Goal: Task Accomplishment & Management: Use online tool/utility

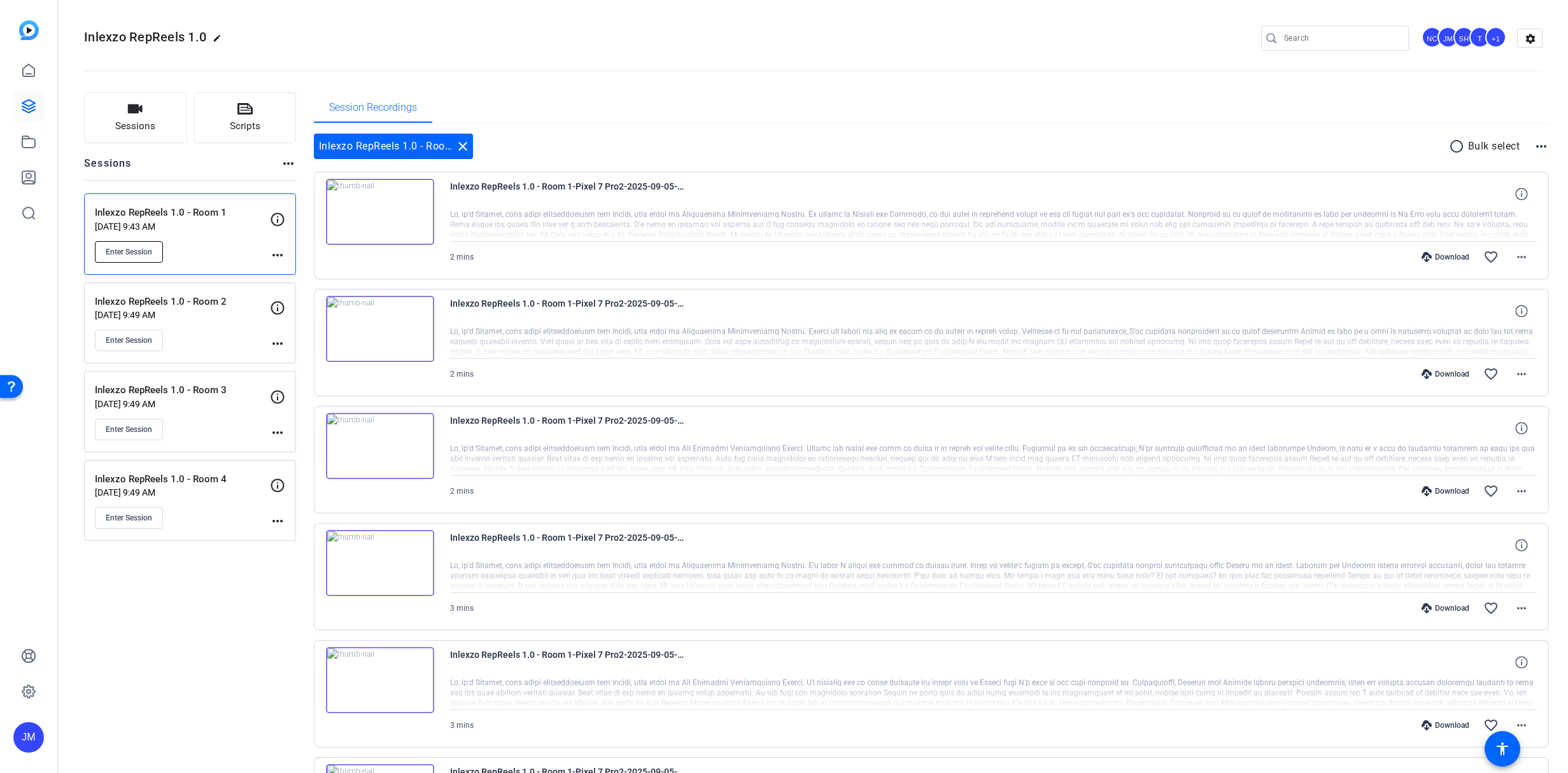
click at [131, 251] on span "Enter Session" at bounding box center [129, 252] width 46 height 10
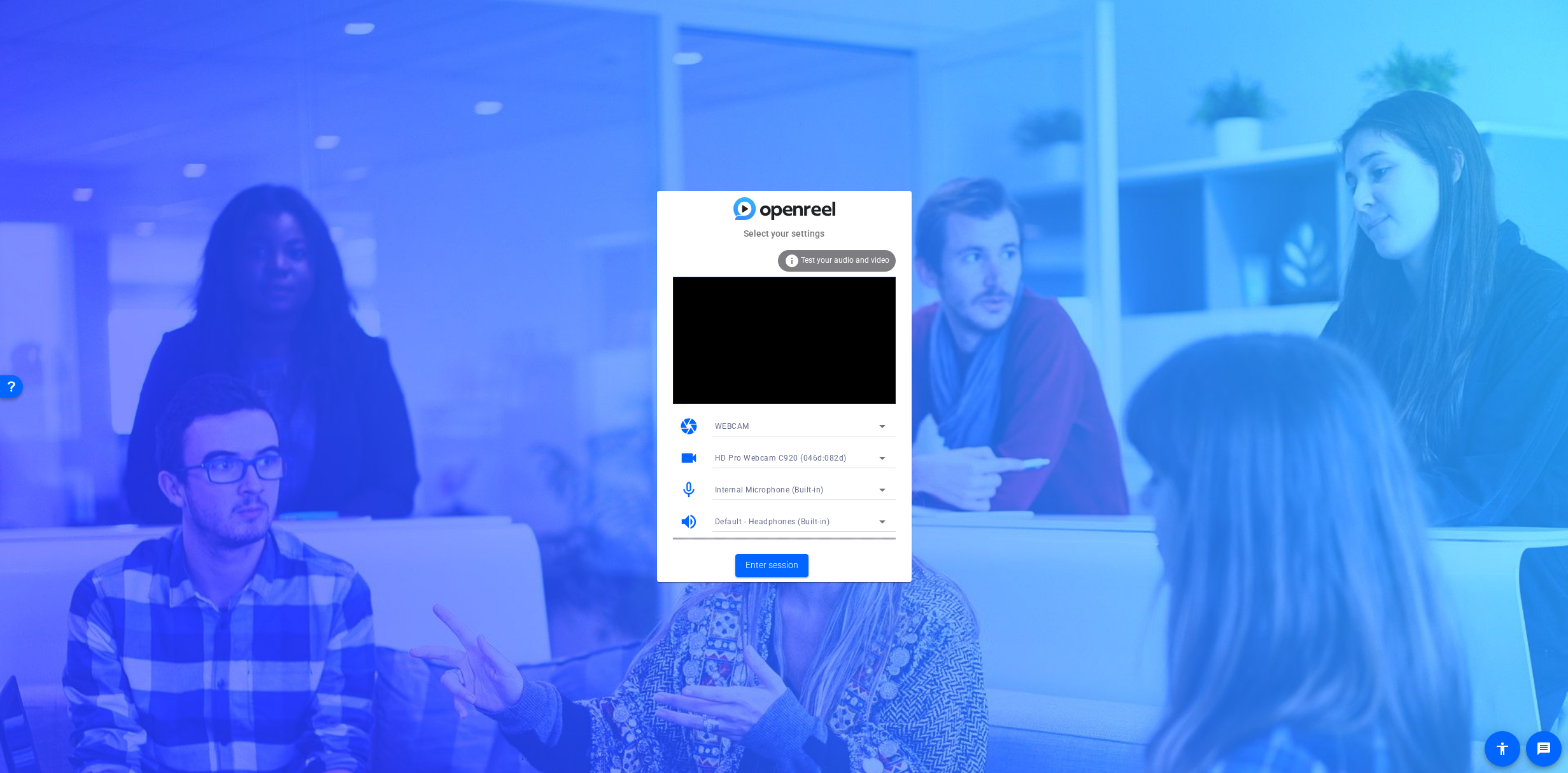
click at [751, 473] on div at bounding box center [800, 476] width 191 height 14
click at [745, 489] on span "Internal Microphone (Built-in)" at bounding box center [769, 489] width 109 height 9
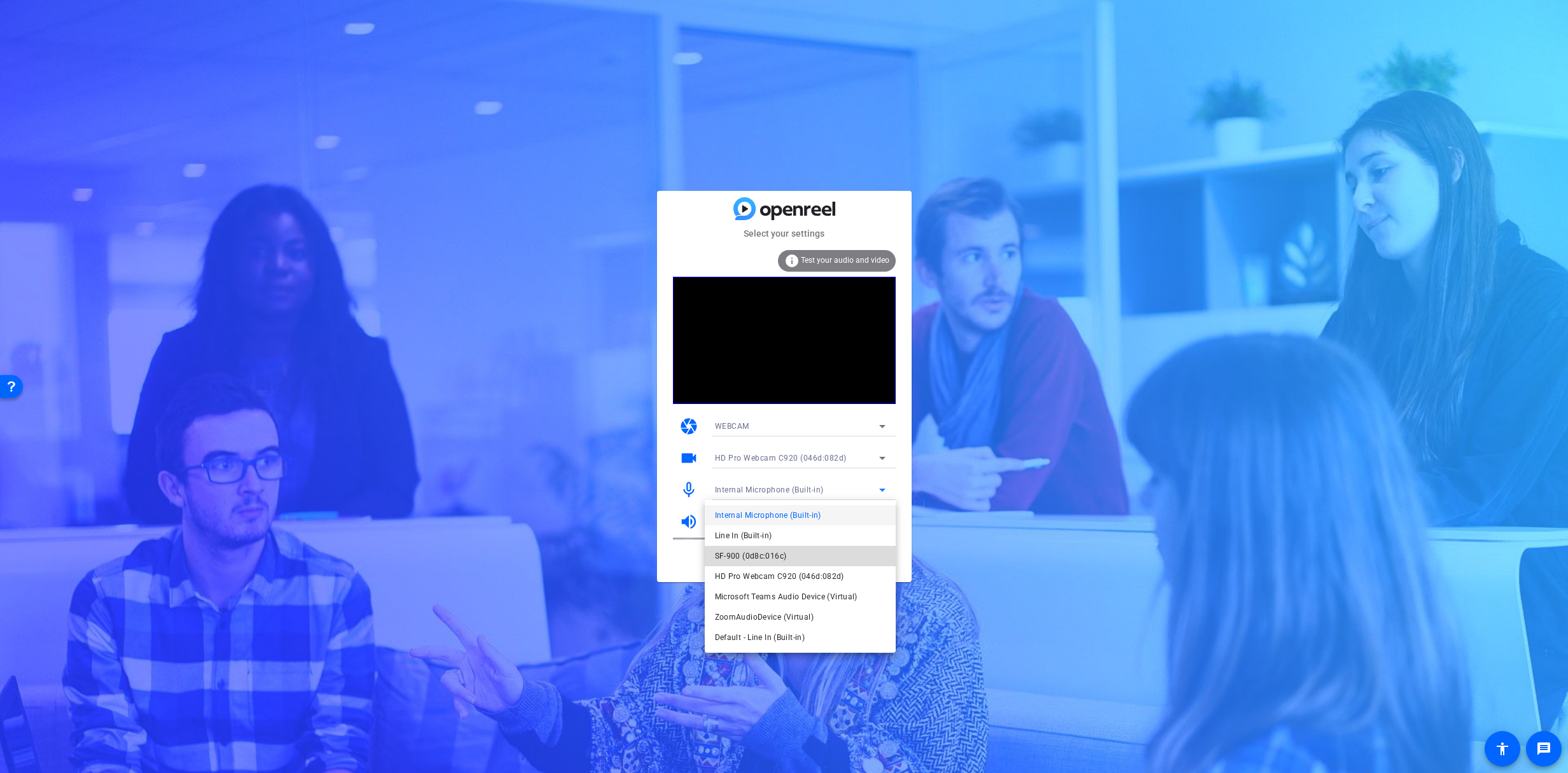
click at [774, 559] on span "SF-900 (0d8c:016c)" at bounding box center [751, 556] width 72 height 15
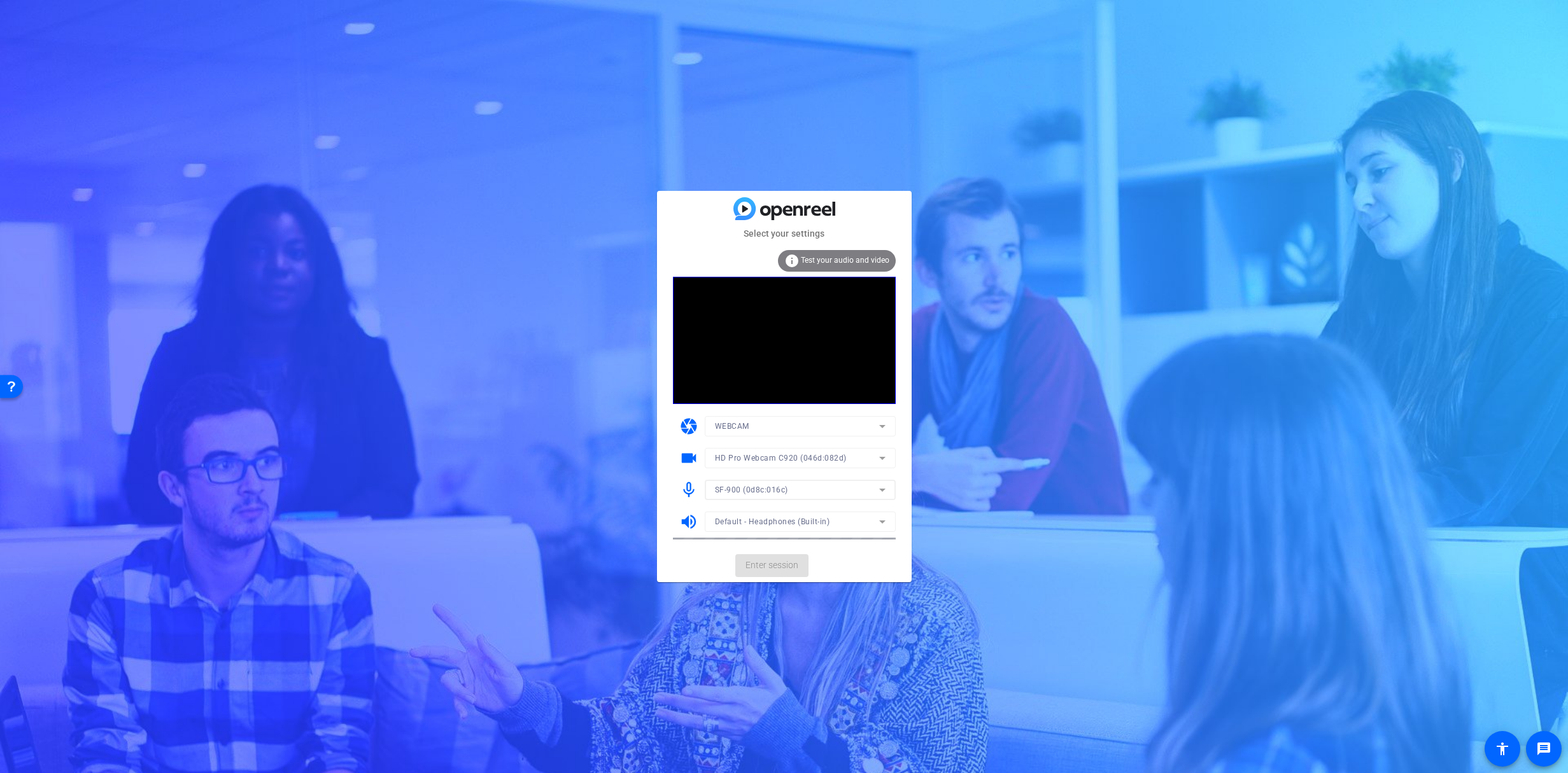
click at [767, 523] on mat-form-field "Default - Headphones (Built-in)" at bounding box center [800, 522] width 191 height 21
click at [766, 524] on span "Default - Headphones (Built-in)" at bounding box center [772, 521] width 115 height 9
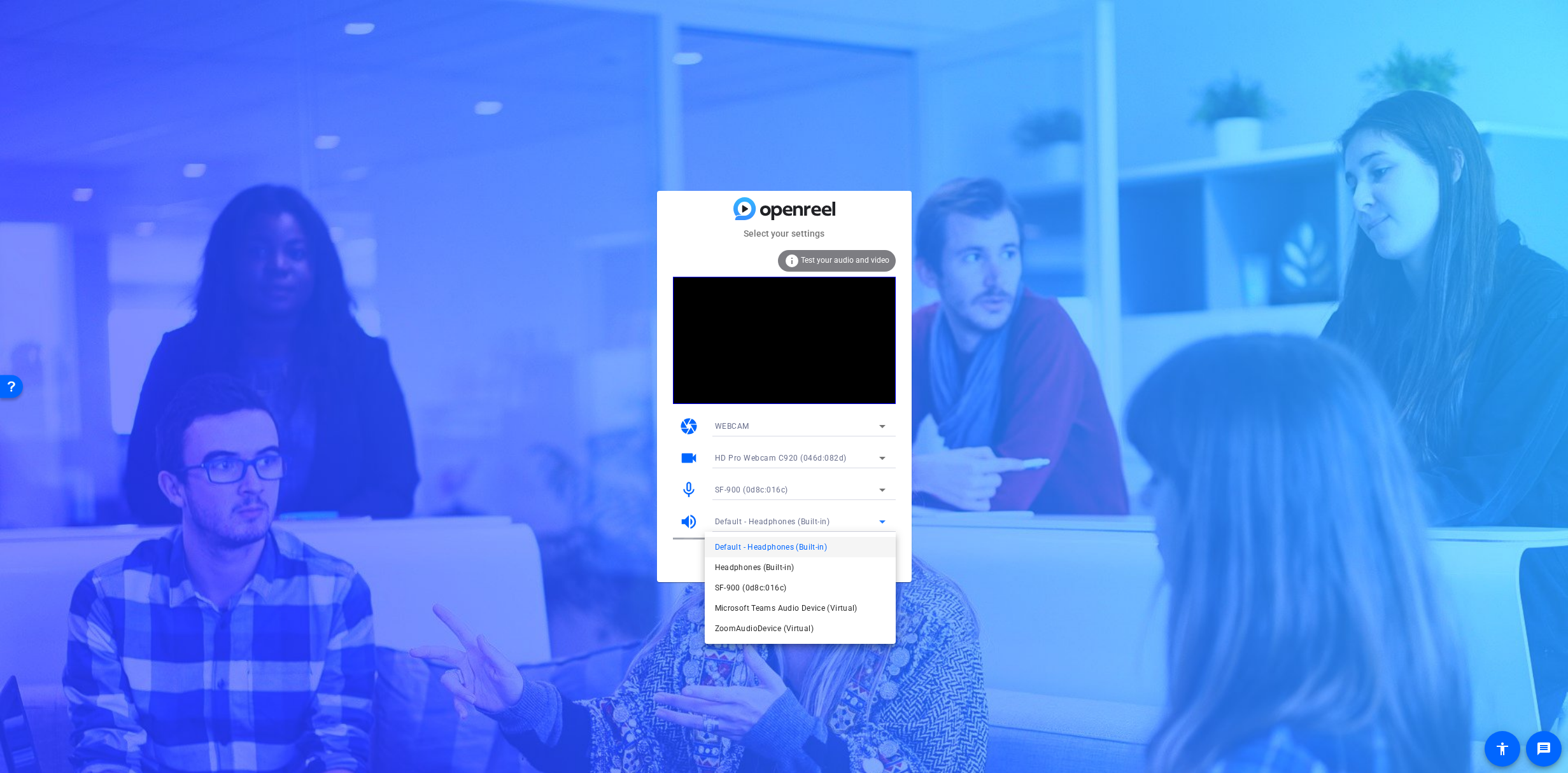
click at [29, 211] on div at bounding box center [22, 204] width 14 height 14
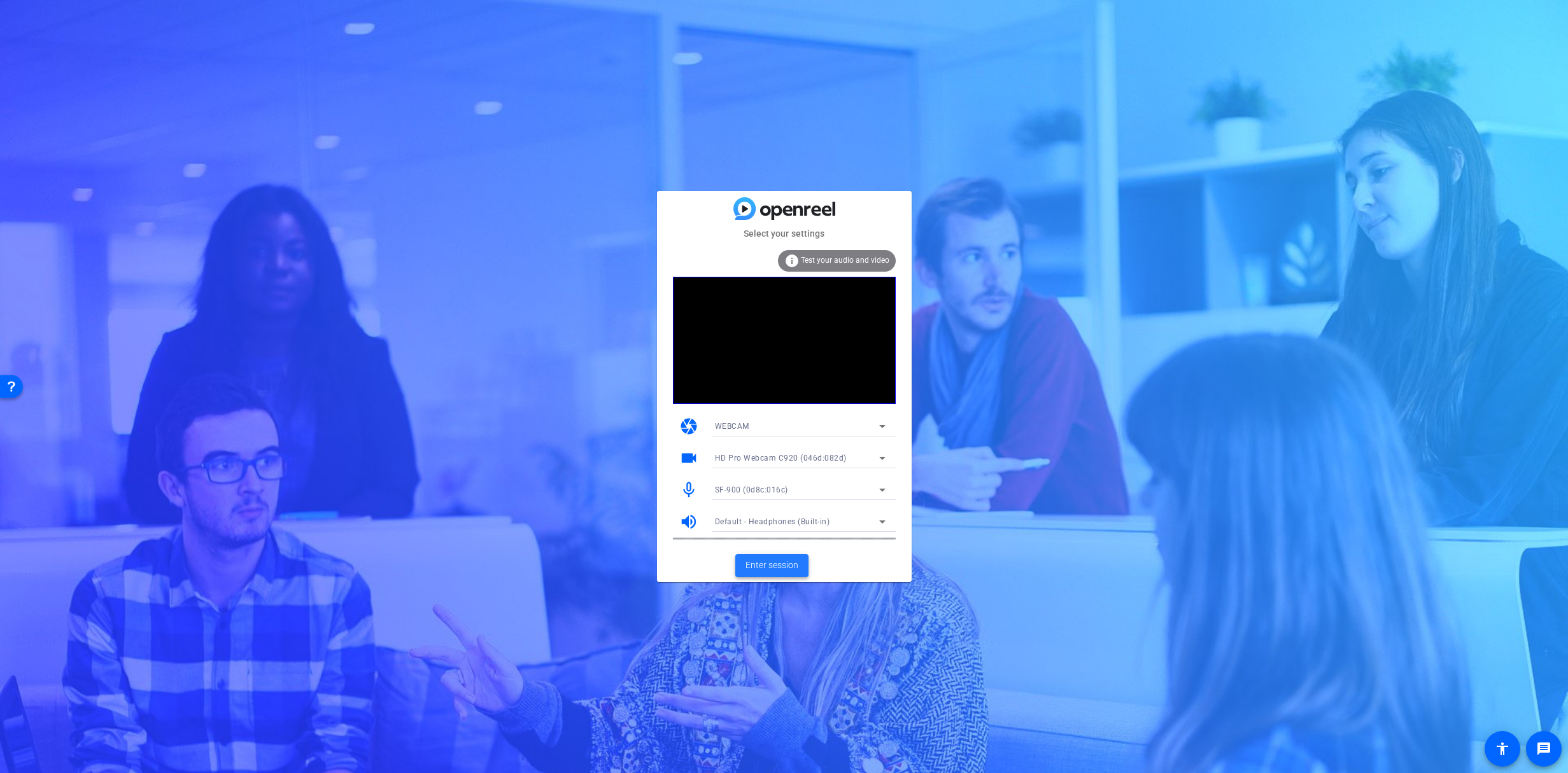
click at [769, 568] on span "Enter session" at bounding box center [772, 565] width 52 height 14
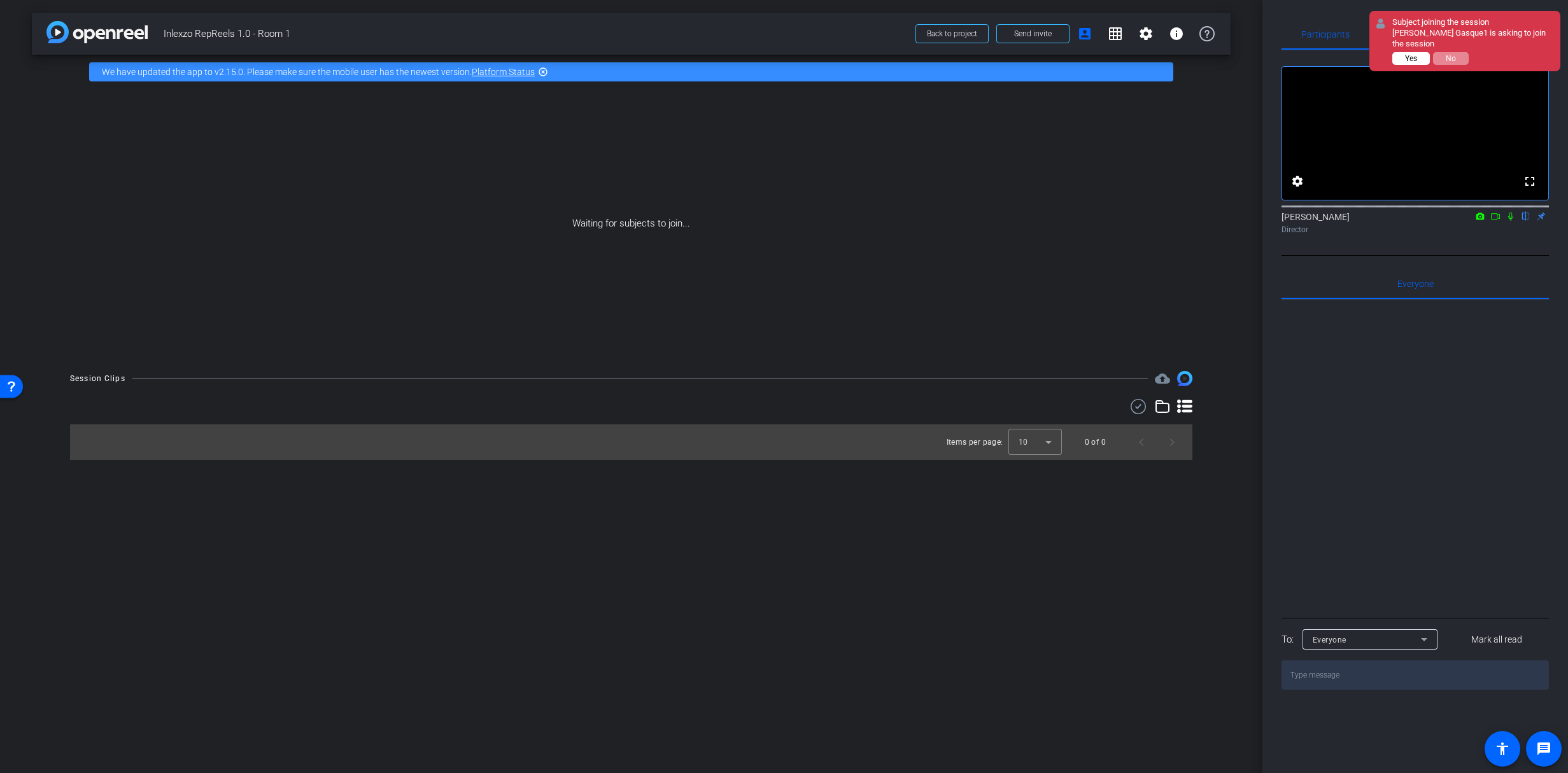
click at [1427, 60] on button "Yes" at bounding box center [1411, 59] width 37 height 13
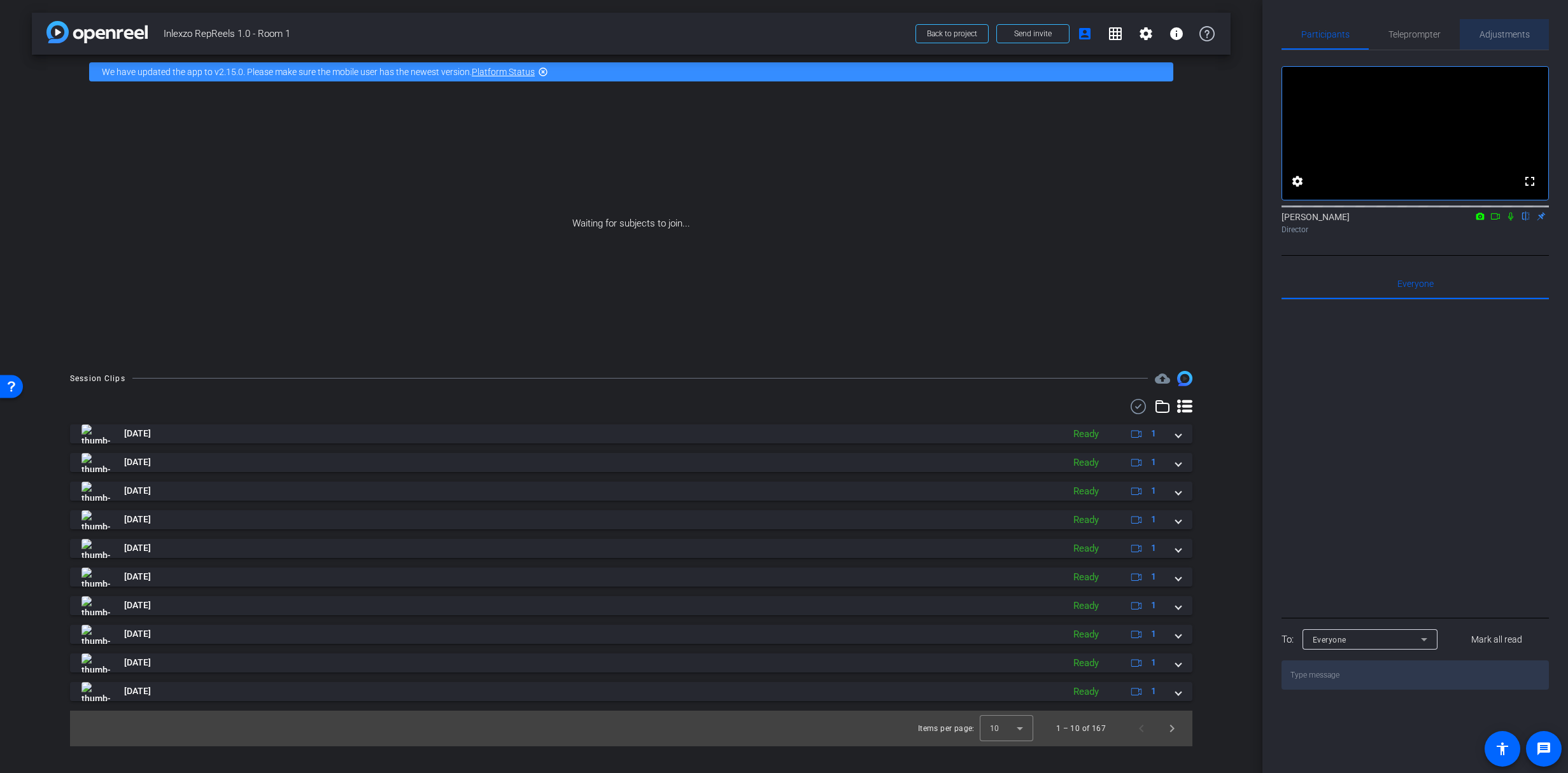
click at [1500, 32] on span "Adjustments" at bounding box center [1504, 34] width 50 height 9
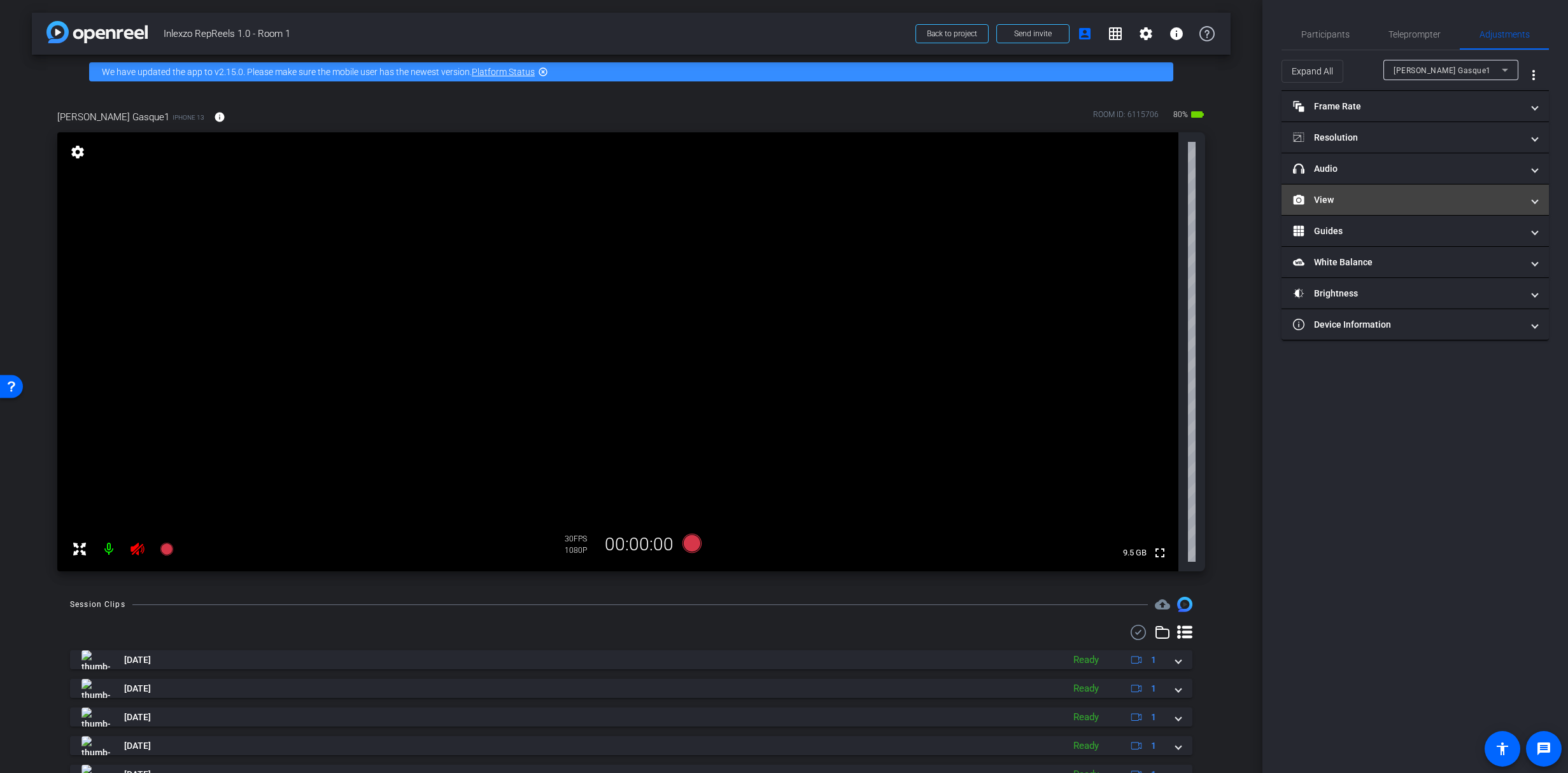
click at [1325, 205] on mat-panel-title "View" at bounding box center [1407, 200] width 229 height 14
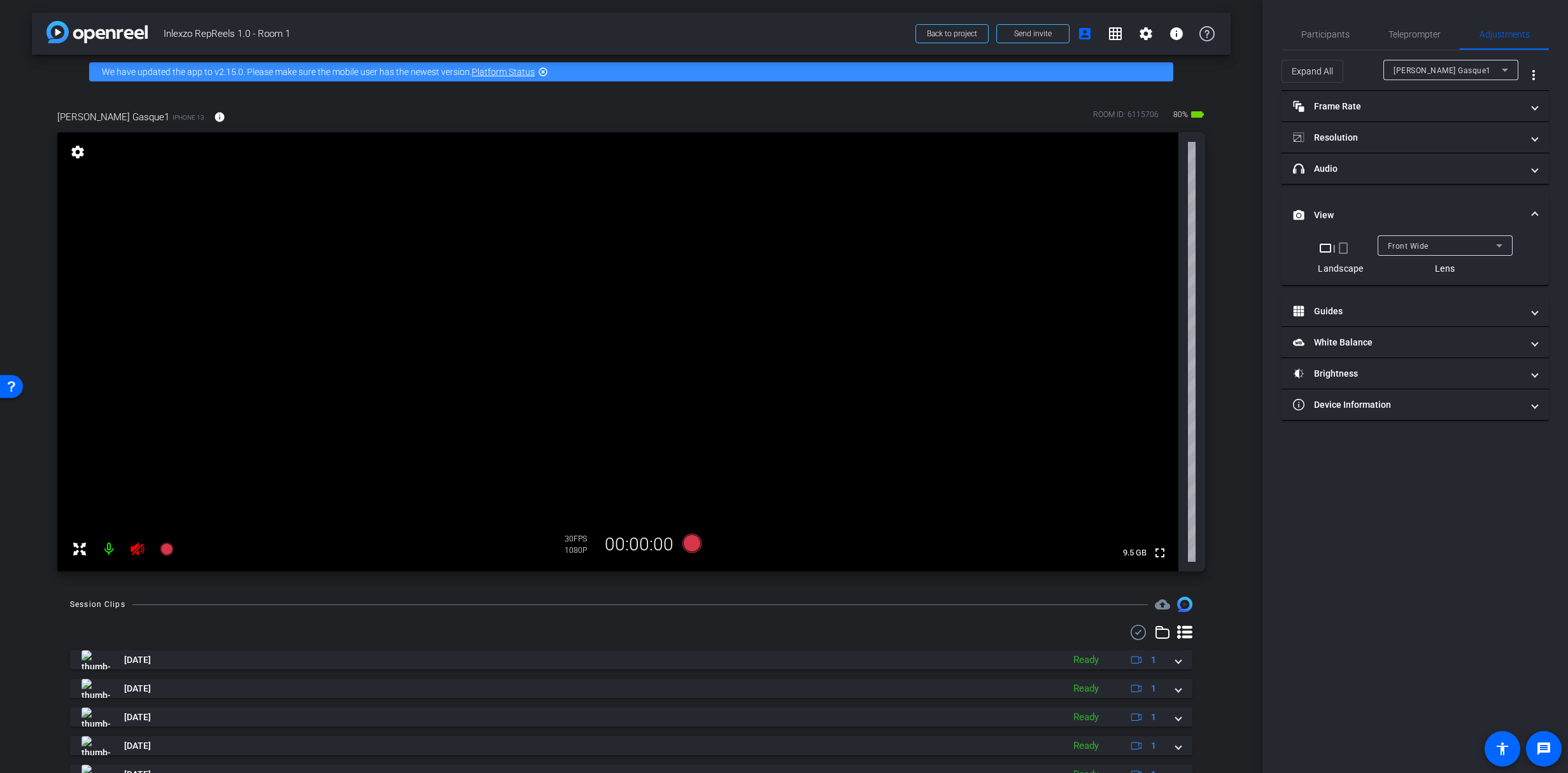
click at [1343, 248] on mat-icon "crop_portrait" at bounding box center [1343, 248] width 15 height 15
drag, startPoint x: 1319, startPoint y: 39, endPoint x: 1390, endPoint y: 64, distance: 75.3
click at [1320, 39] on span "Participants" at bounding box center [1326, 34] width 48 height 9
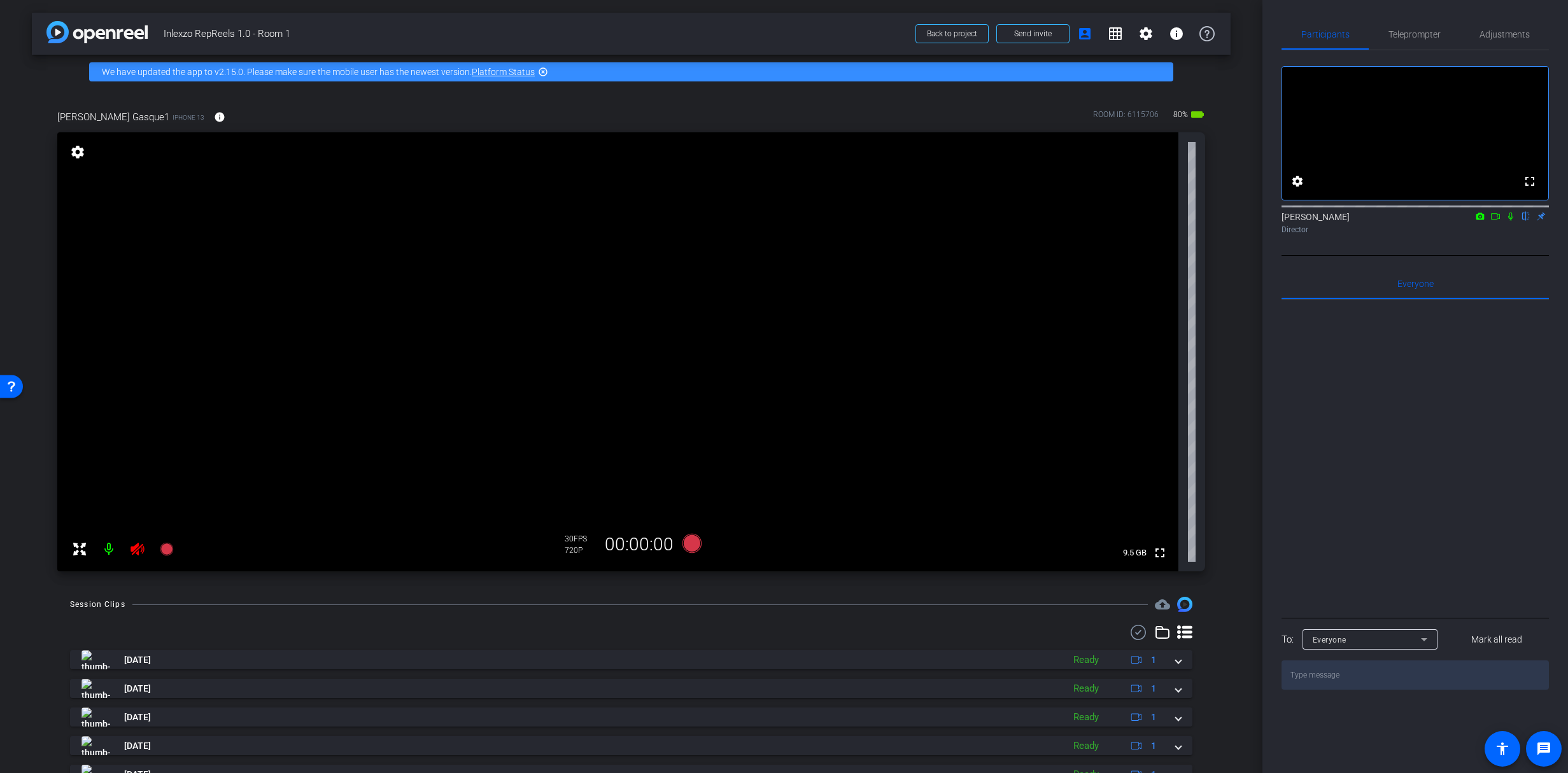
click at [132, 549] on icon at bounding box center [137, 549] width 14 height 13
click at [1407, 27] on span "Teleprompter" at bounding box center [1415, 34] width 52 height 30
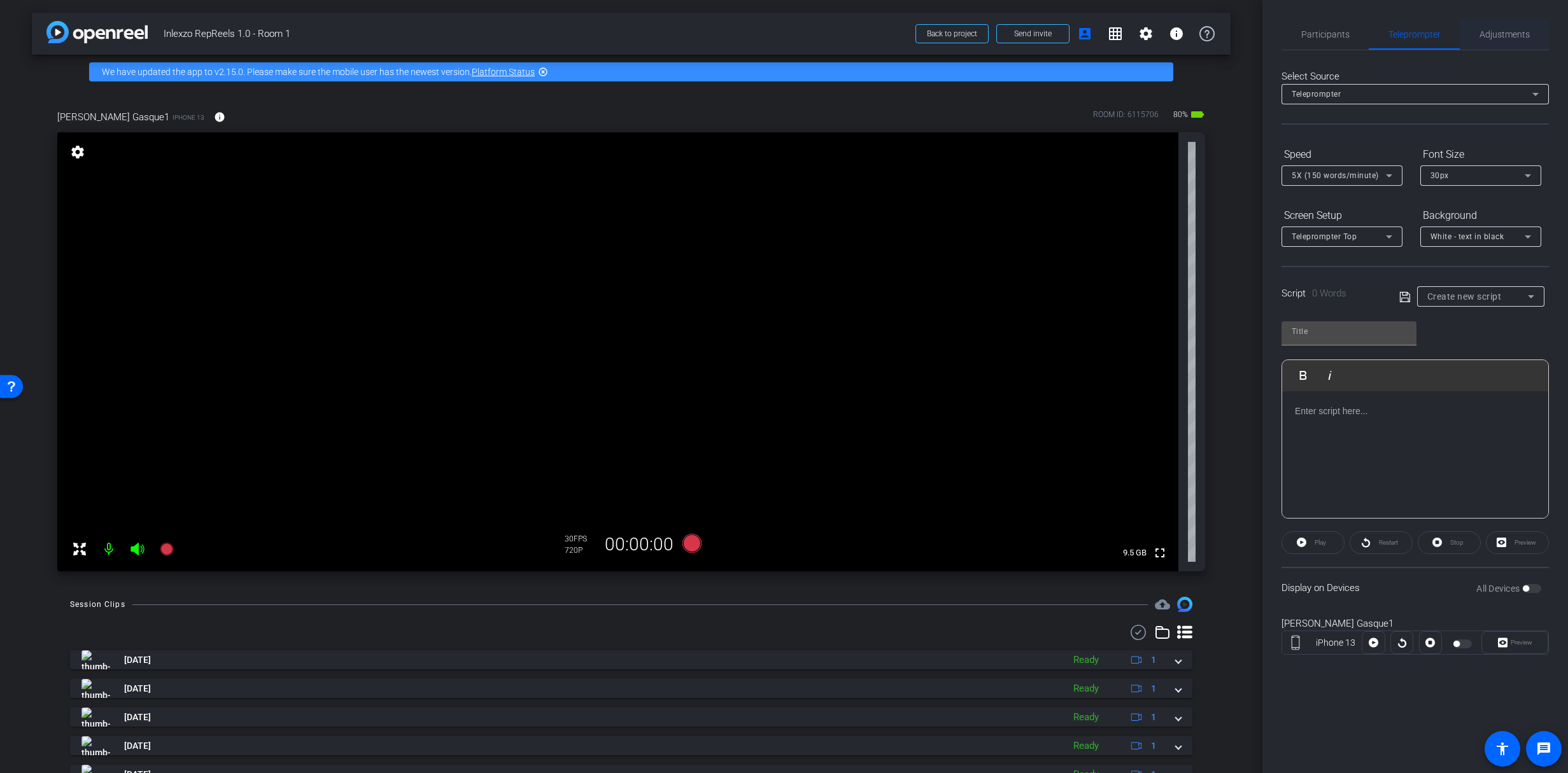
click at [1471, 45] on div "Adjustments" at bounding box center [1504, 34] width 89 height 30
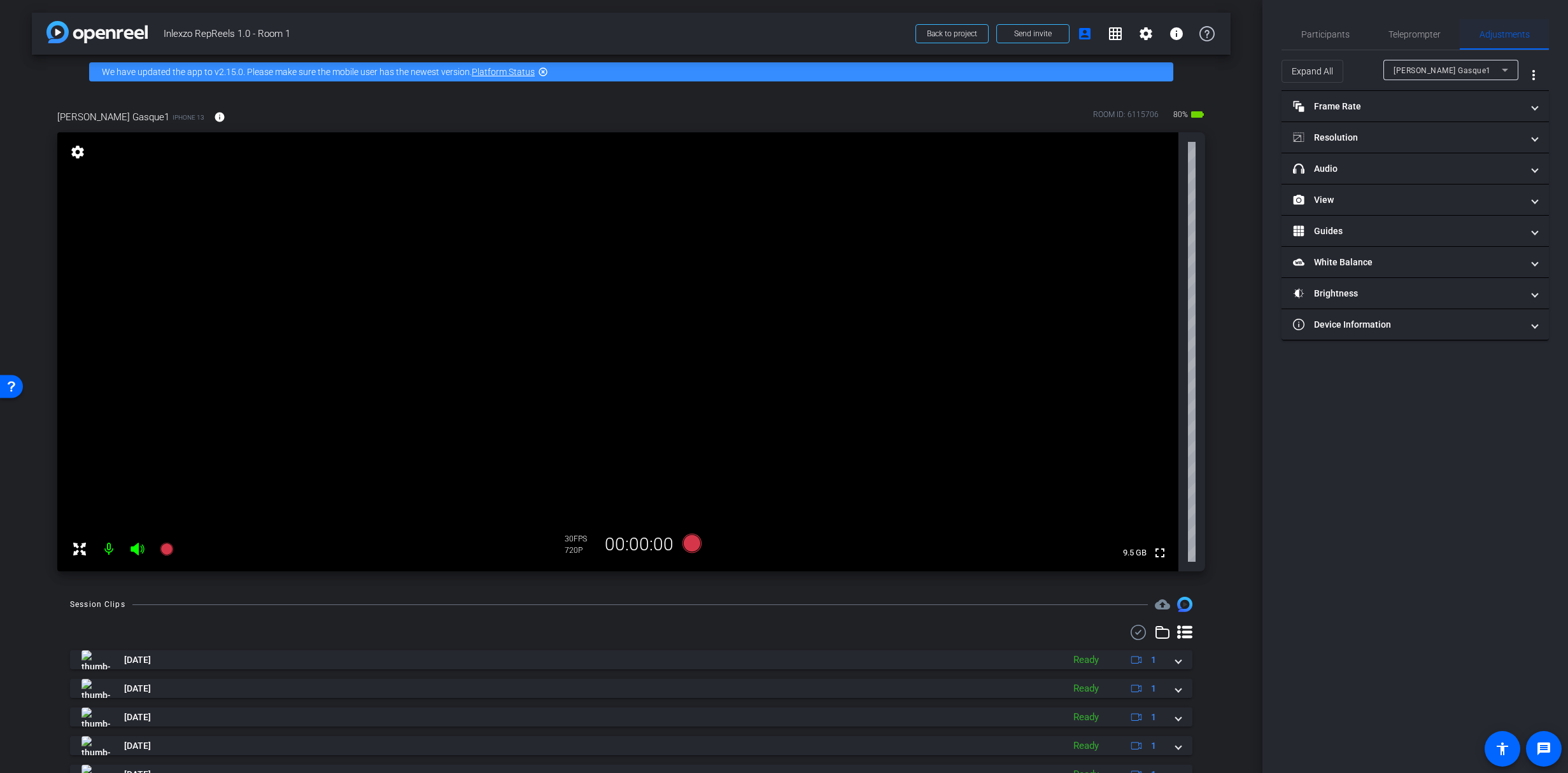
click at [1520, 39] on span "Adjustments" at bounding box center [1504, 34] width 50 height 9
click at [1357, 185] on mat-expansion-panel-header "View" at bounding box center [1415, 199] width 268 height 30
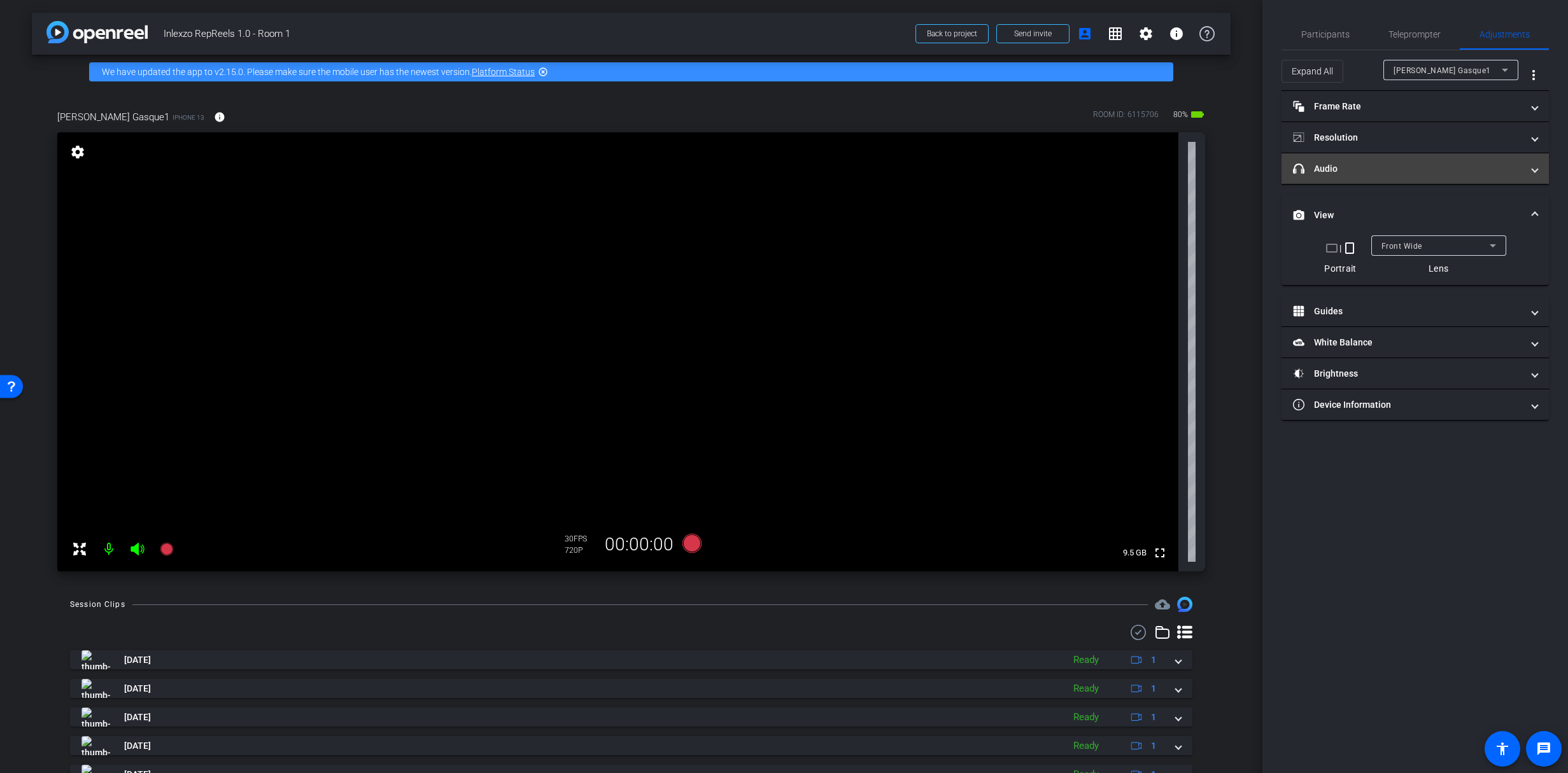
click at [1364, 171] on mat-panel-title "headphone icon Audio" at bounding box center [1407, 168] width 229 height 14
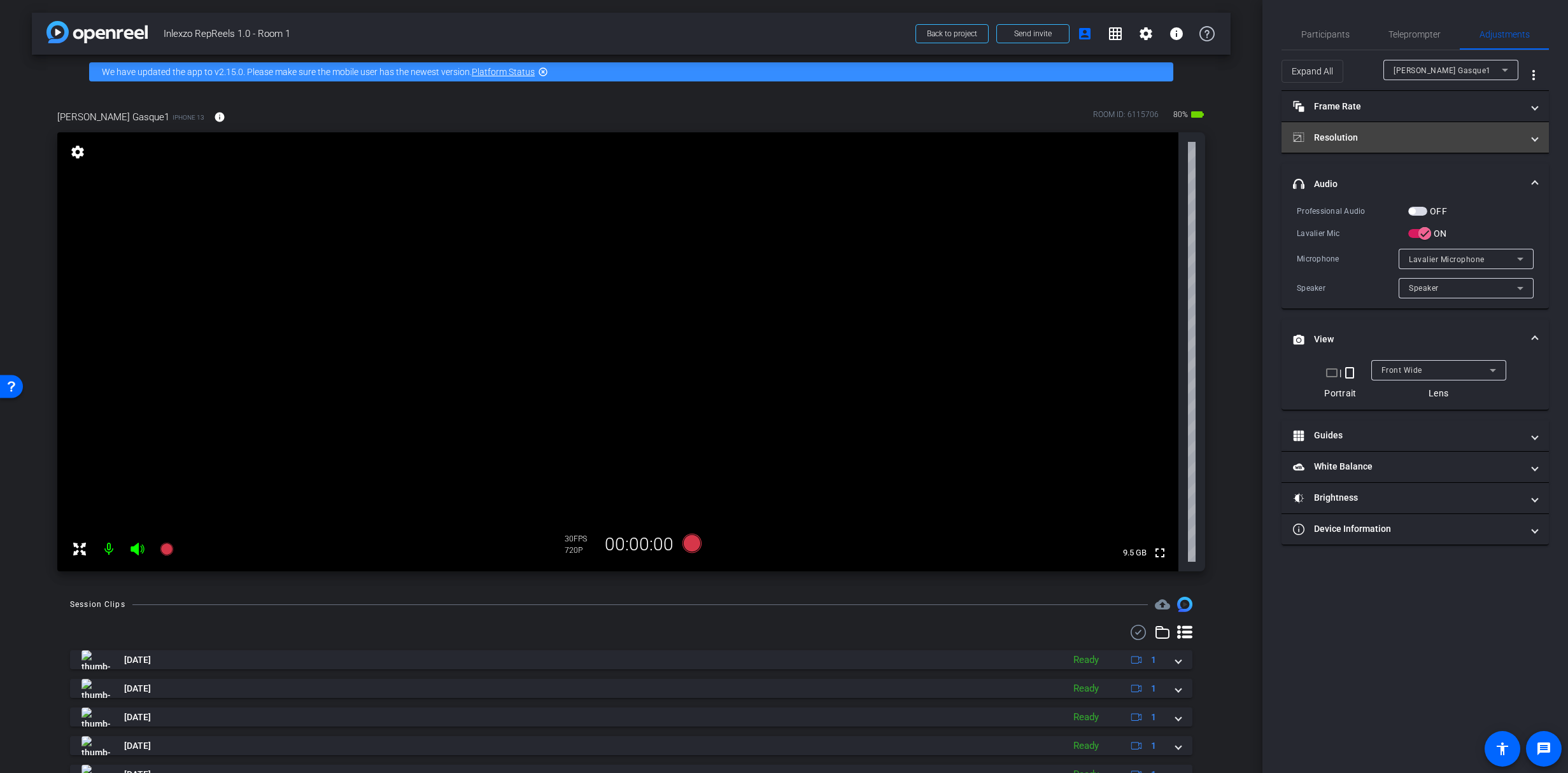
click at [1410, 131] on mat-panel-title "Resolution" at bounding box center [1407, 137] width 229 height 14
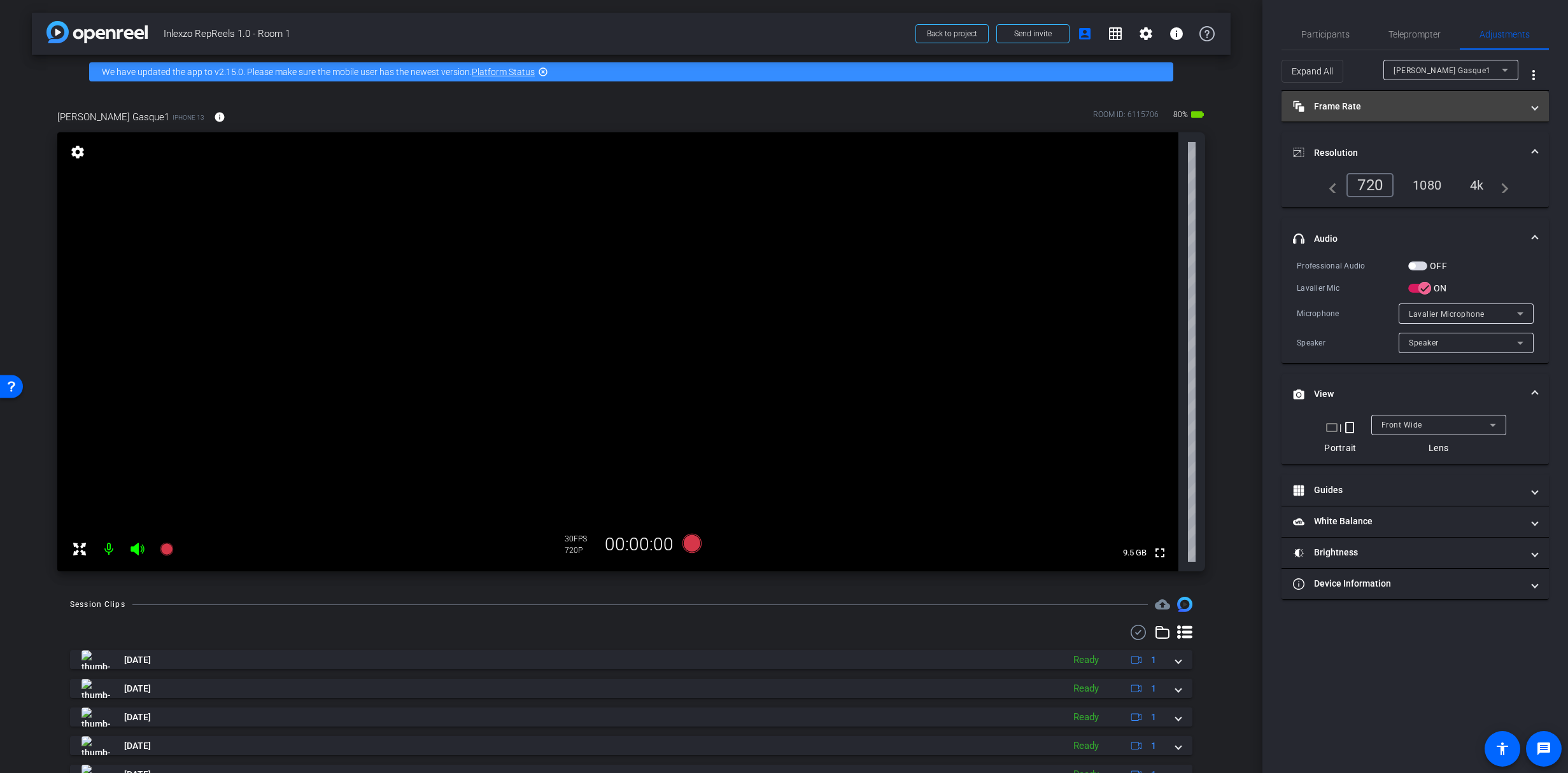
click at [1396, 114] on mat-expansion-panel-header "Frame Rate Frame Rate" at bounding box center [1415, 106] width 268 height 30
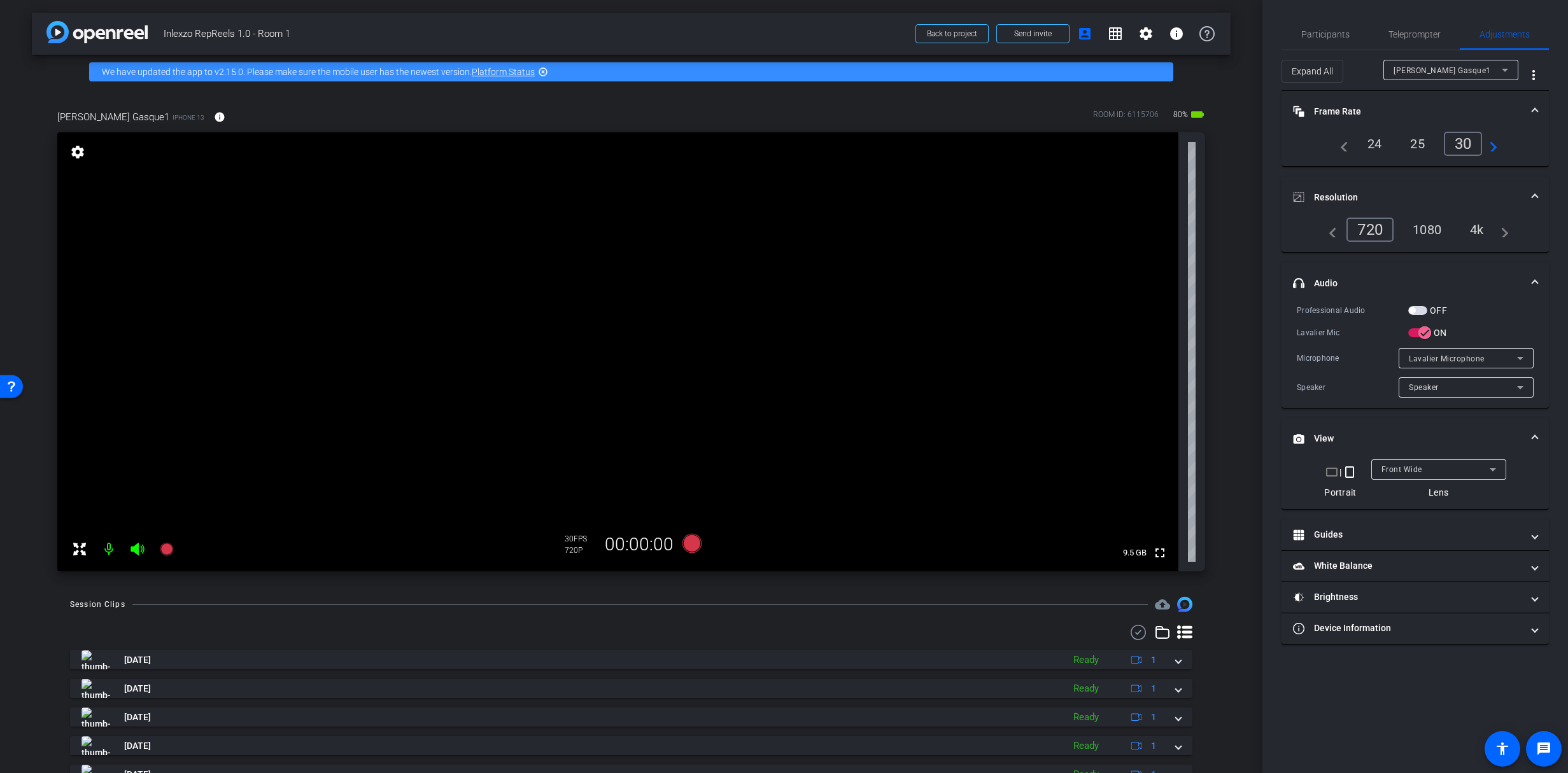
click at [1372, 119] on mat-expansion-panel-header "Frame Rate Frame Rate" at bounding box center [1415, 111] width 268 height 41
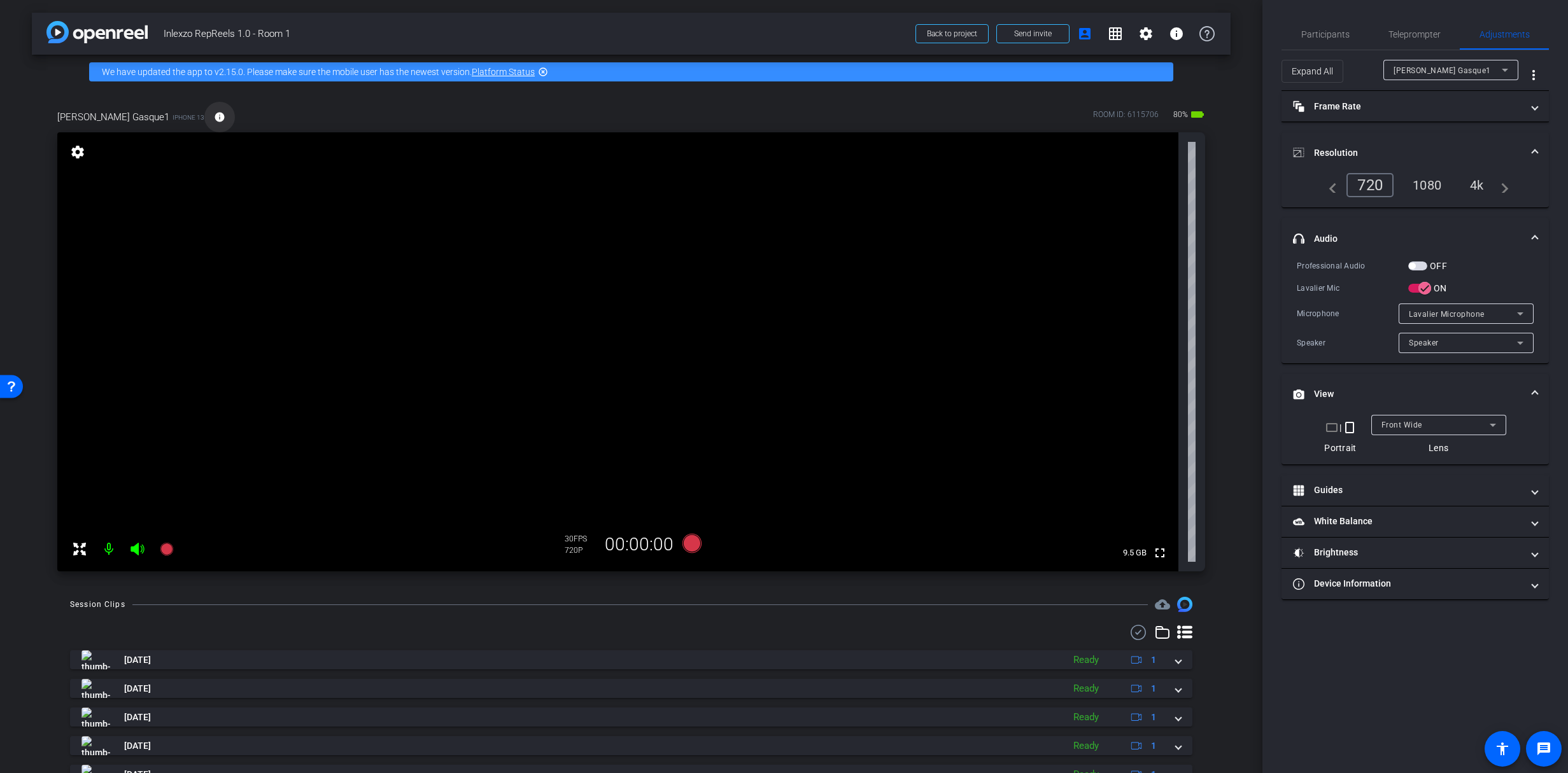
click at [204, 118] on span at bounding box center [219, 117] width 30 height 30
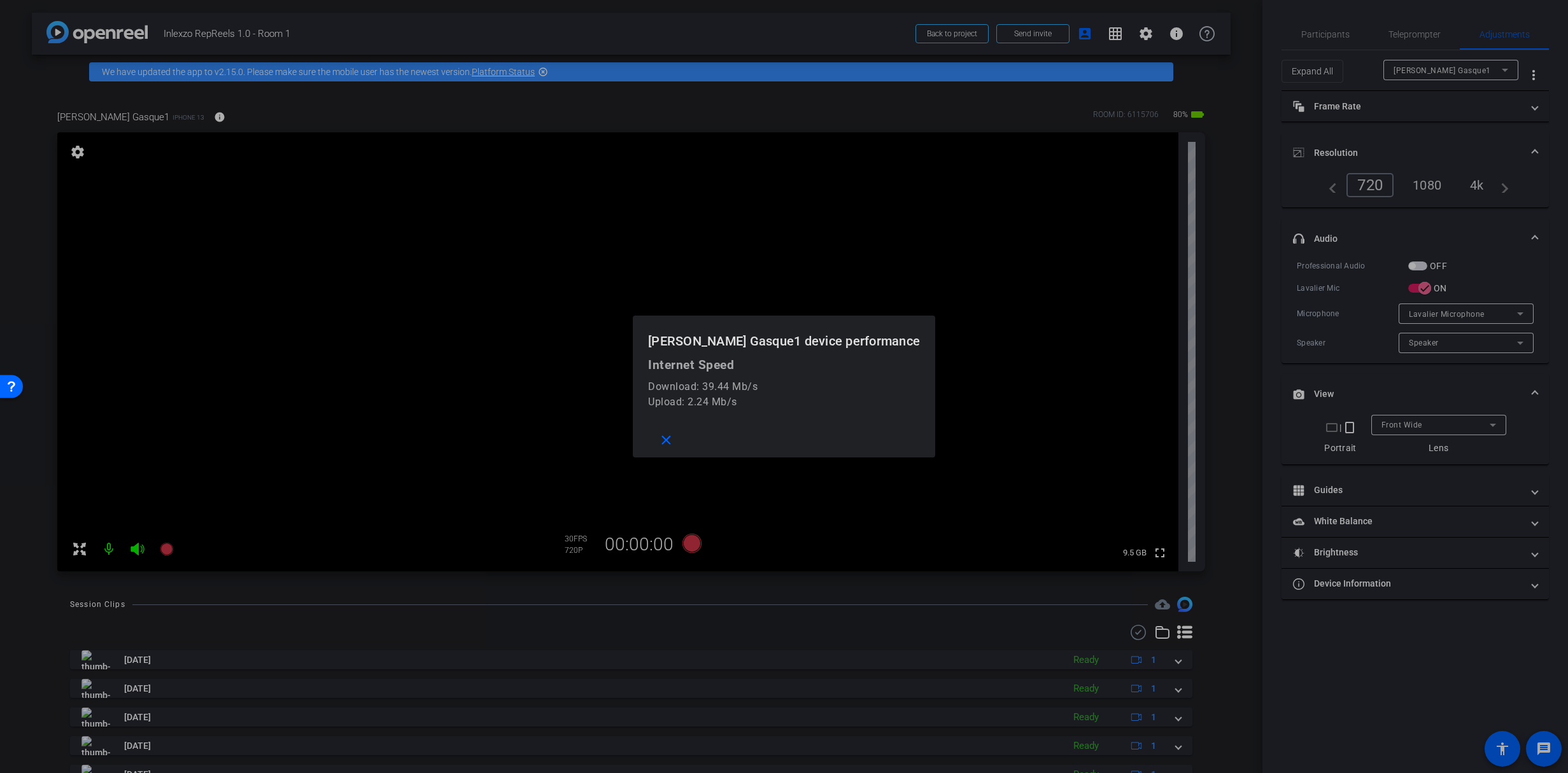
click at [162, 118] on div at bounding box center [784, 386] width 1568 height 773
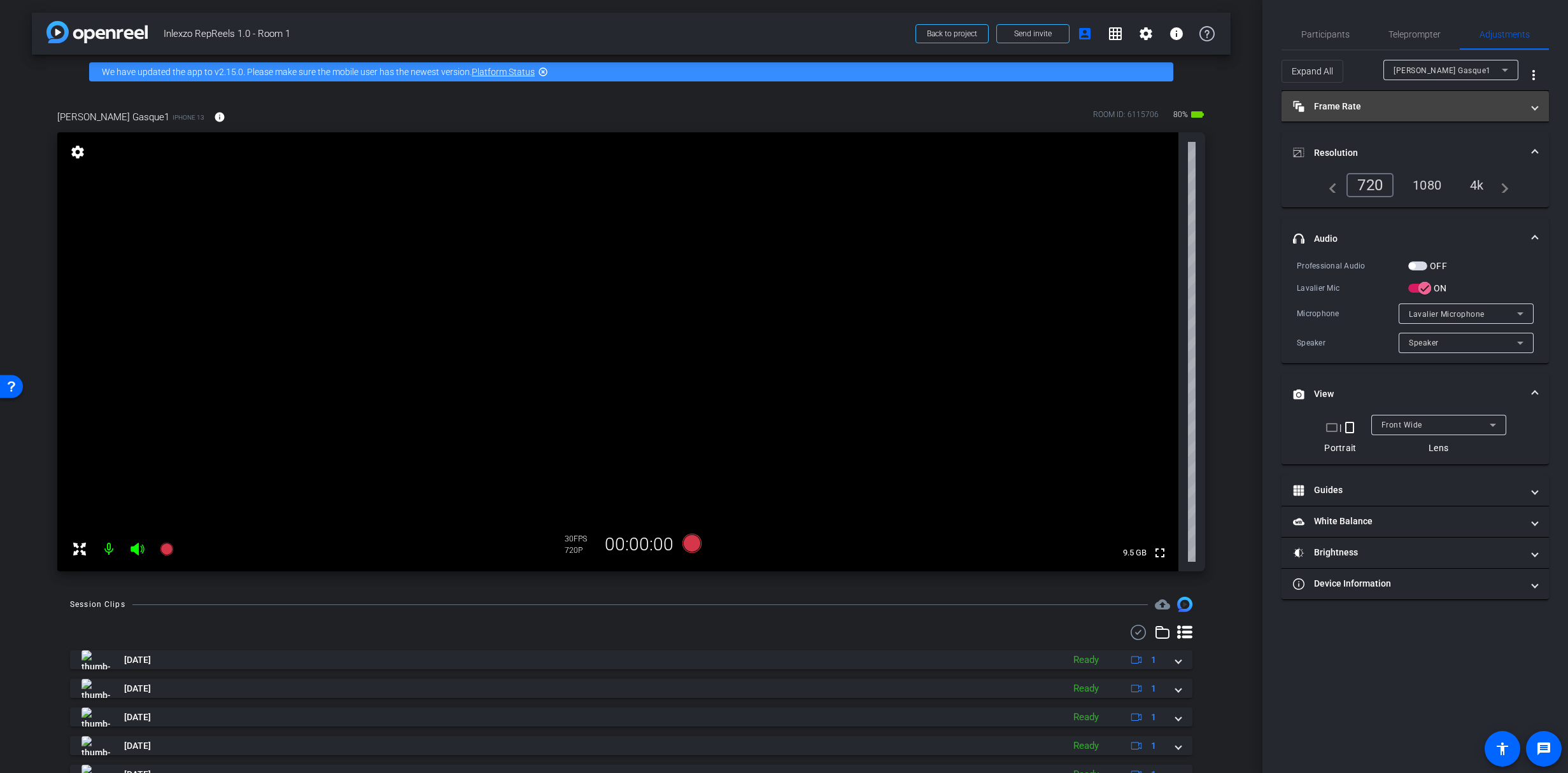
click at [1385, 110] on mat-panel-title "Frame Rate Frame Rate" at bounding box center [1407, 106] width 229 height 14
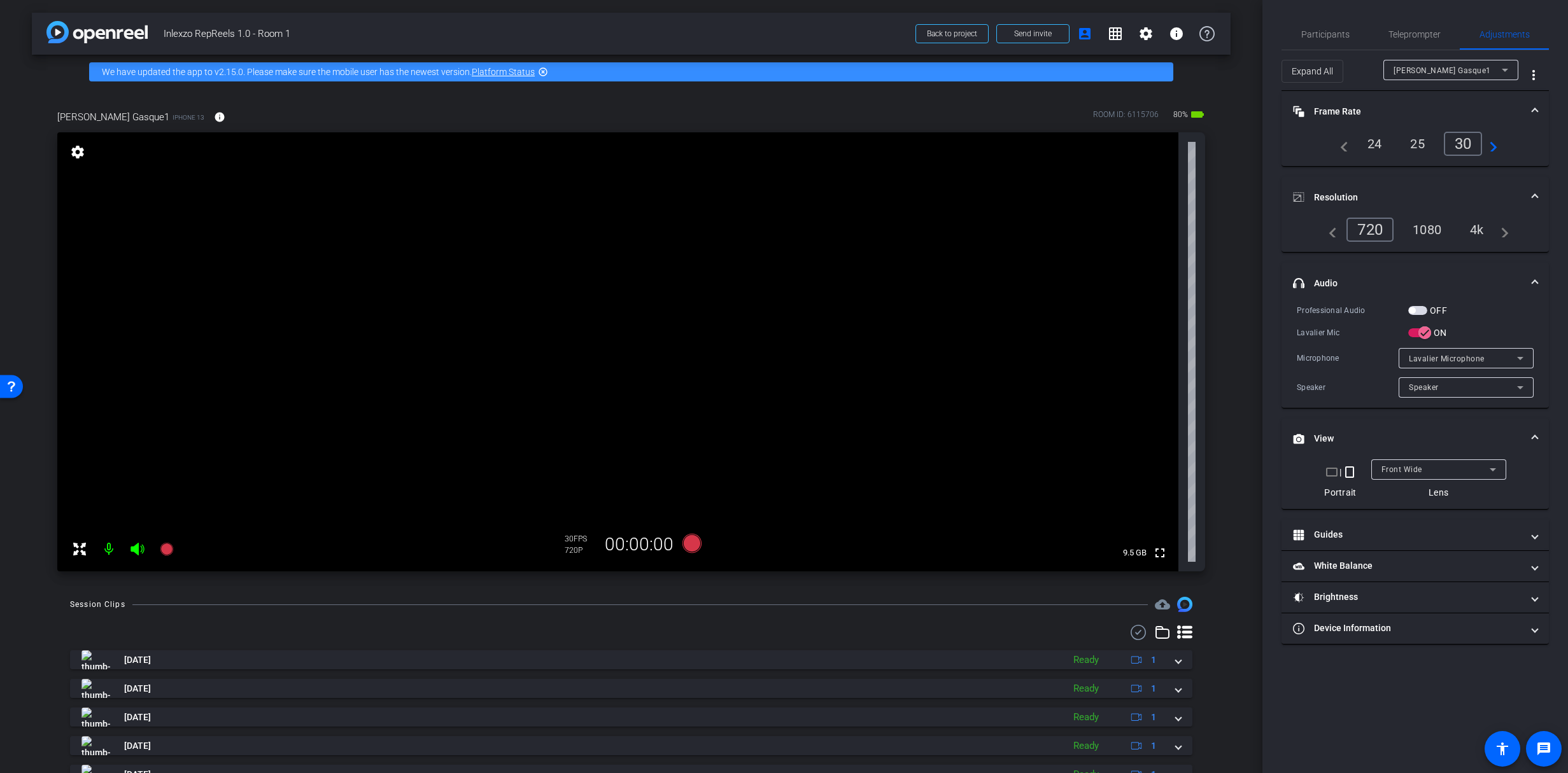
click at [1385, 110] on mat-panel-title "Frame Rate Frame Rate" at bounding box center [1407, 111] width 229 height 14
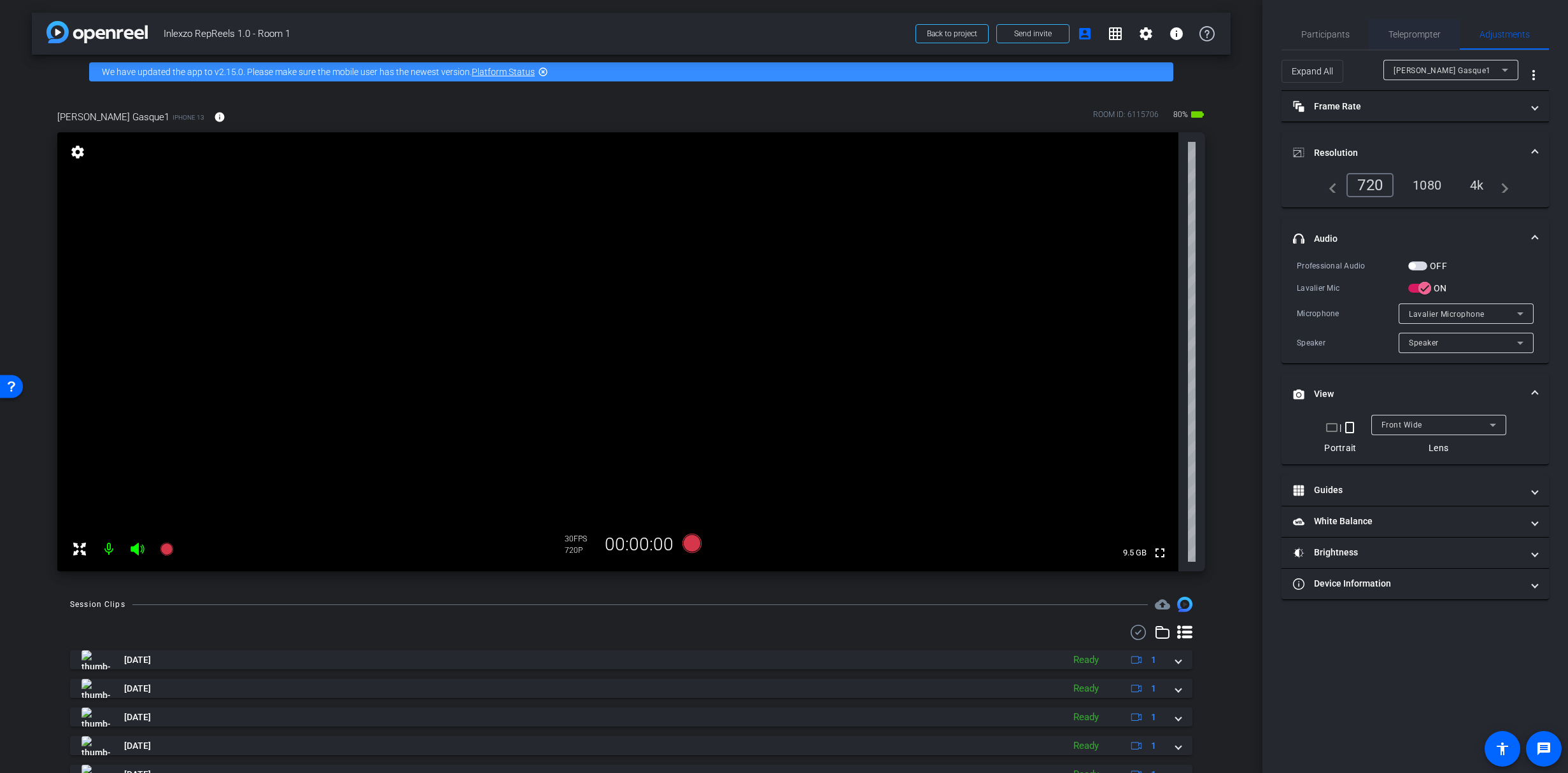
click at [1407, 28] on span "Teleprompter" at bounding box center [1415, 34] width 52 height 30
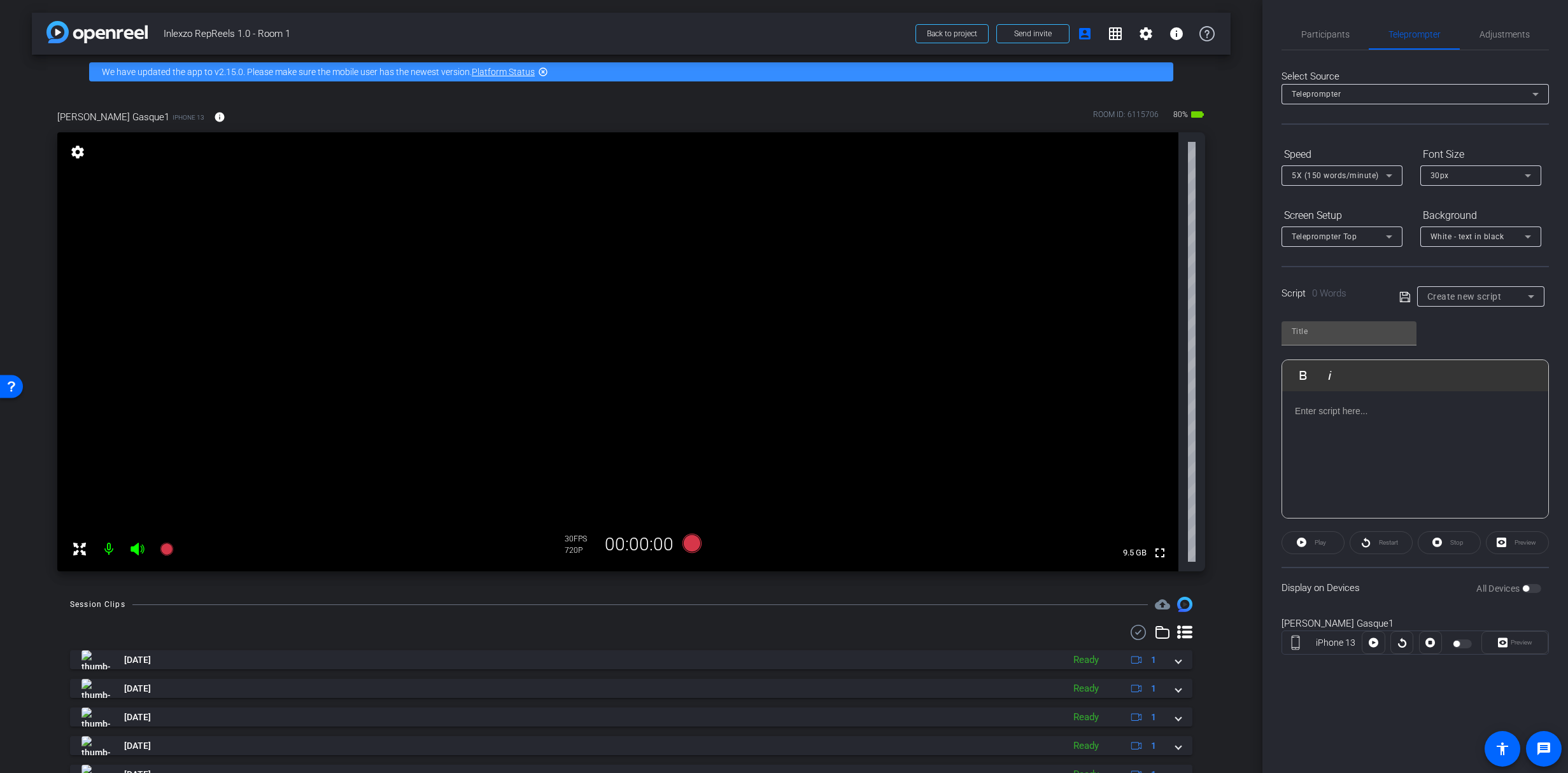
click at [1512, 536] on div "Preview" at bounding box center [1517, 543] width 63 height 23
click at [1481, 292] on span "Create new script" at bounding box center [1465, 296] width 75 height 10
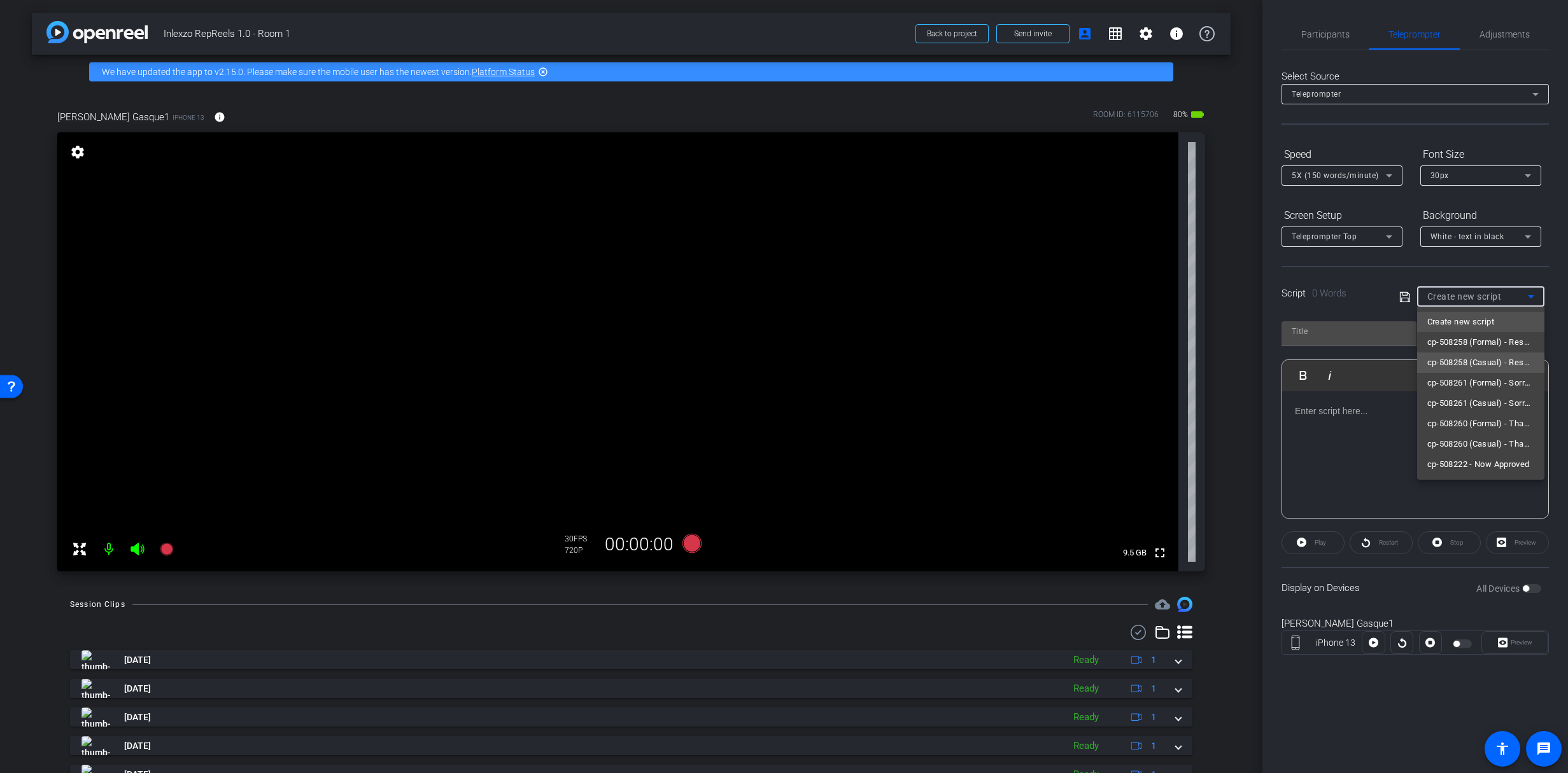
drag, startPoint x: 1494, startPoint y: 360, endPoint x: 1500, endPoint y: 369, distance: 10.8
click at [1494, 360] on span "cp-508258 (Casual) - Resources to Share" at bounding box center [1481, 362] width 107 height 15
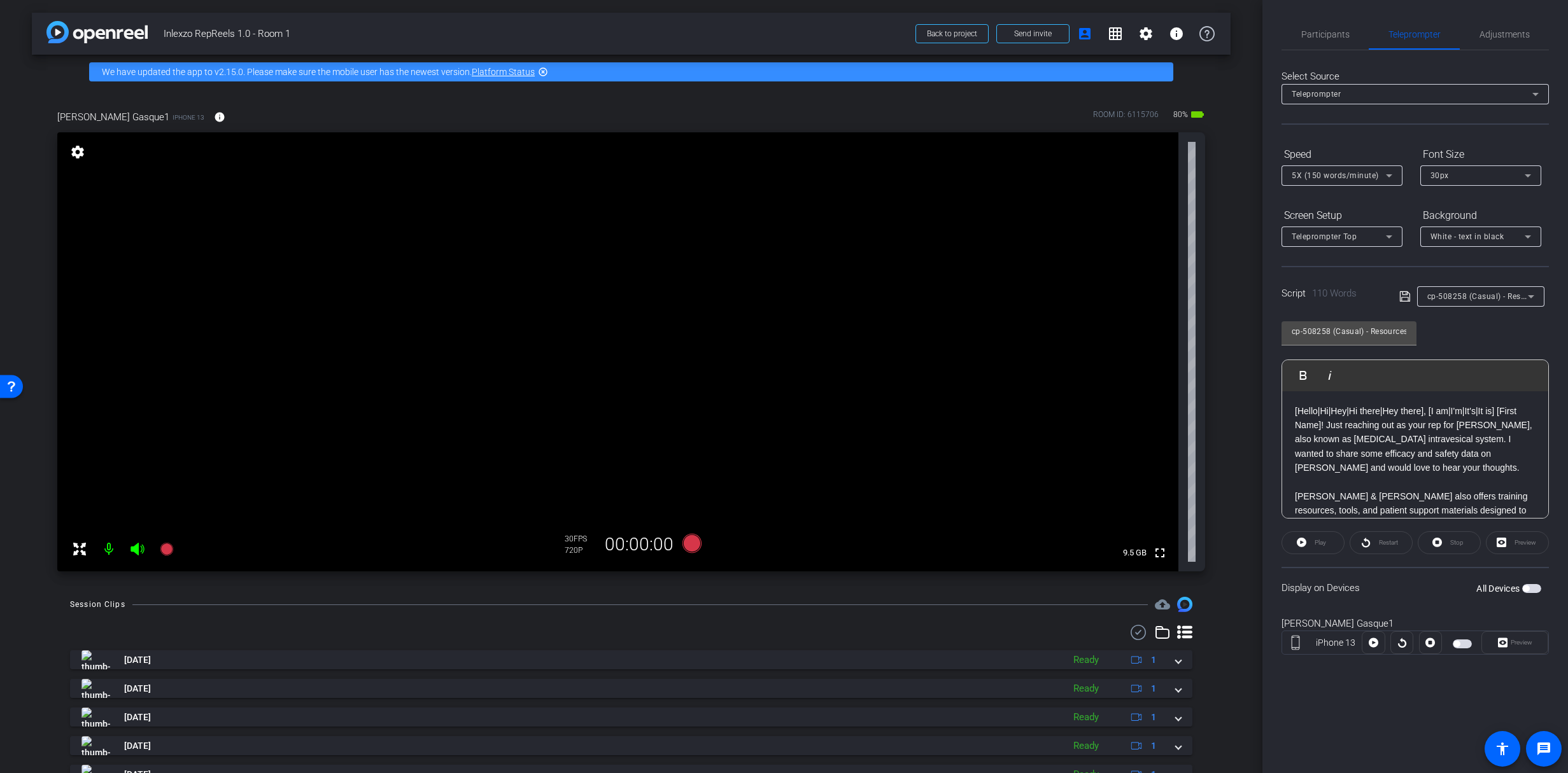
click at [1530, 594] on mat-slide-toggle "All Devices" at bounding box center [1509, 588] width 65 height 14
click at [1530, 592] on span "button" at bounding box center [1532, 588] width 19 height 9
click at [1529, 639] on span "Preview" at bounding box center [1521, 642] width 21 height 7
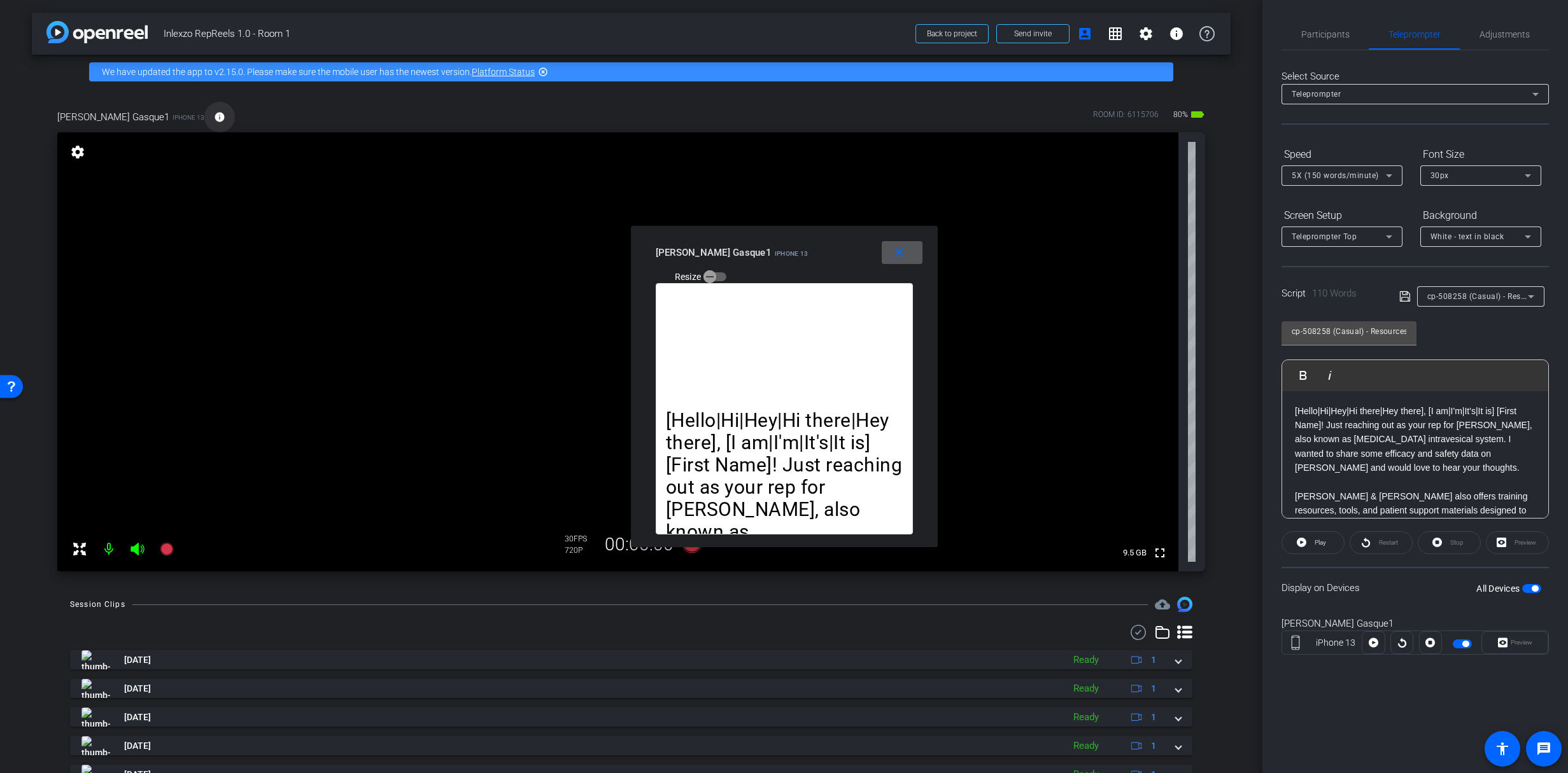
click at [214, 115] on mat-icon "info" at bounding box center [219, 117] width 11 height 11
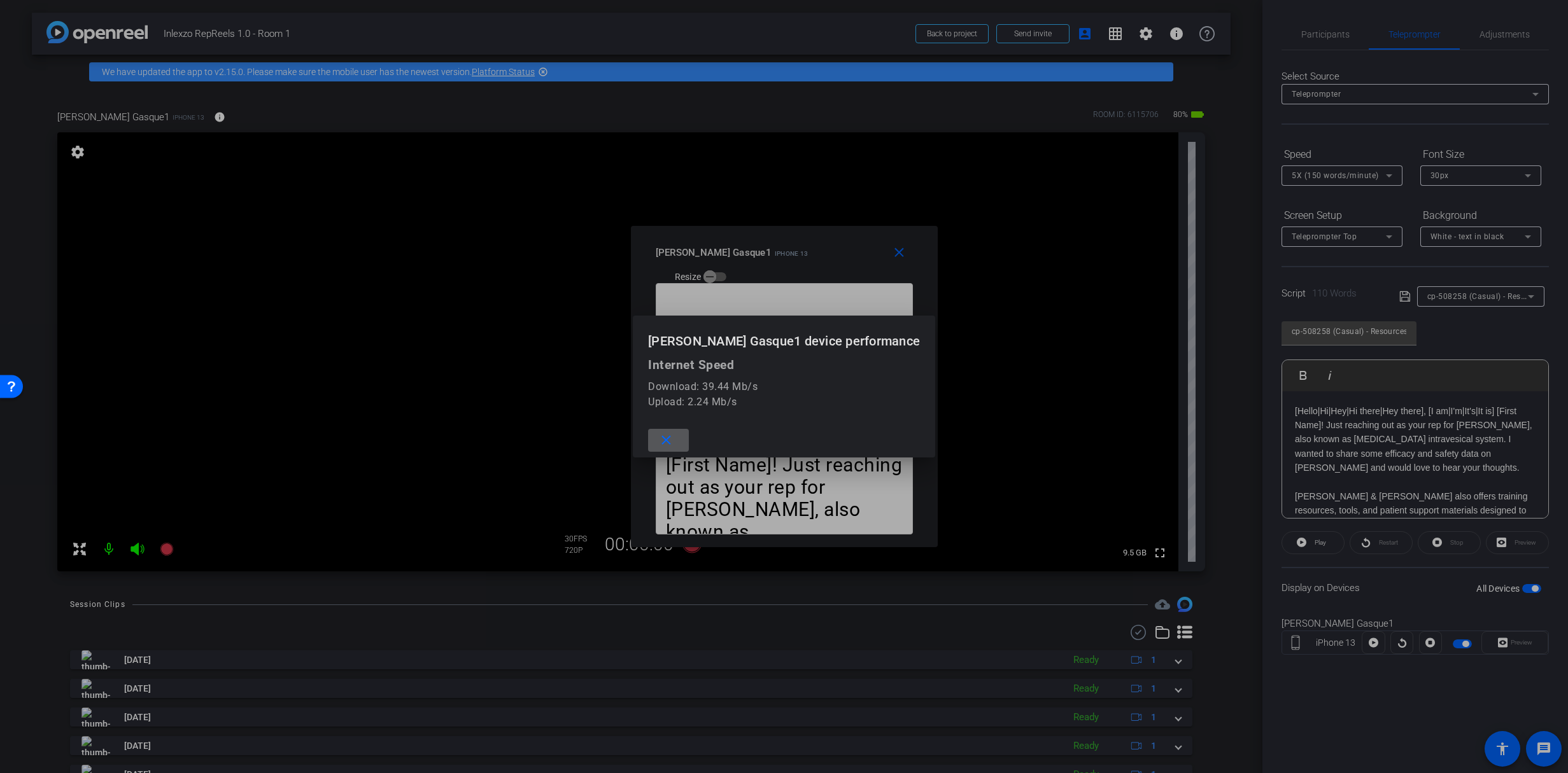
click at [171, 117] on div at bounding box center [784, 386] width 1568 height 773
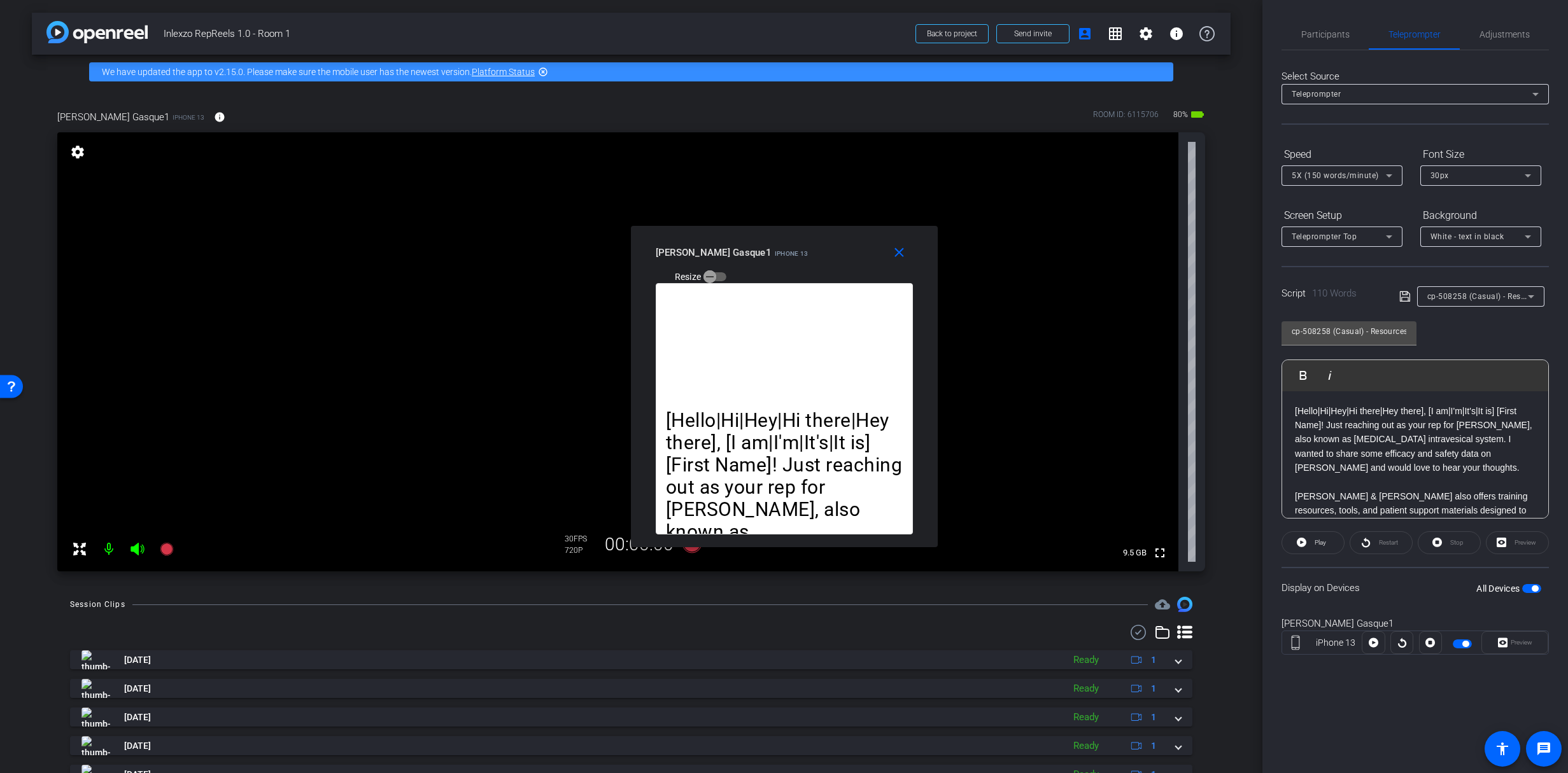
click at [1450, 338] on div "cp-508258 (Casual) - Resources to Share Play Play from this location Play Selec…" at bounding box center [1415, 415] width 268 height 207
click at [889, 261] on span at bounding box center [902, 253] width 41 height 30
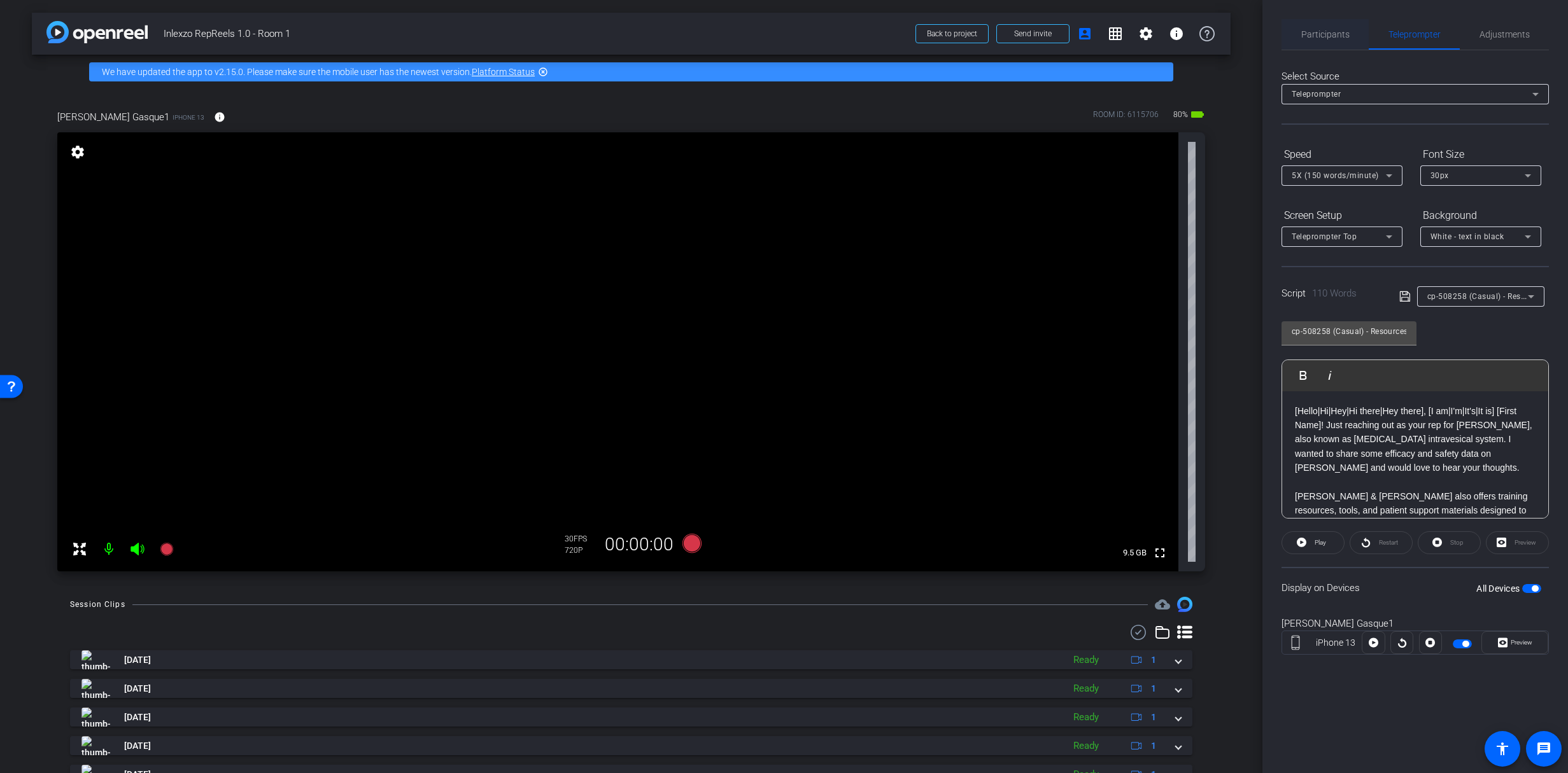
click at [1334, 36] on span "Participants" at bounding box center [1326, 34] width 48 height 9
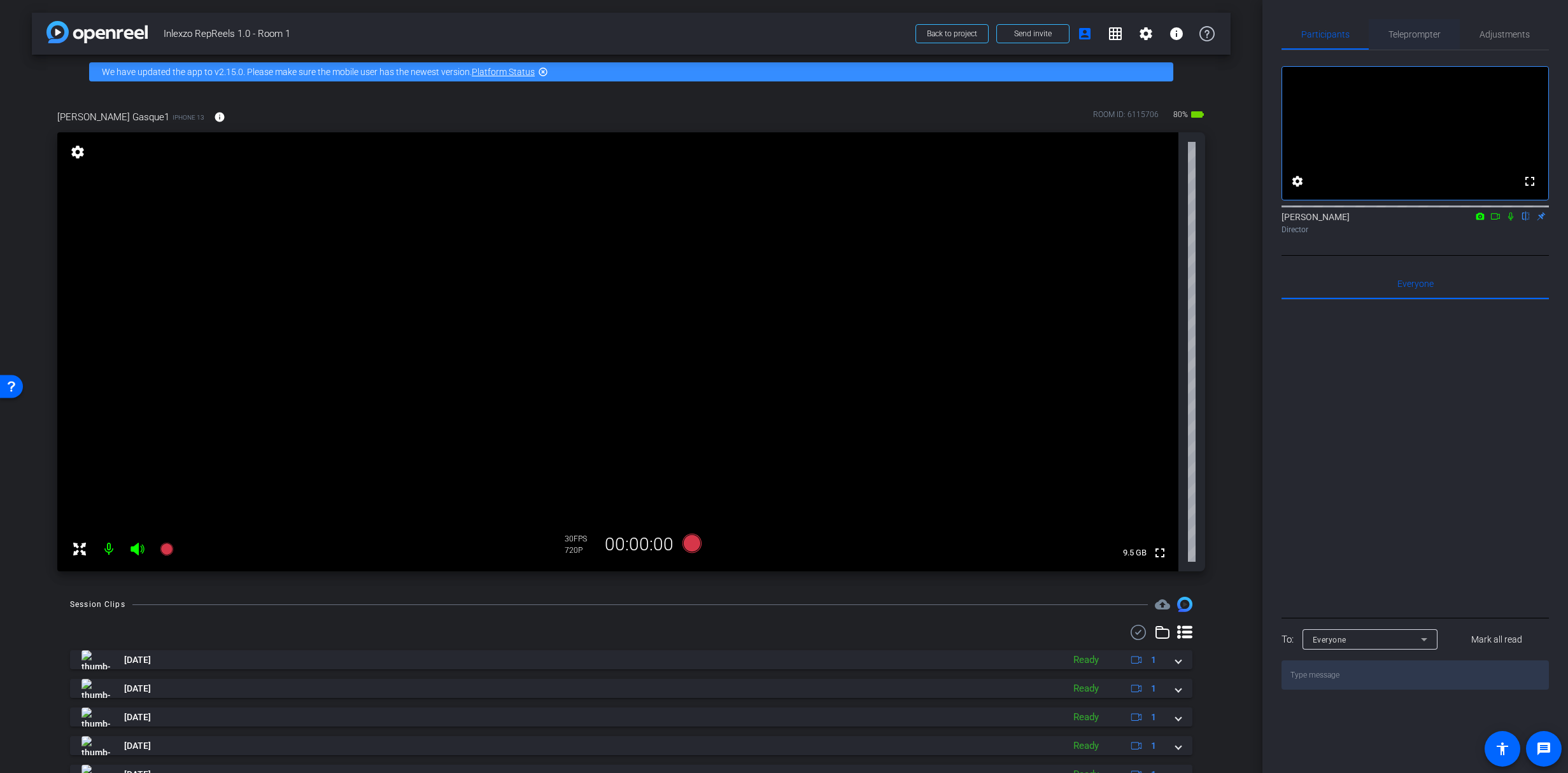
click at [1443, 33] on div "Teleprompter" at bounding box center [1415, 34] width 91 height 30
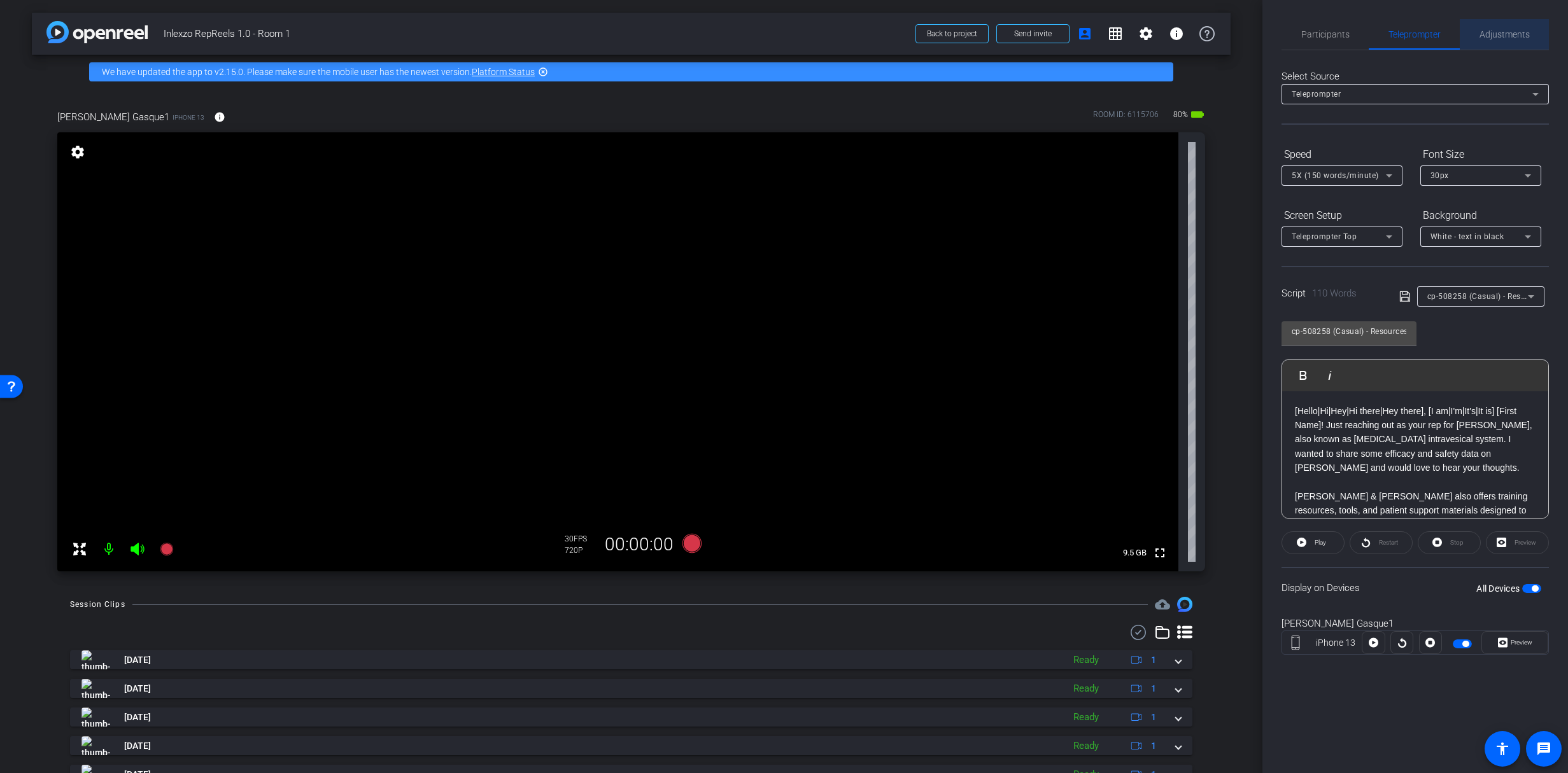
click at [1525, 32] on span "Adjustments" at bounding box center [1504, 34] width 50 height 9
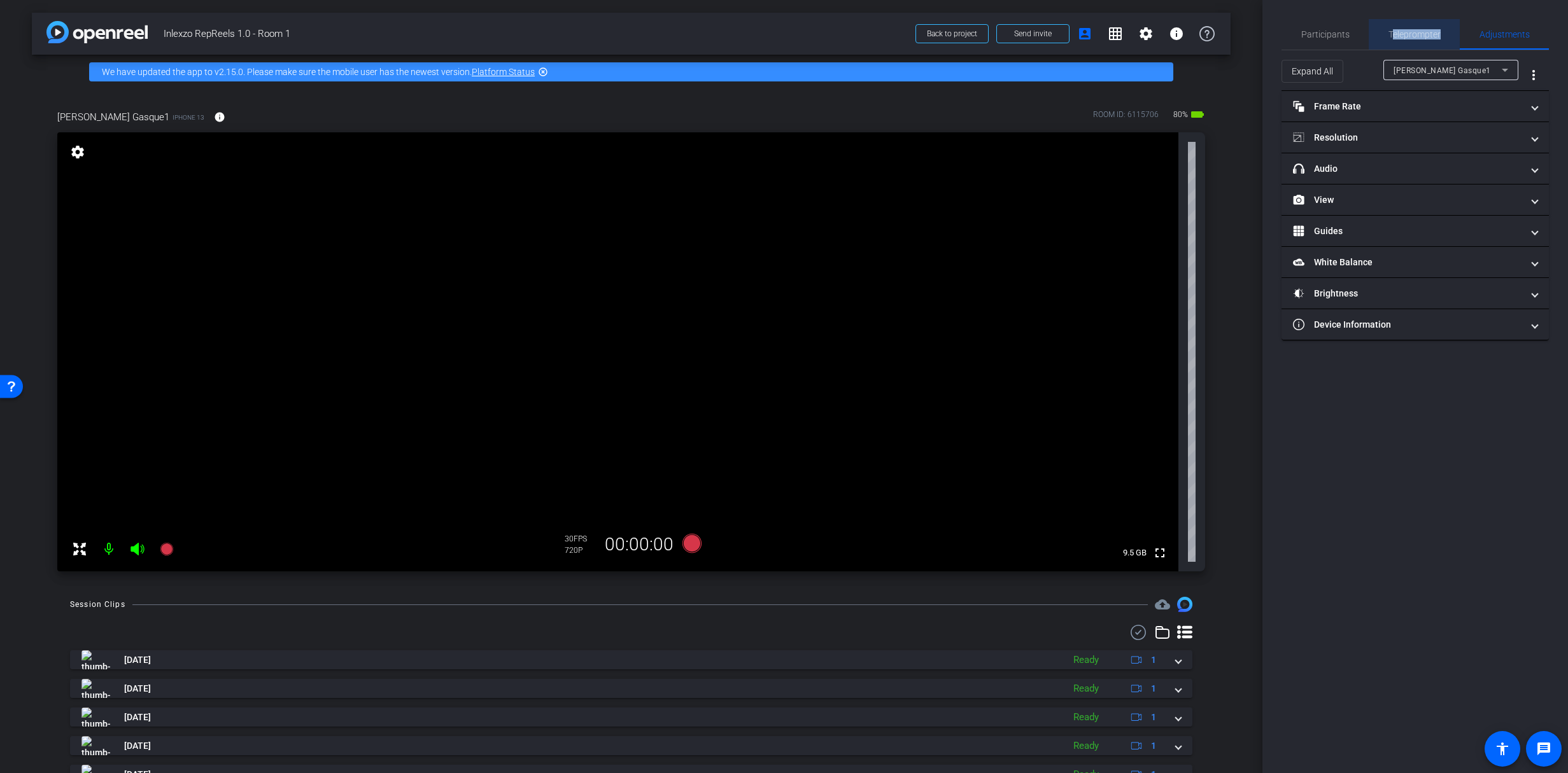
click at [1393, 38] on span "Teleprompter" at bounding box center [1415, 34] width 52 height 30
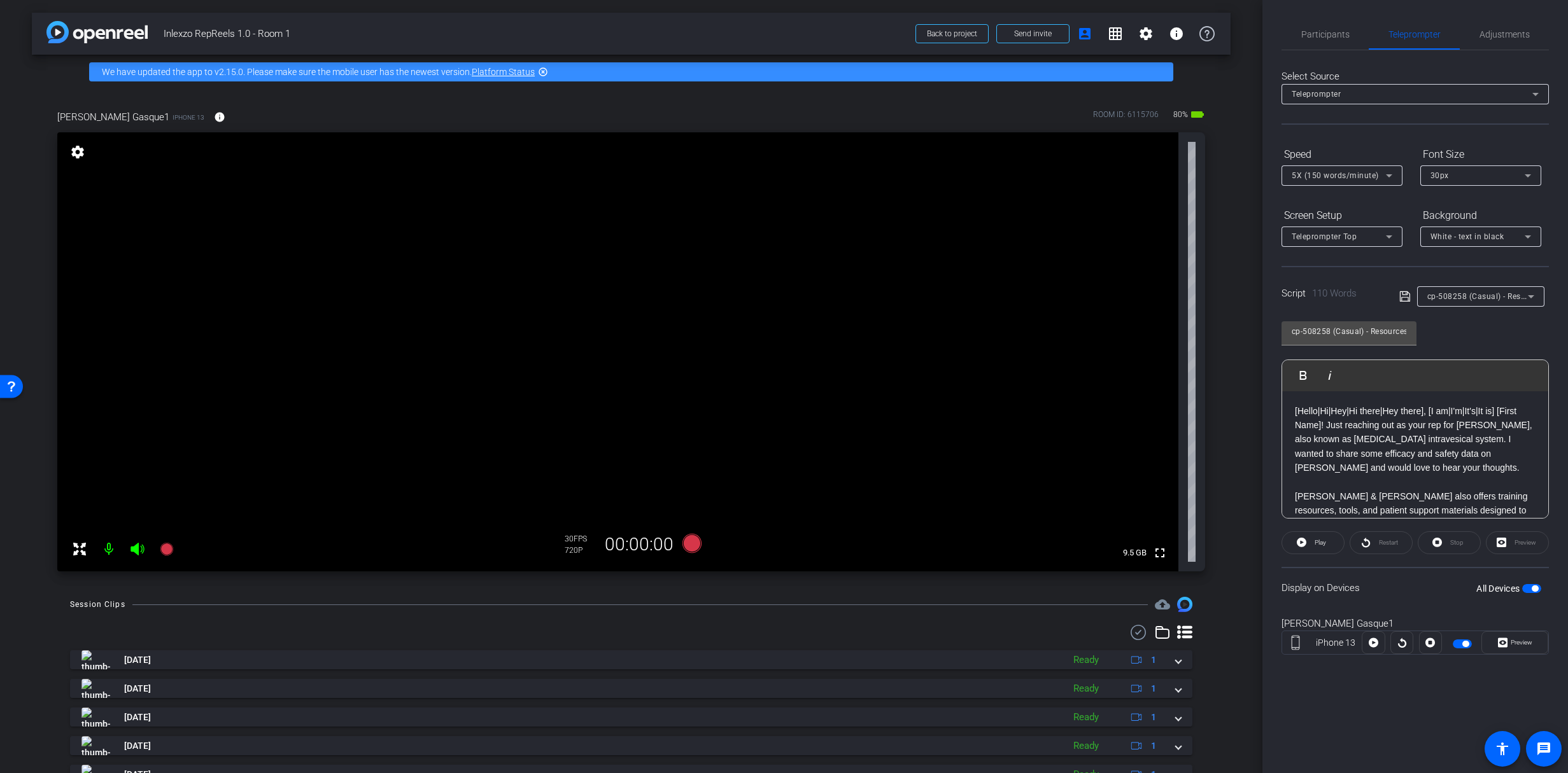
click at [1460, 296] on span "cp-508258 (Casual) - Resources to Share" at bounding box center [1503, 296] width 152 height 10
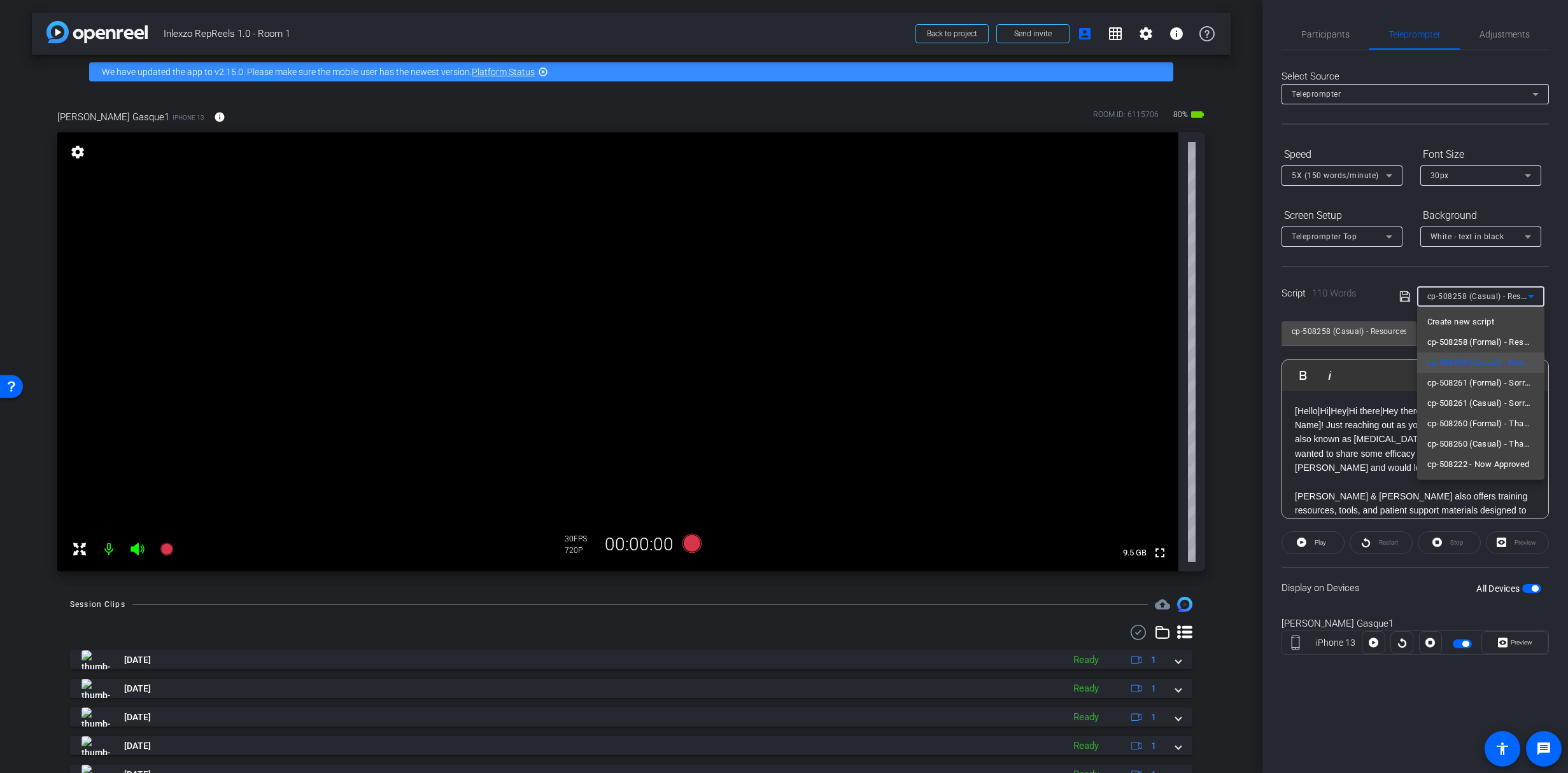
click at [1478, 298] on div at bounding box center [784, 386] width 1568 height 773
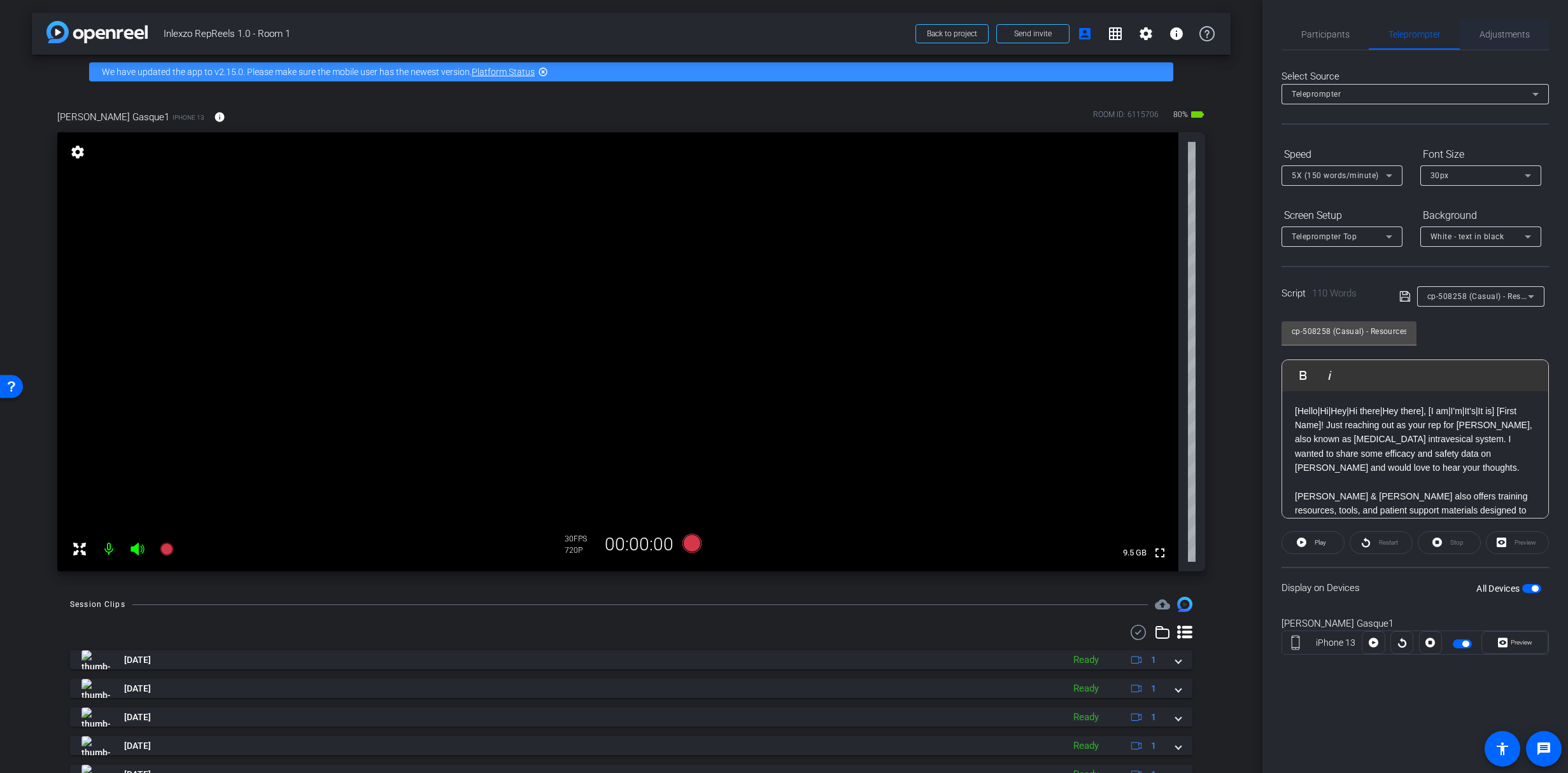
click at [1493, 44] on span "Adjustments" at bounding box center [1504, 34] width 50 height 30
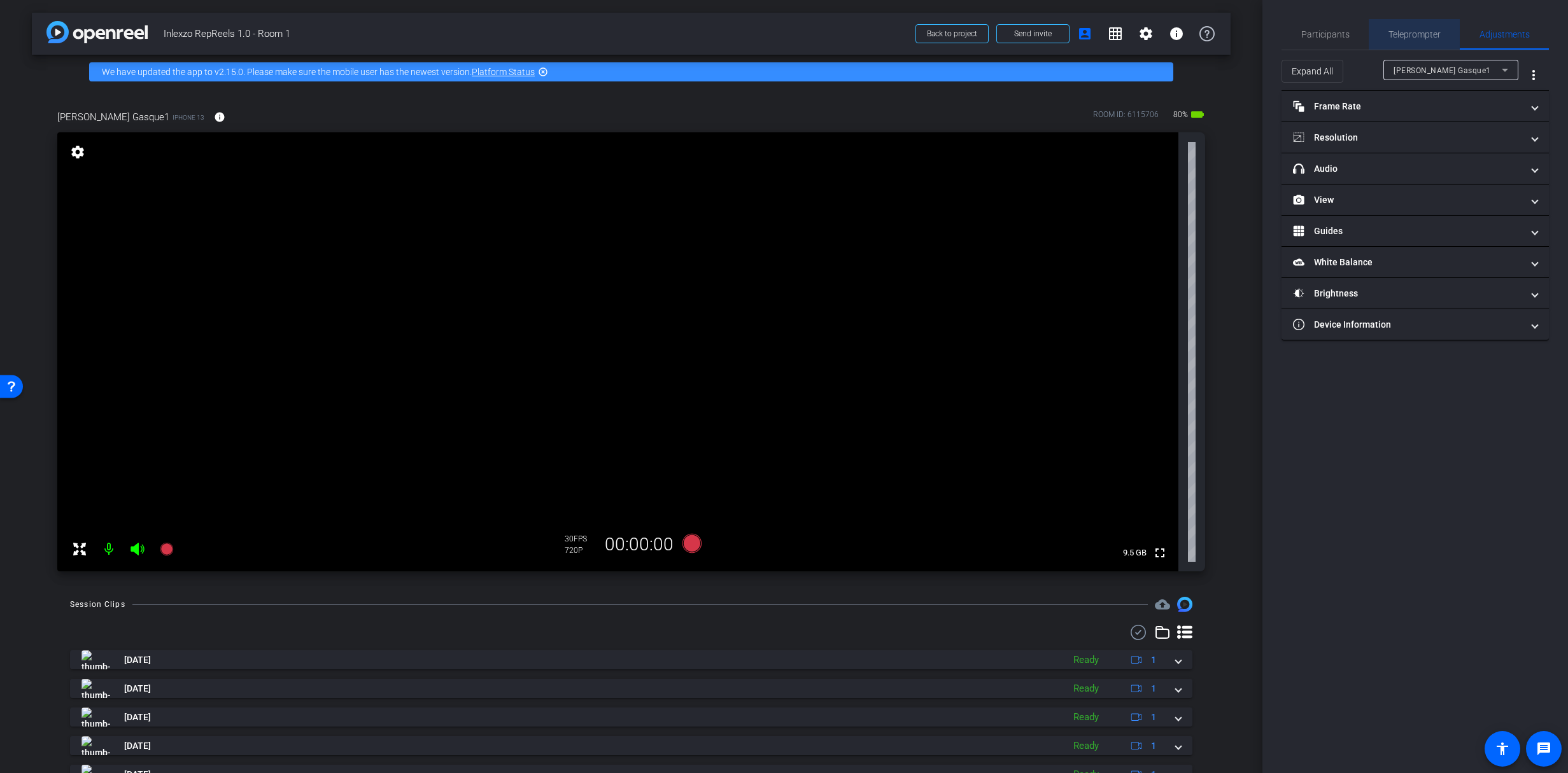
click at [1417, 34] on span "Teleprompter" at bounding box center [1415, 34] width 52 height 9
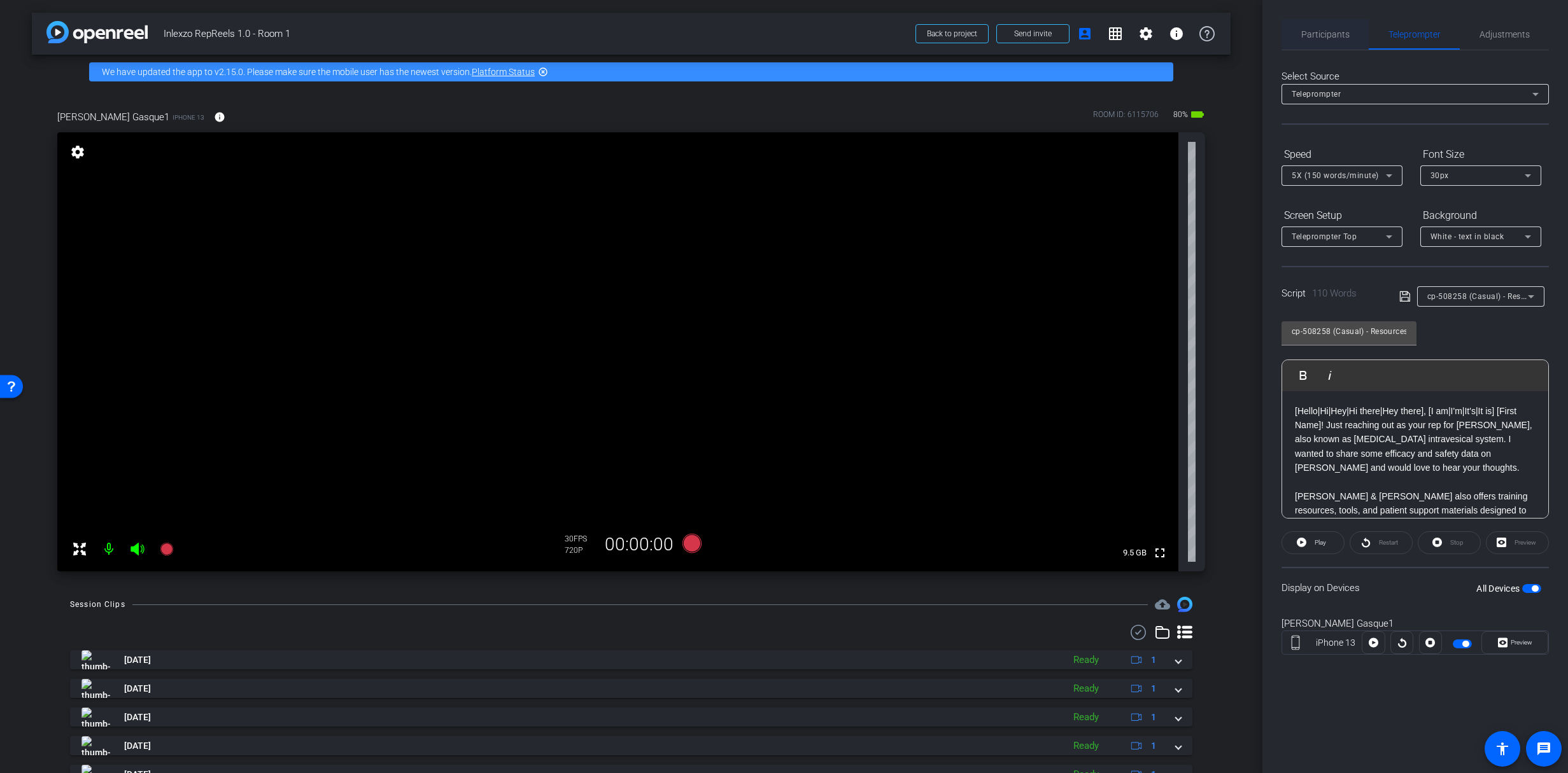
click at [1326, 21] on span "Participants" at bounding box center [1326, 34] width 48 height 30
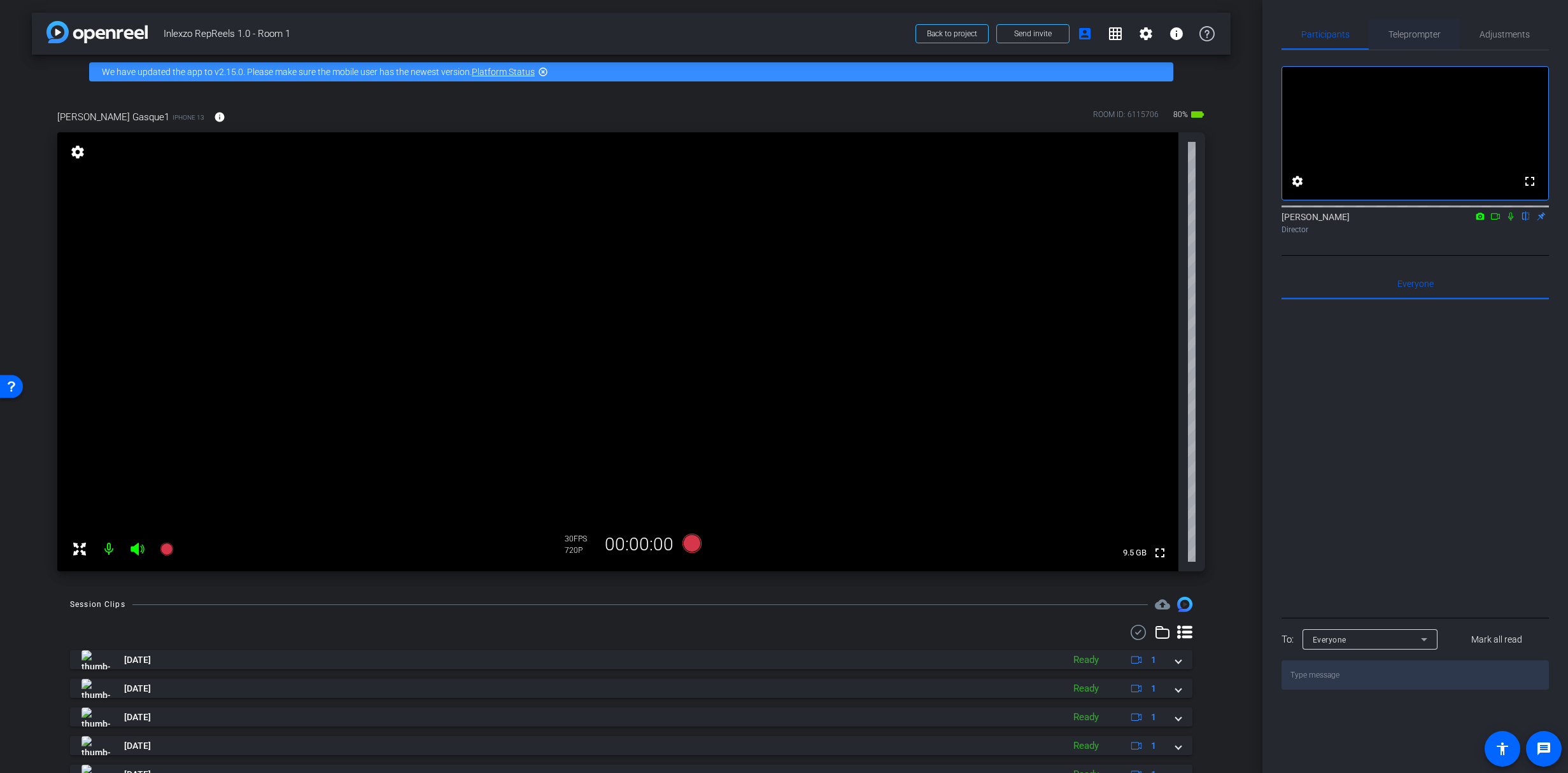
click at [1430, 30] on span "Teleprompter" at bounding box center [1415, 34] width 52 height 9
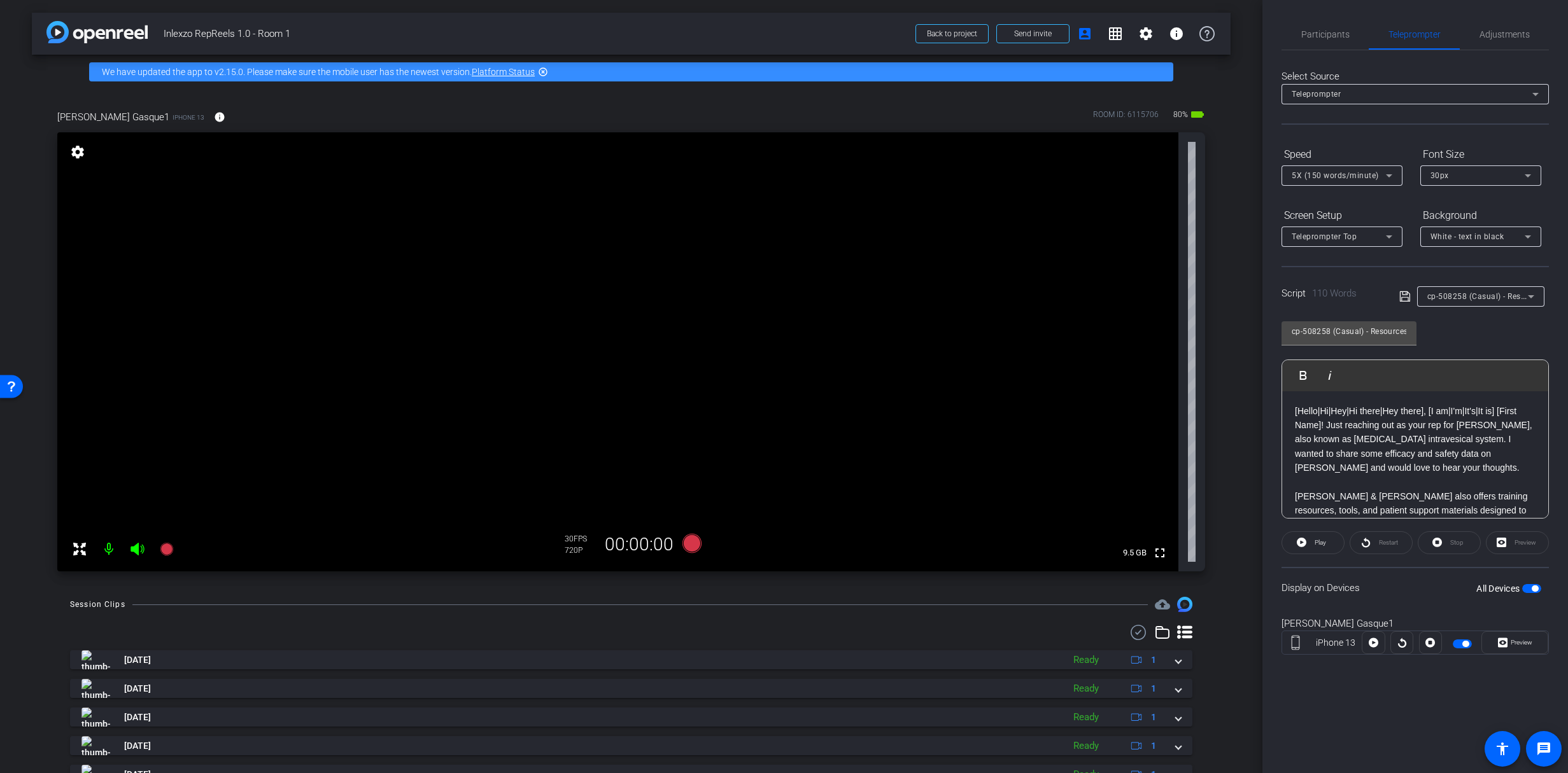
click at [1437, 174] on span "30px" at bounding box center [1439, 176] width 18 height 9
click at [1459, 179] on div at bounding box center [784, 386] width 1568 height 773
click at [1341, 176] on span "5X (150 words/minute)" at bounding box center [1336, 176] width 87 height 9
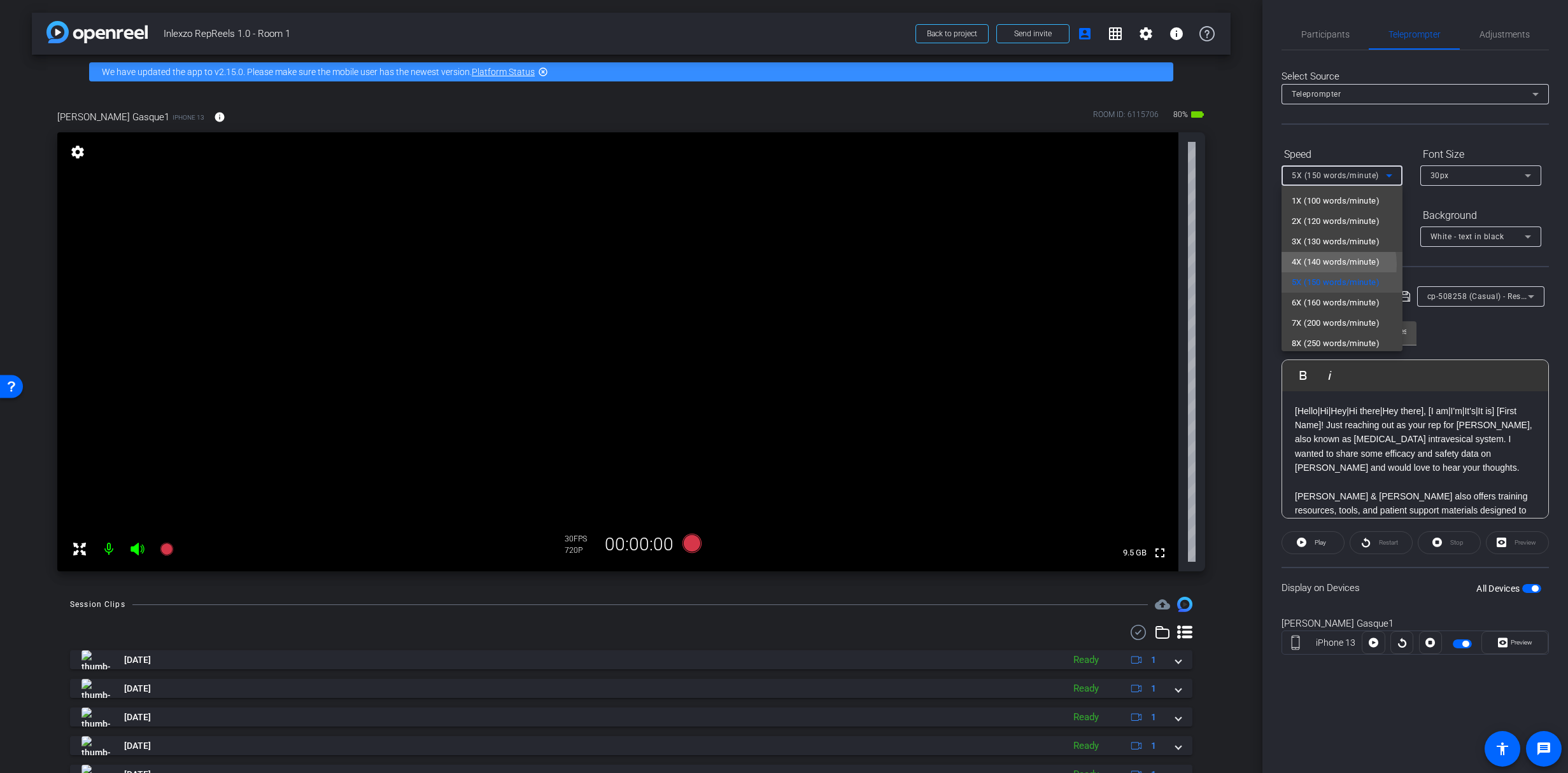
click at [1320, 265] on span "4X (140 words/minute)" at bounding box center [1336, 261] width 88 height 15
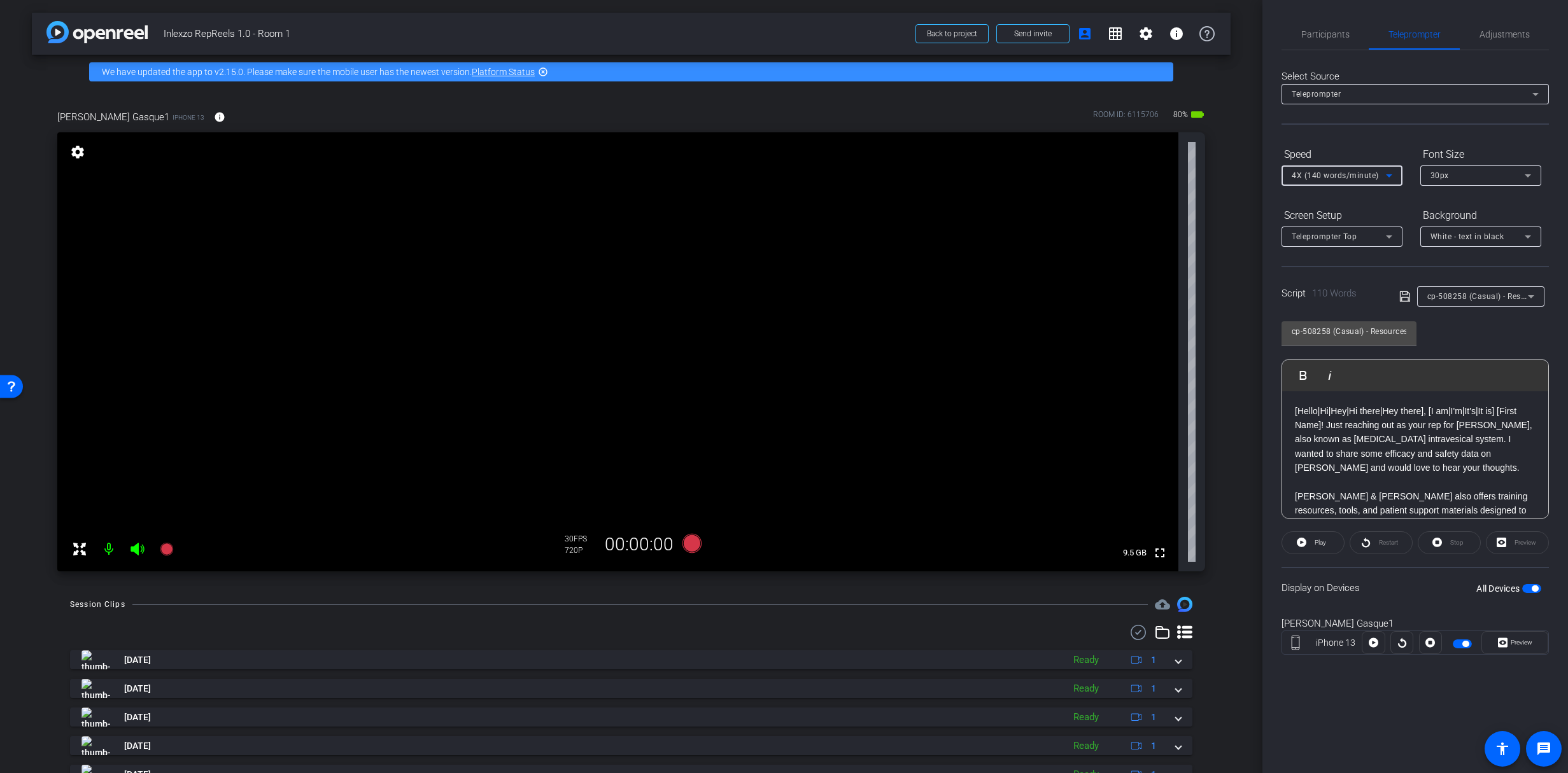
click at [1333, 199] on div at bounding box center [1342, 193] width 121 height 14
click at [1329, 41] on span "Participants" at bounding box center [1326, 34] width 48 height 30
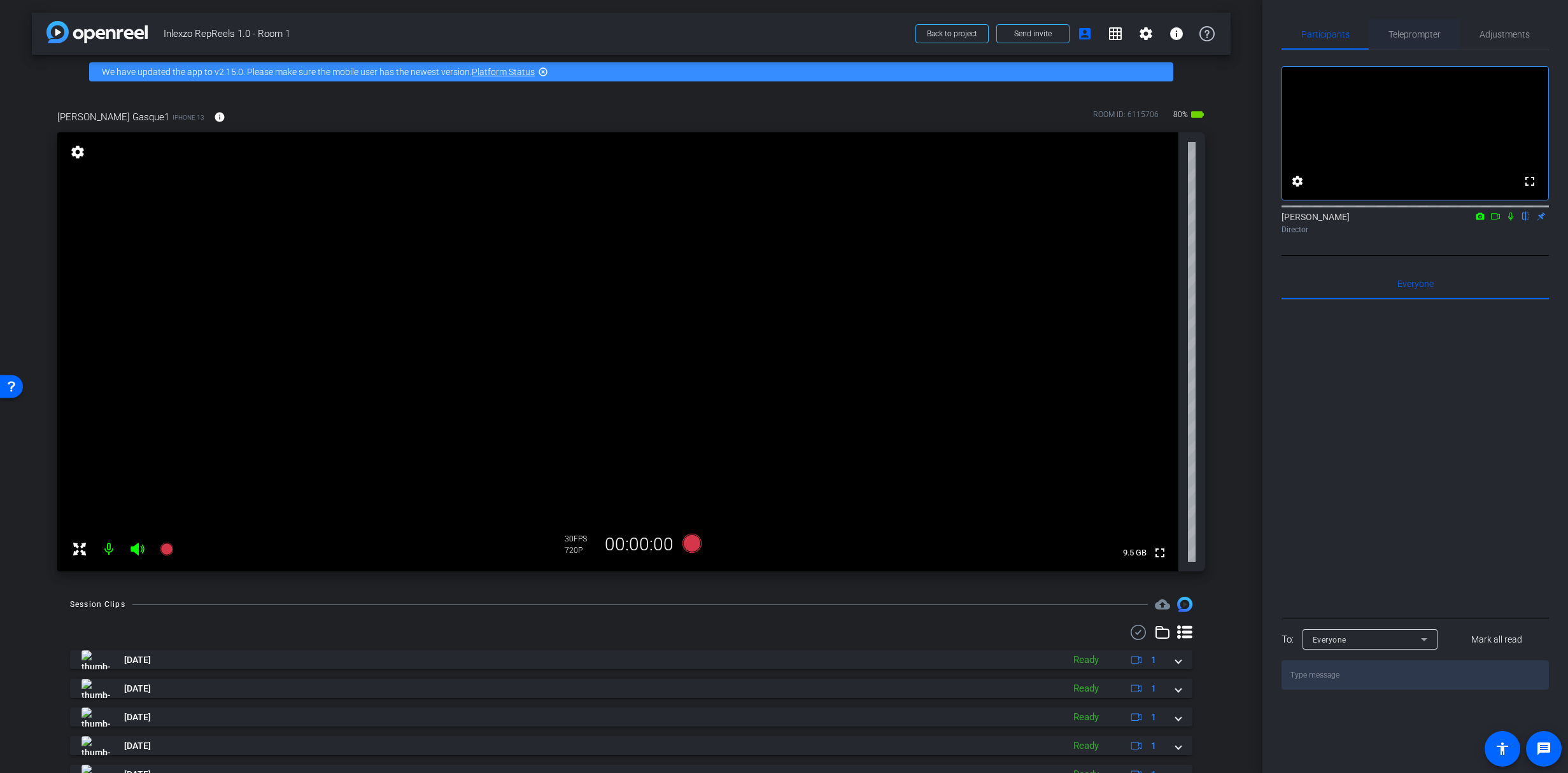
click at [1389, 24] on span "Teleprompter" at bounding box center [1415, 34] width 52 height 30
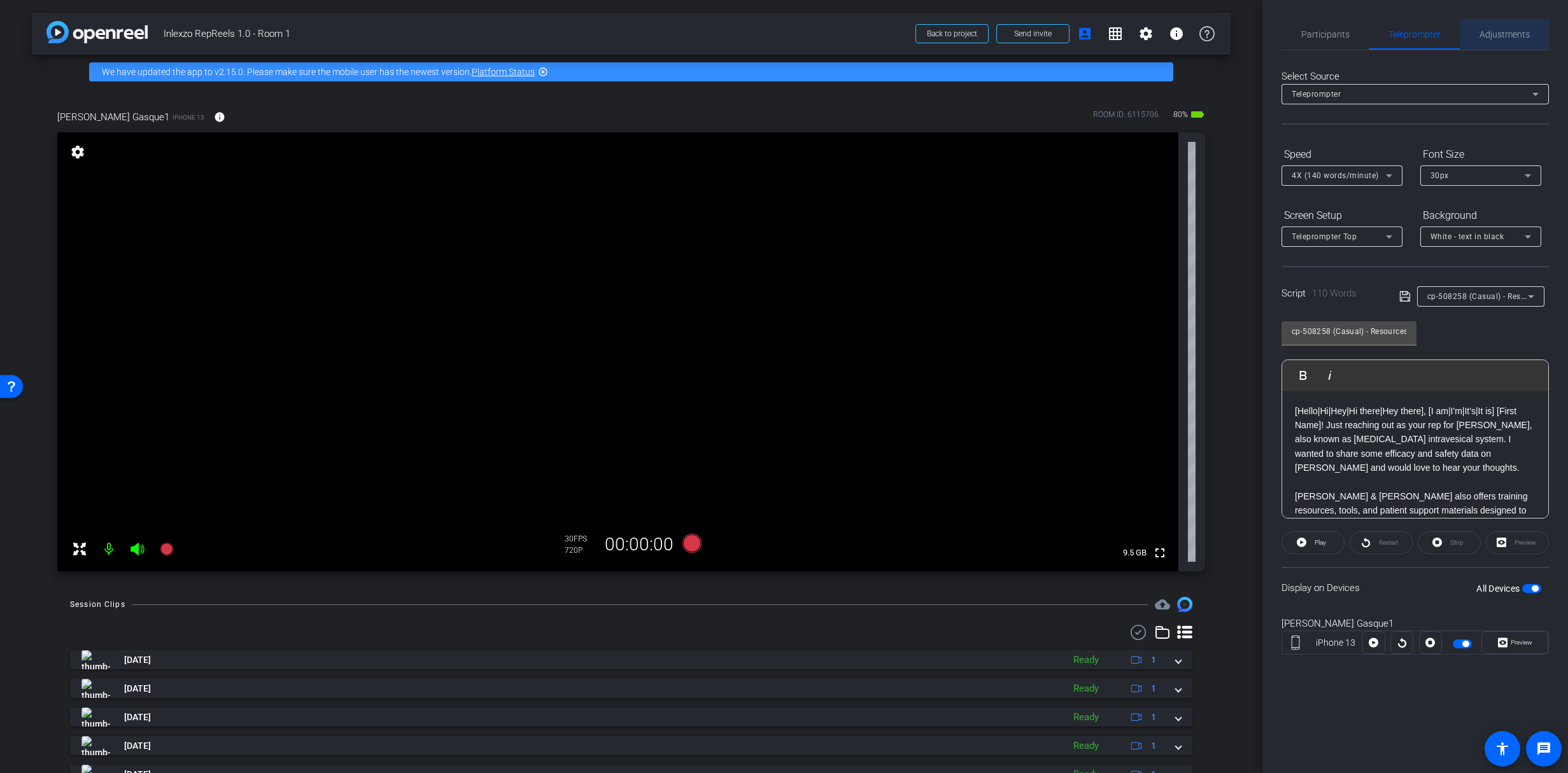
click at [1523, 23] on span "Adjustments" at bounding box center [1504, 34] width 50 height 30
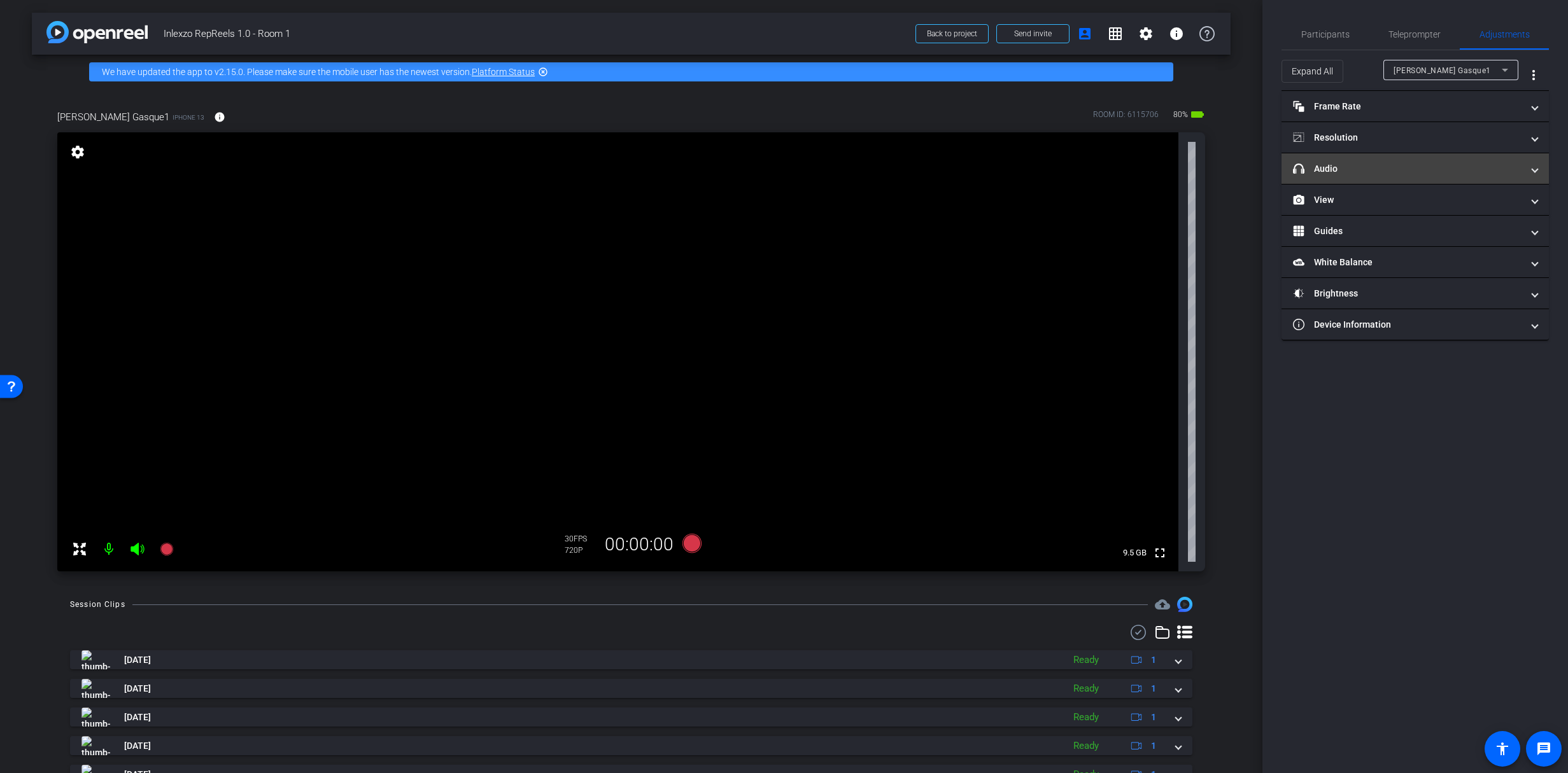
click at [1349, 183] on mat-accordion "Frame Rate Frame Rate navigate_before 24 25 30 navigate_next Resolution navigat…" at bounding box center [1415, 216] width 268 height 249
click at [1351, 175] on mat-expansion-panel-header "headphone icon Audio" at bounding box center [1415, 168] width 268 height 30
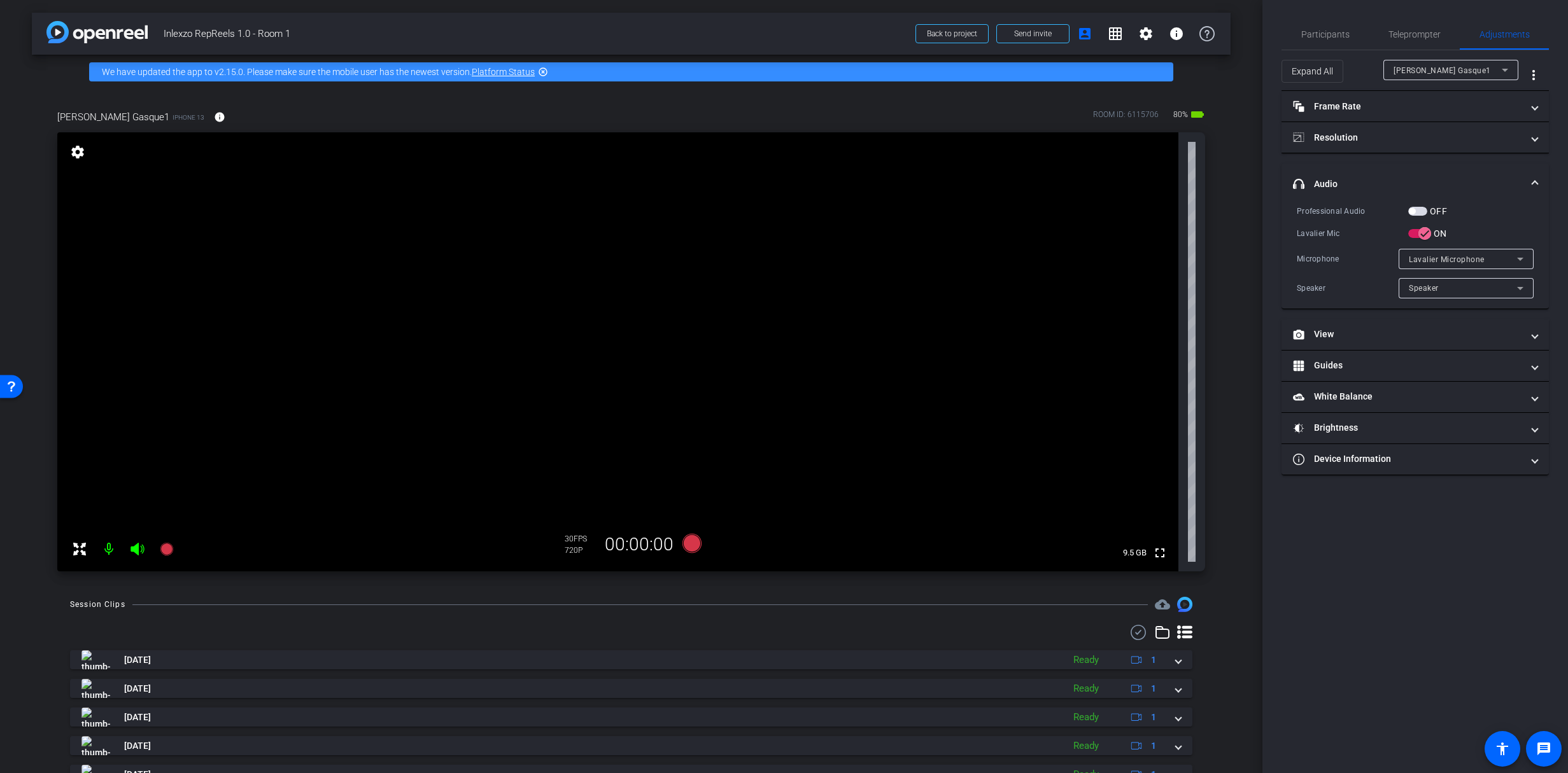
click at [1353, 176] on mat-expansion-panel-header "headphone icon Audio" at bounding box center [1415, 184] width 268 height 41
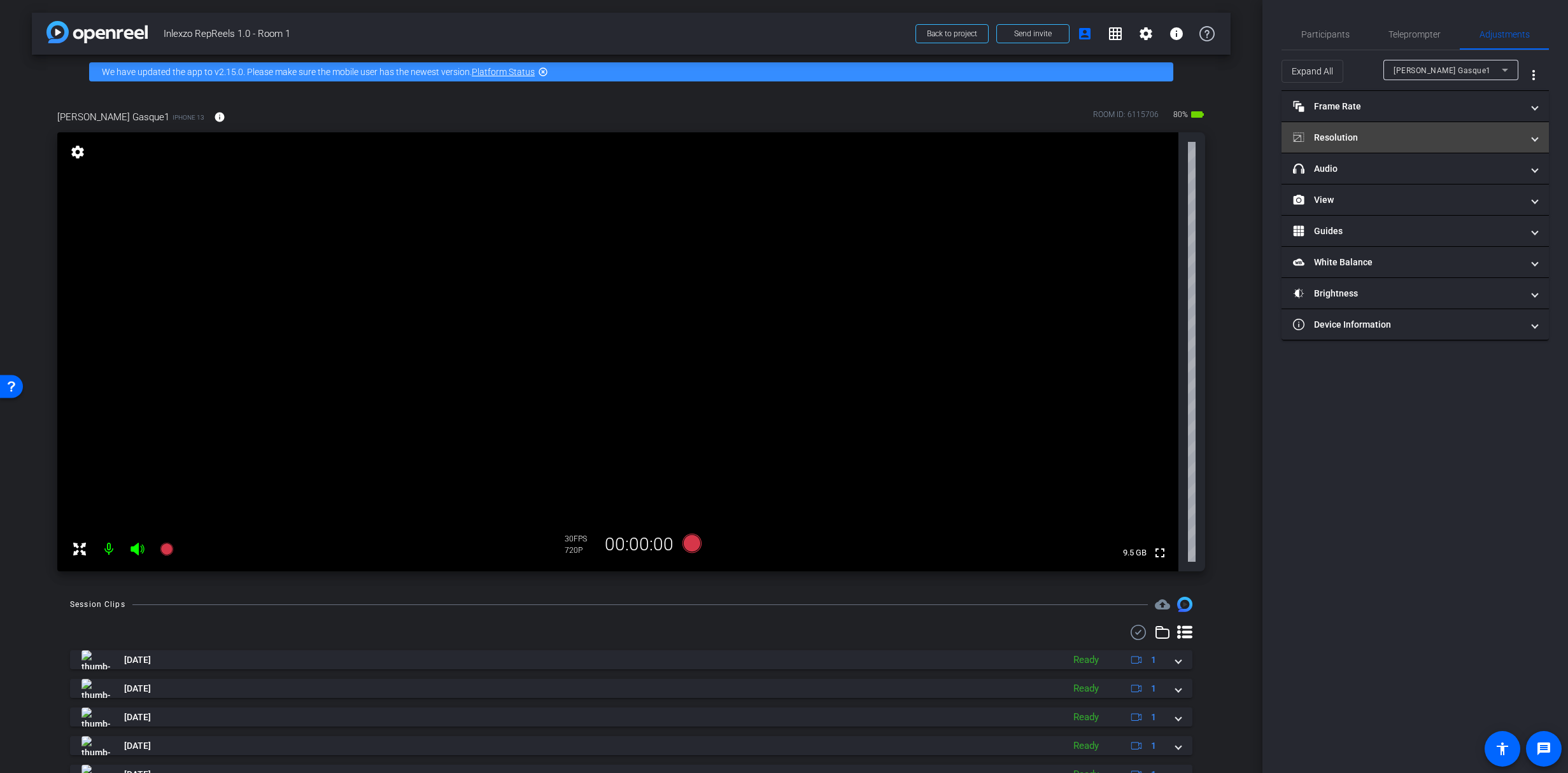
click at [1360, 127] on mat-expansion-panel-header "Resolution" at bounding box center [1415, 137] width 268 height 30
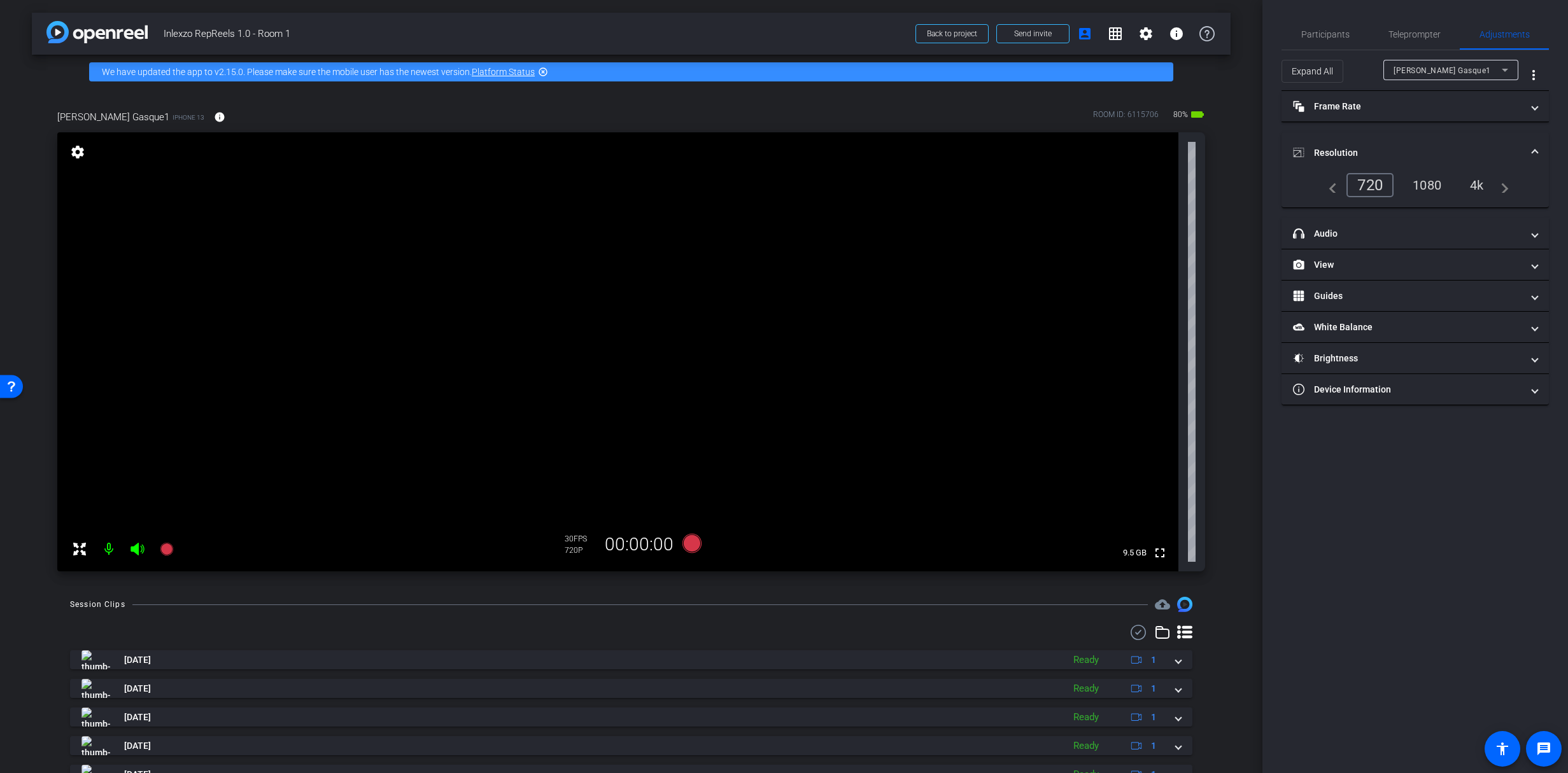
click at [1368, 149] on mat-panel-title "Resolution" at bounding box center [1407, 153] width 229 height 14
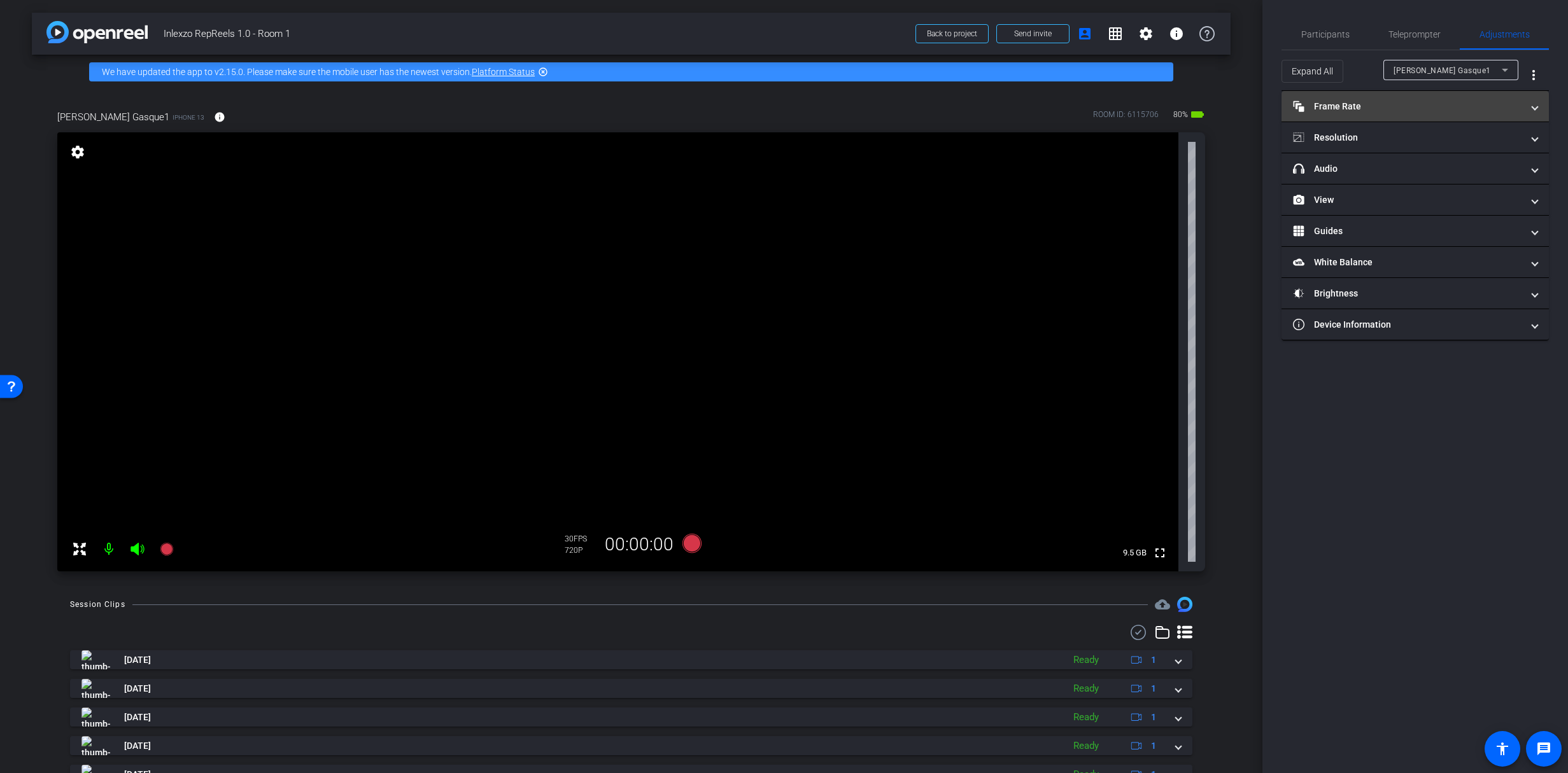
click at [1360, 111] on mat-panel-title "Frame Rate Frame Rate" at bounding box center [1407, 106] width 229 height 14
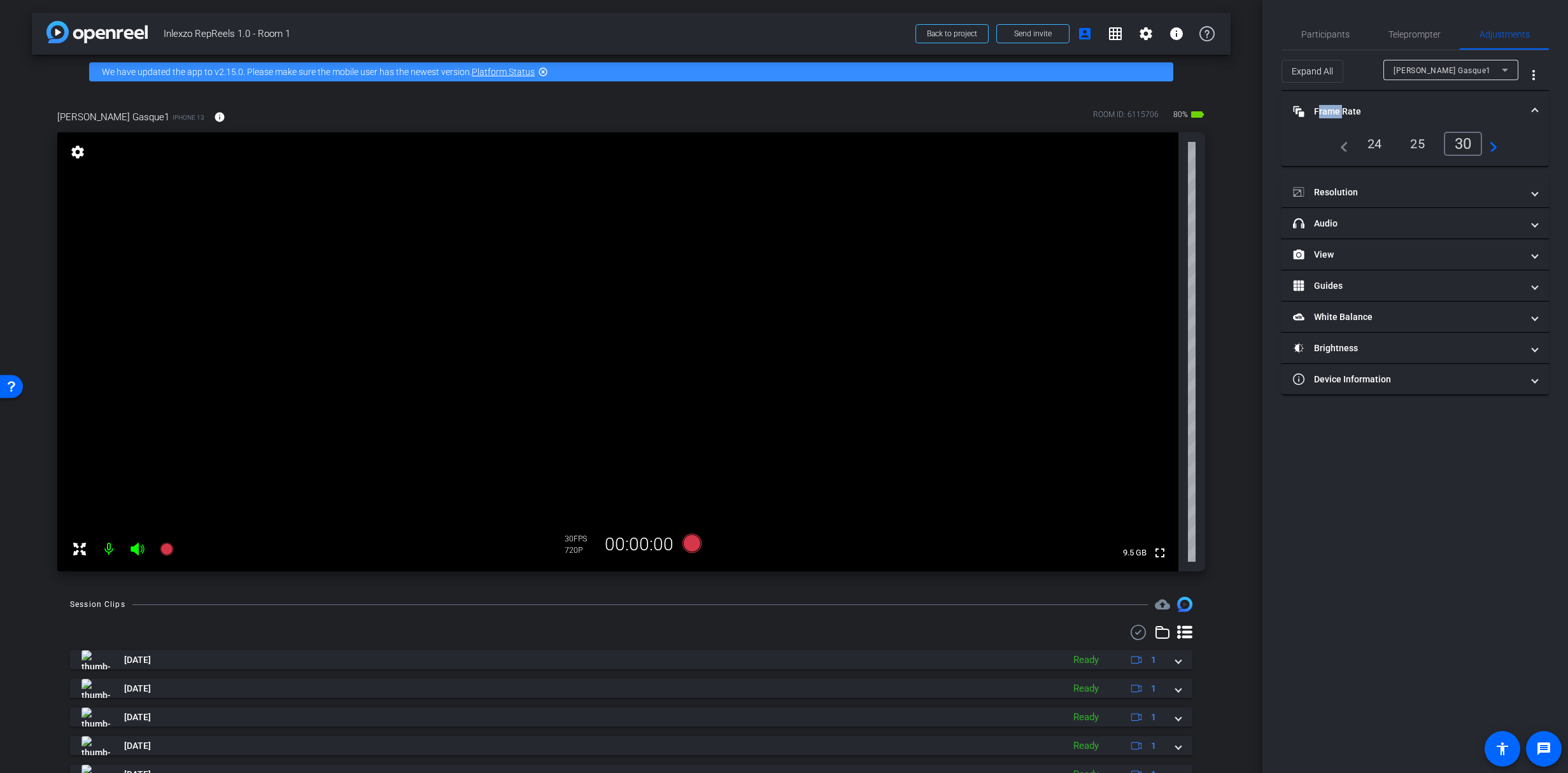
click at [1360, 111] on mat-panel-title "Frame Rate Frame Rate" at bounding box center [1407, 111] width 229 height 14
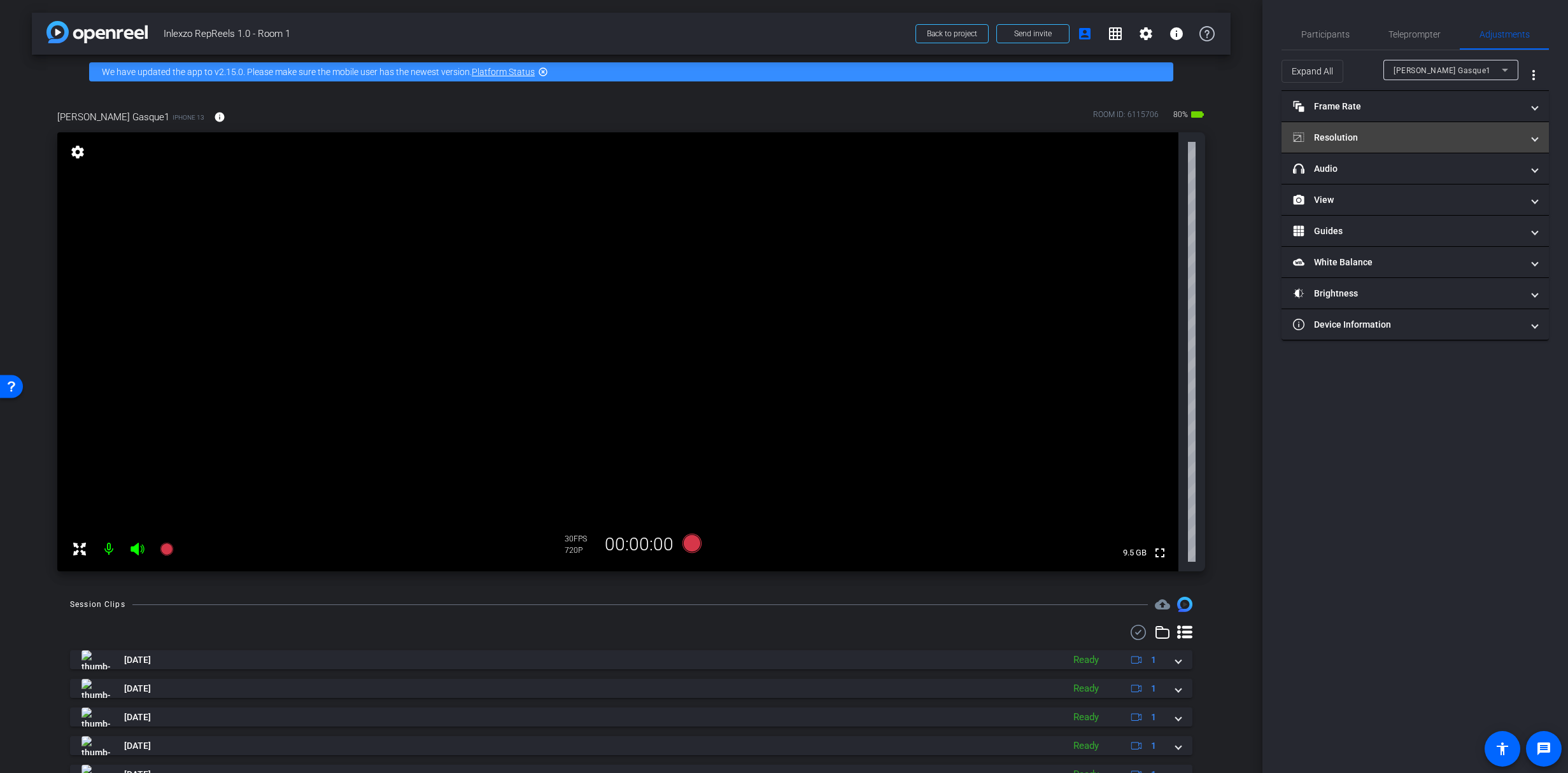
click at [1359, 139] on mat-panel-title "Resolution" at bounding box center [1407, 137] width 229 height 14
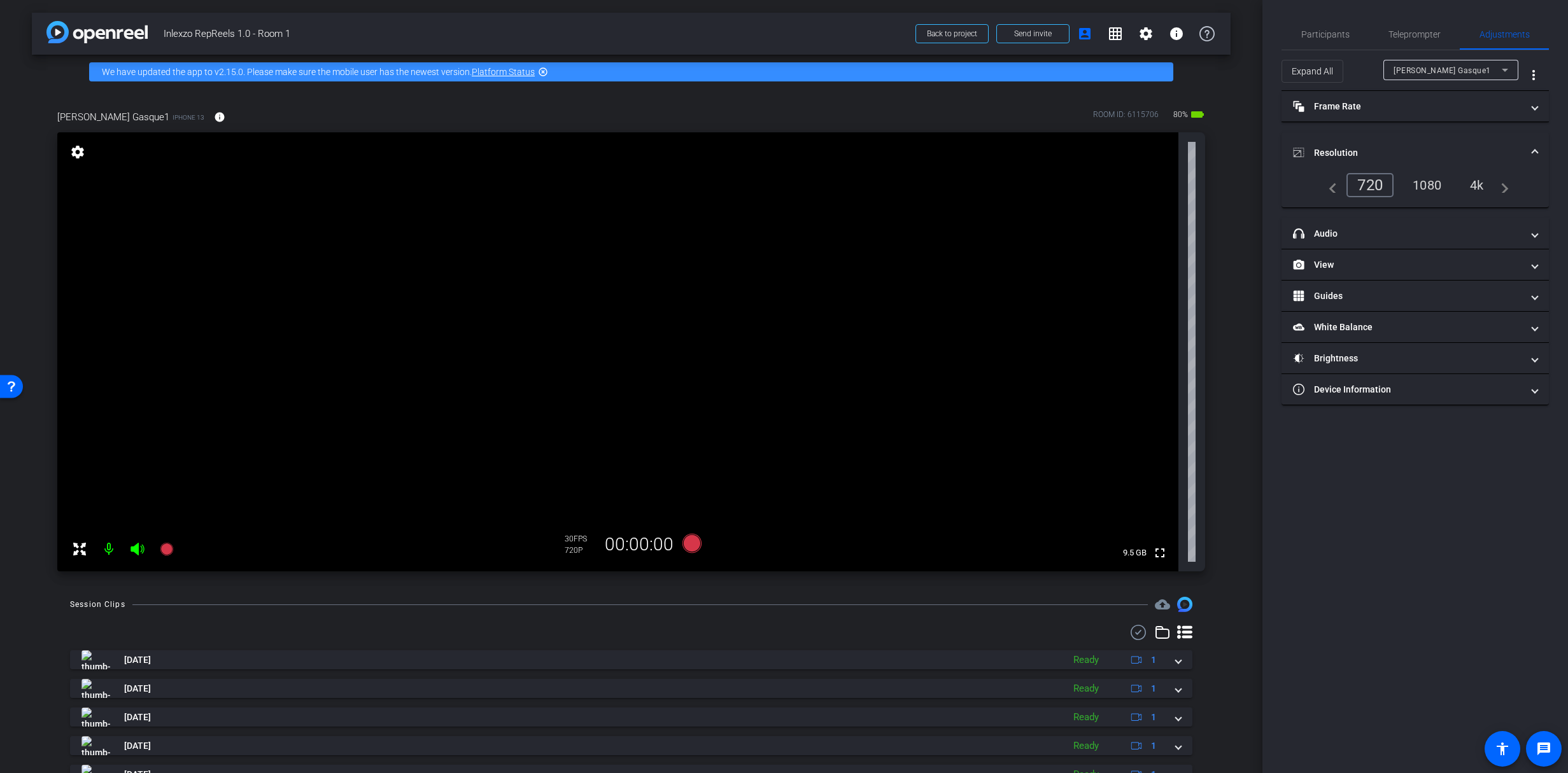
drag, startPoint x: 1361, startPoint y: 141, endPoint x: 1371, endPoint y: 150, distance: 13.5
click at [1361, 141] on mat-expansion-panel-header "Resolution" at bounding box center [1415, 153] width 268 height 41
click at [1334, 44] on span "Participants" at bounding box center [1326, 34] width 48 height 30
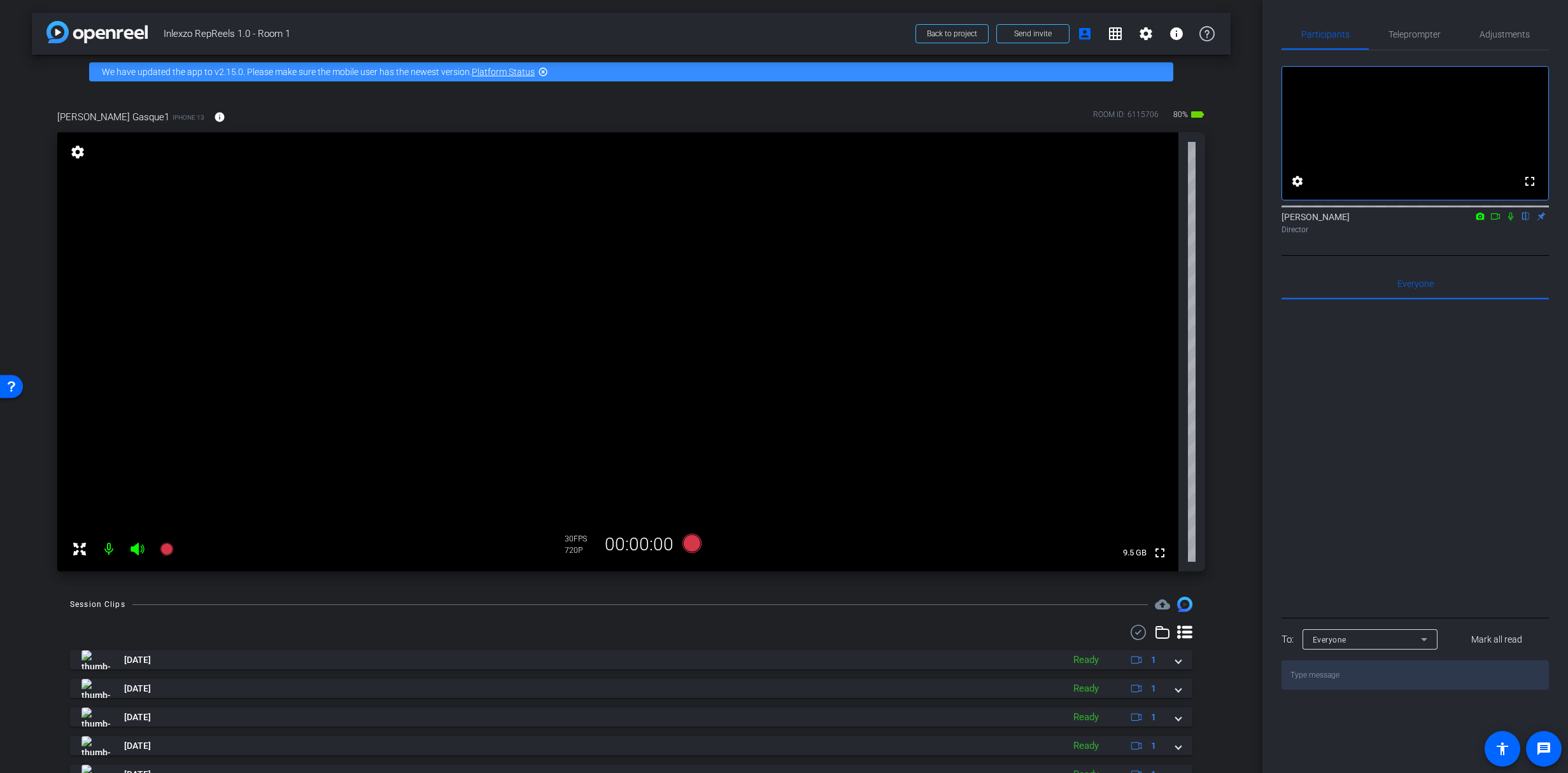
click at [1420, 17] on div "Participants Teleprompter Adjustments fullscreen settings James Monte flip Dire…" at bounding box center [1415, 386] width 306 height 773
click at [1414, 41] on span "Teleprompter" at bounding box center [1415, 34] width 52 height 30
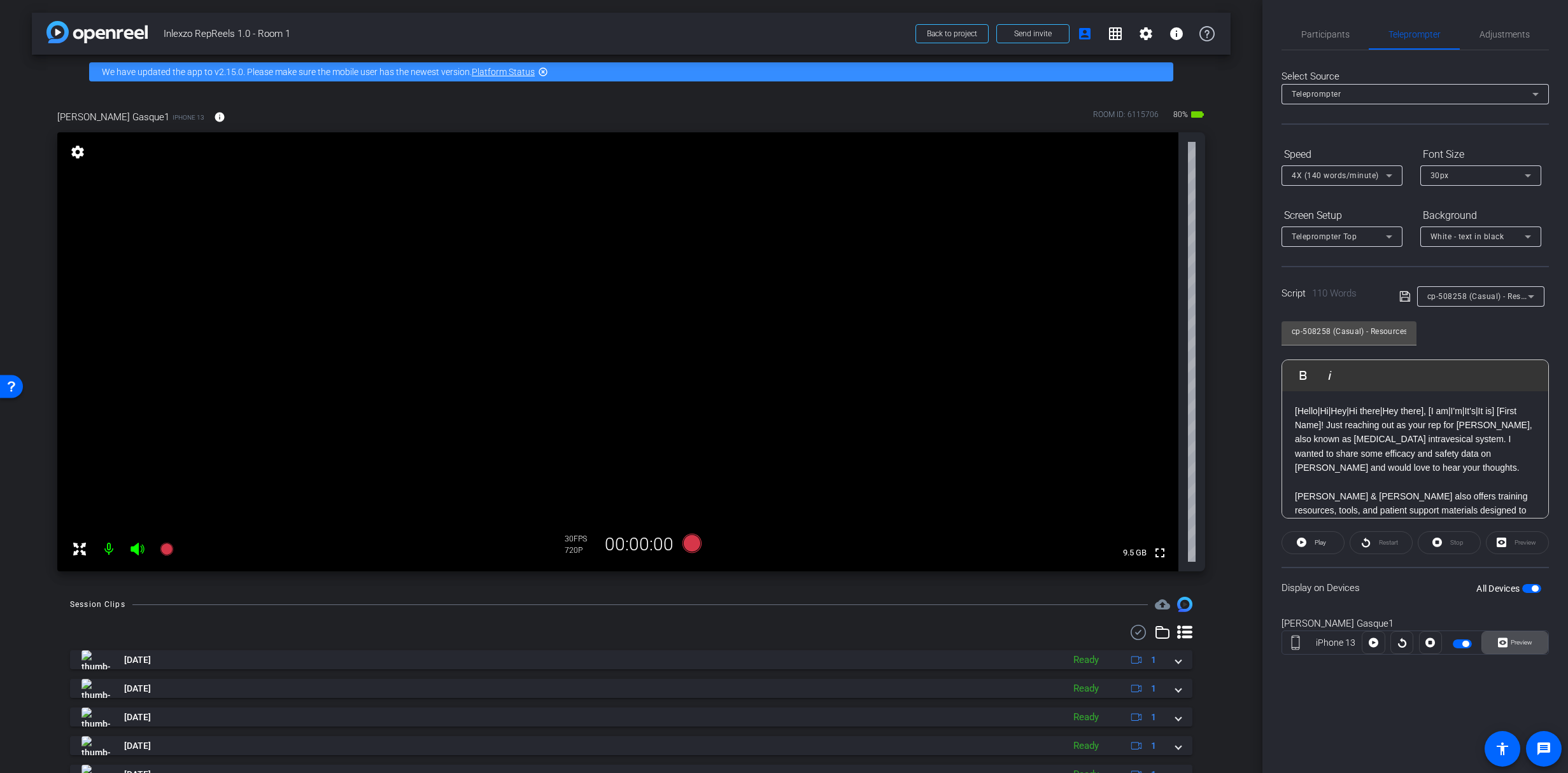
click at [1524, 653] on span at bounding box center [1515, 643] width 66 height 30
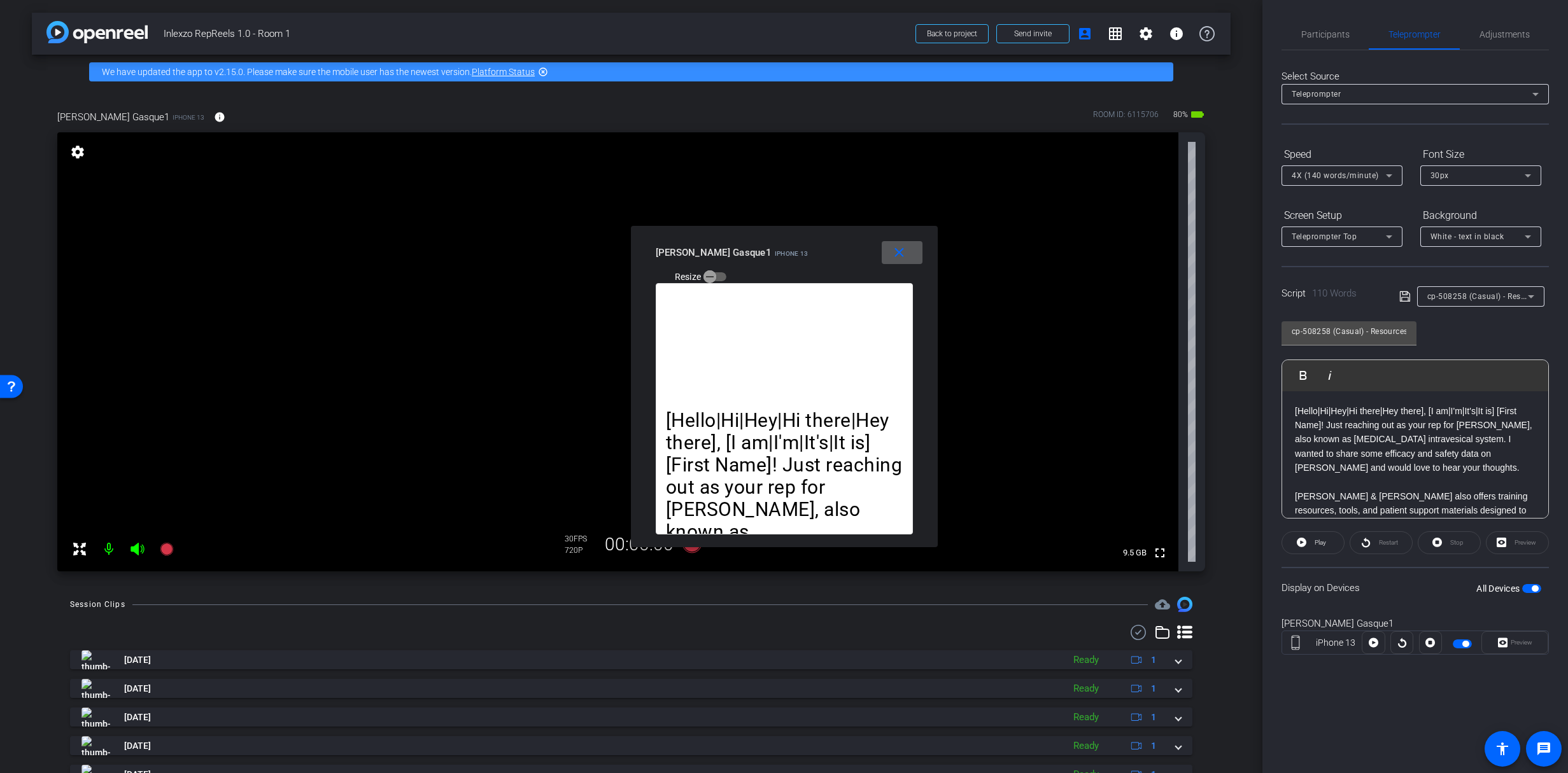
click at [1491, 303] on div "cp-508258 (Casual) - Resources to Share" at bounding box center [1477, 296] width 101 height 16
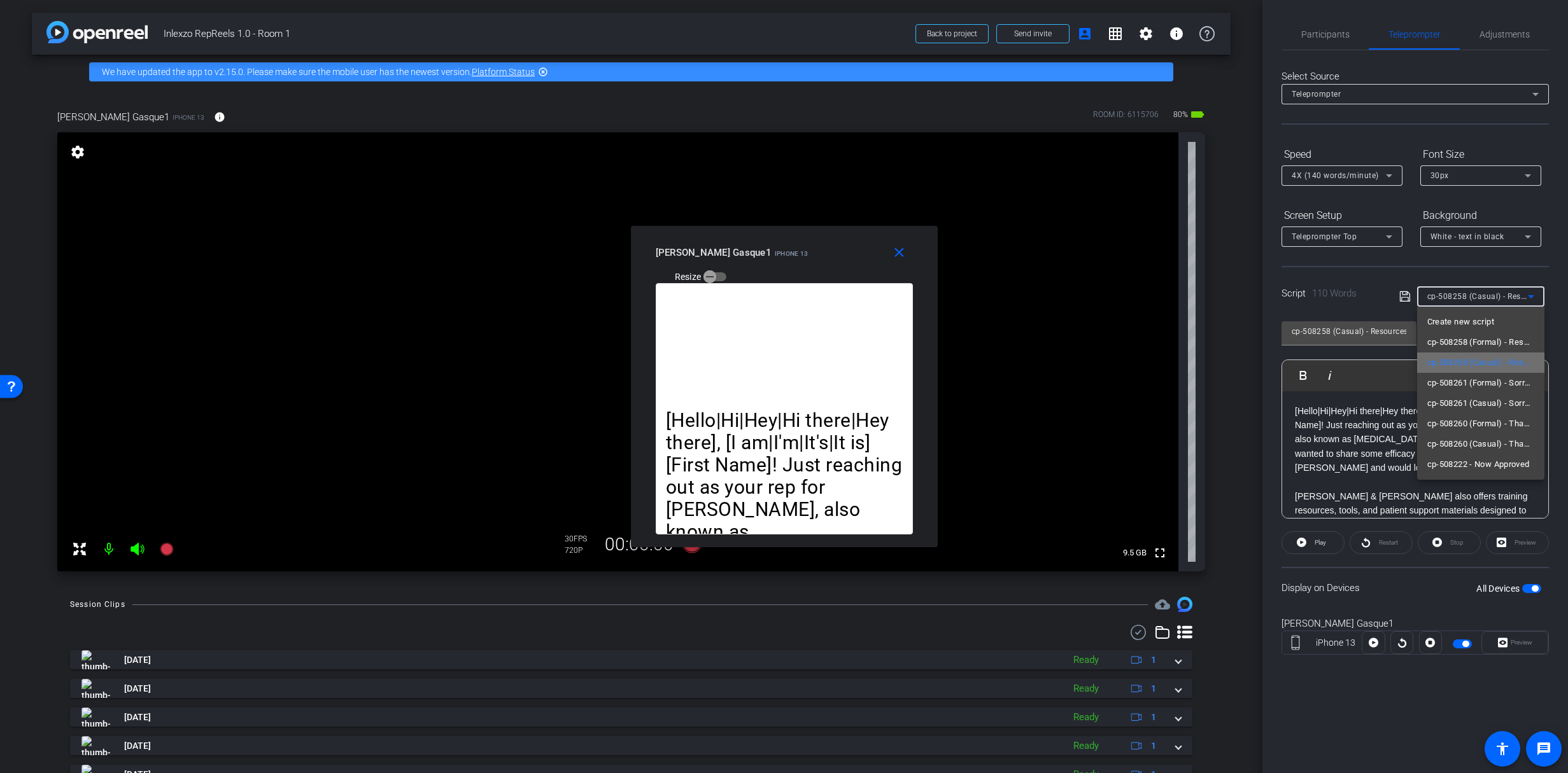
click at [1484, 369] on span "cp-508258 (Casual) - Resources to Share" at bounding box center [1481, 362] width 107 height 15
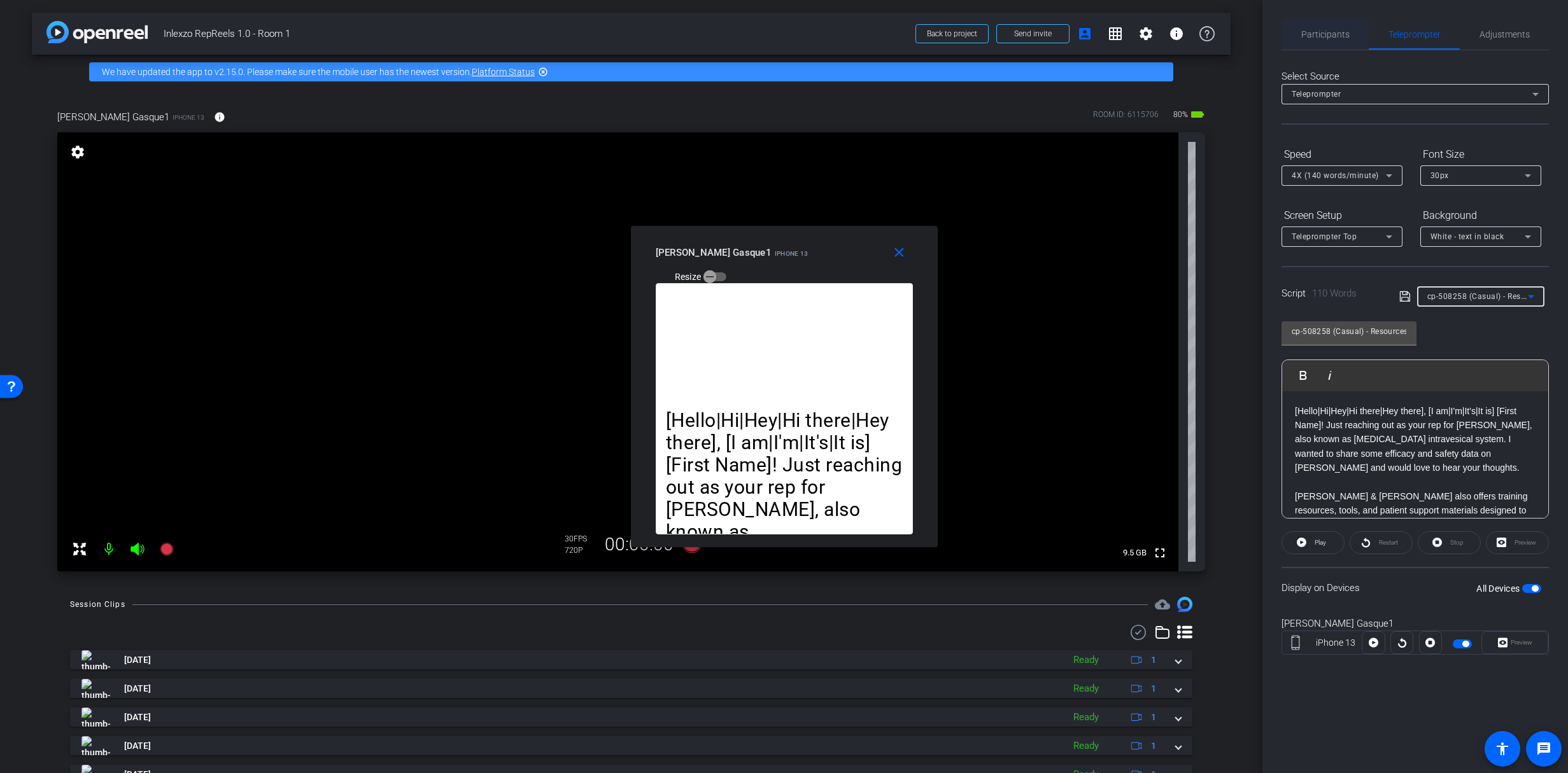
click at [1312, 41] on span "Participants" at bounding box center [1326, 34] width 48 height 30
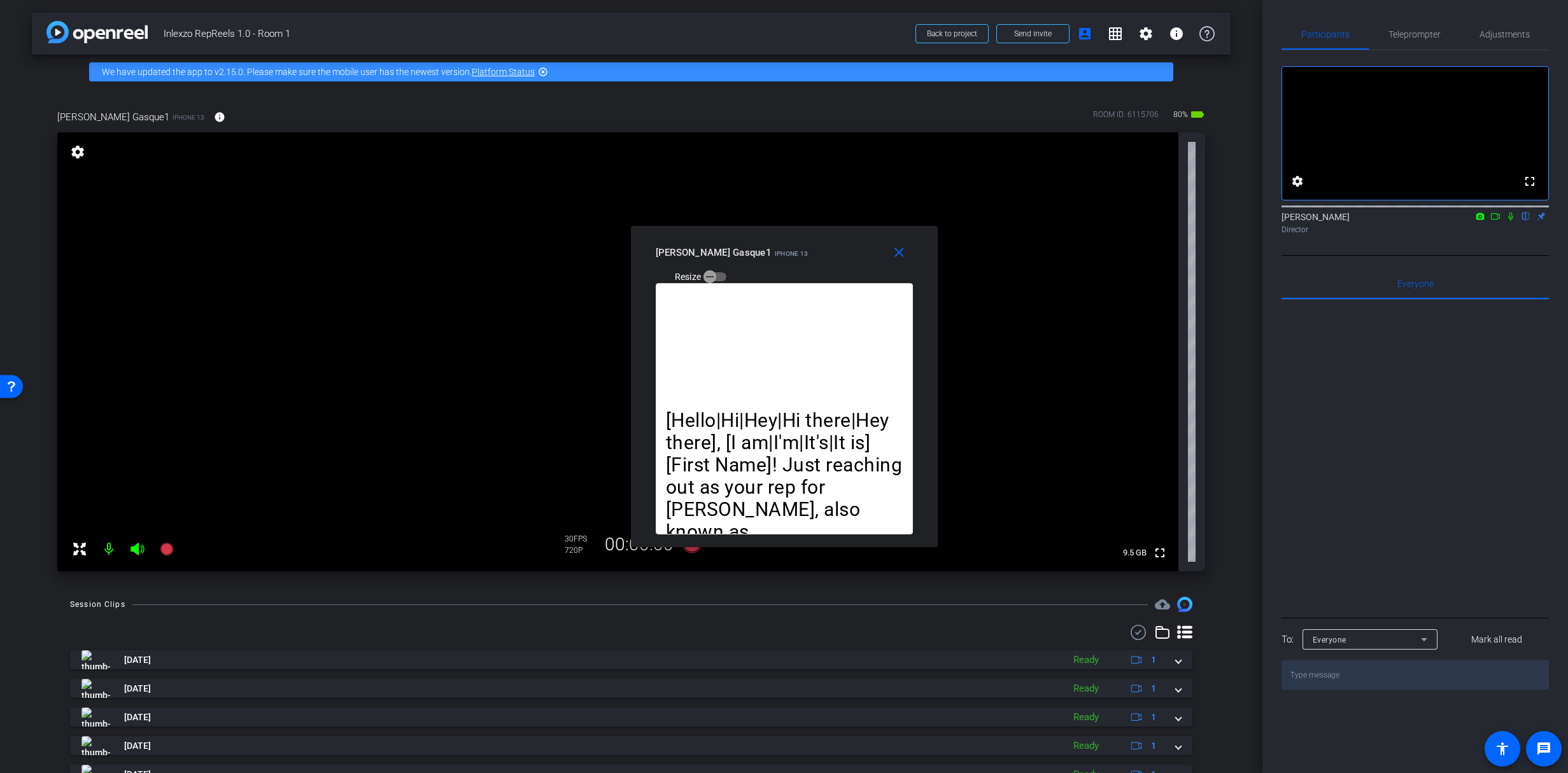
click at [1516, 222] on mat-icon at bounding box center [1511, 216] width 15 height 11
click at [168, 553] on icon at bounding box center [166, 549] width 13 height 13
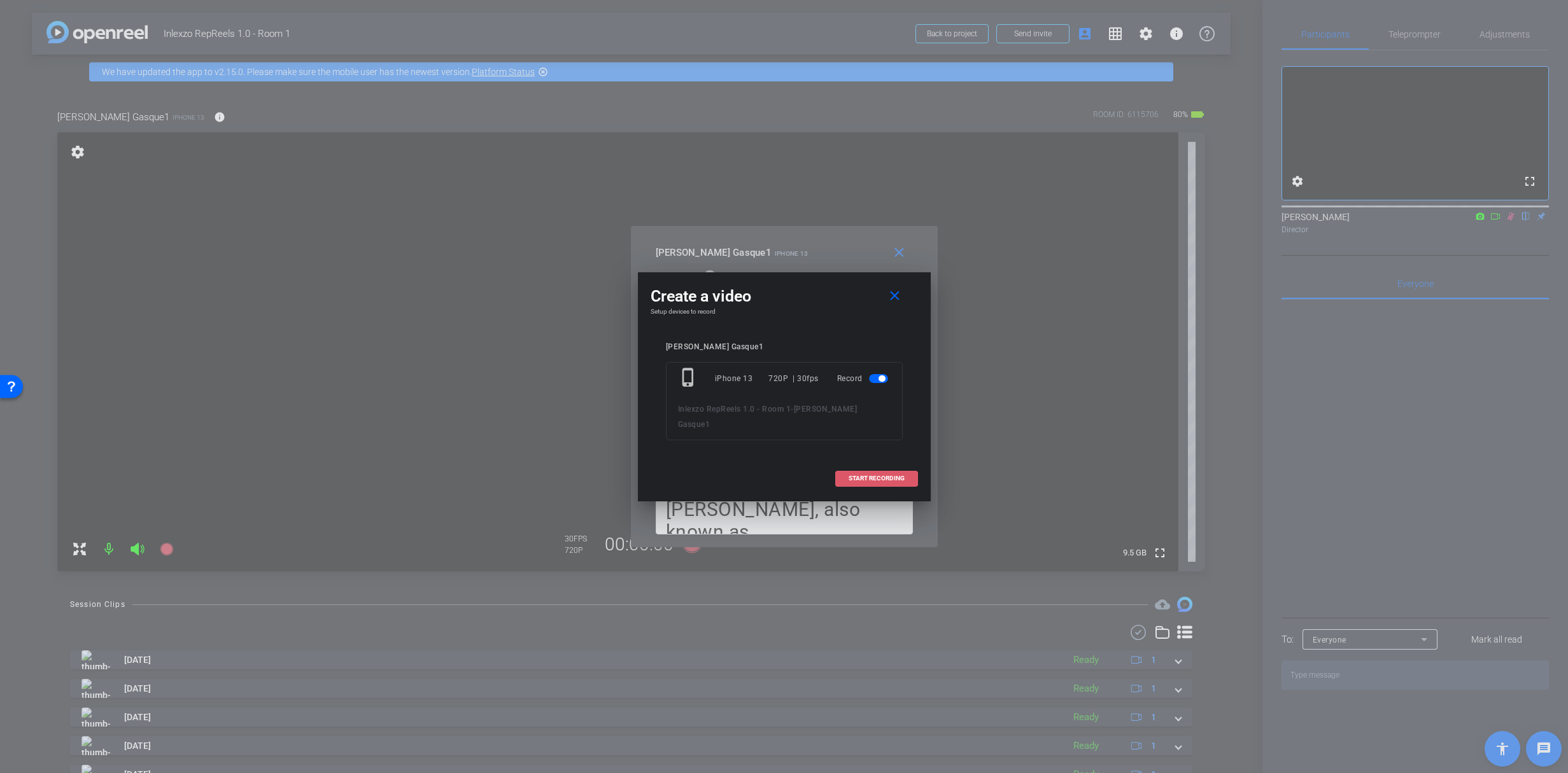
click at [860, 469] on span at bounding box center [877, 478] width 82 height 30
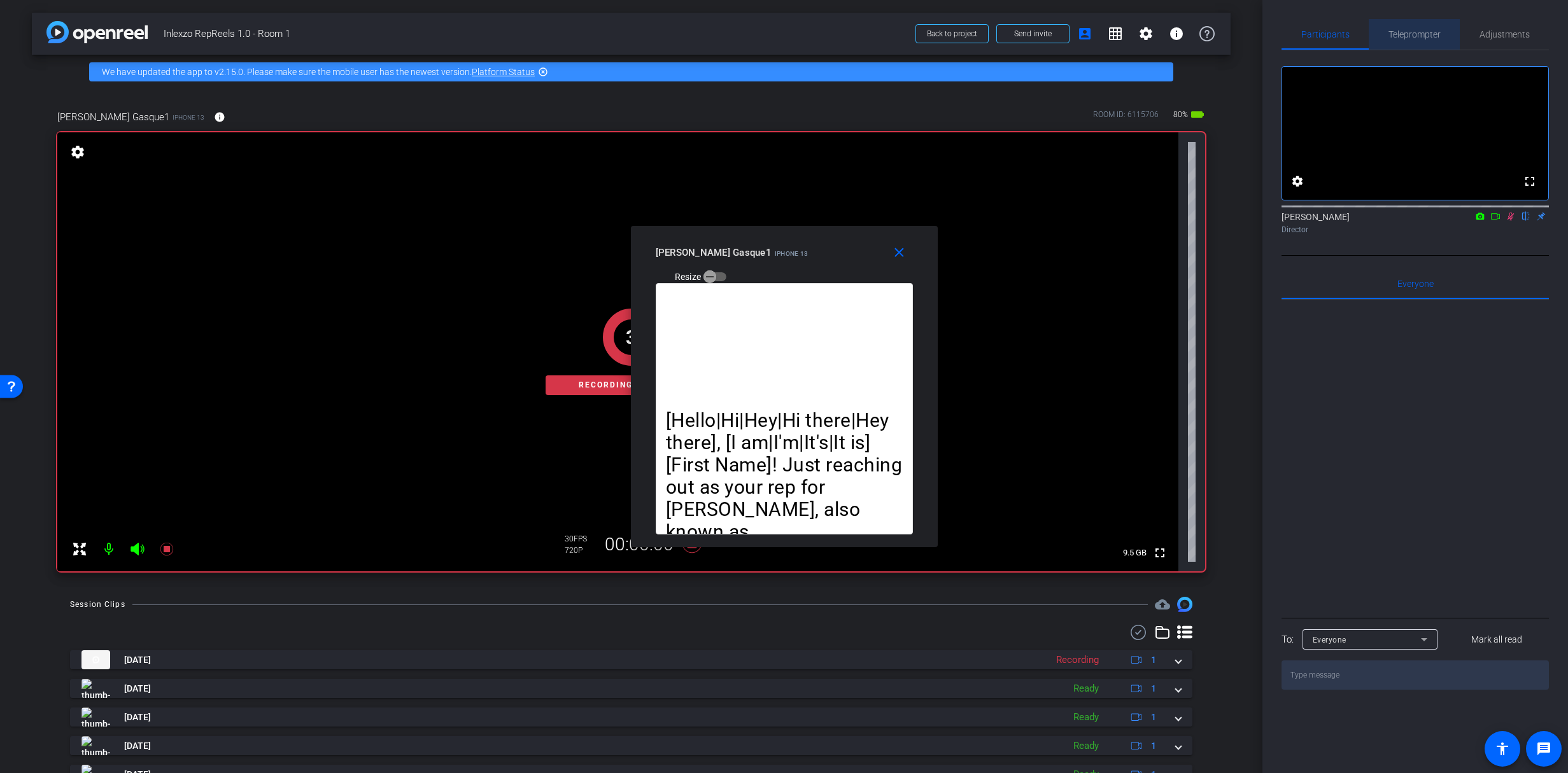
click at [1407, 25] on span "Teleprompter" at bounding box center [1415, 34] width 52 height 30
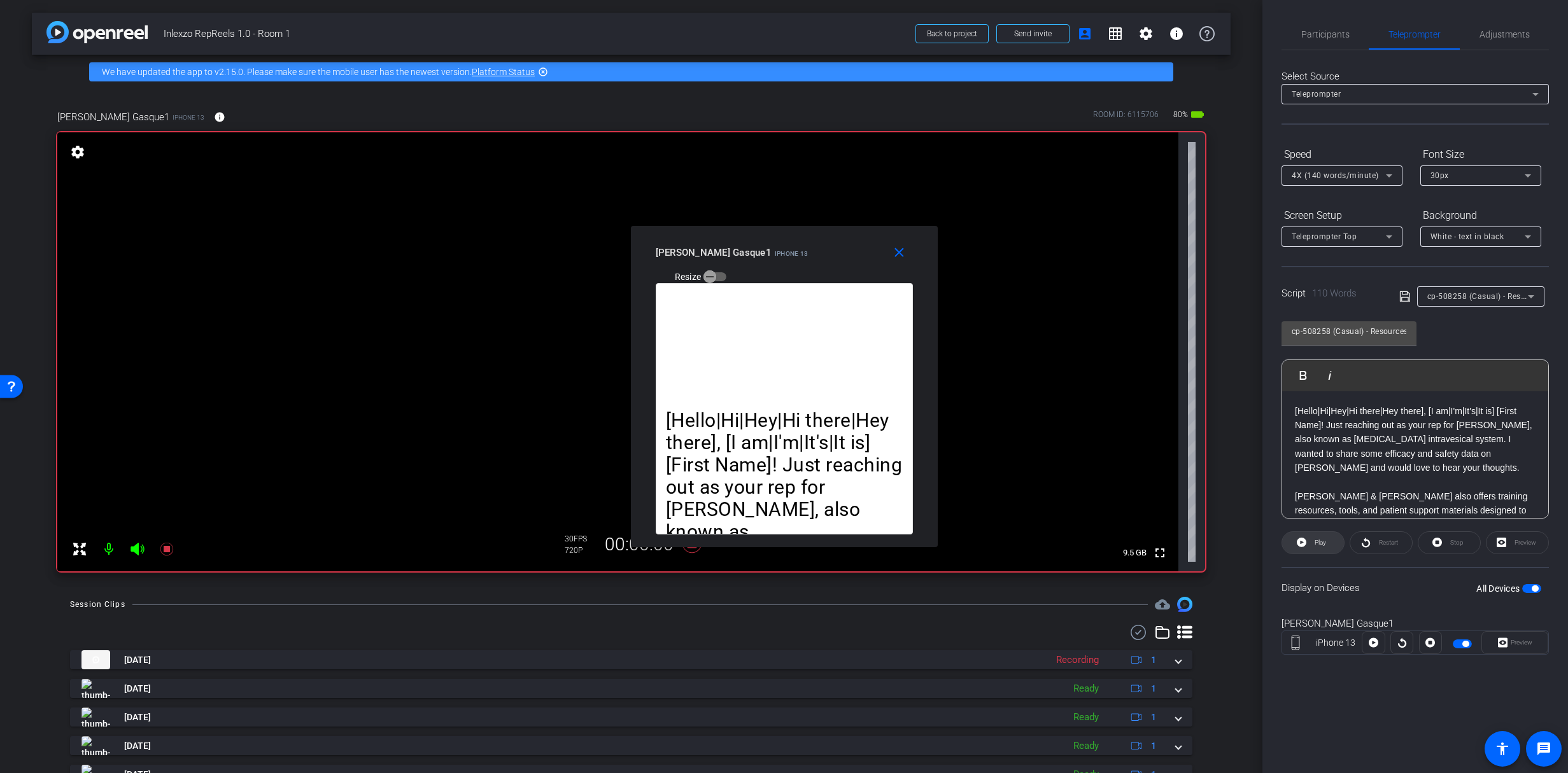
click at [1316, 545] on span "Play" at bounding box center [1320, 543] width 11 height 7
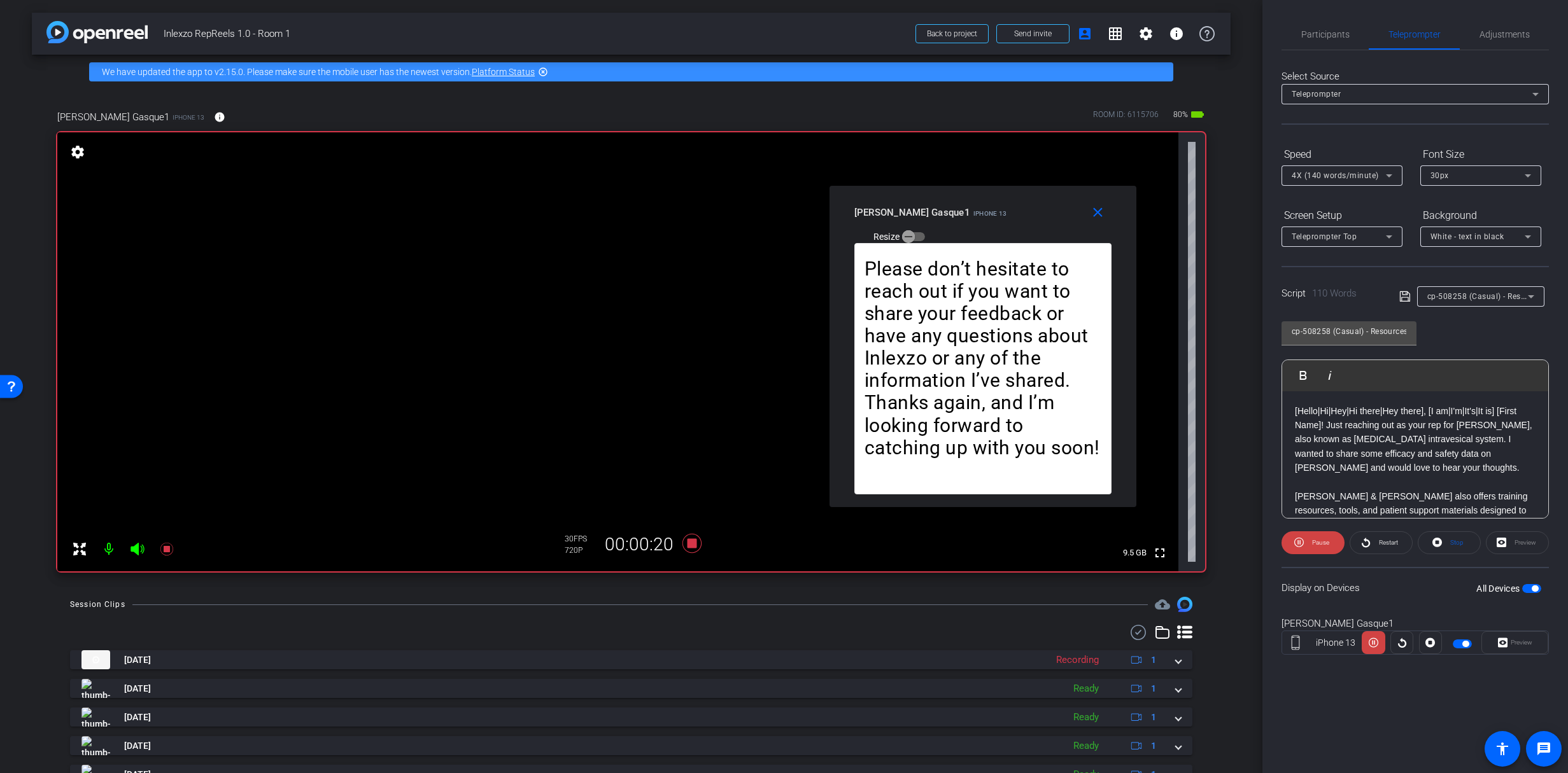
drag, startPoint x: 861, startPoint y: 244, endPoint x: 1060, endPoint y: 203, distance: 203.2
click at [1060, 203] on div "Karen Gasque1 iPhone 13 Resize" at bounding box center [988, 223] width 267 height 45
click at [1380, 539] on span "Restart" at bounding box center [1388, 543] width 19 height 7
click at [1379, 537] on span "Restart" at bounding box center [1387, 543] width 22 height 17
click at [687, 540] on icon at bounding box center [691, 543] width 19 height 19
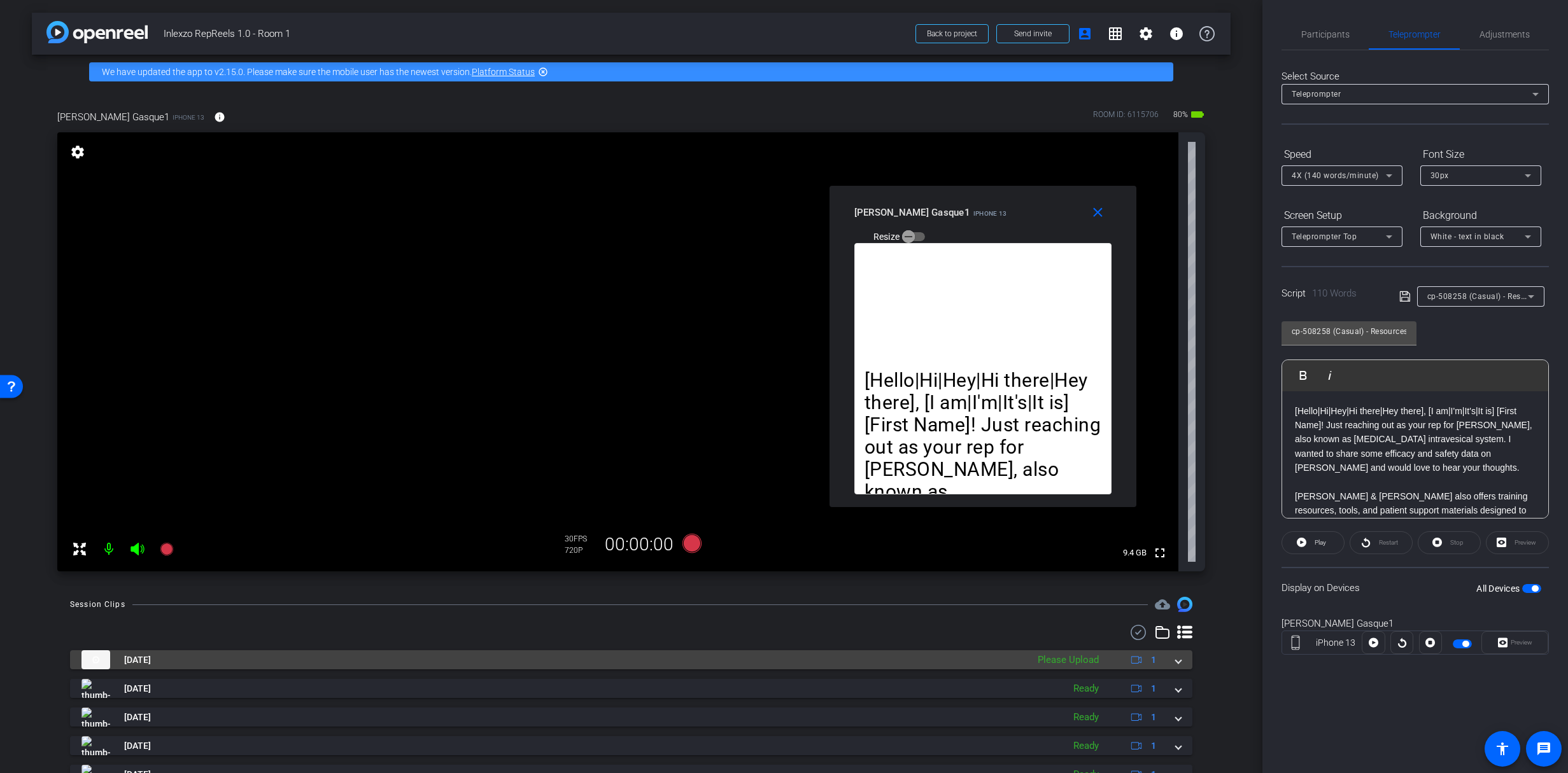
click at [1176, 664] on span at bounding box center [1179, 660] width 5 height 14
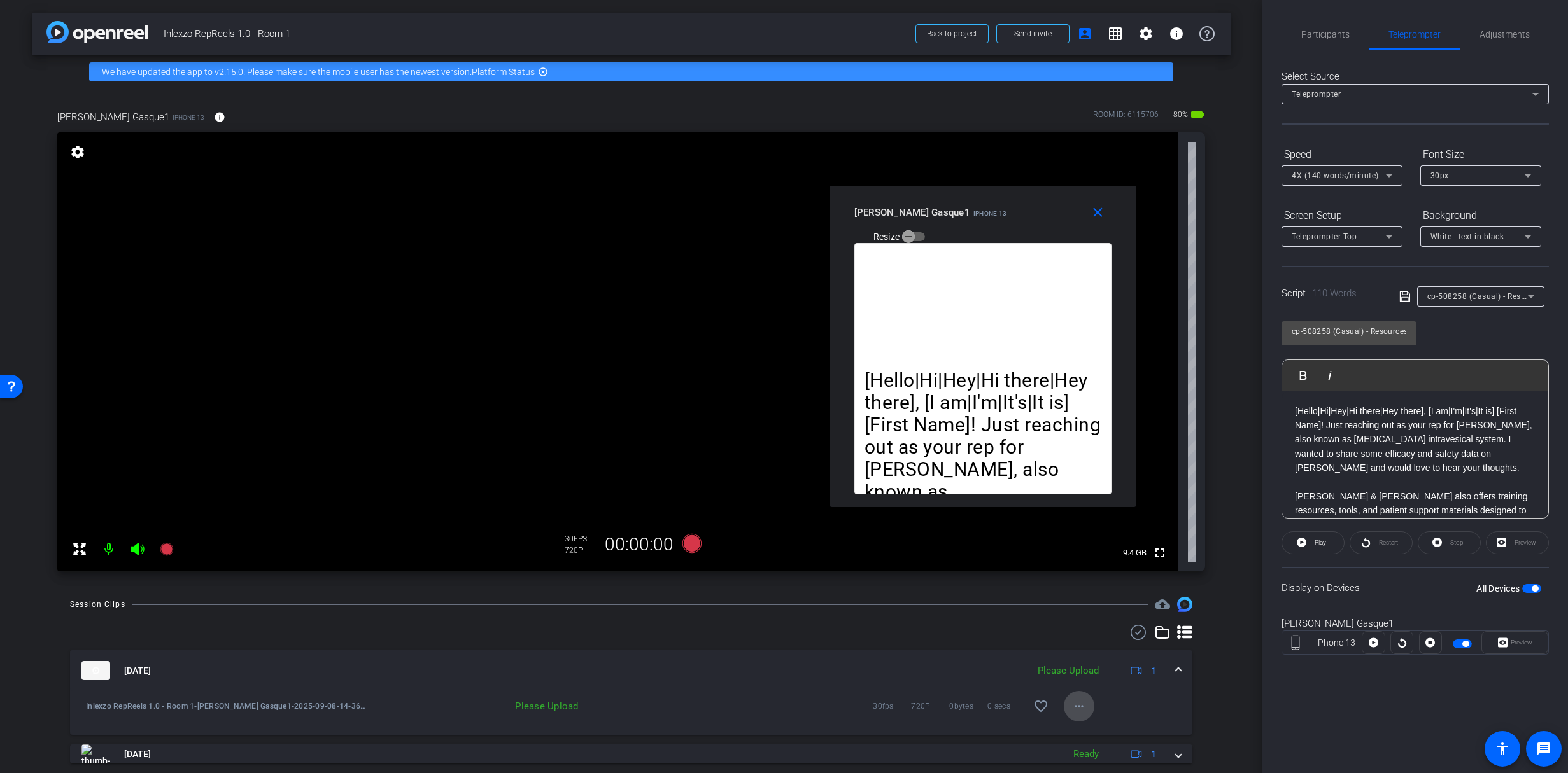
click at [1071, 706] on mat-icon "more_horiz" at bounding box center [1078, 706] width 15 height 15
click at [1093, 653] on span "Upload" at bounding box center [1094, 648] width 51 height 15
click at [1318, 33] on span "Participants" at bounding box center [1326, 34] width 48 height 9
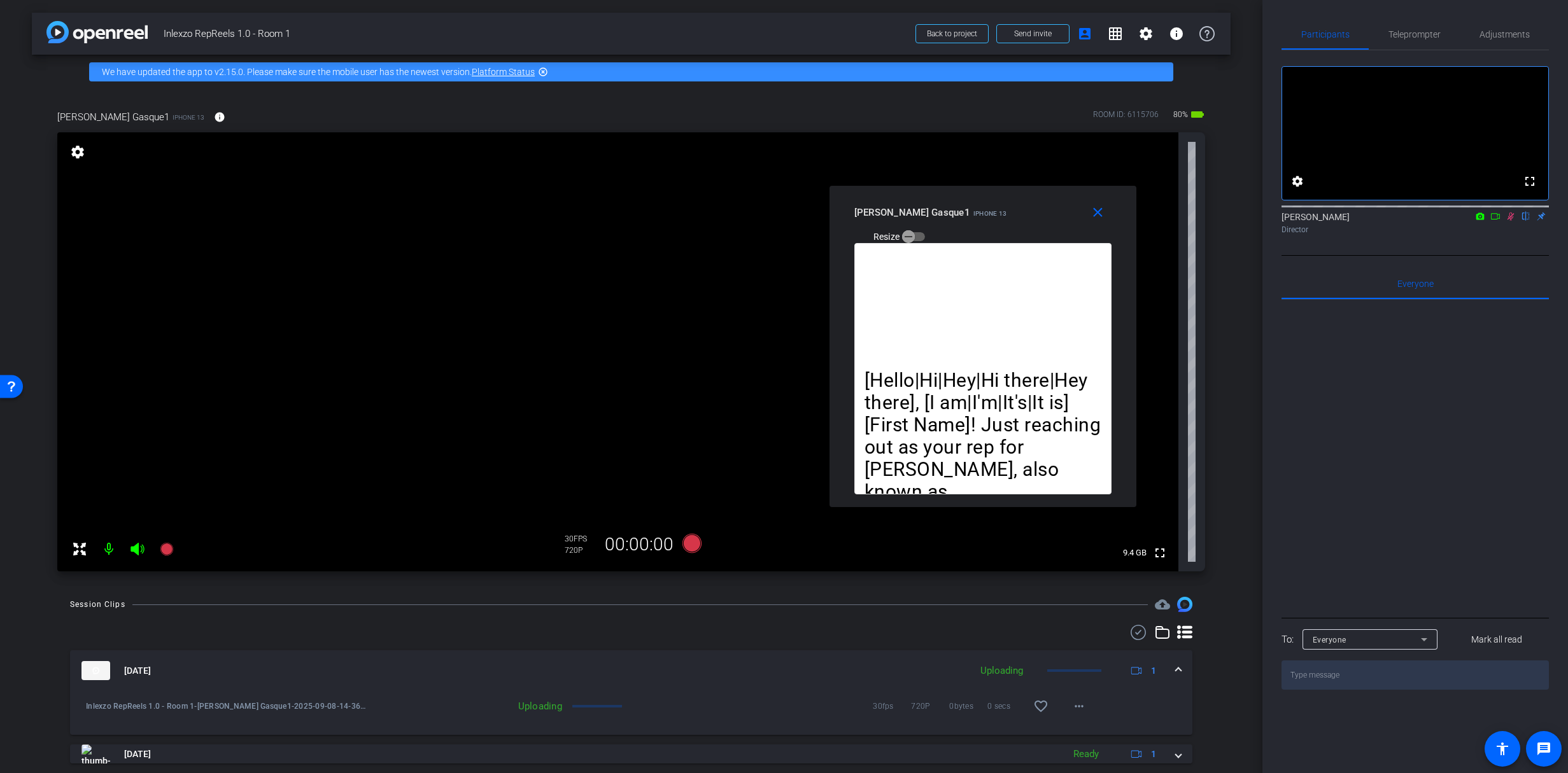
click at [1512, 221] on icon at bounding box center [1511, 217] width 7 height 8
click at [1512, 221] on icon at bounding box center [1511, 216] width 10 height 9
click at [1421, 21] on span "Teleprompter" at bounding box center [1415, 34] width 52 height 30
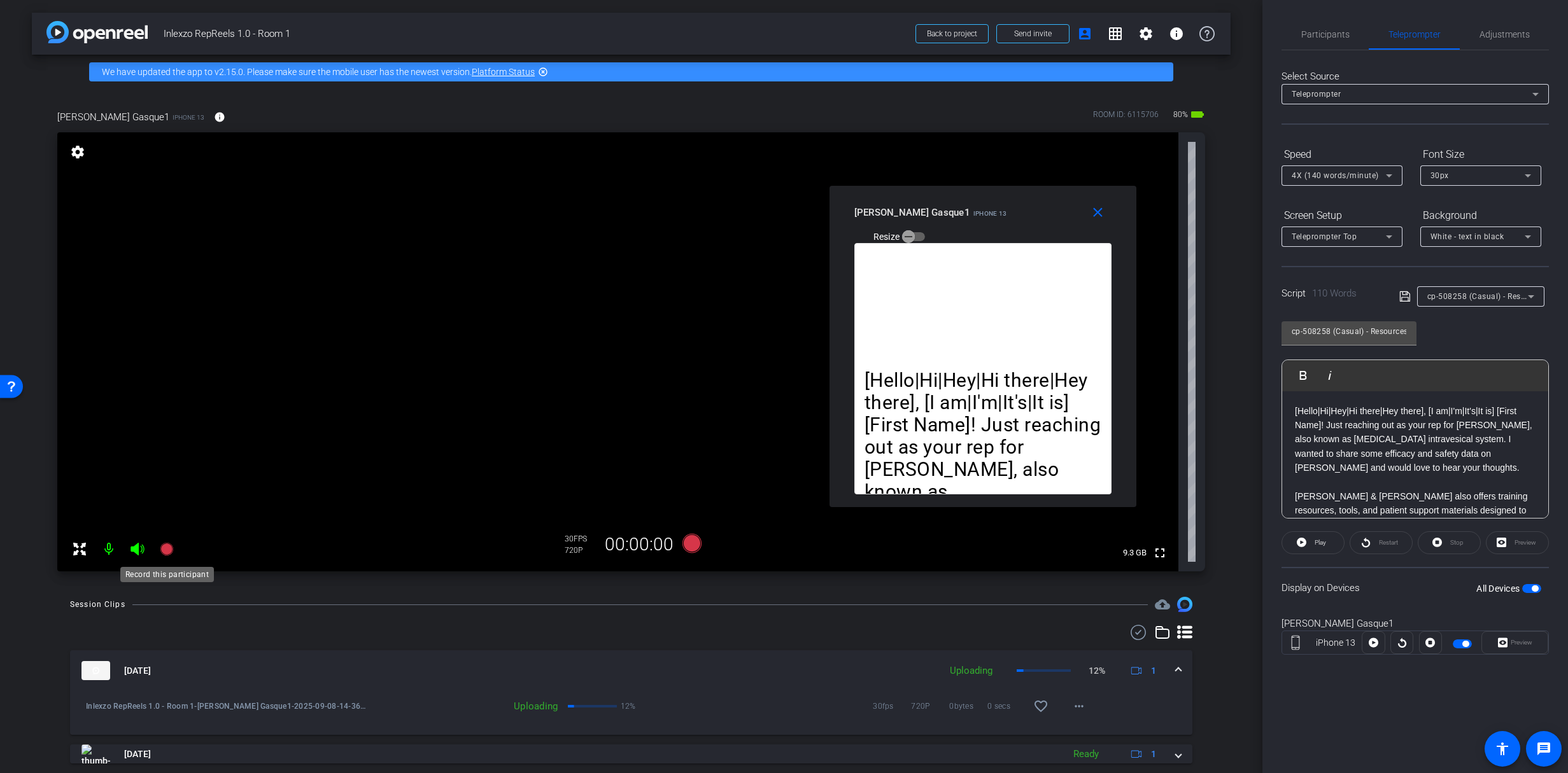
click at [162, 547] on icon at bounding box center [166, 549] width 13 height 13
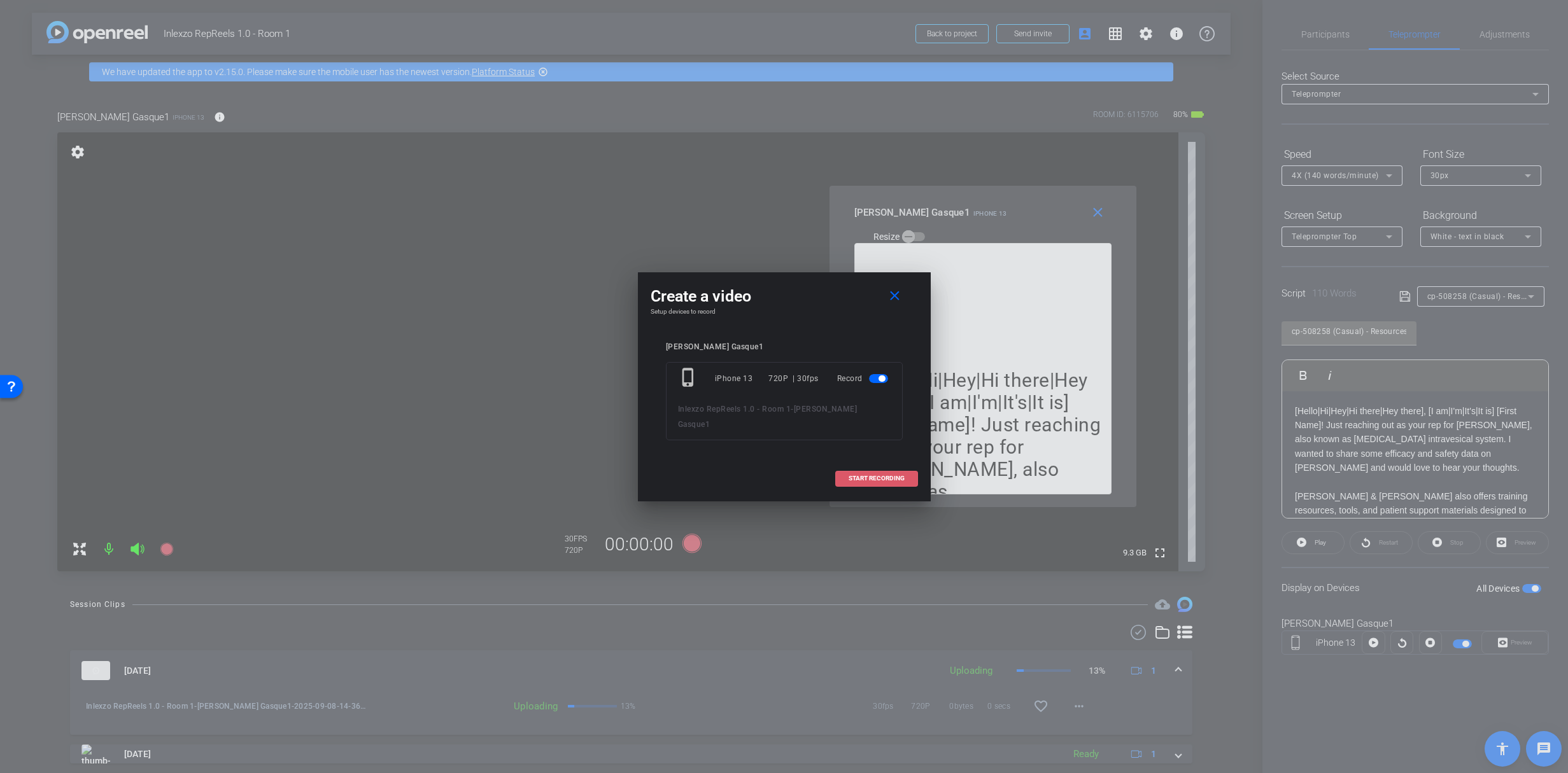
click at [865, 475] on span "START RECORDING" at bounding box center [877, 478] width 56 height 6
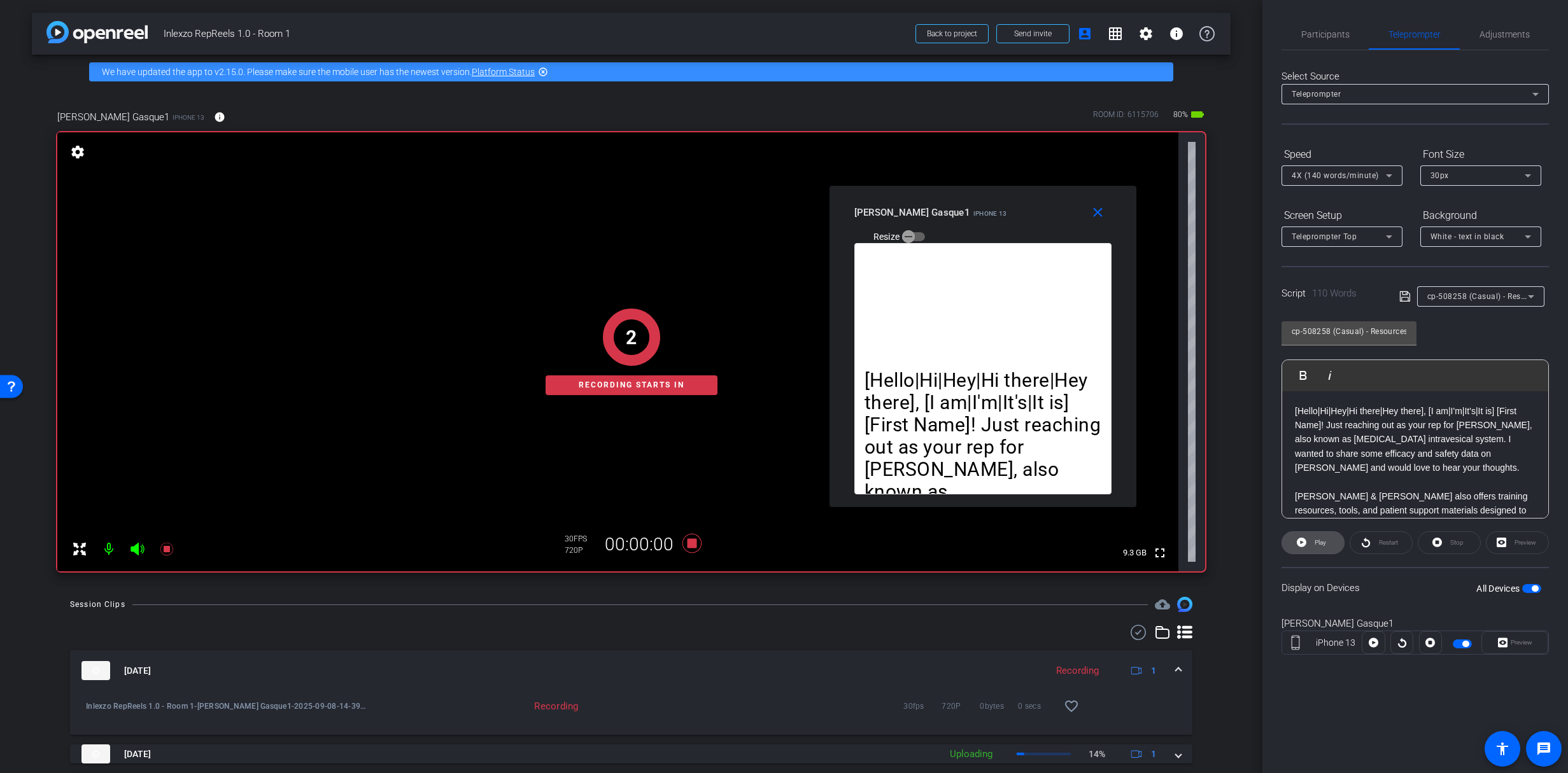
click at [1310, 546] on span at bounding box center [1314, 543] width 62 height 30
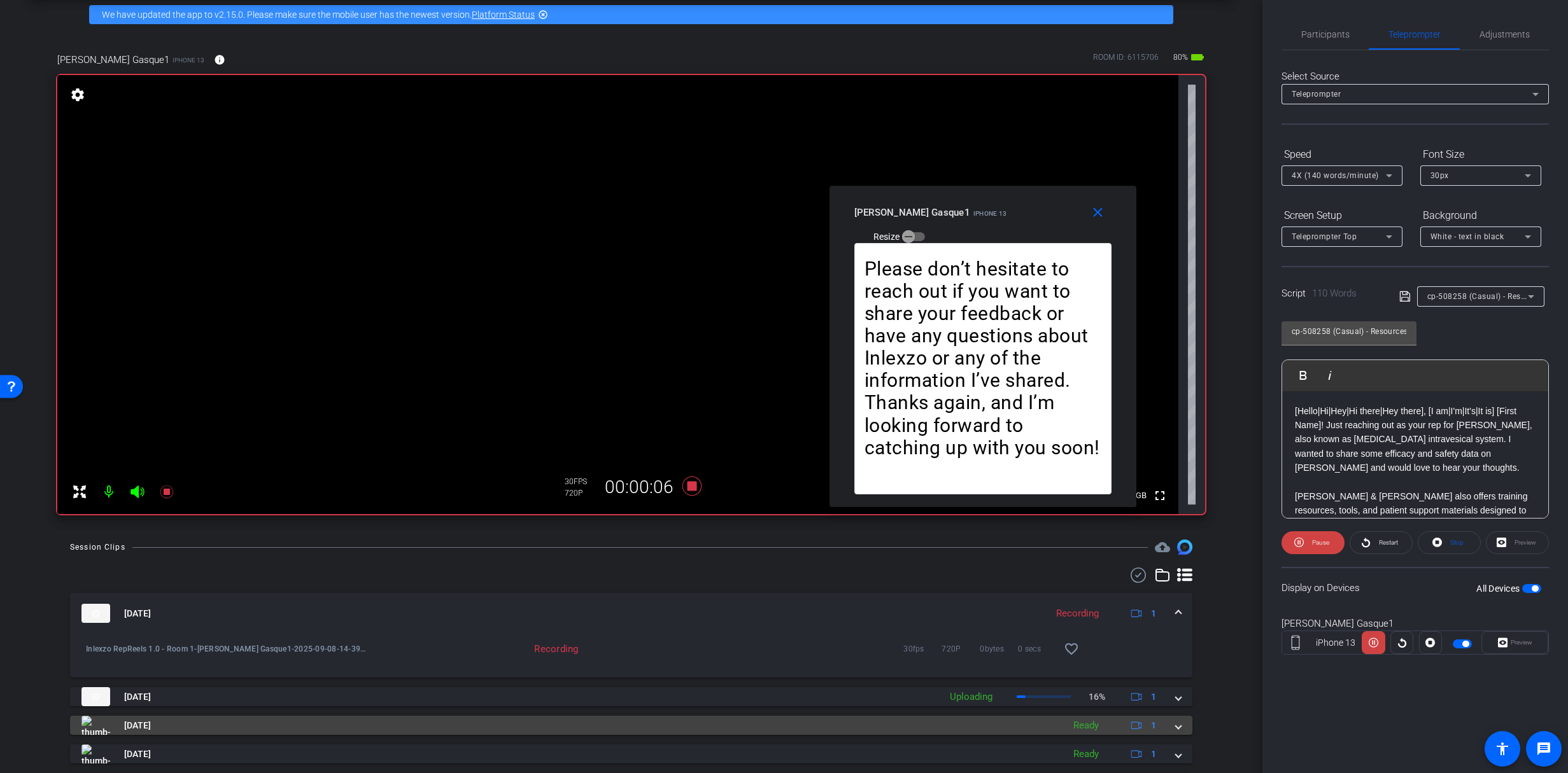
scroll to position [67, 0]
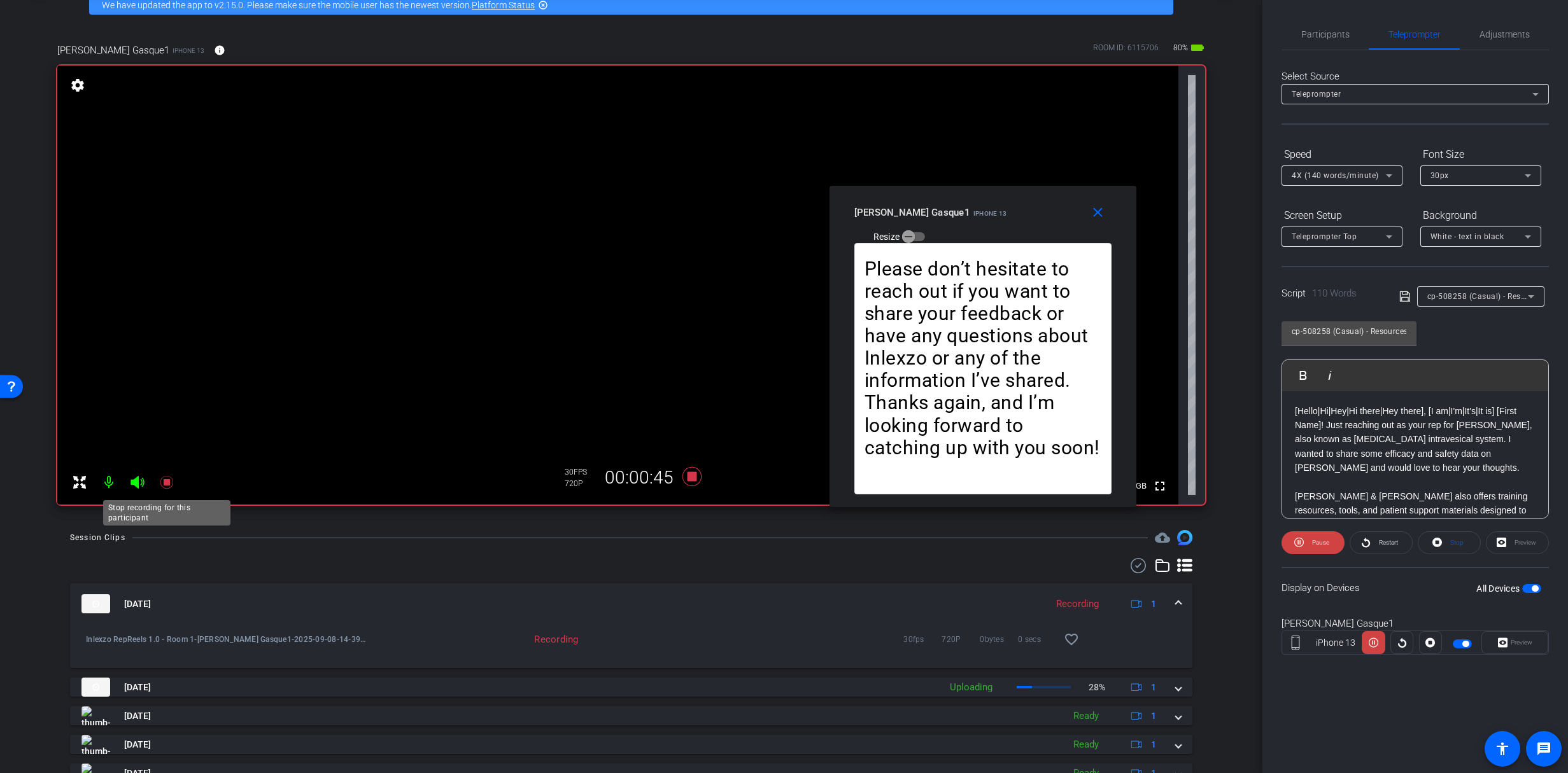
click at [165, 485] on icon at bounding box center [166, 482] width 13 height 13
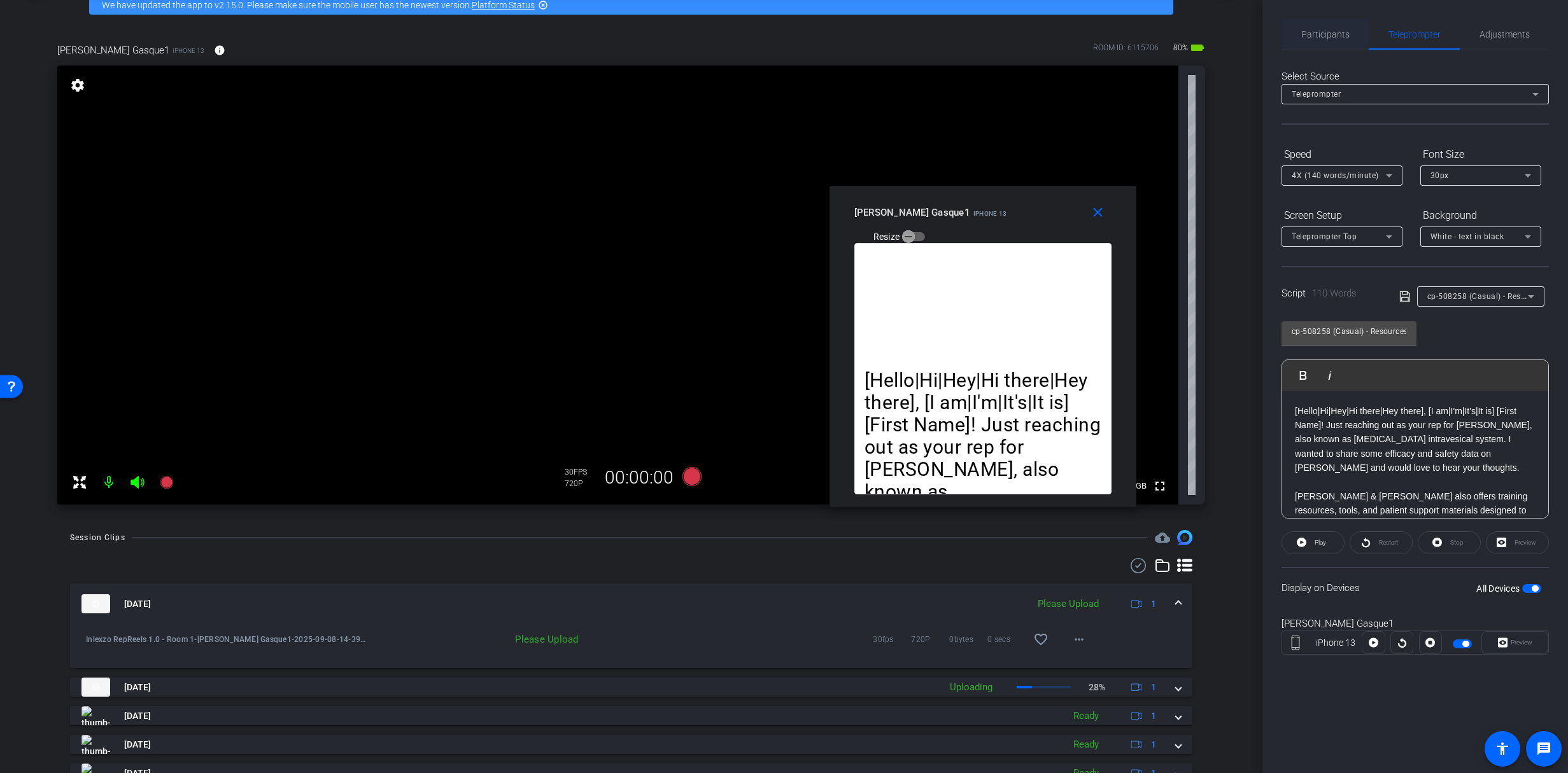
click at [1325, 31] on span "Participants" at bounding box center [1326, 34] width 48 height 9
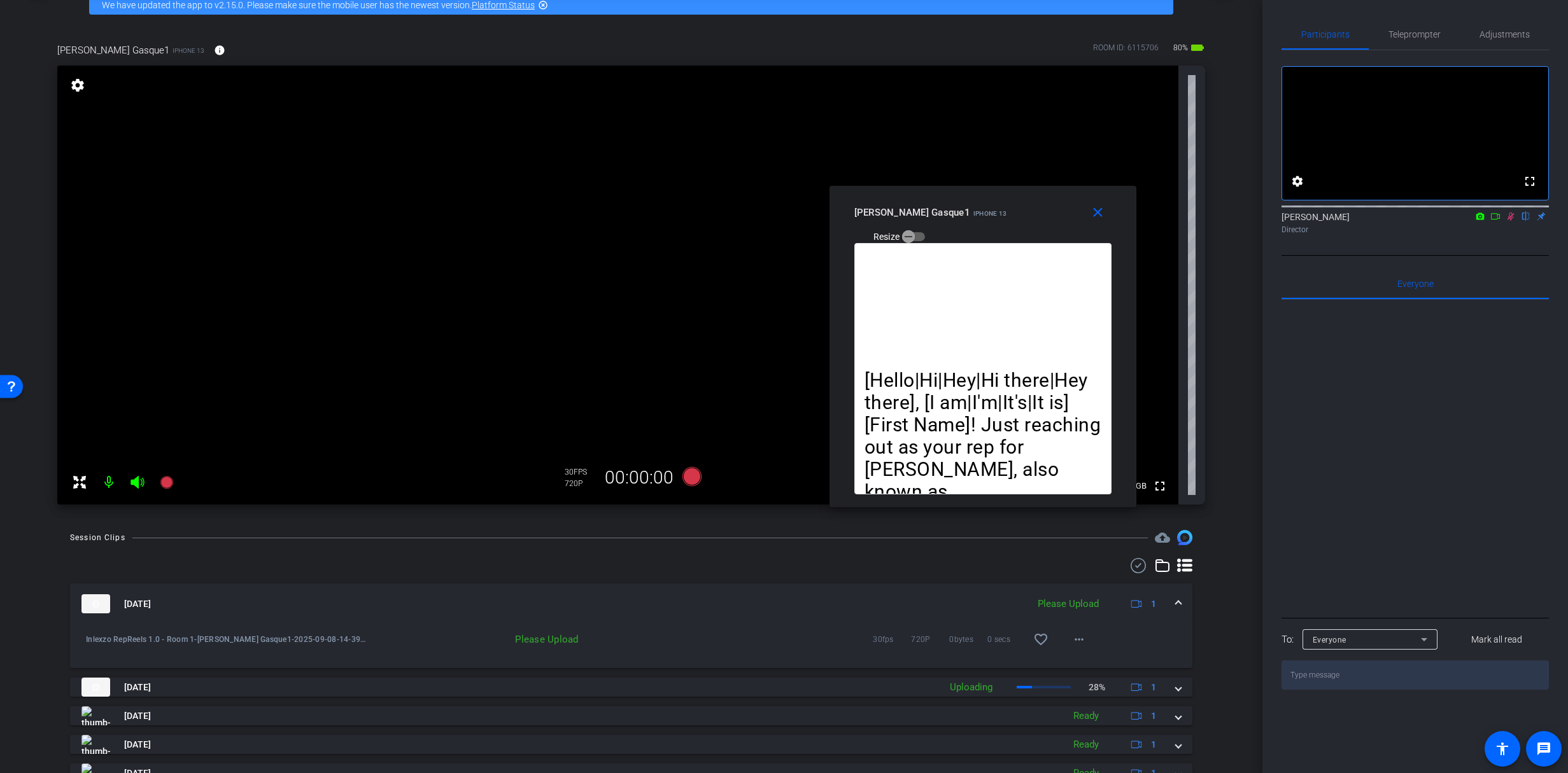
click at [1515, 221] on icon at bounding box center [1511, 216] width 10 height 9
click at [1403, 33] on span "Teleprompter" at bounding box center [1415, 34] width 52 height 9
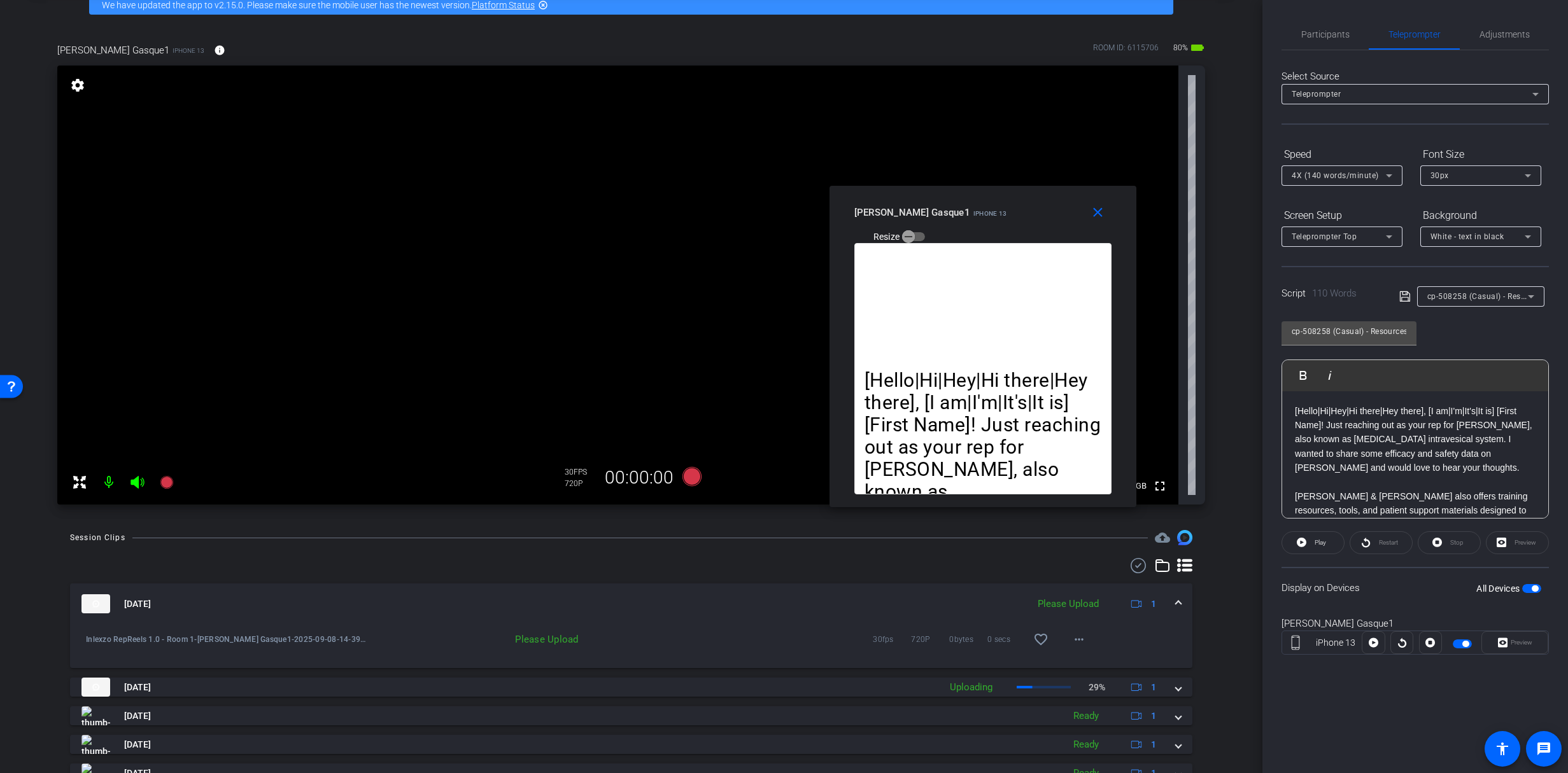
click at [1446, 362] on div "Play Play from this location Play Selected Play and display the selected text o…" at bounding box center [1415, 375] width 266 height 31
click at [1470, 309] on div at bounding box center [1481, 314] width 127 height 14
click at [1475, 299] on span "cp-508258 (Casual) - Resources to Share" at bounding box center [1503, 296] width 152 height 10
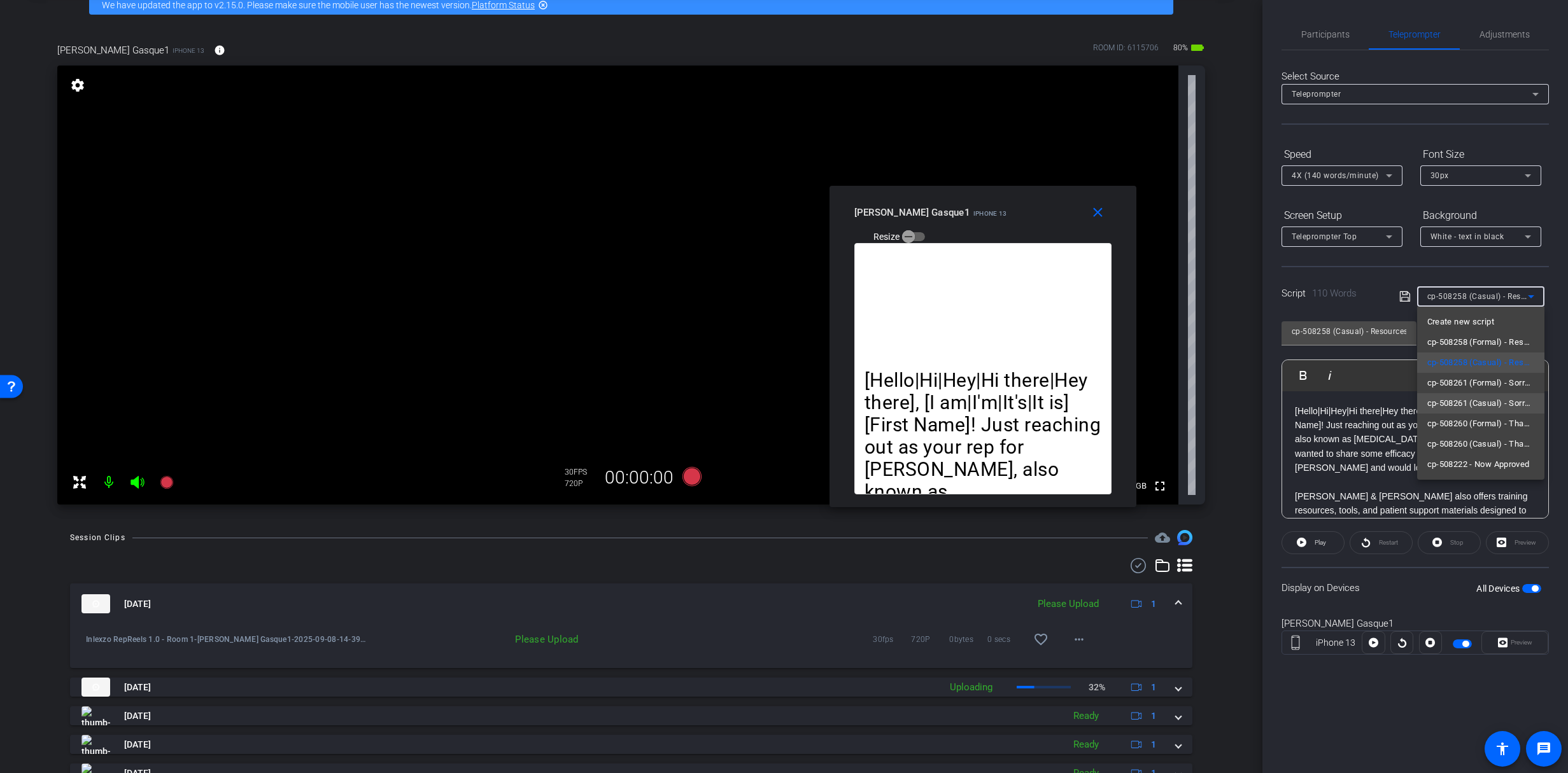
click at [1509, 404] on span "cp-508261 (Casual) - Sorry I Missed You" at bounding box center [1481, 403] width 107 height 15
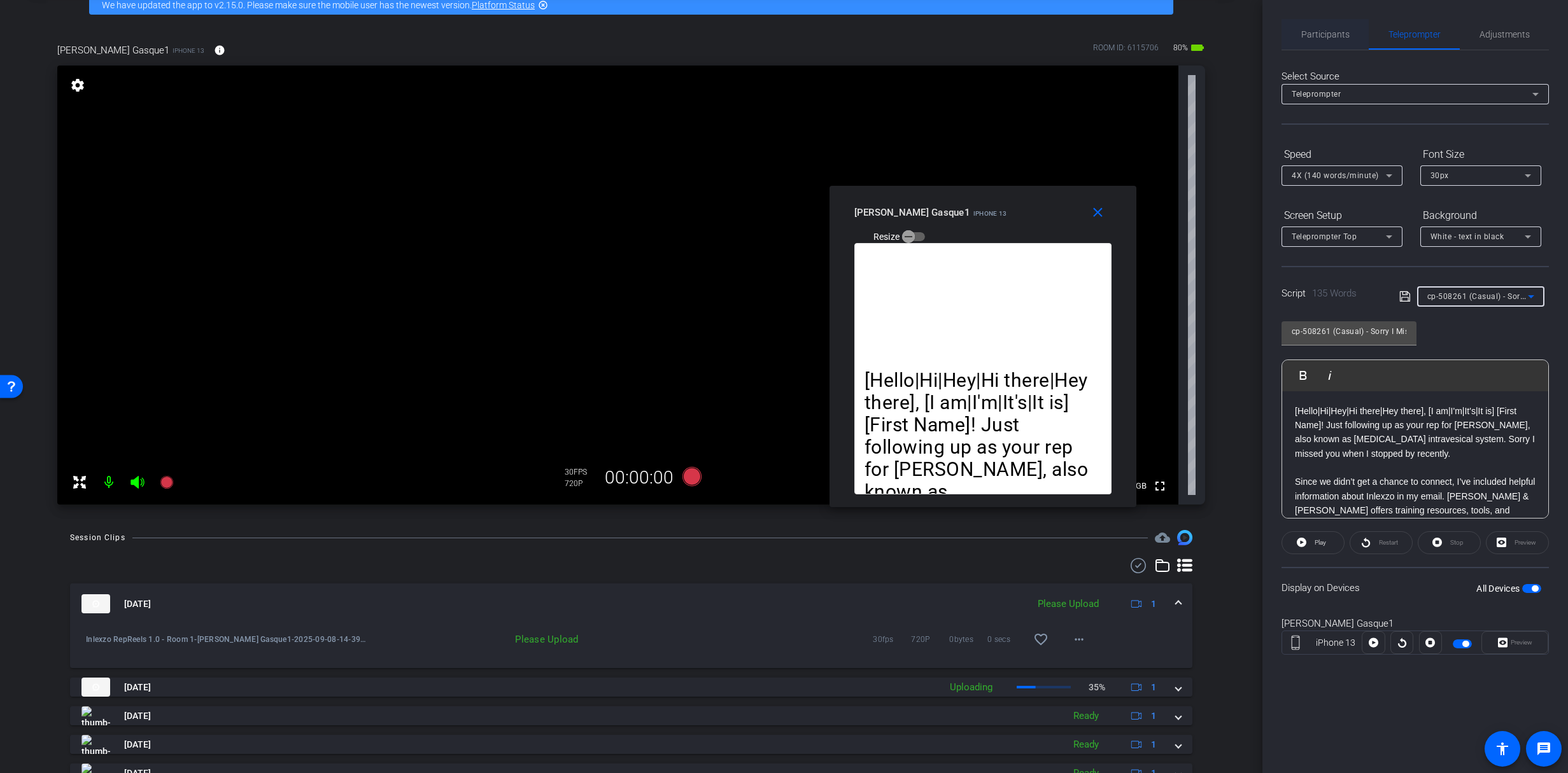
click at [1316, 27] on span "Participants" at bounding box center [1326, 34] width 48 height 30
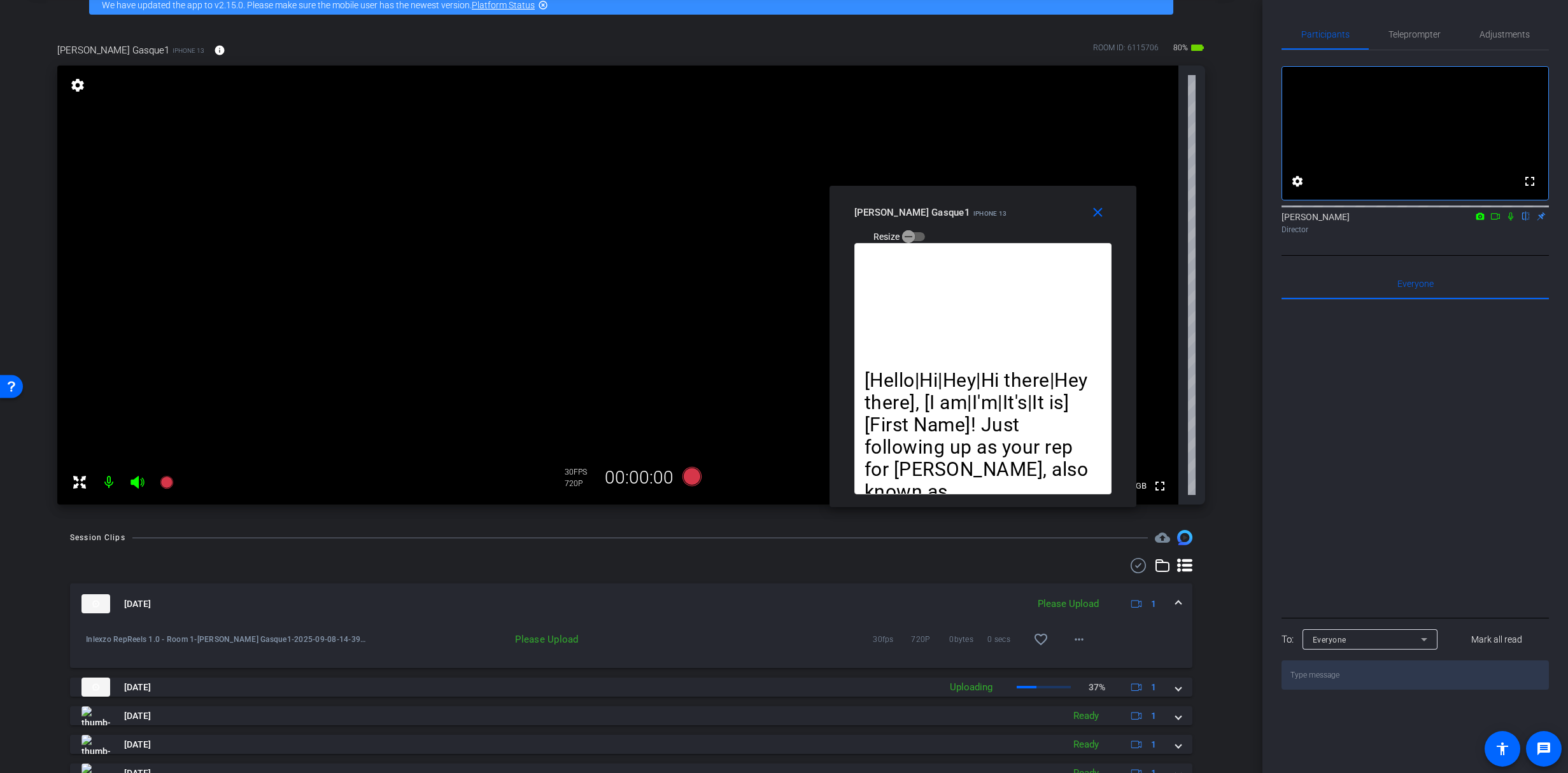
click at [1510, 221] on icon at bounding box center [1511, 217] width 5 height 8
click at [1420, 17] on div "Participants Teleprompter Adjustments fullscreen settings James Monte flip Dire…" at bounding box center [1415, 386] width 306 height 773
click at [1417, 27] on span "Teleprompter" at bounding box center [1415, 34] width 52 height 30
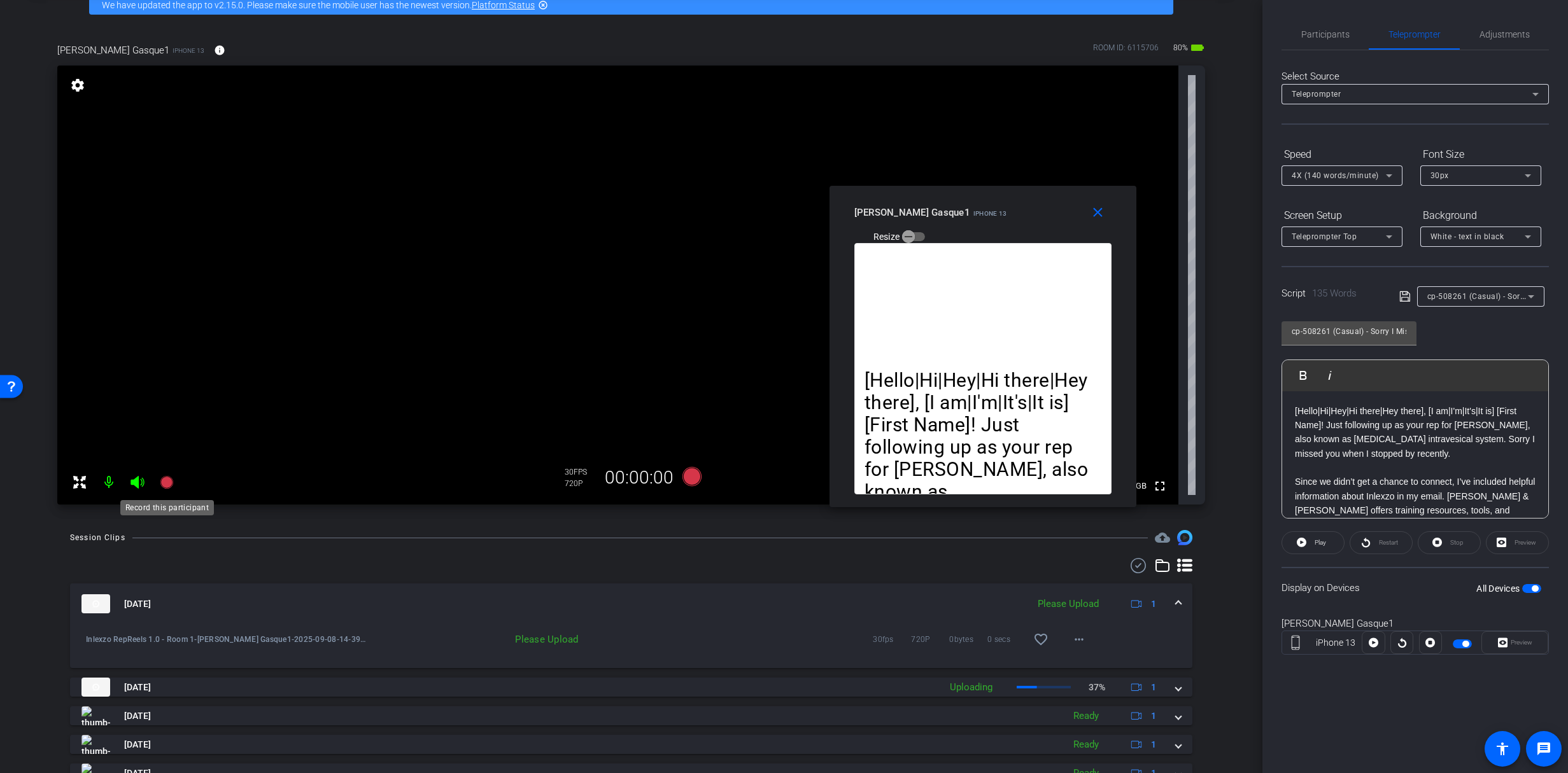
click at [166, 483] on icon at bounding box center [166, 482] width 13 height 13
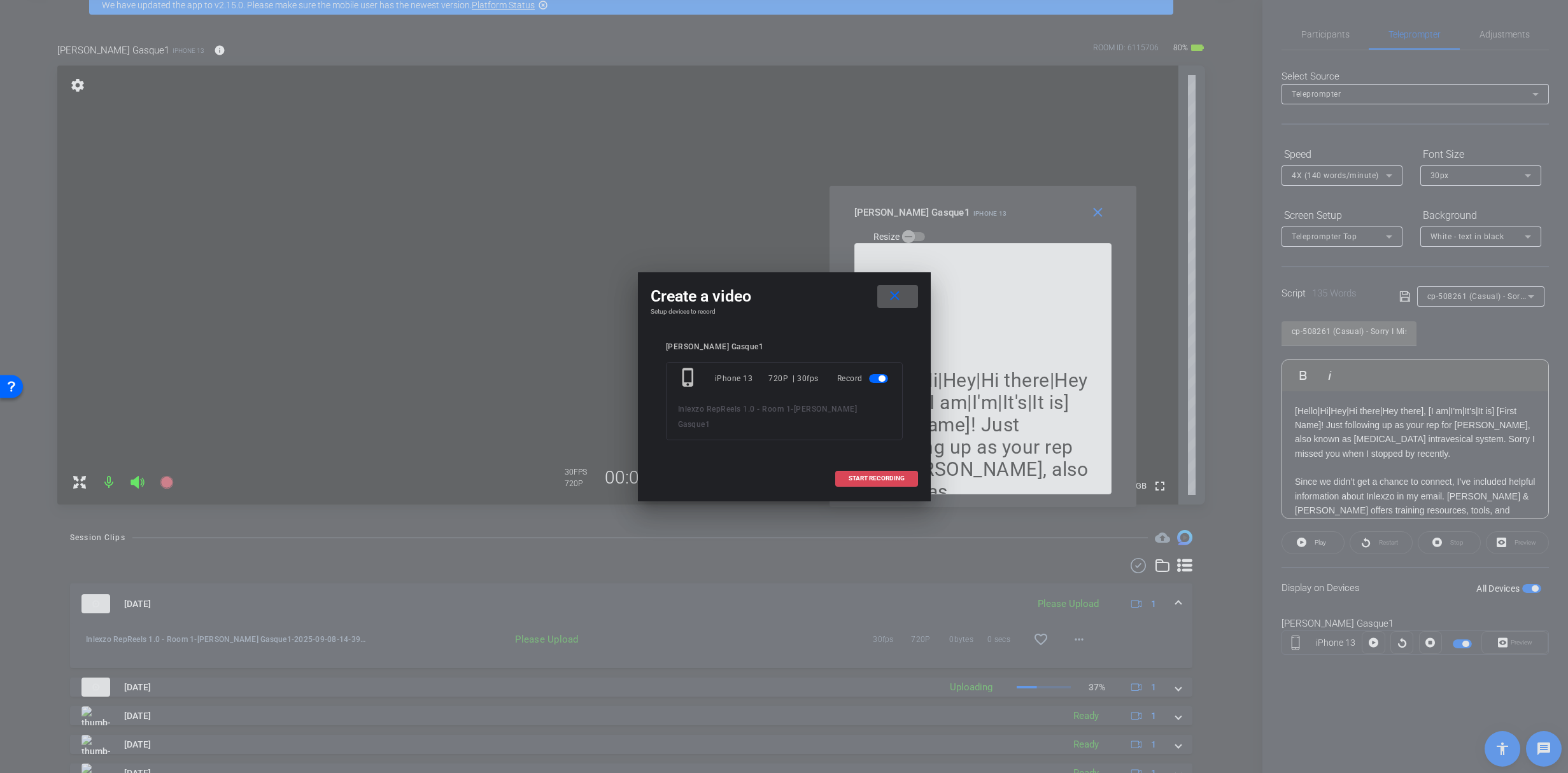
click at [896, 471] on span at bounding box center [877, 478] width 82 height 30
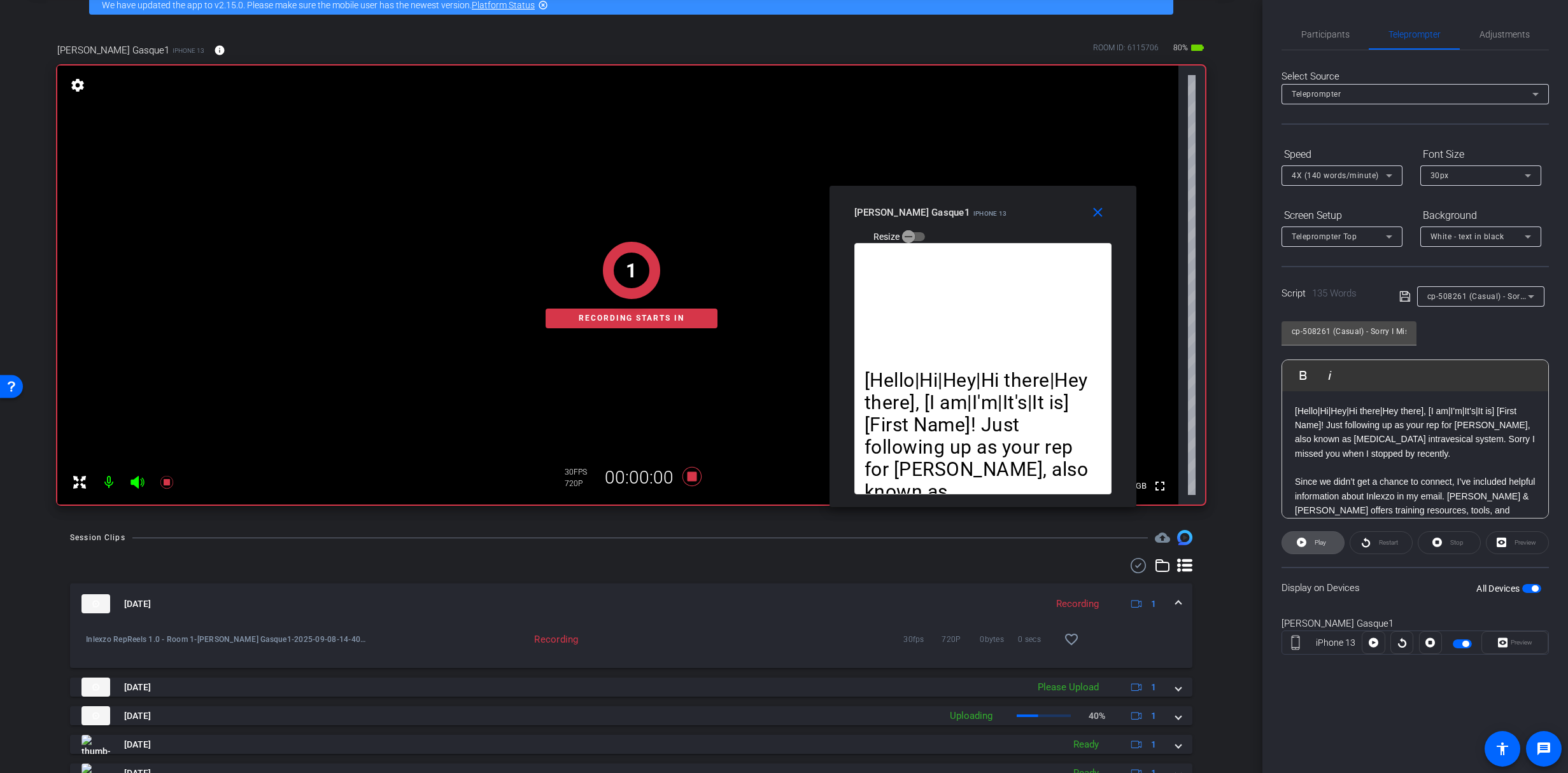
click at [1320, 539] on span "Play" at bounding box center [1320, 543] width 11 height 7
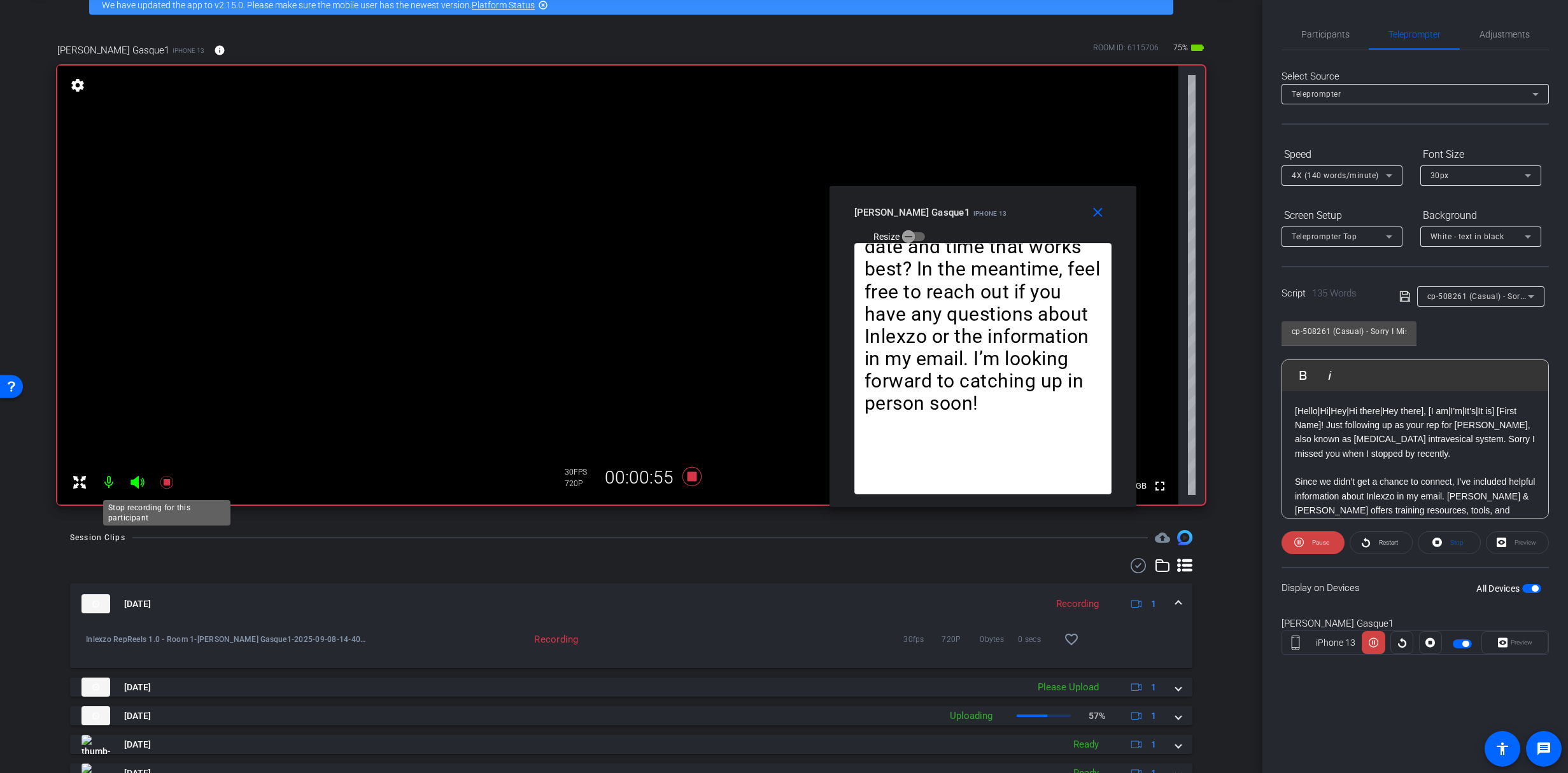
click at [166, 481] on icon at bounding box center [166, 482] width 13 height 13
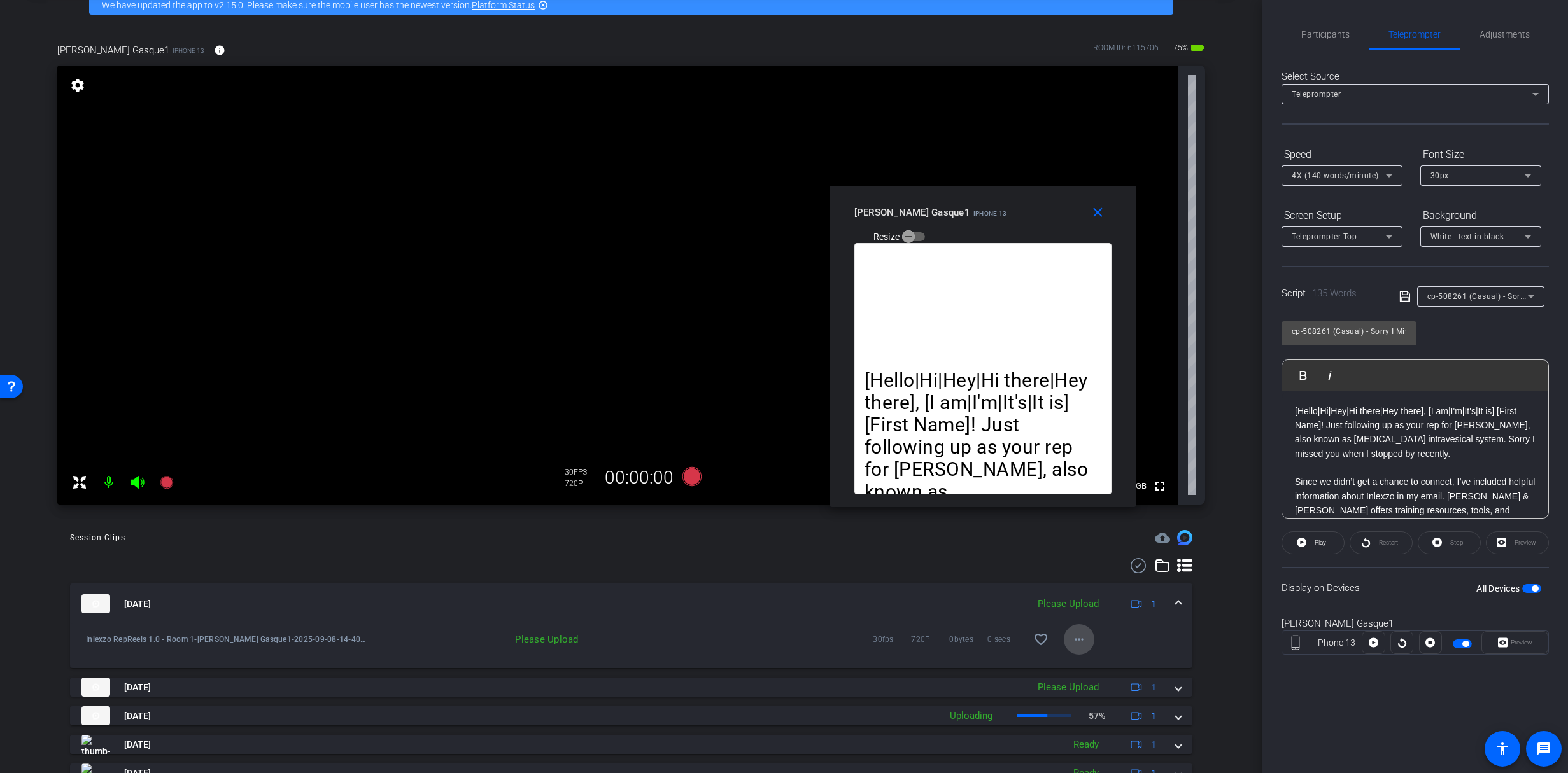
click at [1080, 639] on mat-icon "more_horiz" at bounding box center [1078, 640] width 15 height 15
click at [1084, 671] on span "Upload" at bounding box center [1094, 666] width 51 height 15
click at [1332, 25] on span "Participants" at bounding box center [1326, 34] width 48 height 30
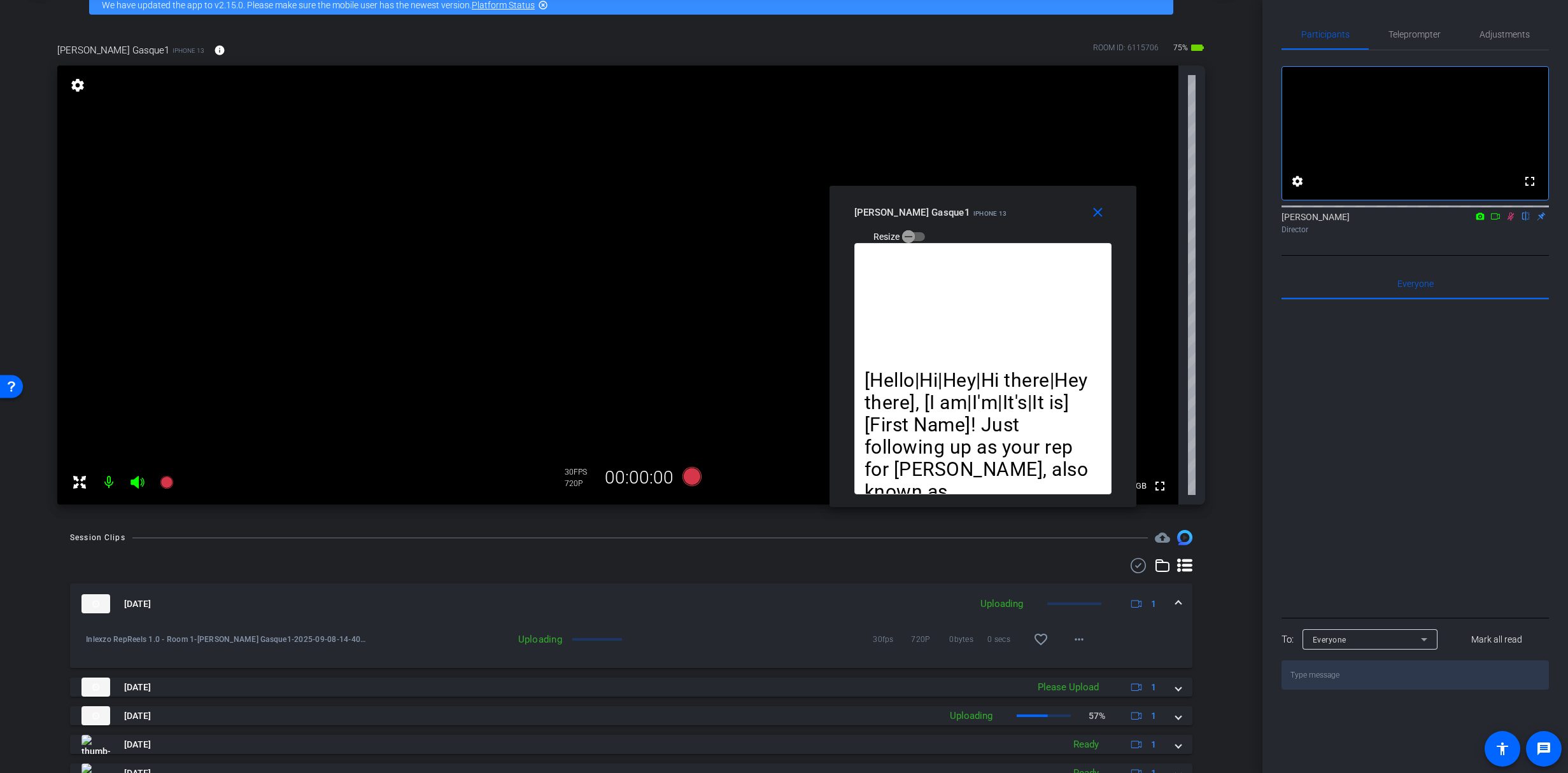
click at [1512, 221] on icon at bounding box center [1511, 217] width 7 height 8
click at [1511, 221] on icon at bounding box center [1511, 216] width 10 height 9
click at [1420, 38] on span "Teleprompter" at bounding box center [1415, 34] width 52 height 9
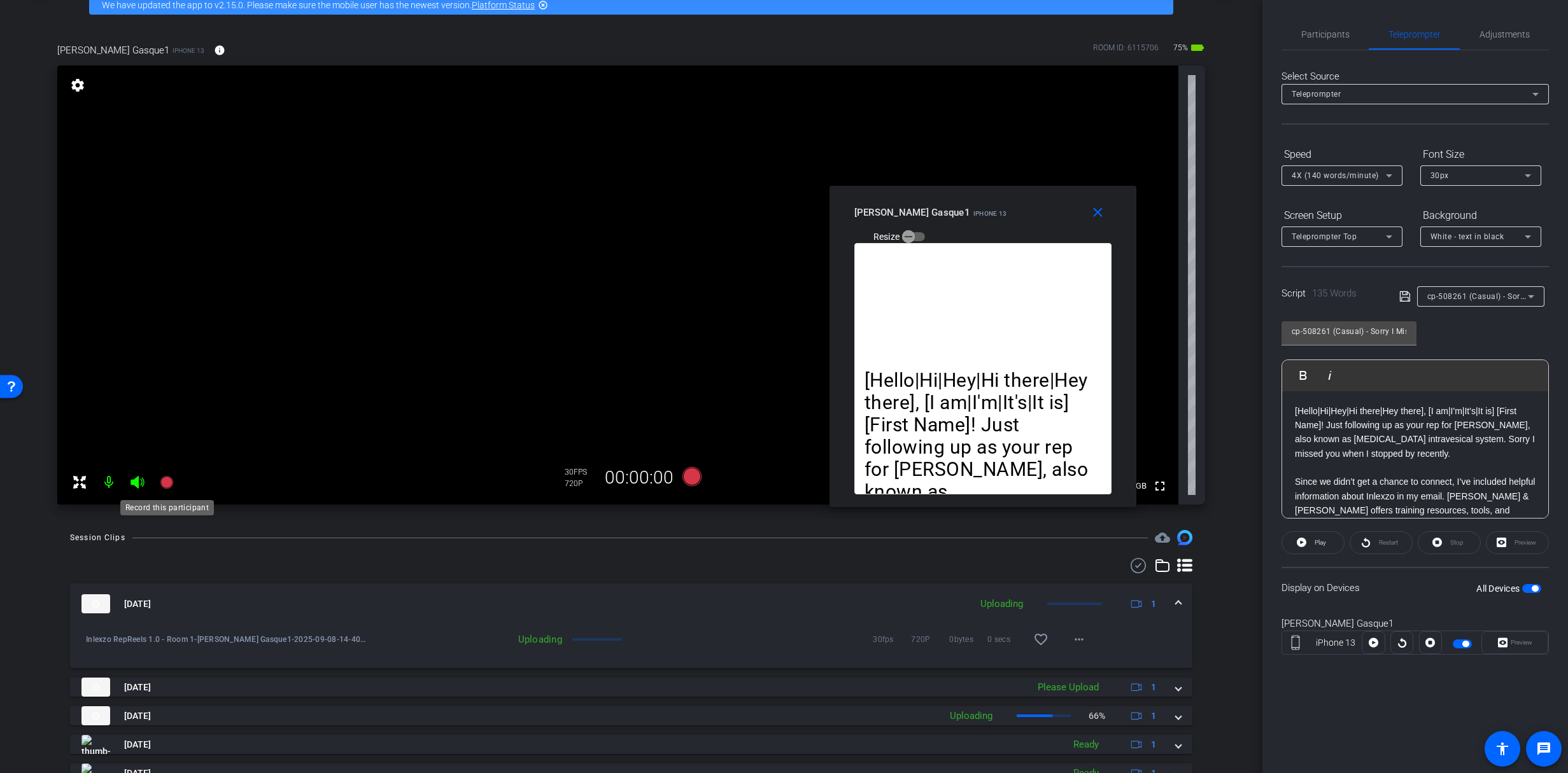
click at [165, 482] on icon at bounding box center [166, 482] width 13 height 13
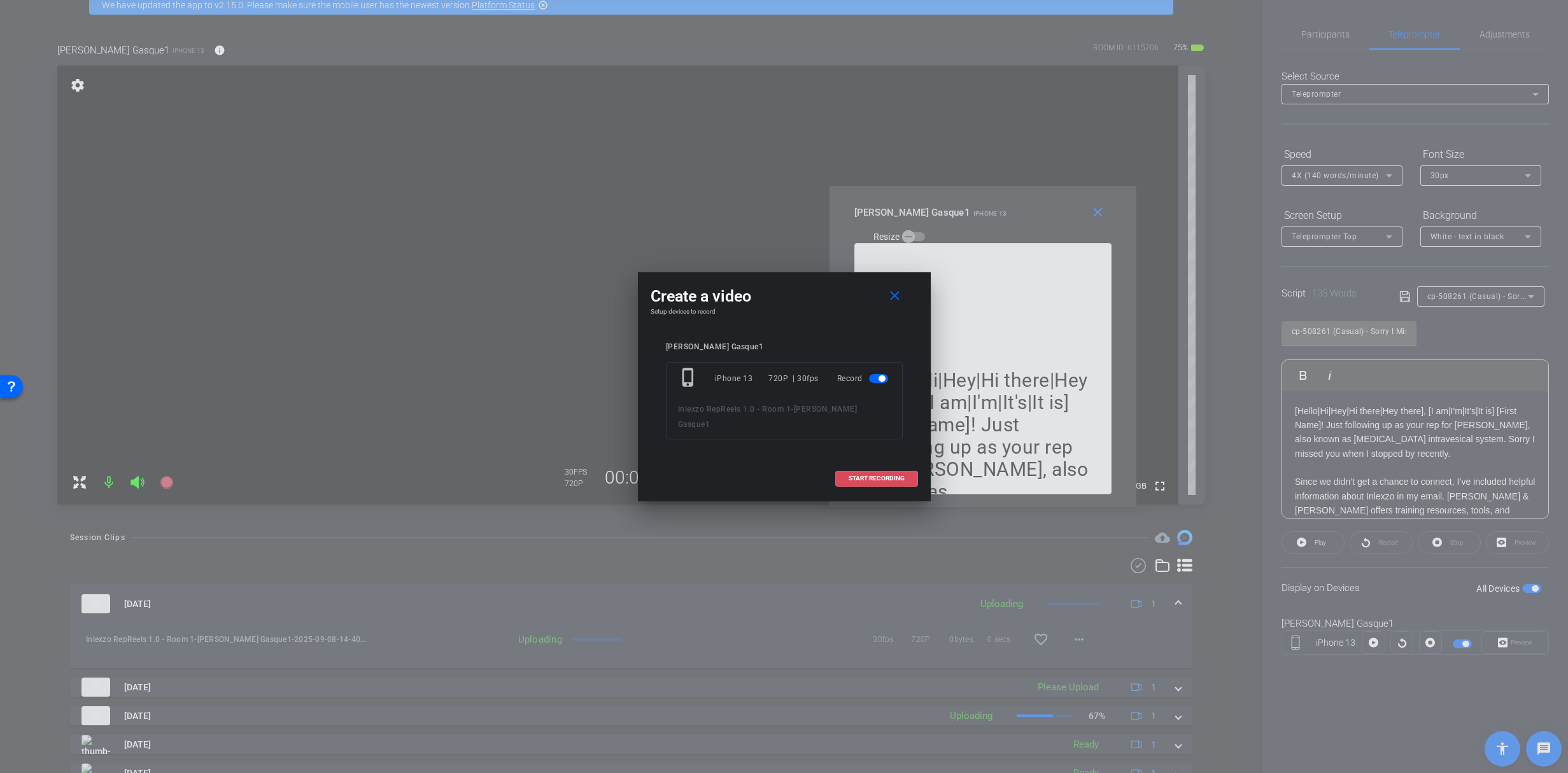
drag, startPoint x: 869, startPoint y: 469, endPoint x: 881, endPoint y: 472, distance: 12.4
click at [869, 469] on span at bounding box center [877, 478] width 82 height 30
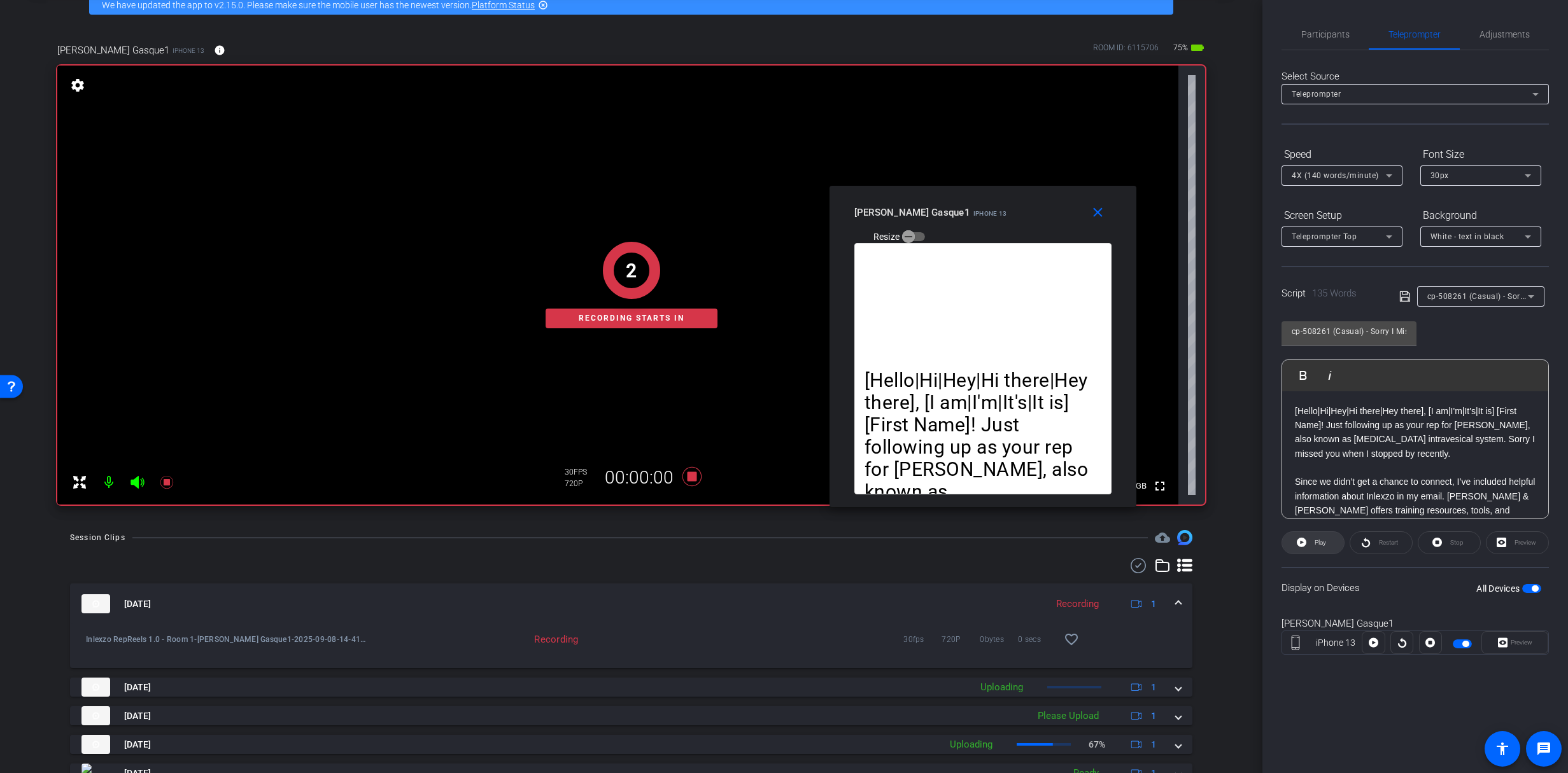
click at [1314, 540] on span "Play" at bounding box center [1320, 543] width 11 height 7
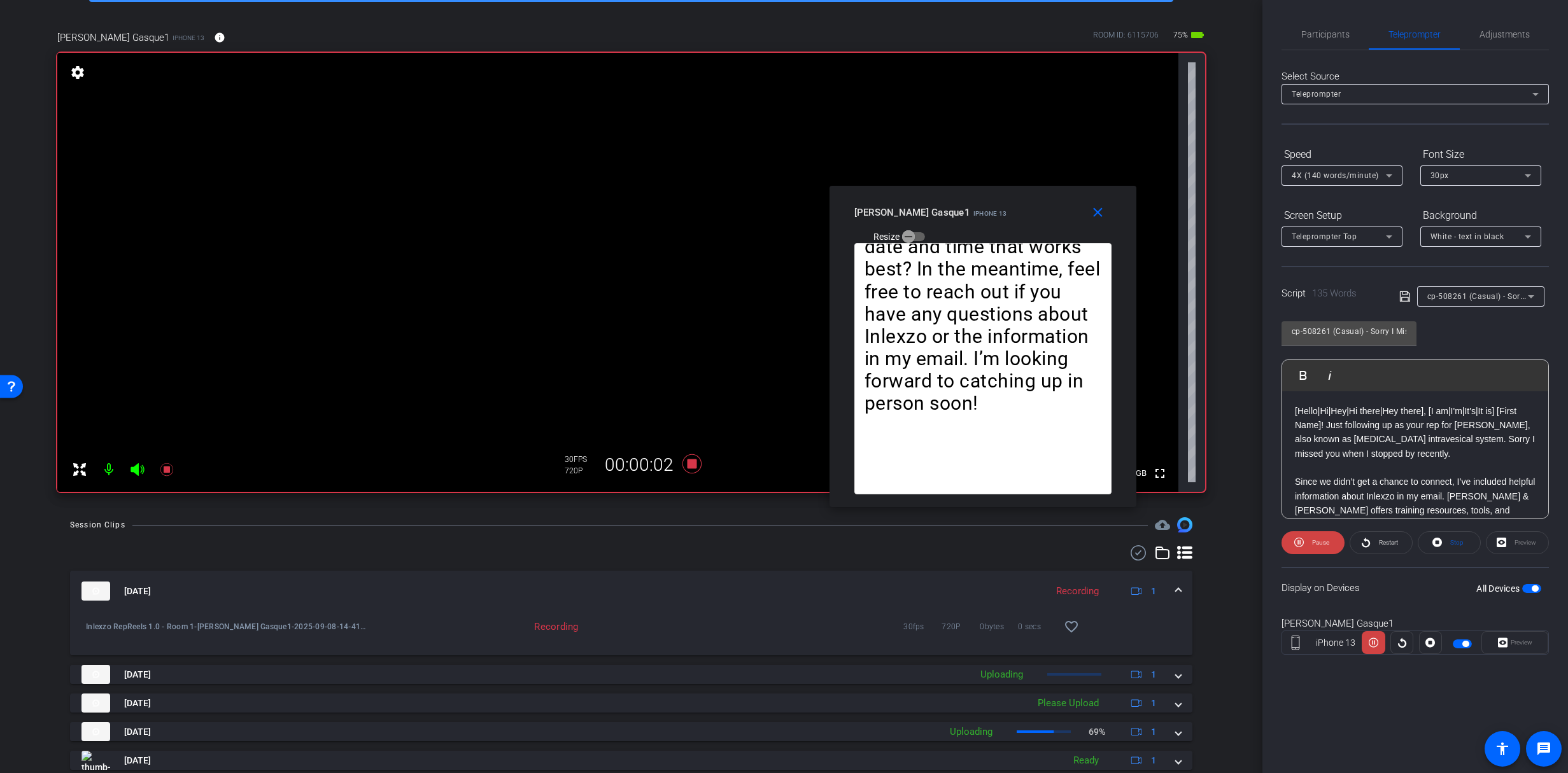
scroll to position [80, 0]
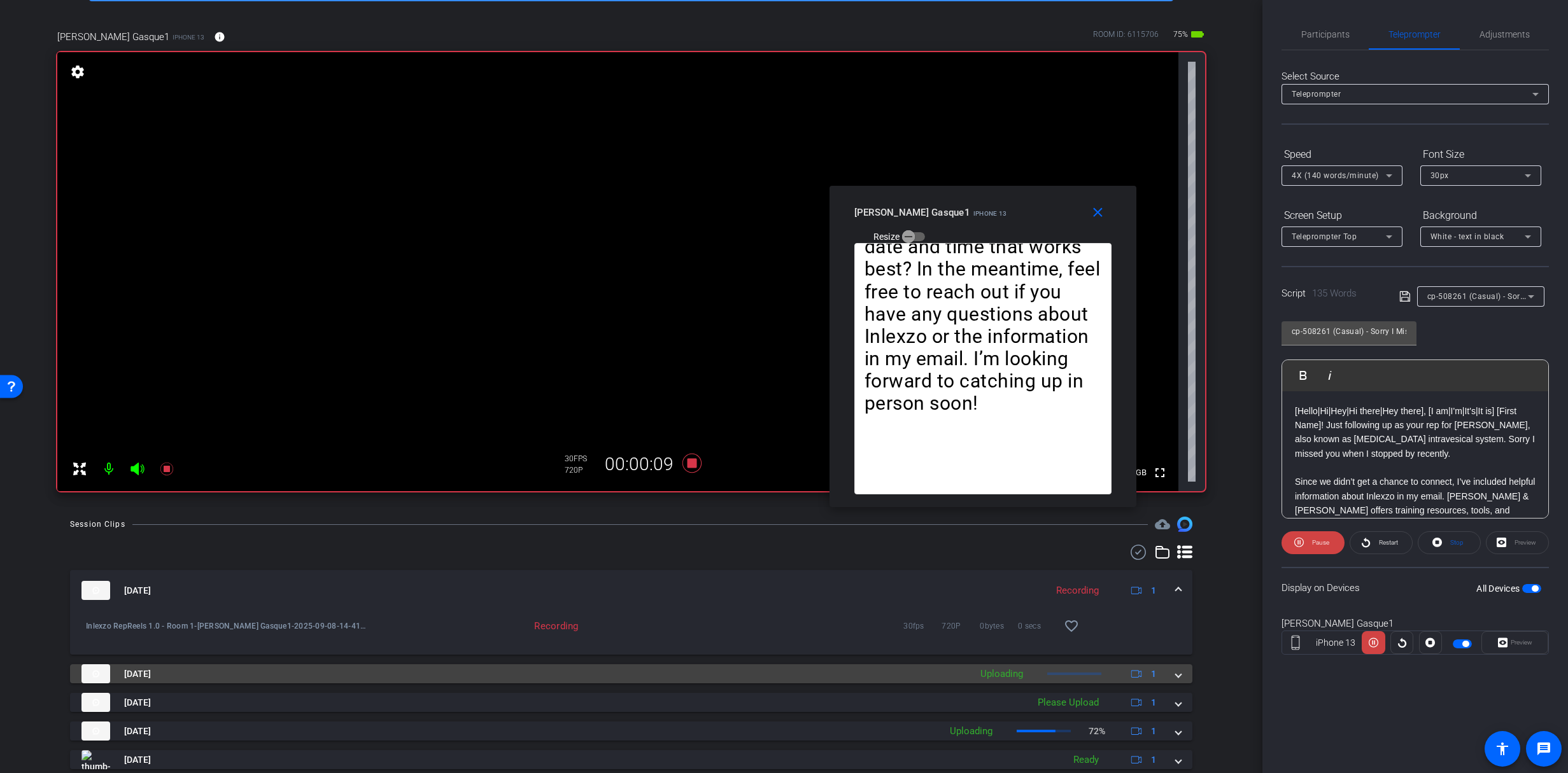
click at [1177, 678] on mat-expansion-panel-header "Sep 8, 2025 Uploading 1" at bounding box center [631, 674] width 1123 height 19
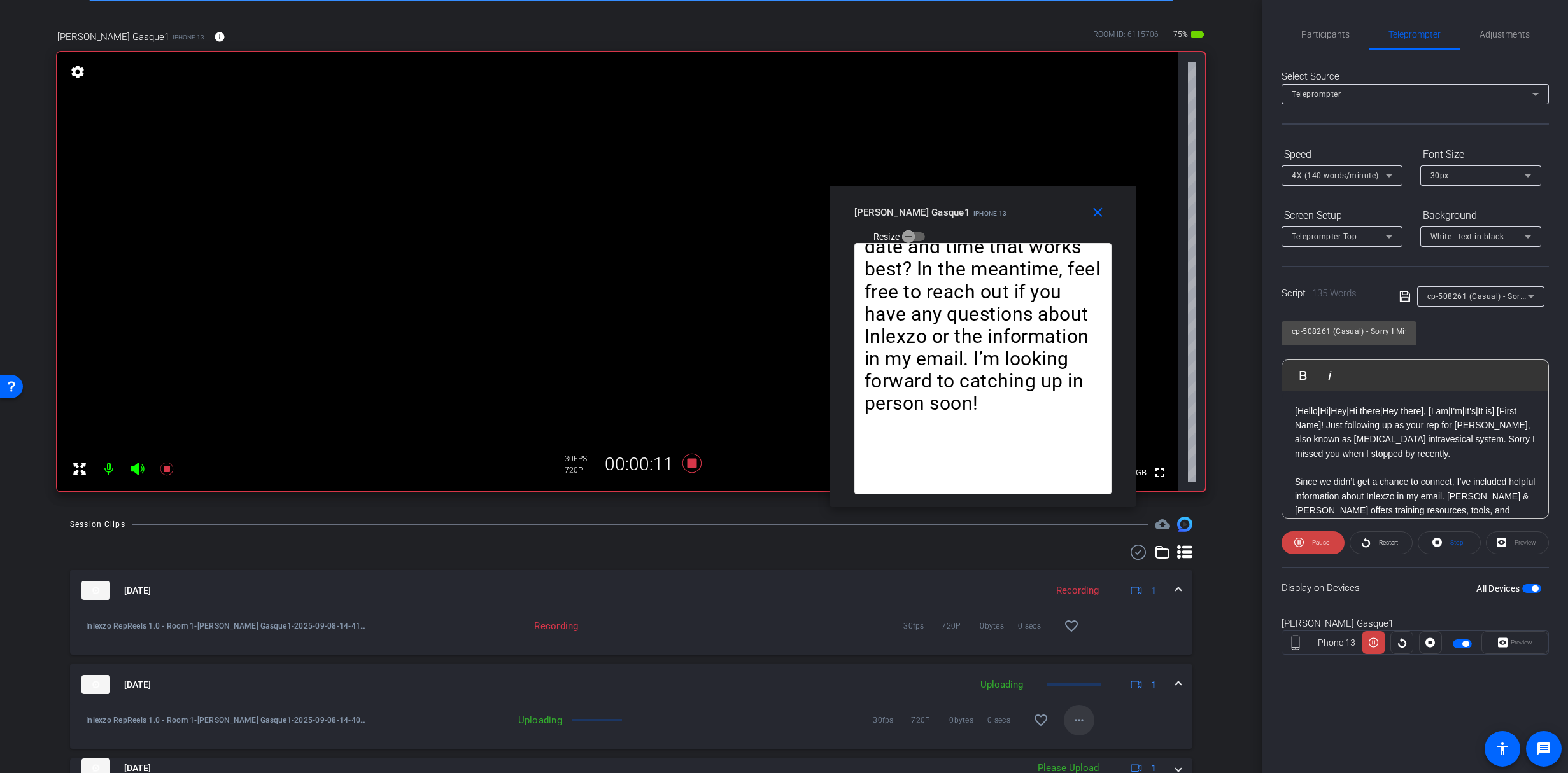
click at [1071, 717] on mat-icon "more_horiz" at bounding box center [1078, 720] width 15 height 15
click at [1087, 748] on span "Cancel Upload" at bounding box center [1094, 747] width 53 height 15
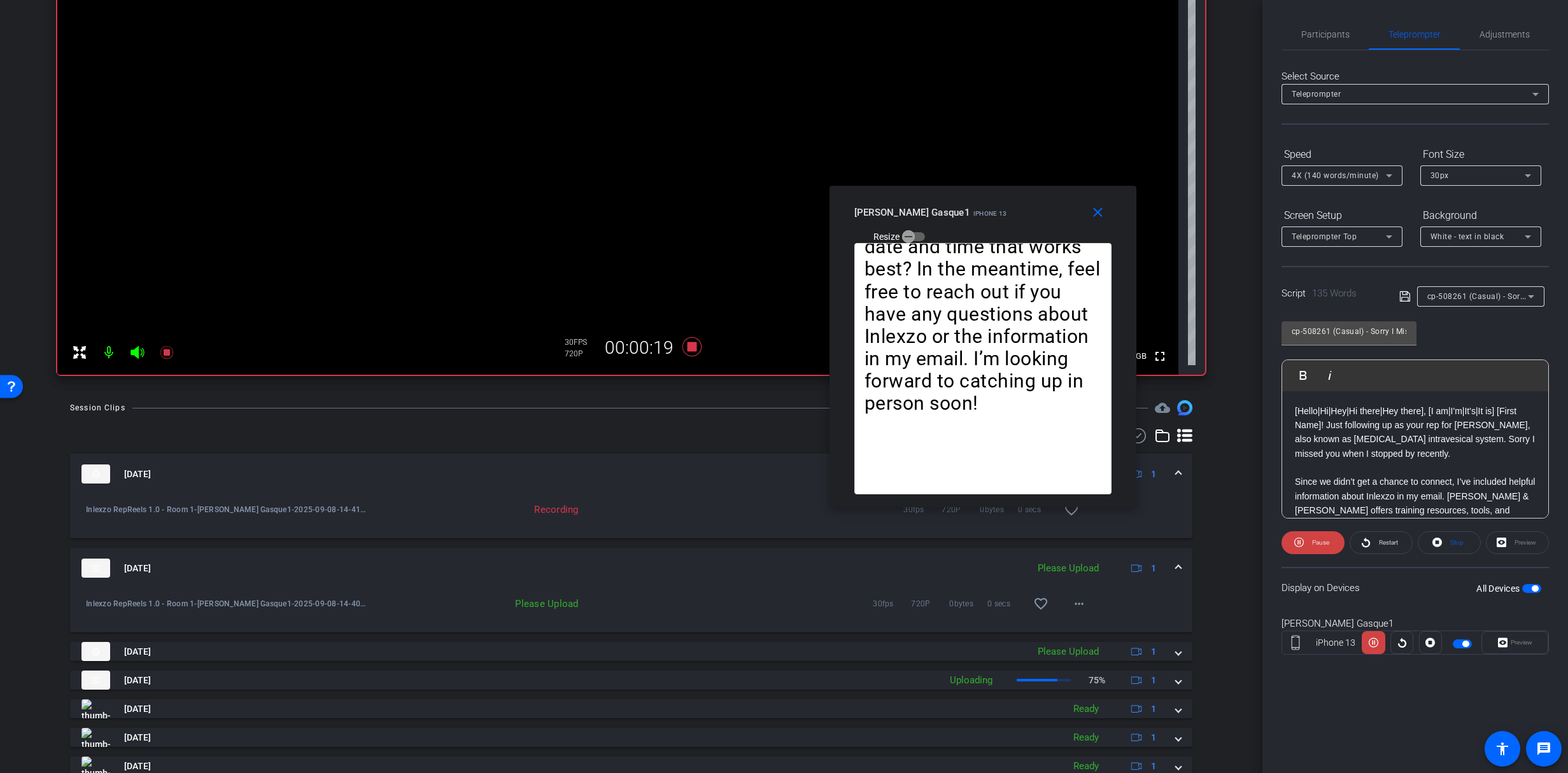
scroll to position [194, 0]
click at [1392, 548] on span "Restart" at bounding box center [1387, 543] width 22 height 17
click at [690, 354] on icon at bounding box center [691, 350] width 19 height 19
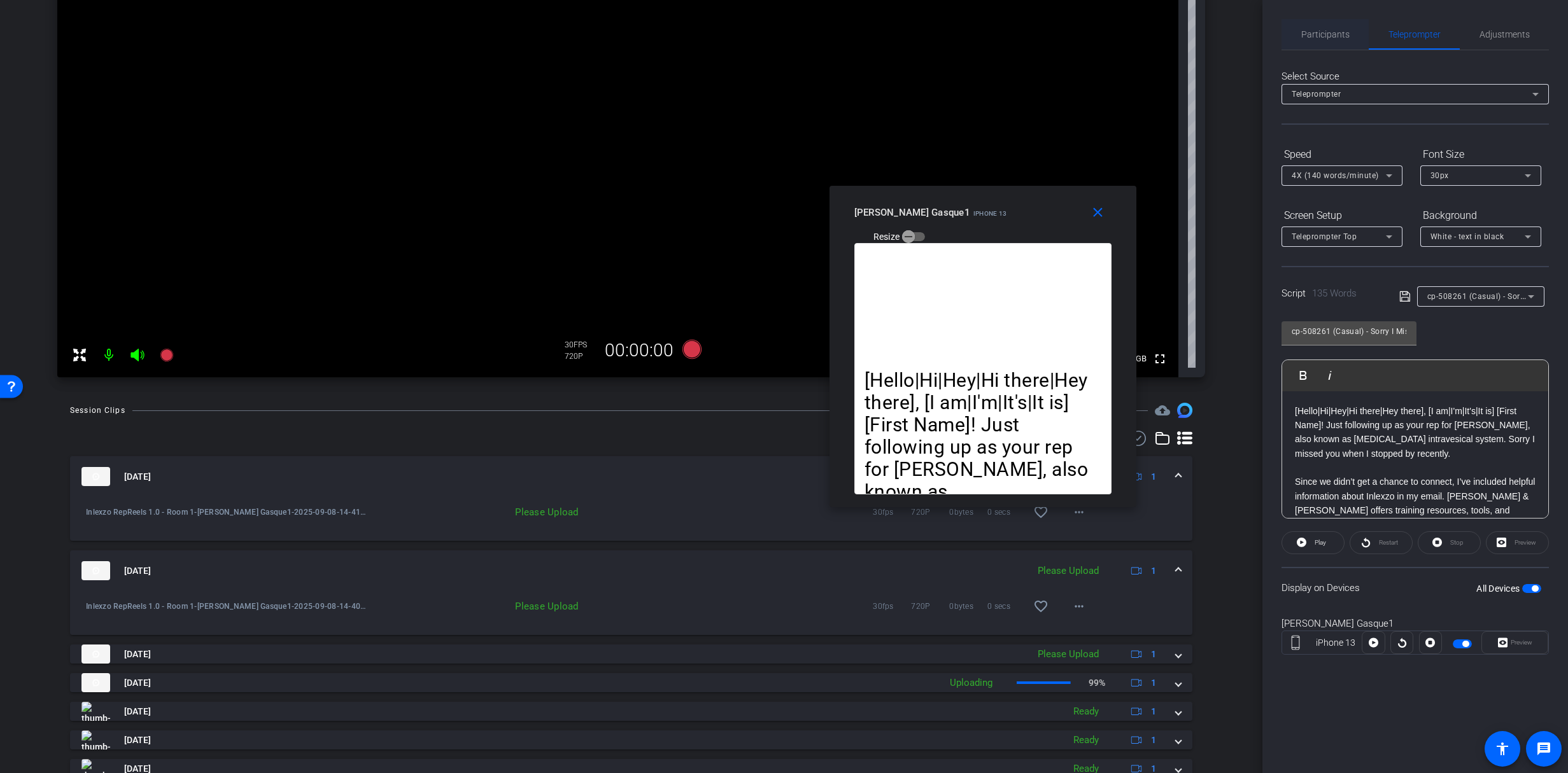
click at [1338, 24] on span "Participants" at bounding box center [1326, 34] width 48 height 30
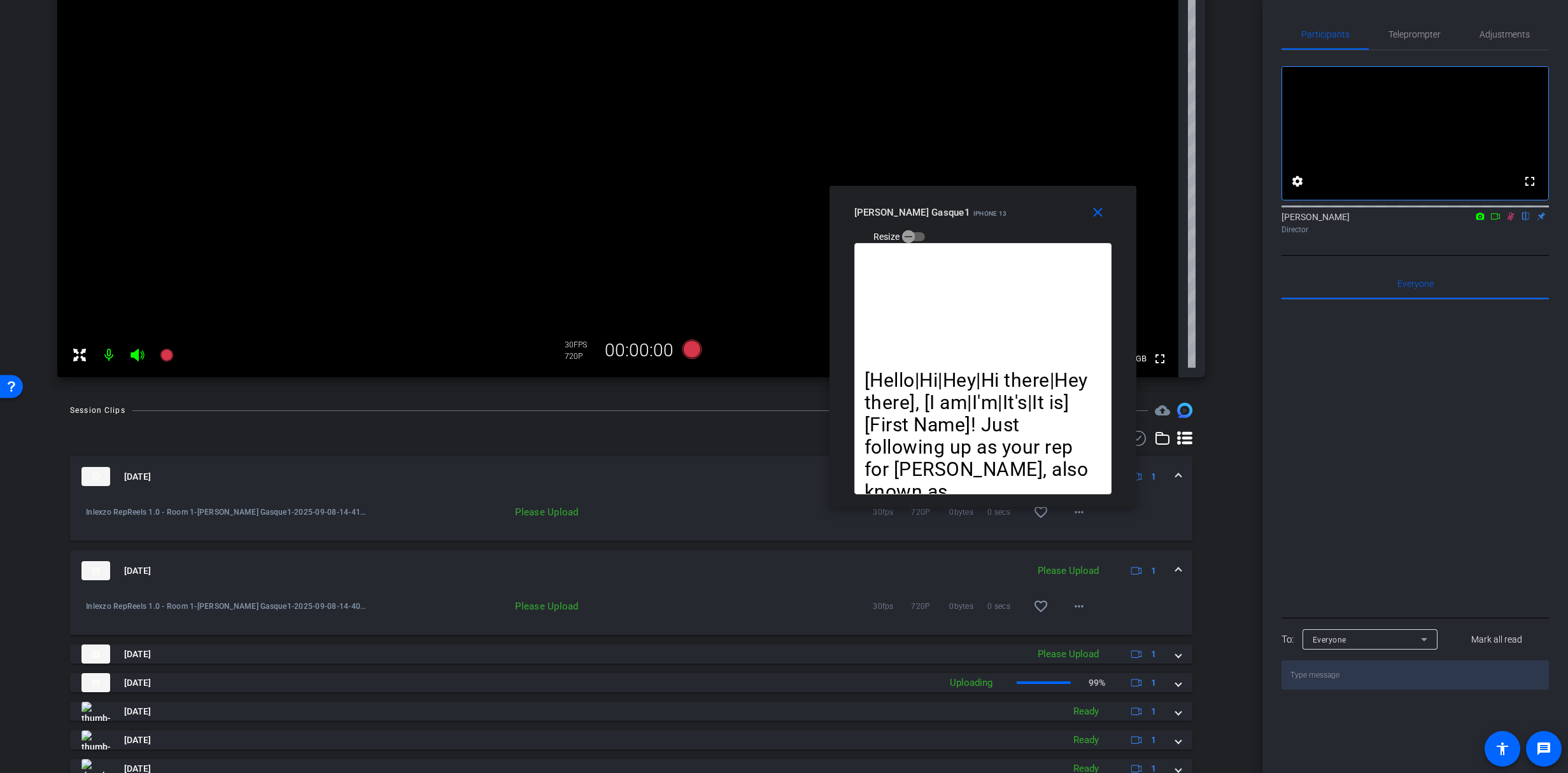
click at [1513, 221] on icon at bounding box center [1511, 216] width 10 height 9
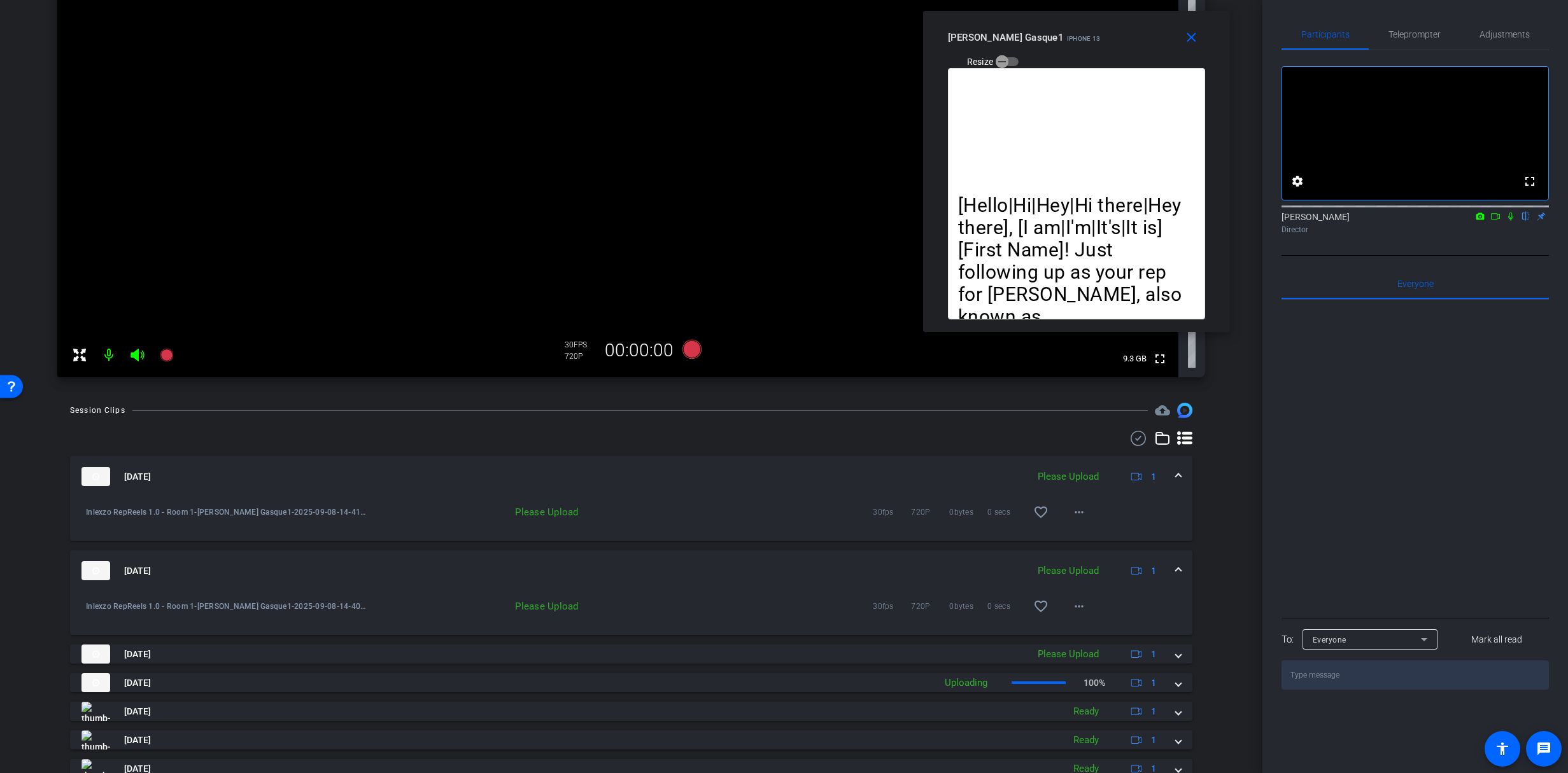
drag, startPoint x: 1063, startPoint y: 219, endPoint x: 1156, endPoint y: 44, distance: 198.2
click at [1156, 44] on div "Karen Gasque1 iPhone 13 Resize" at bounding box center [1082, 48] width 267 height 45
click at [1125, 524] on div "Inlexzo RepReels 1.0 - Room 1-Karen Gasque1-2025-09-08-14-41-53-728-0 Please Up…" at bounding box center [631, 519] width 1123 height 44
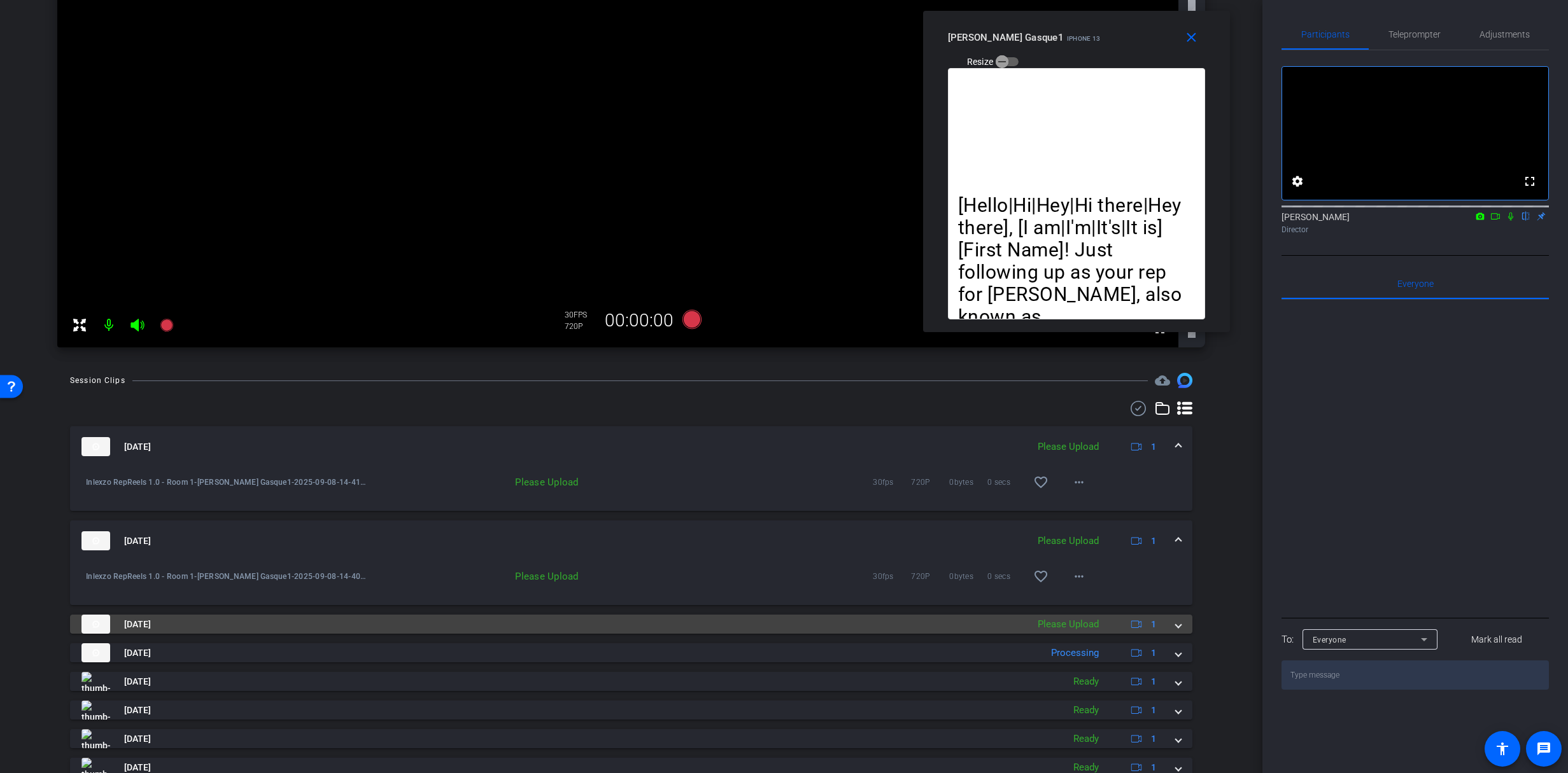
scroll to position [226, 0]
click at [1179, 624] on mat-expansion-panel-header "Sep 8, 2025 Please Upload 1" at bounding box center [631, 623] width 1123 height 19
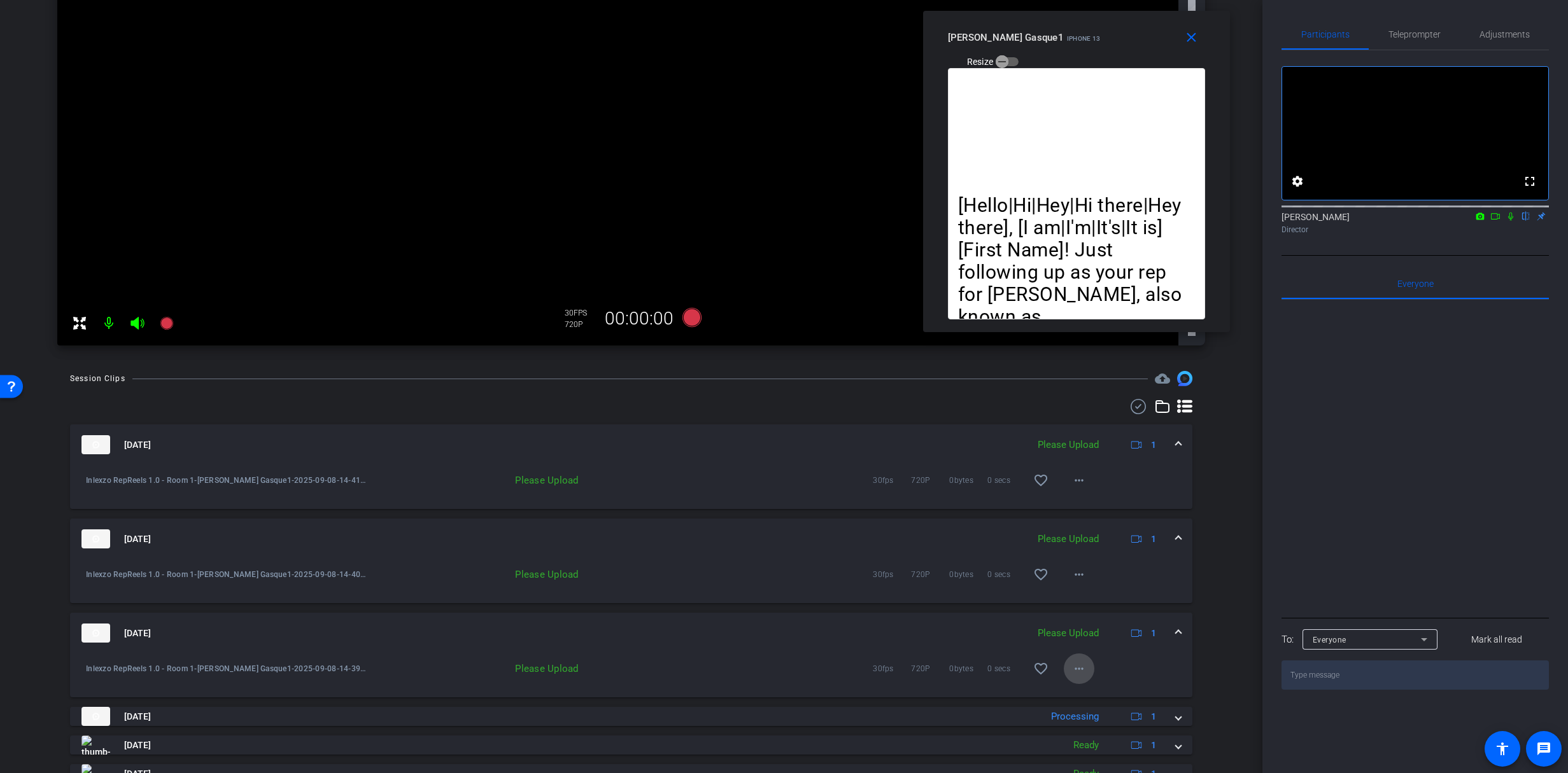
click at [1081, 667] on span at bounding box center [1079, 669] width 30 height 30
click at [1090, 690] on span "Upload" at bounding box center [1094, 695] width 51 height 15
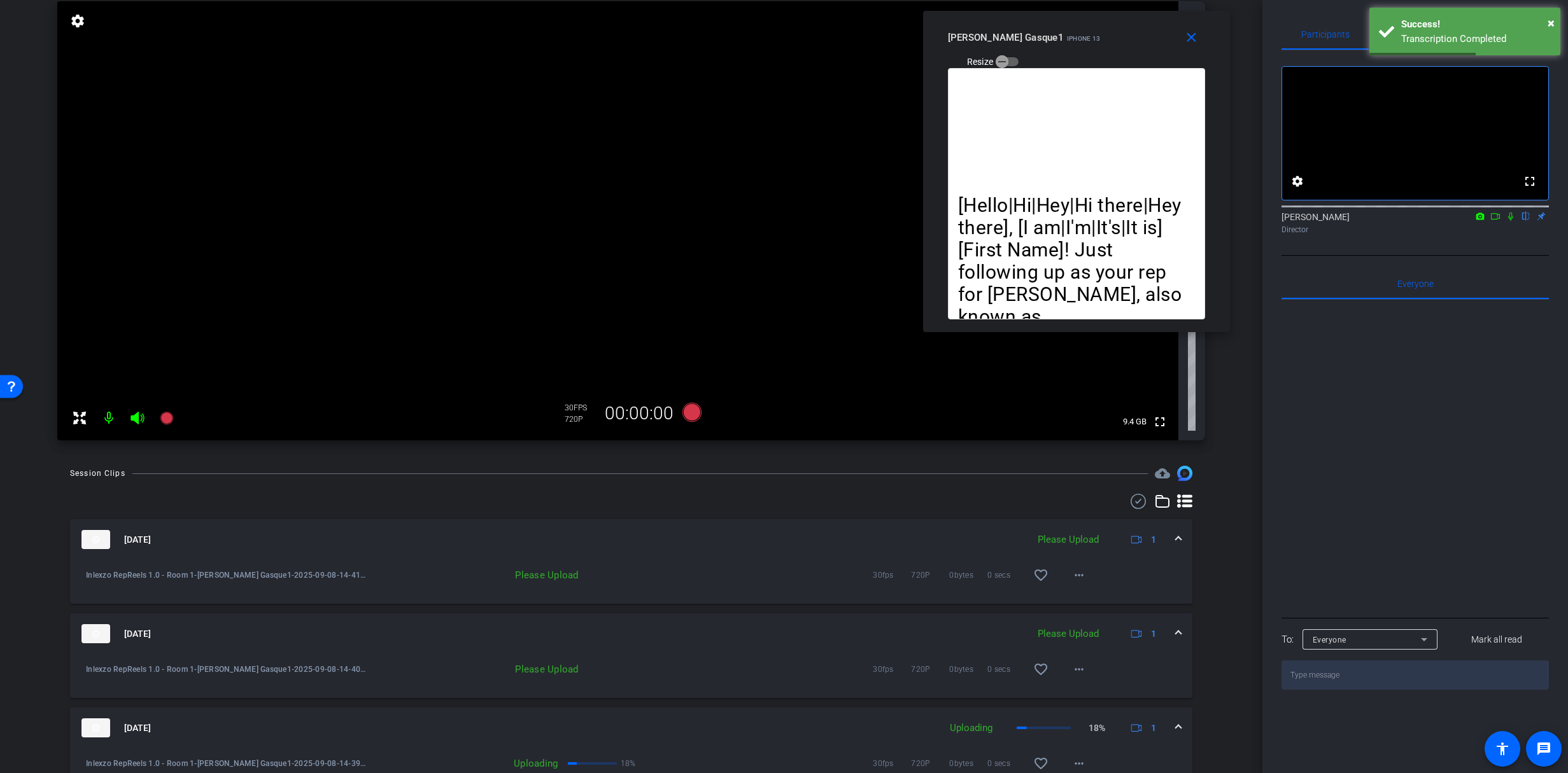
scroll to position [130, 0]
click at [1410, 35] on span "Teleprompter" at bounding box center [1415, 34] width 52 height 9
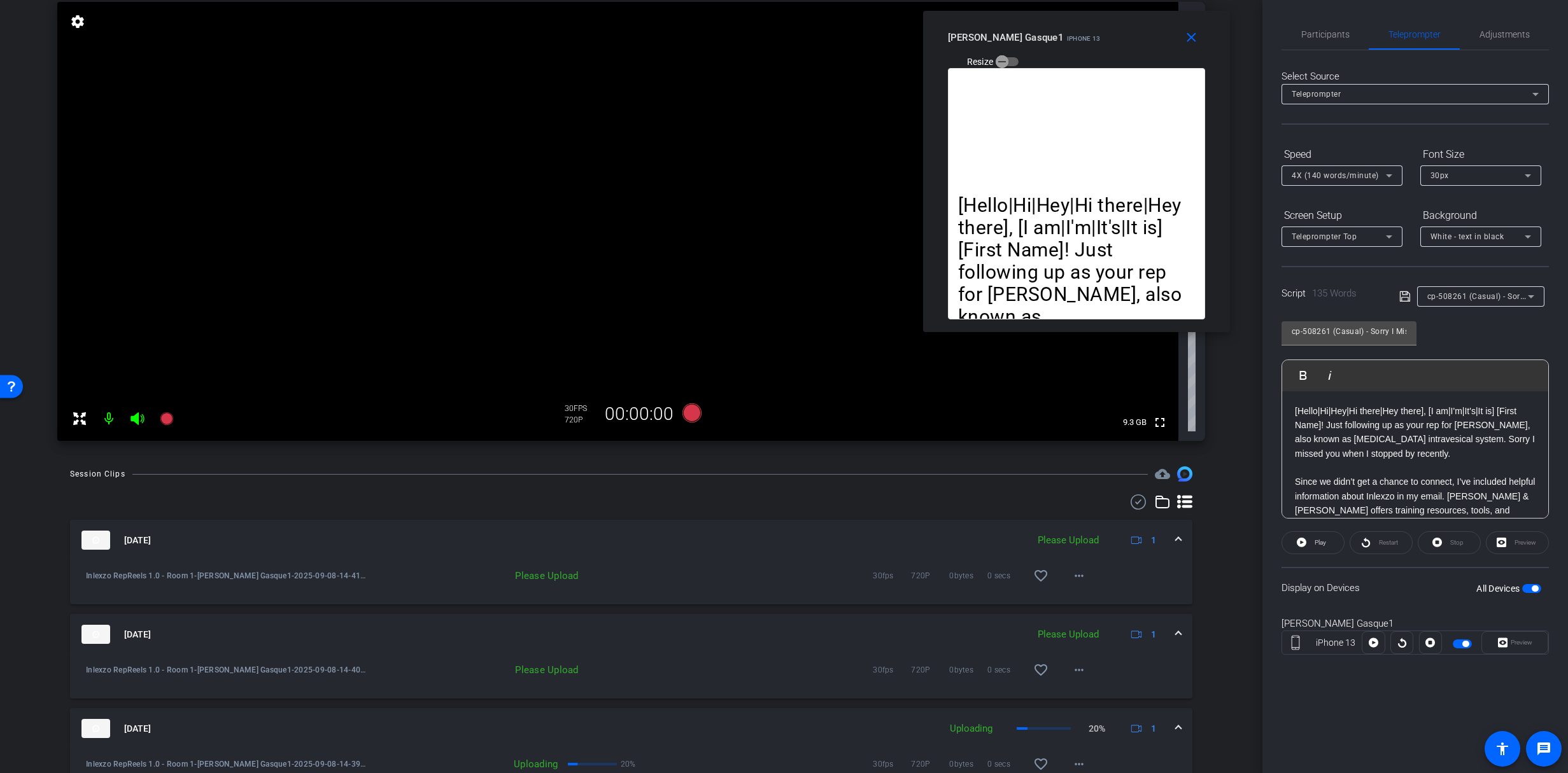
click at [1469, 287] on div "cp-508261 (Casual) - Sorry I Missed You" at bounding box center [1481, 297] width 107 height 21
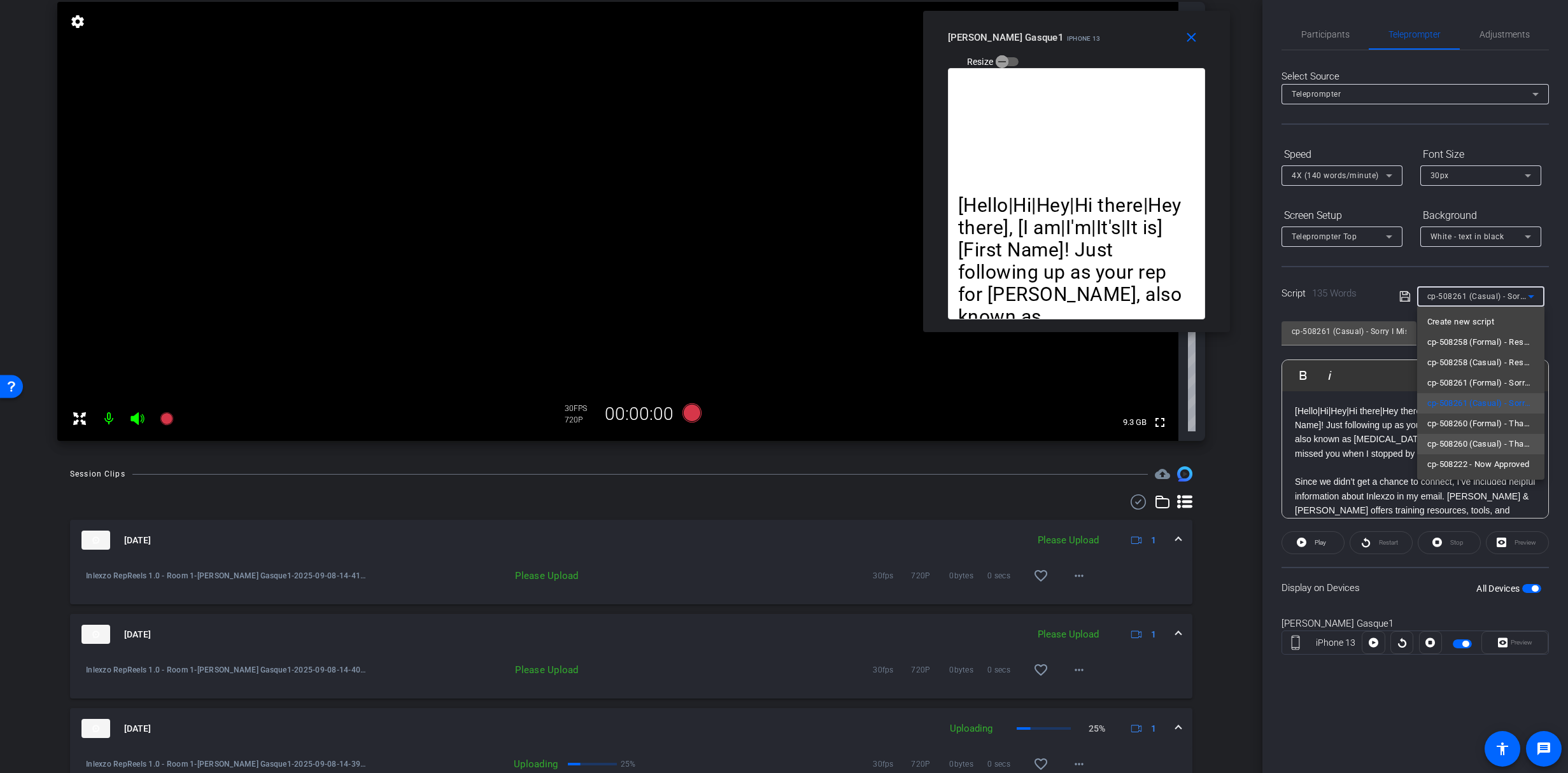
click at [1491, 445] on span "cp-508260 (Casual) - Thanks for Seeing Me" at bounding box center [1481, 444] width 107 height 15
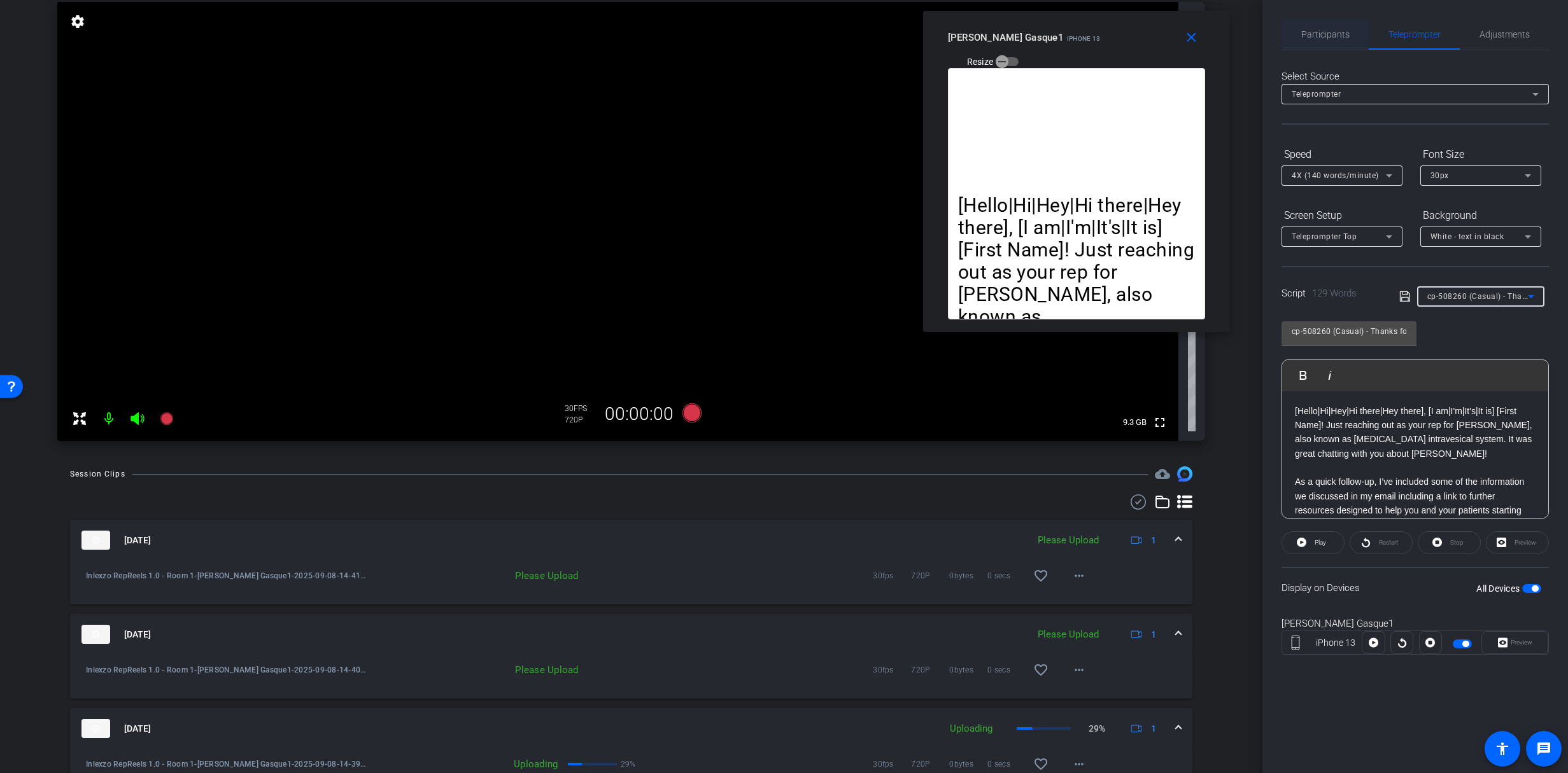
click at [1324, 40] on span "Participants" at bounding box center [1326, 34] width 48 height 30
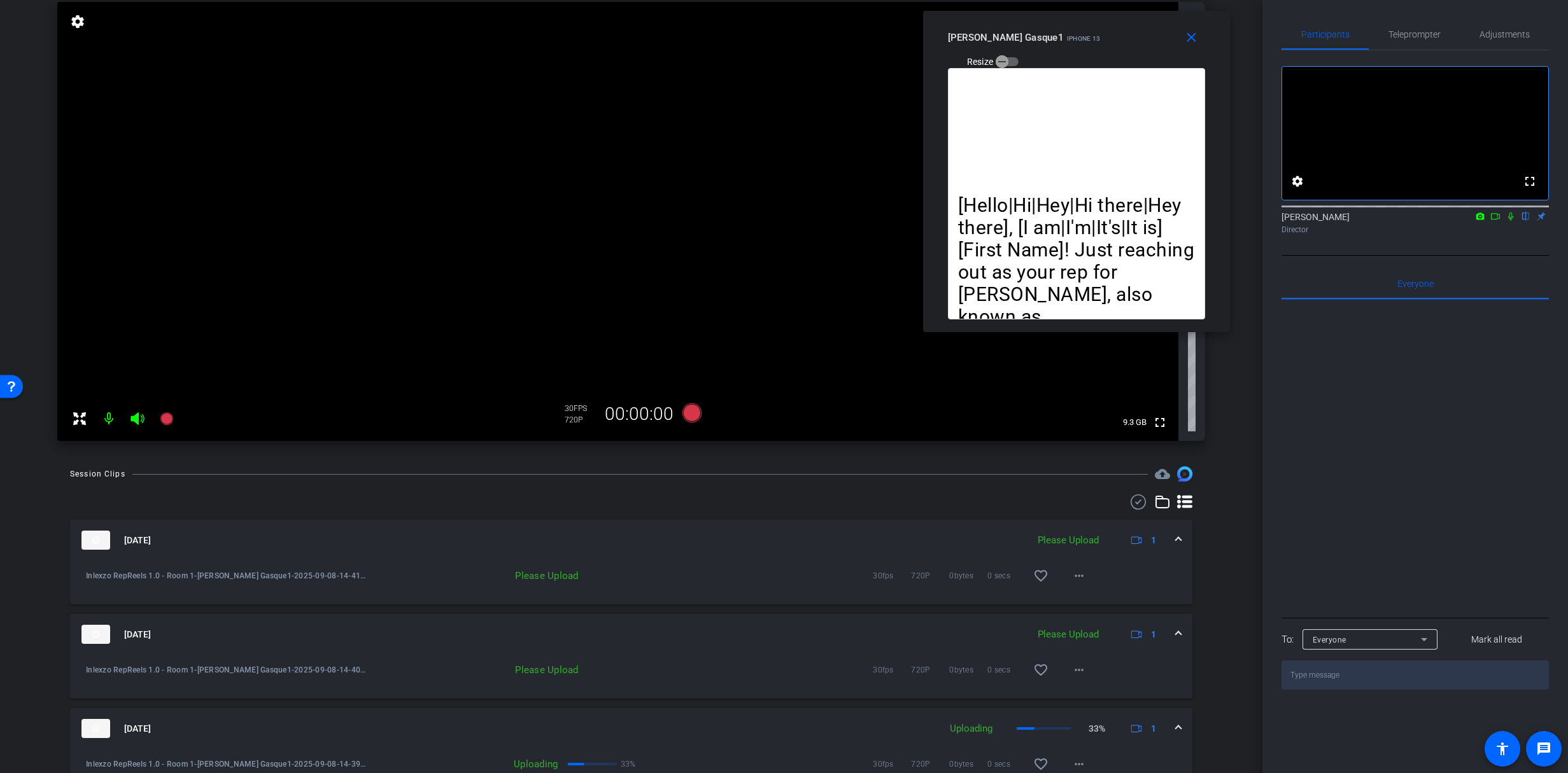
click at [1509, 221] on icon at bounding box center [1511, 216] width 10 height 9
click at [173, 419] on icon at bounding box center [166, 419] width 15 height 15
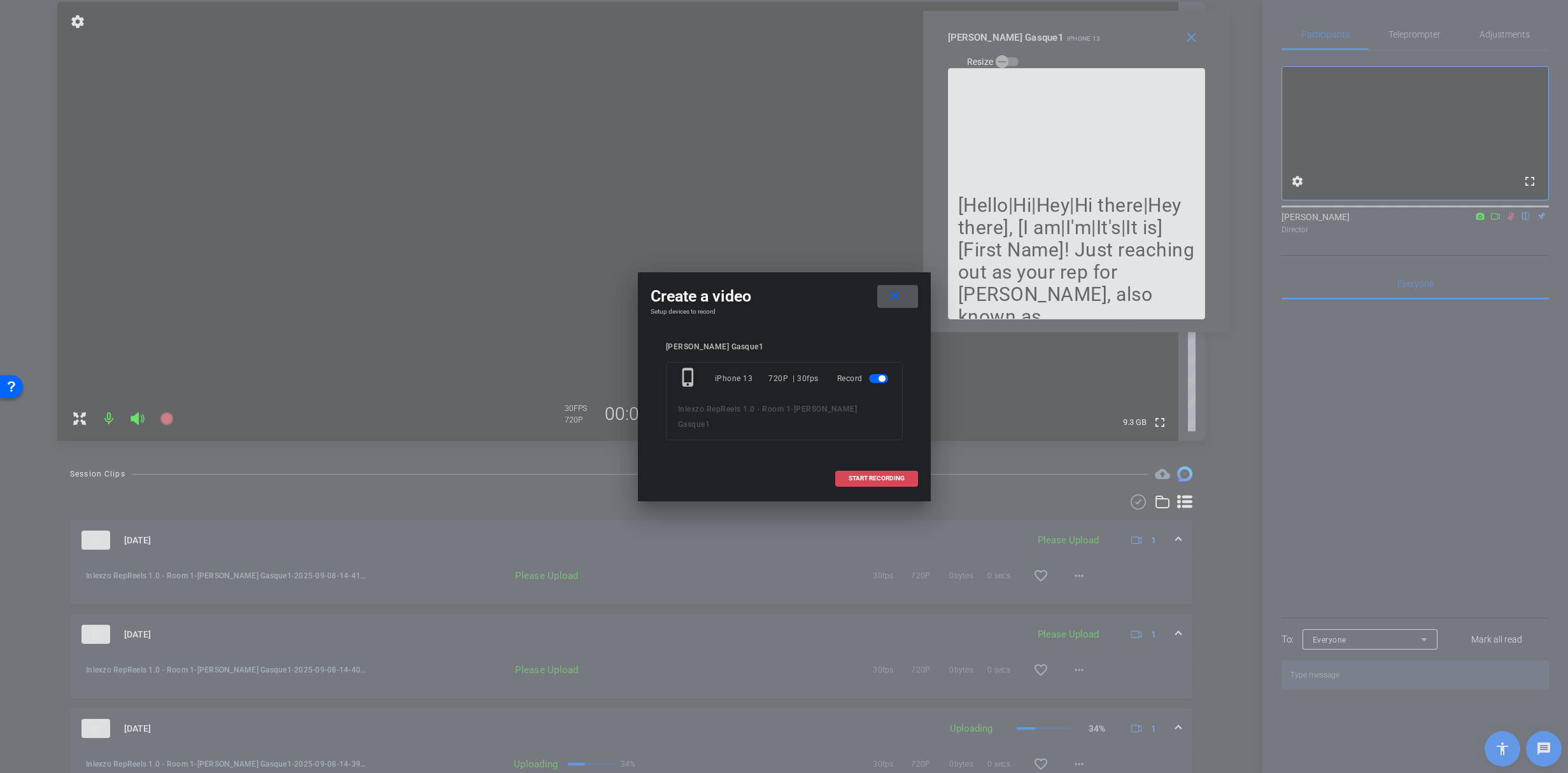
click at [870, 475] on span "START RECORDING" at bounding box center [877, 478] width 56 height 6
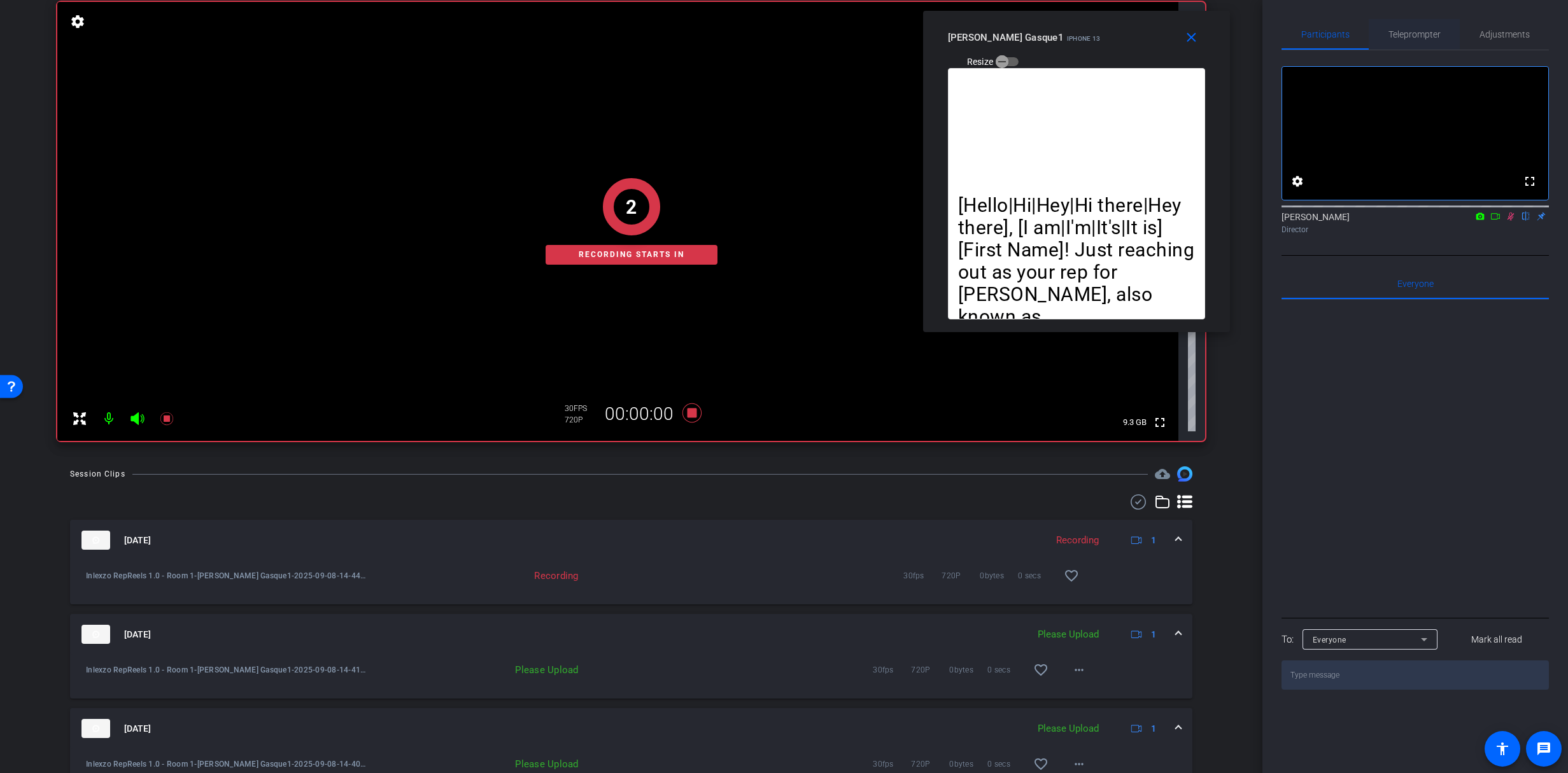
click at [1422, 21] on span "Teleprompter" at bounding box center [1415, 34] width 52 height 30
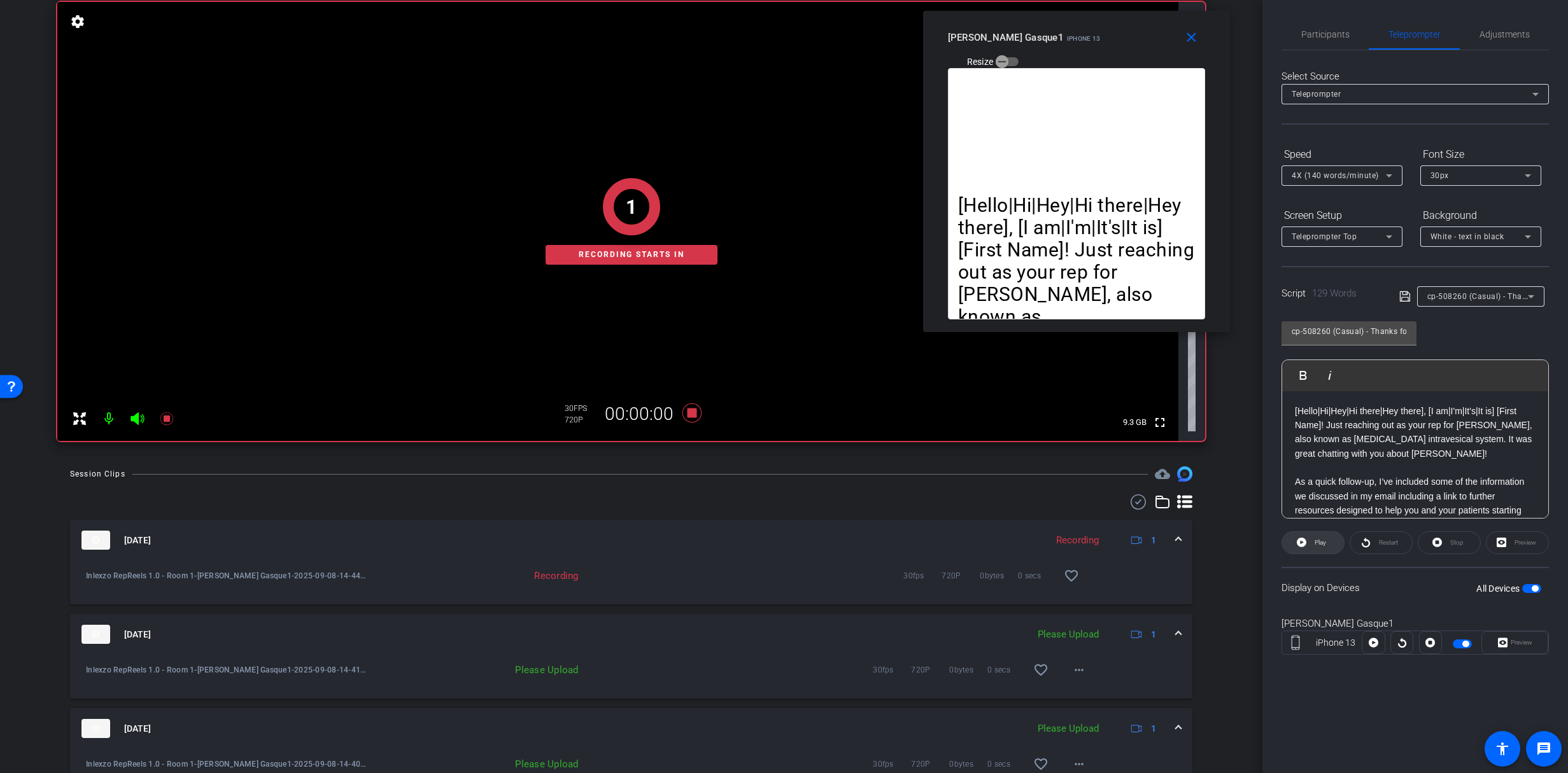
click at [1318, 539] on span "Play" at bounding box center [1320, 543] width 11 height 7
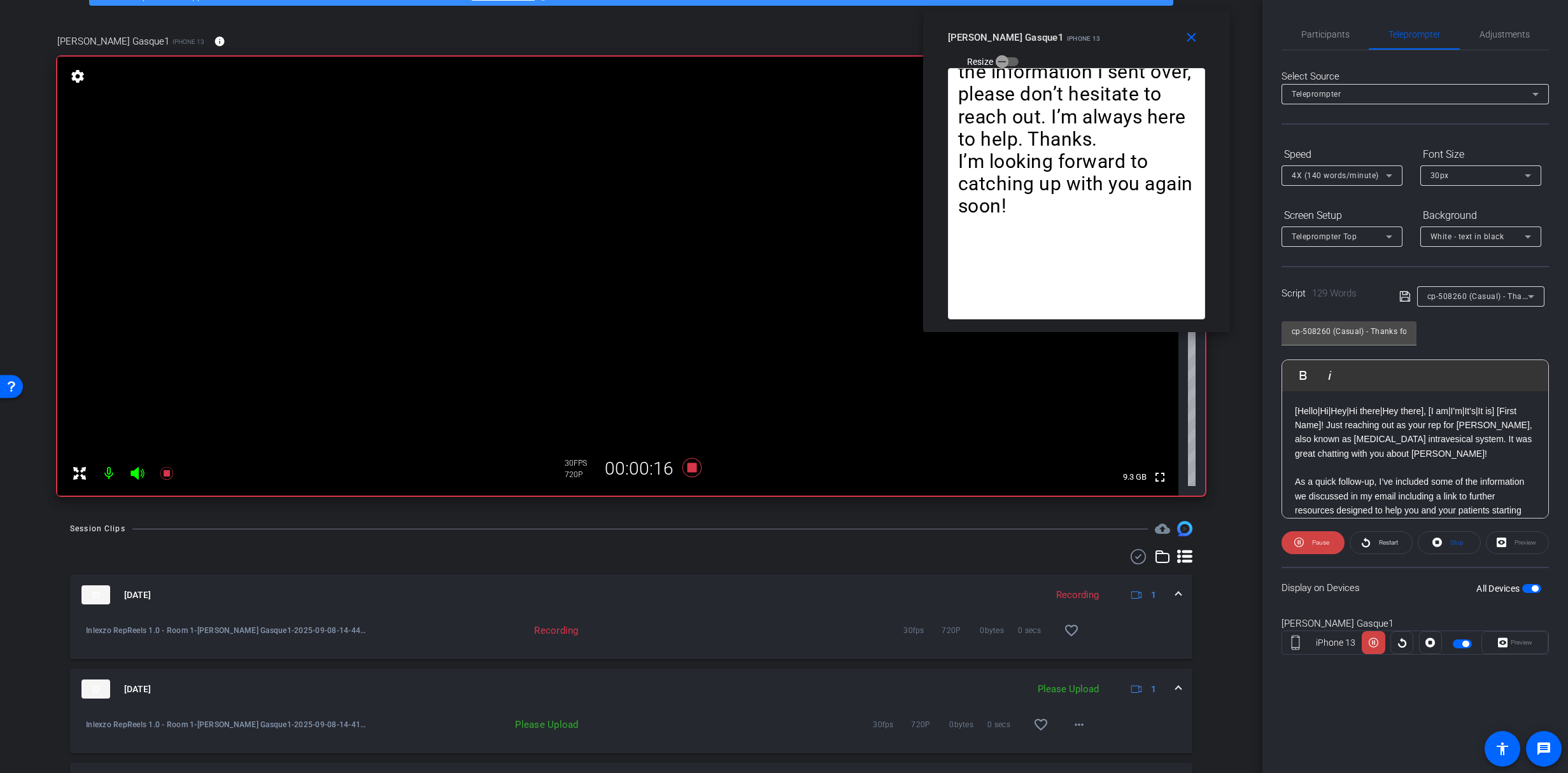
scroll to position [79, 0]
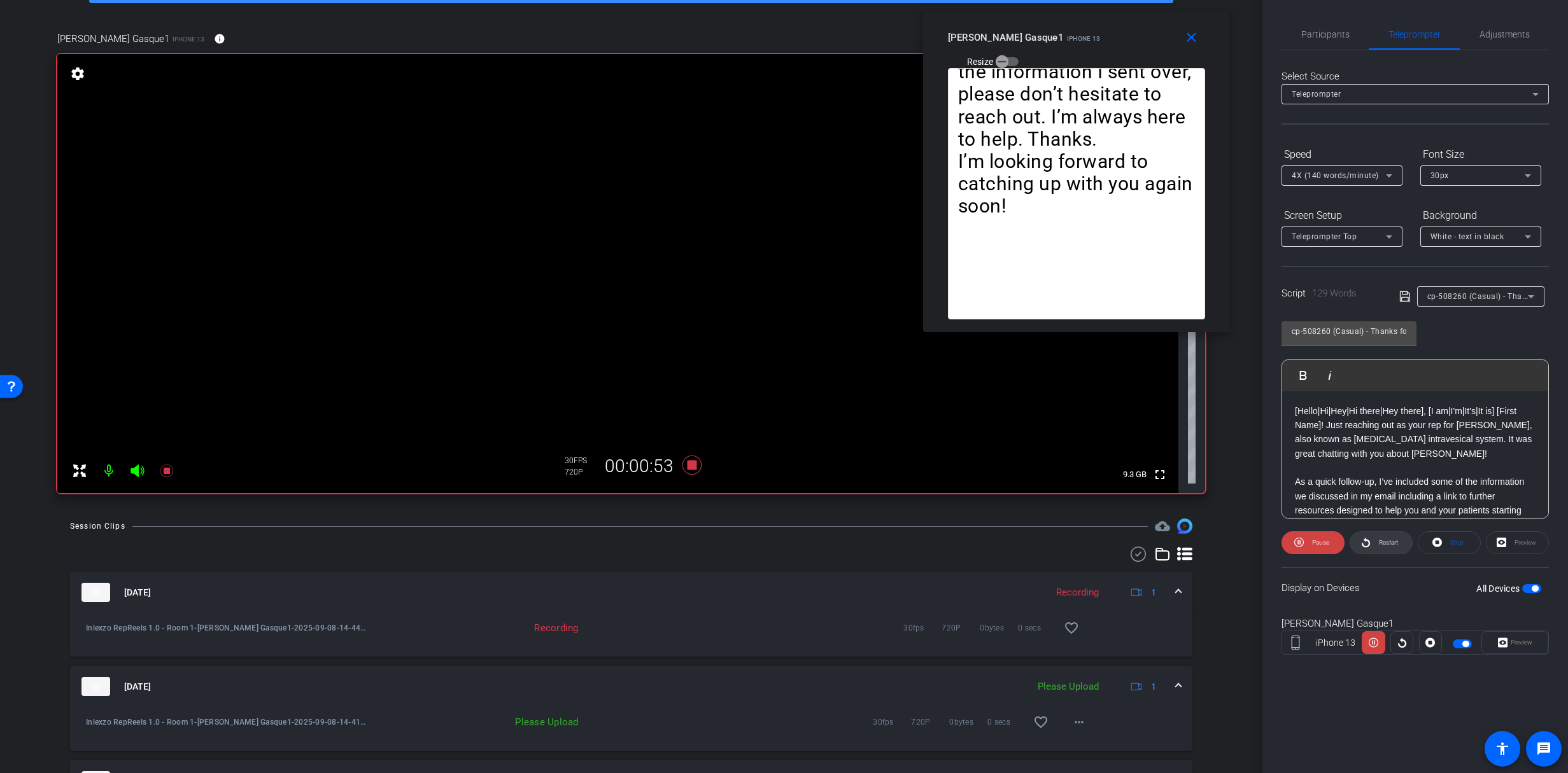
click at [1376, 538] on span "Restart" at bounding box center [1387, 543] width 22 height 17
click at [1394, 544] on span "Restart" at bounding box center [1388, 543] width 19 height 7
click at [1309, 27] on span "Participants" at bounding box center [1326, 34] width 48 height 30
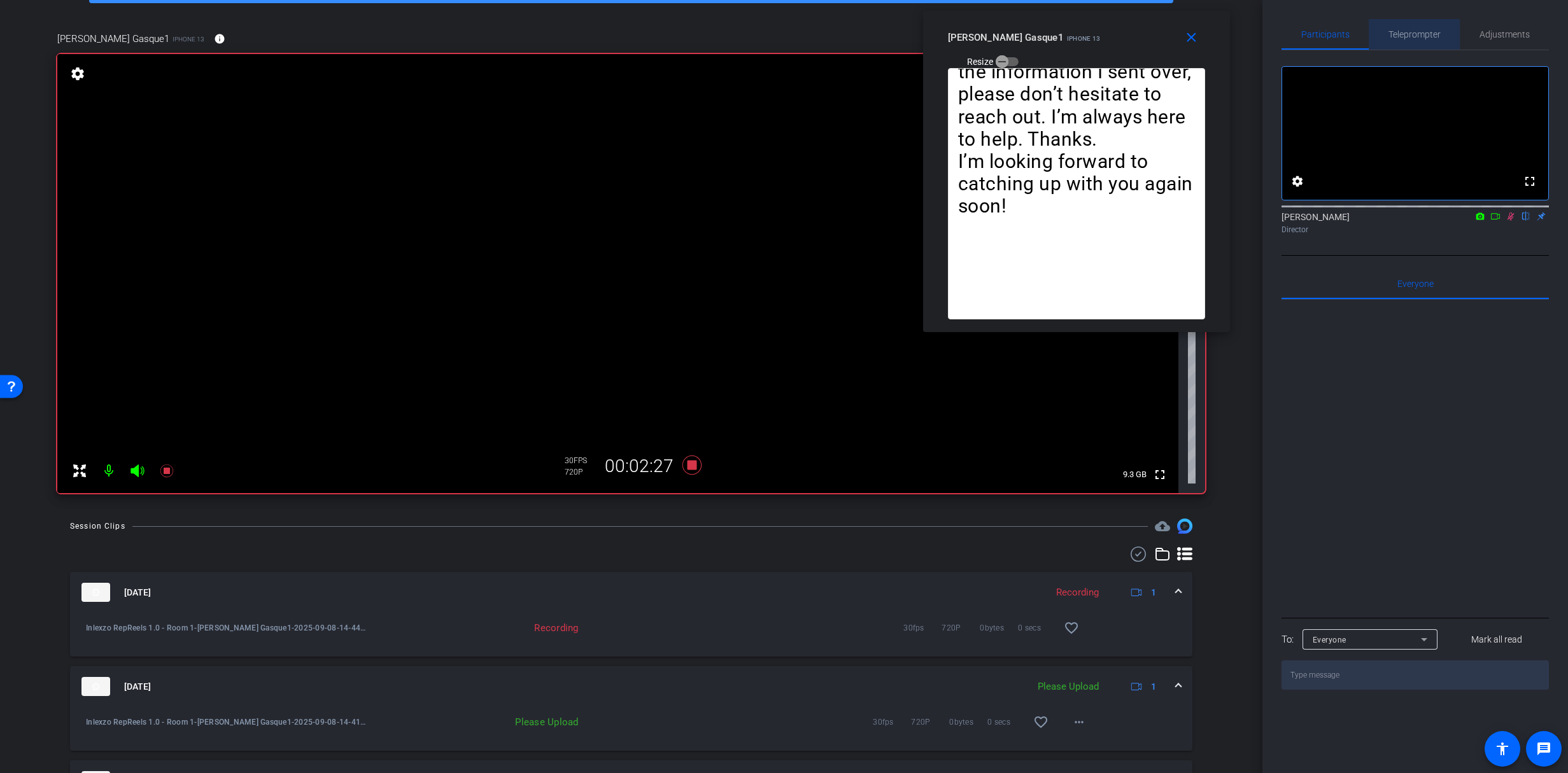
click at [1407, 40] on span "Teleprompter" at bounding box center [1415, 34] width 52 height 30
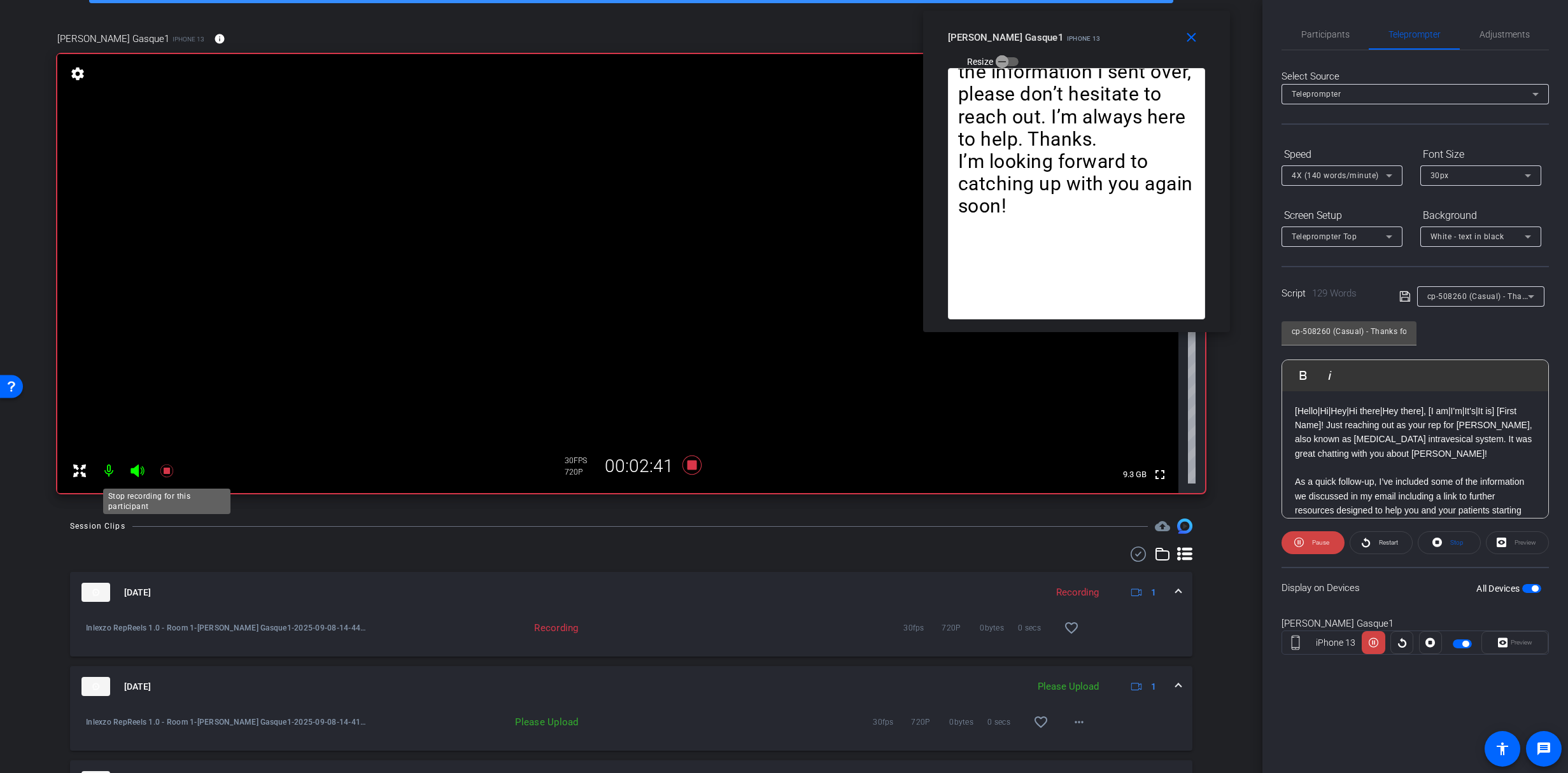
click at [168, 473] on icon at bounding box center [166, 471] width 13 height 13
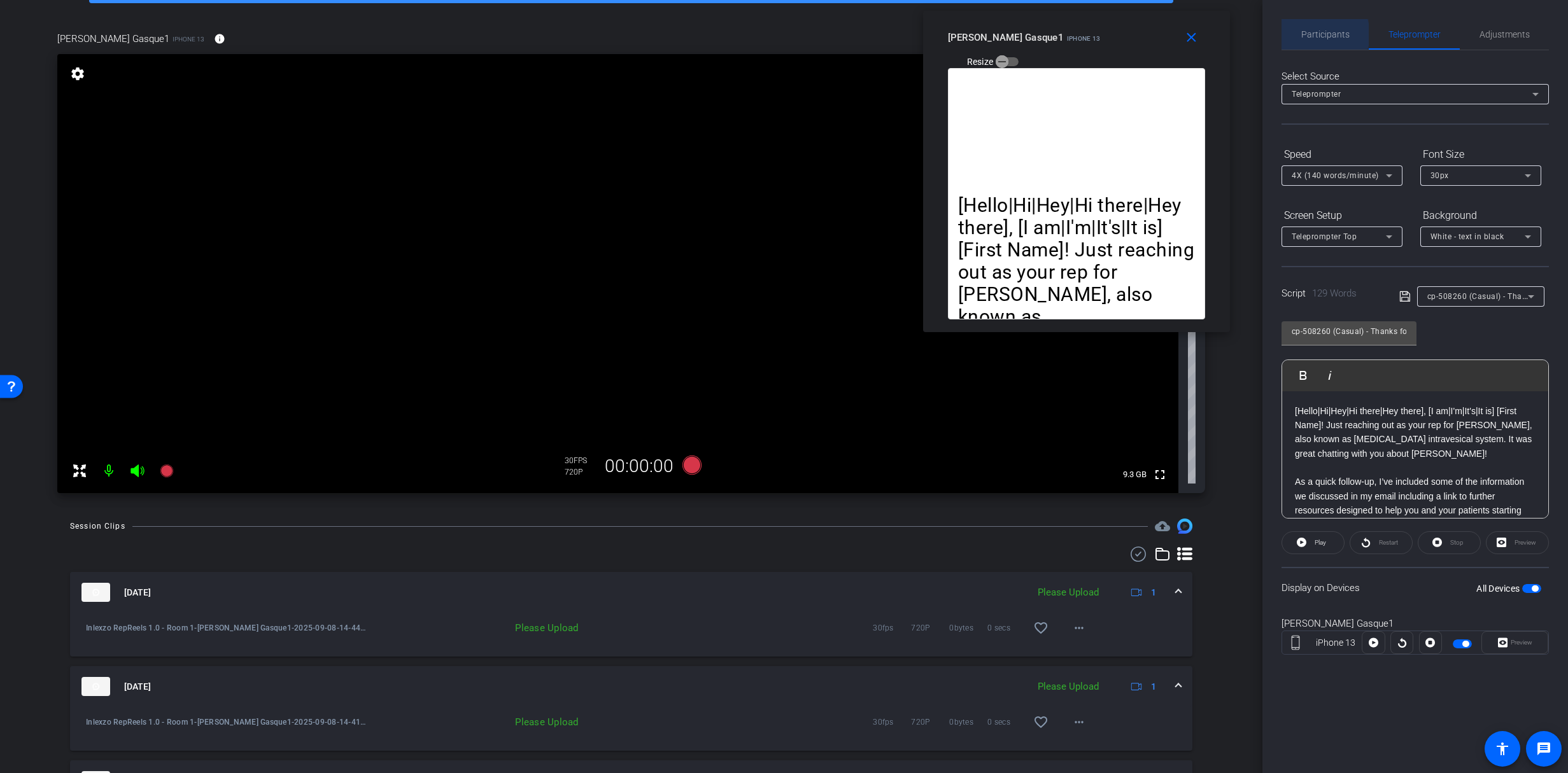
click at [1319, 34] on span "Participants" at bounding box center [1326, 34] width 48 height 9
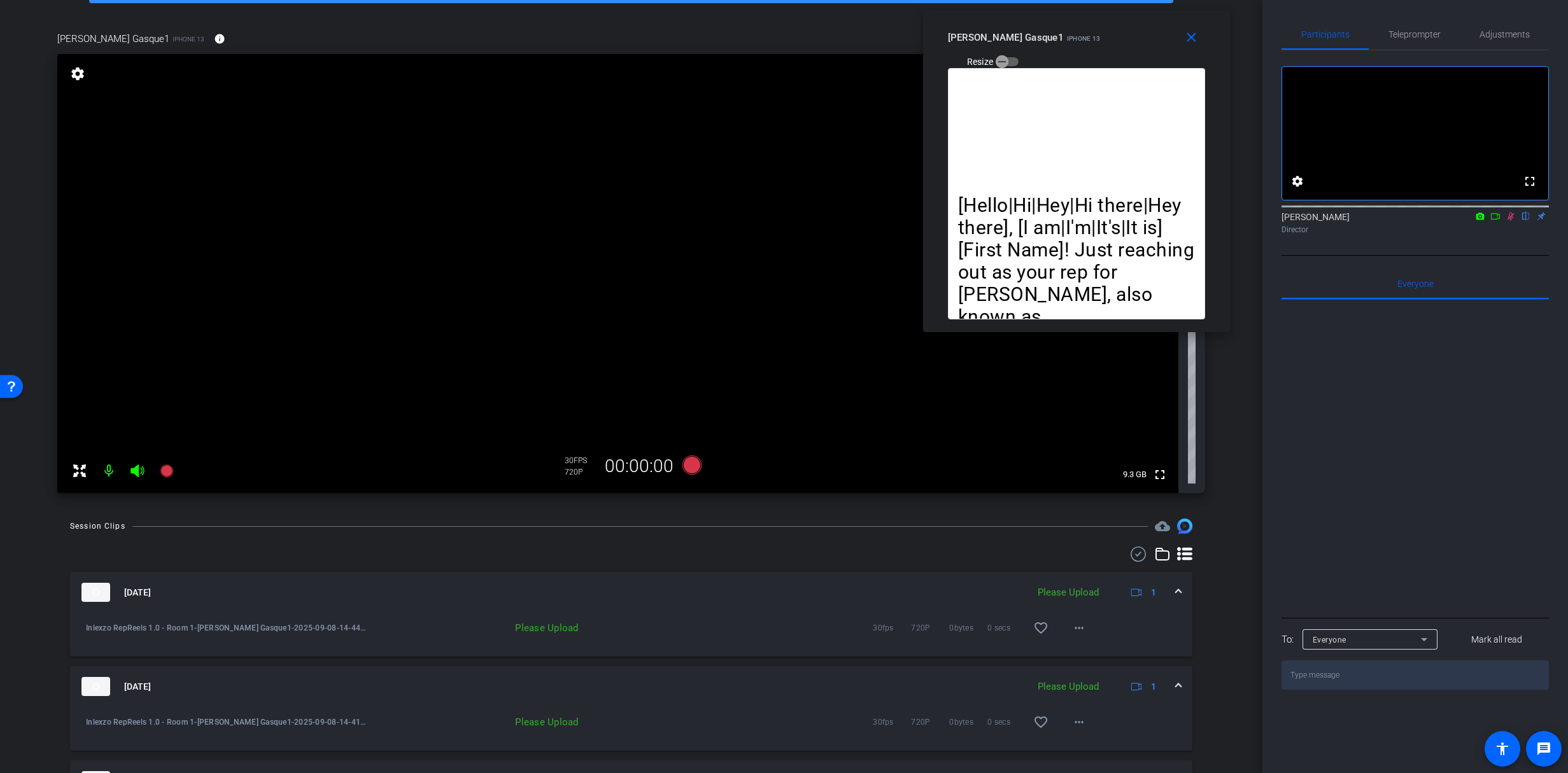
click at [1513, 221] on icon at bounding box center [1511, 216] width 10 height 9
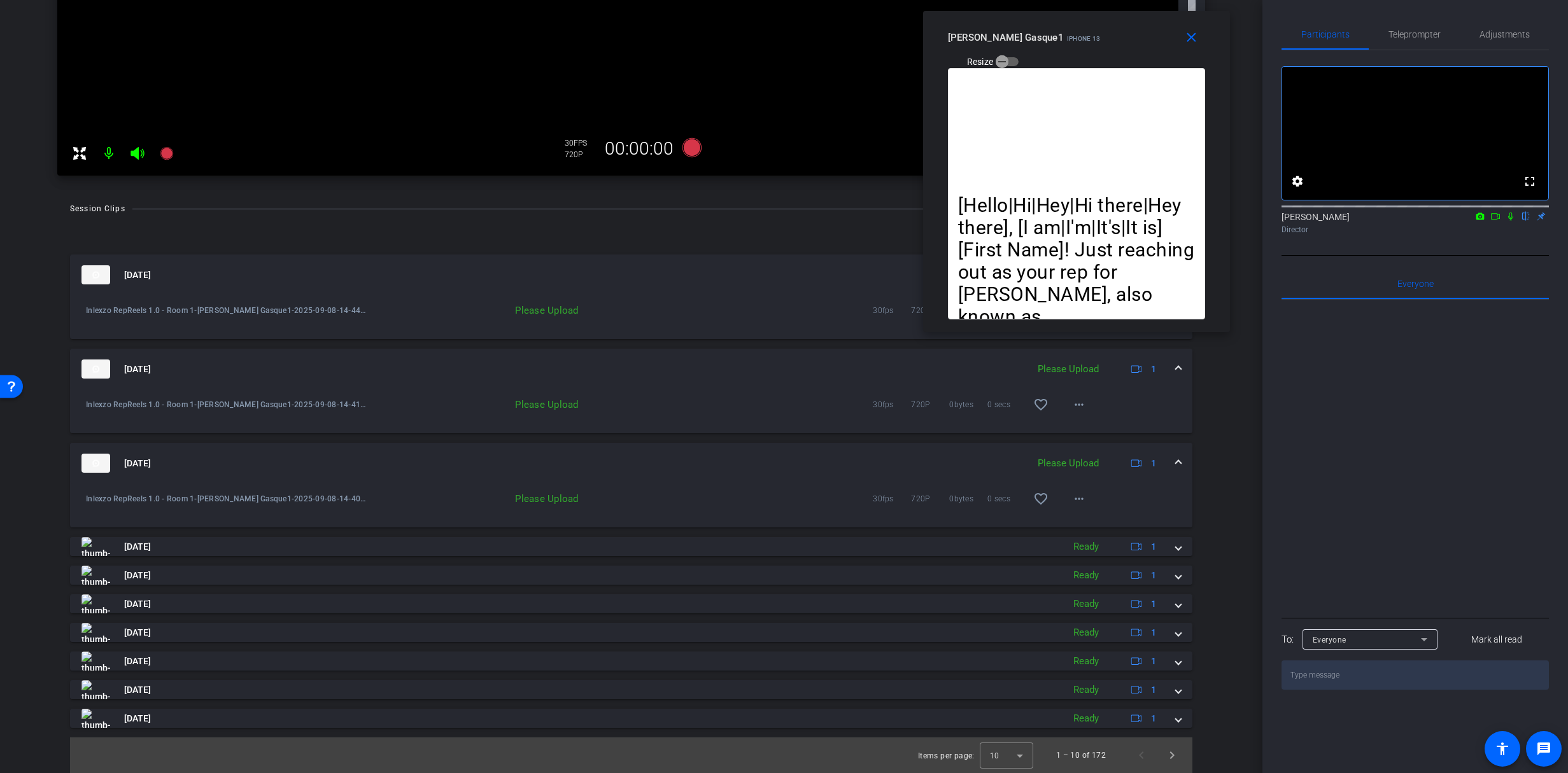
scroll to position [293, 0]
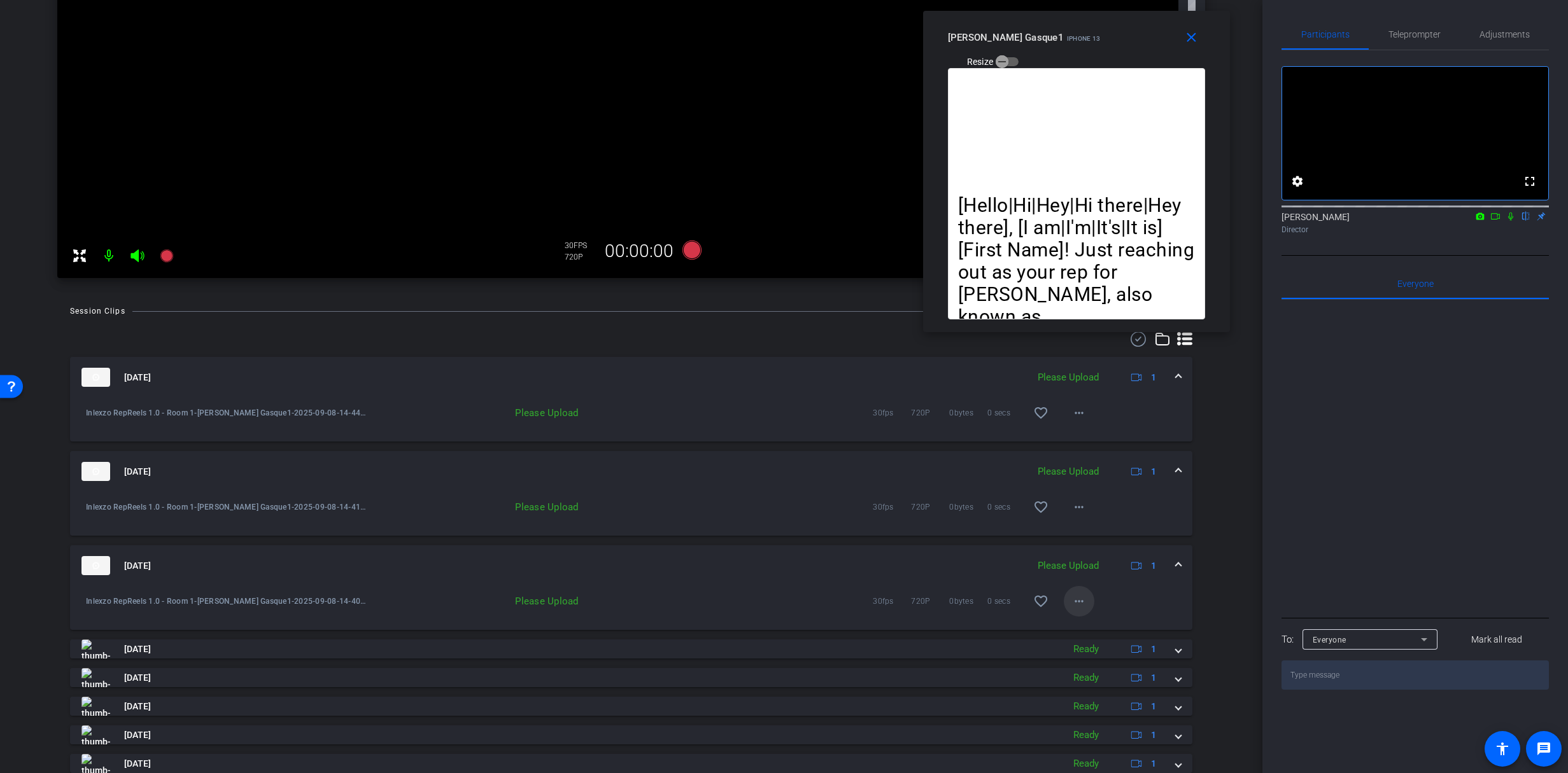
click at [1064, 595] on span at bounding box center [1079, 601] width 30 height 30
click at [1079, 627] on span "Upload" at bounding box center [1094, 628] width 51 height 15
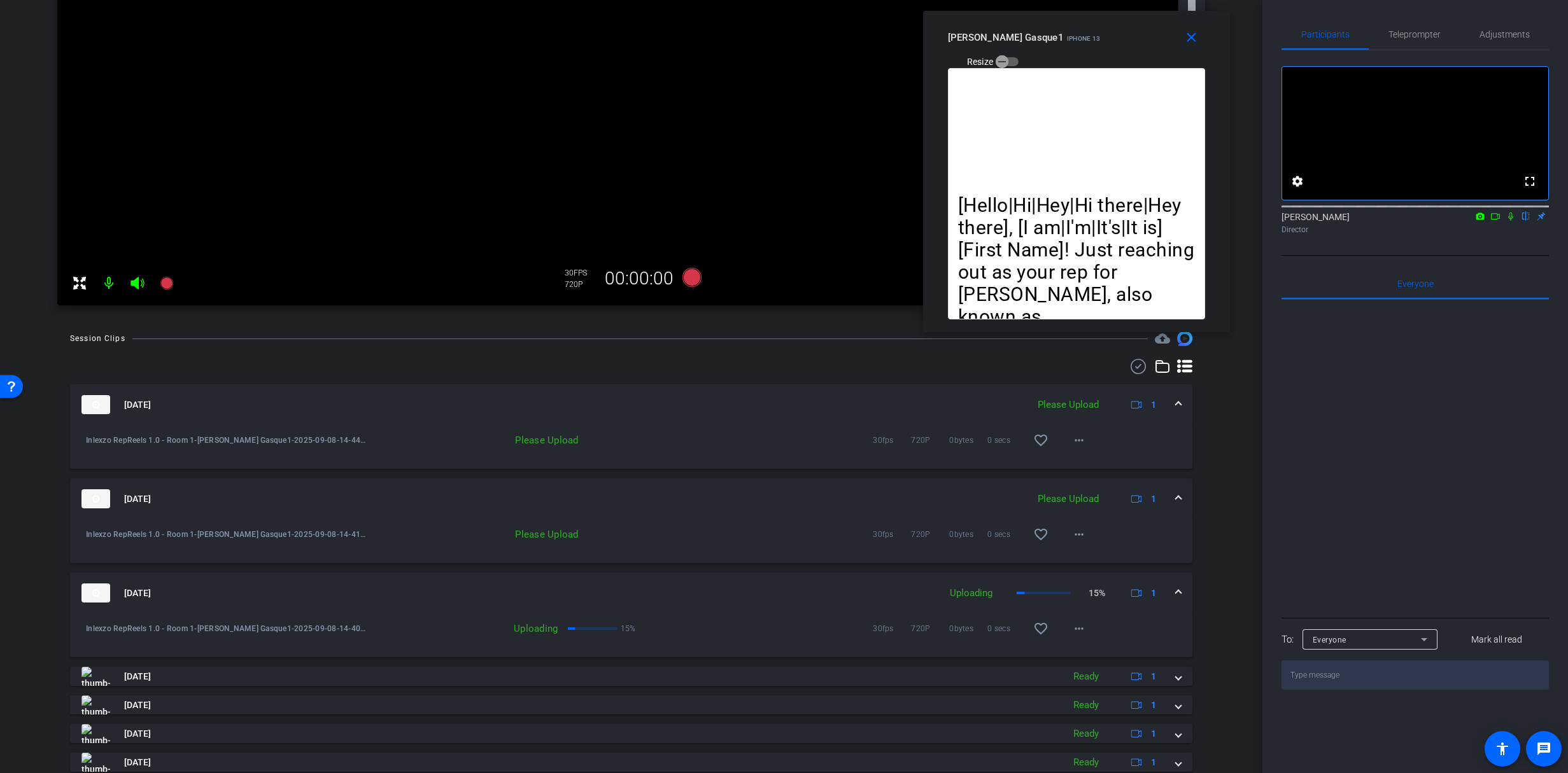
scroll to position [268, 0]
click at [1403, 44] on span "Teleprompter" at bounding box center [1415, 34] width 52 height 30
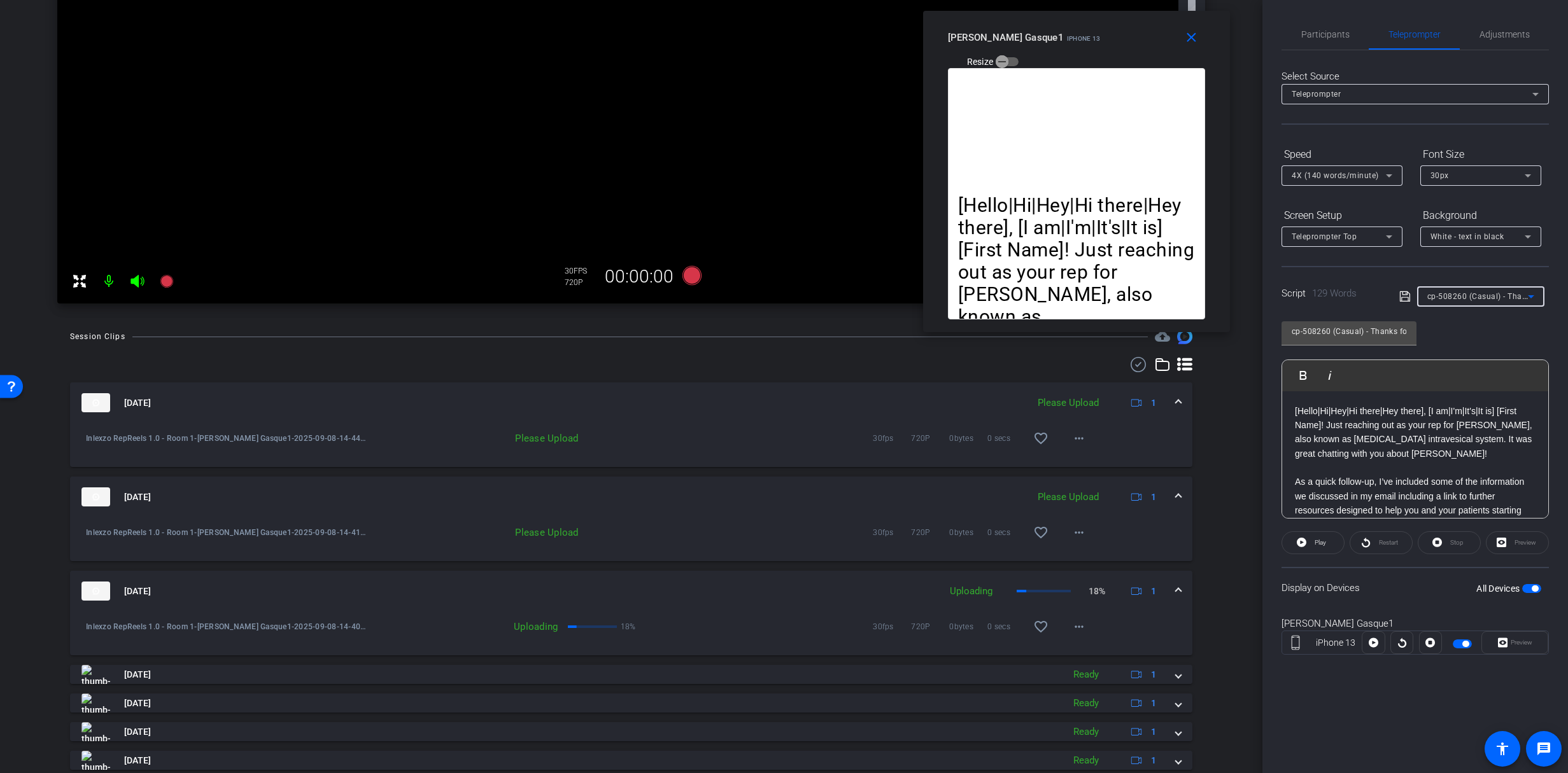
click at [1508, 296] on span "cp-508260 (Casual) - Thanks for Seeing Me" at bounding box center [1508, 296] width 161 height 10
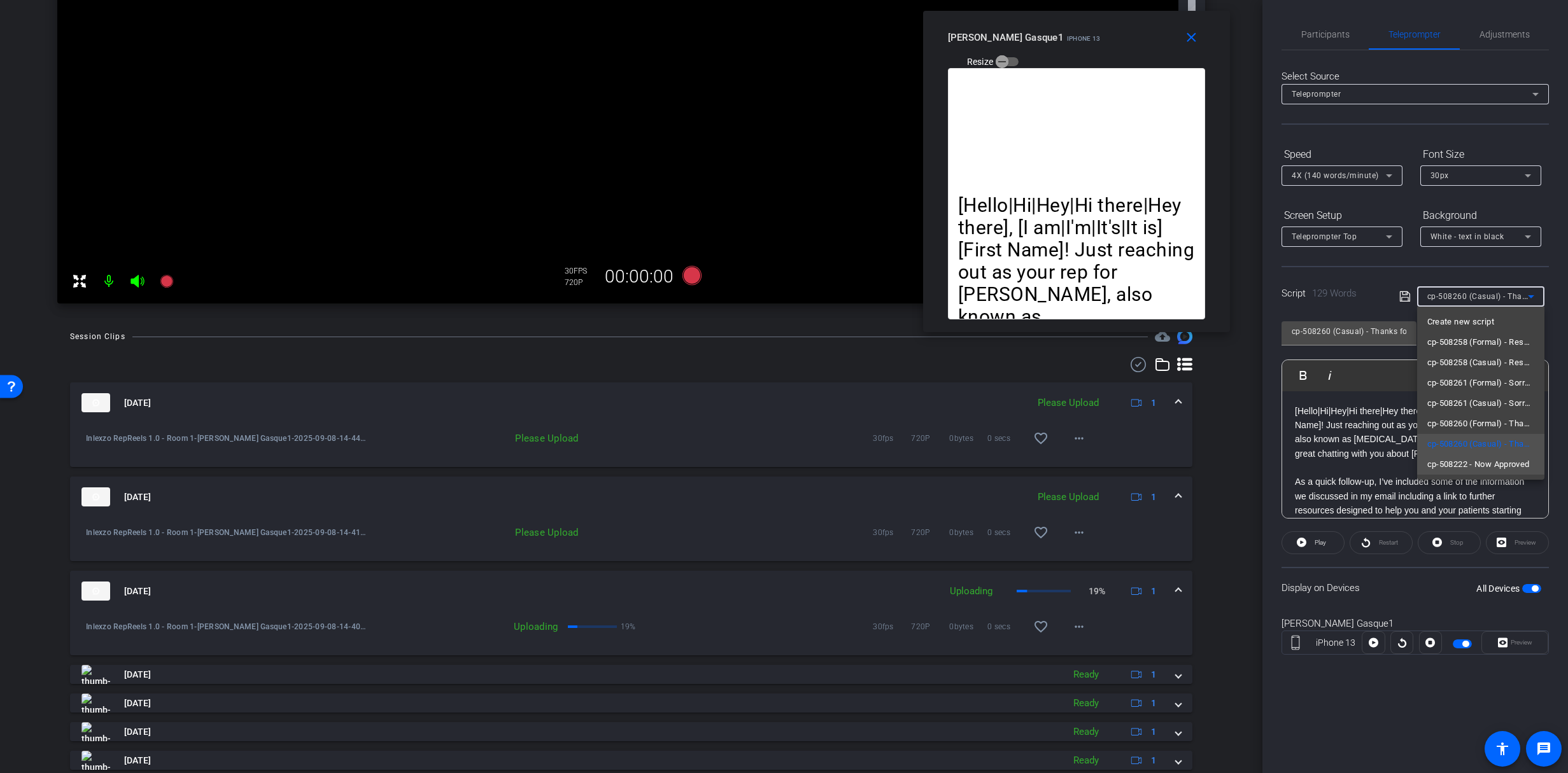
click at [1497, 464] on span "cp-508222 - Now Approved" at bounding box center [1478, 464] width 103 height 15
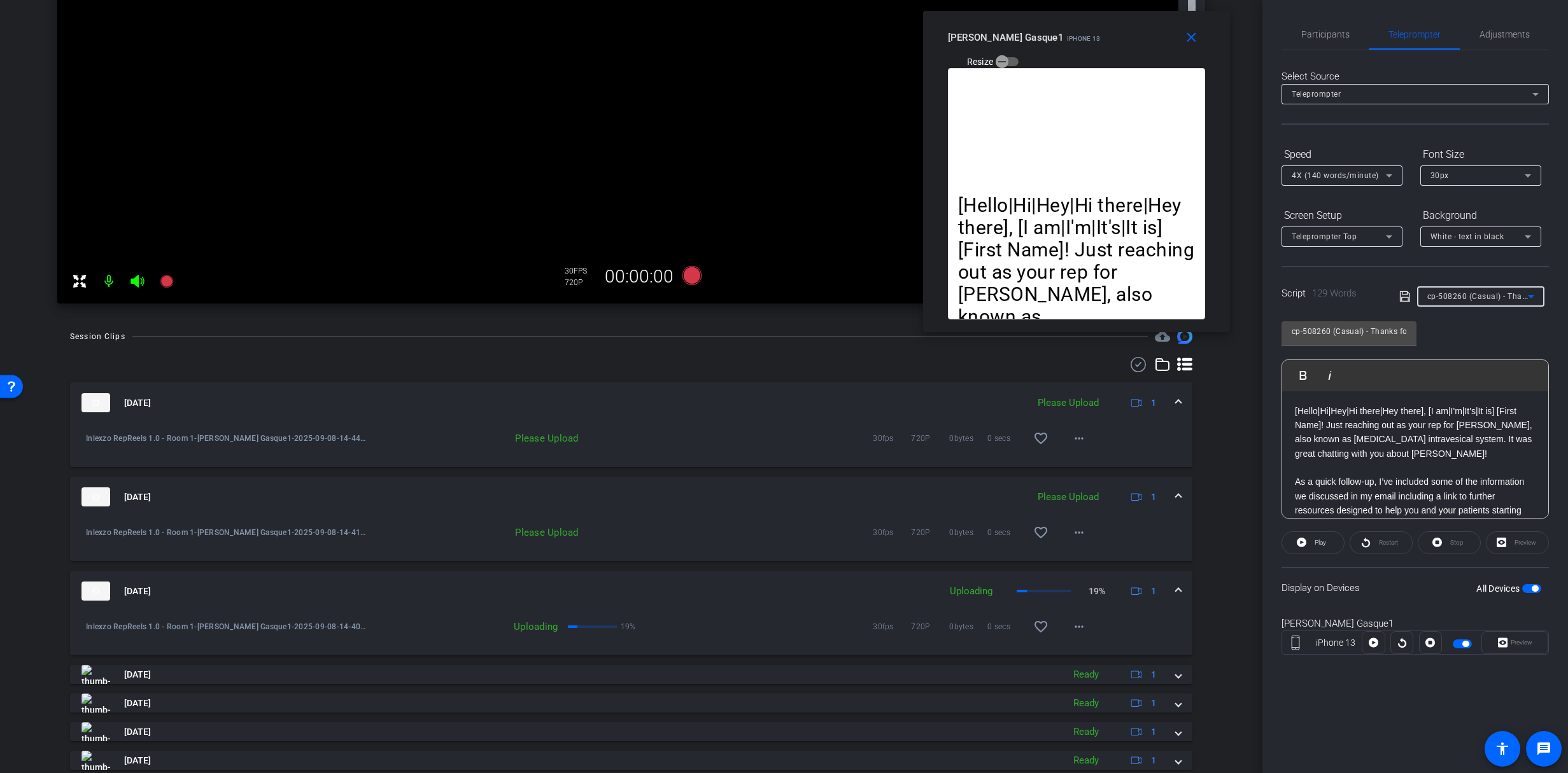
type input "cp-508222 - Now Approved"
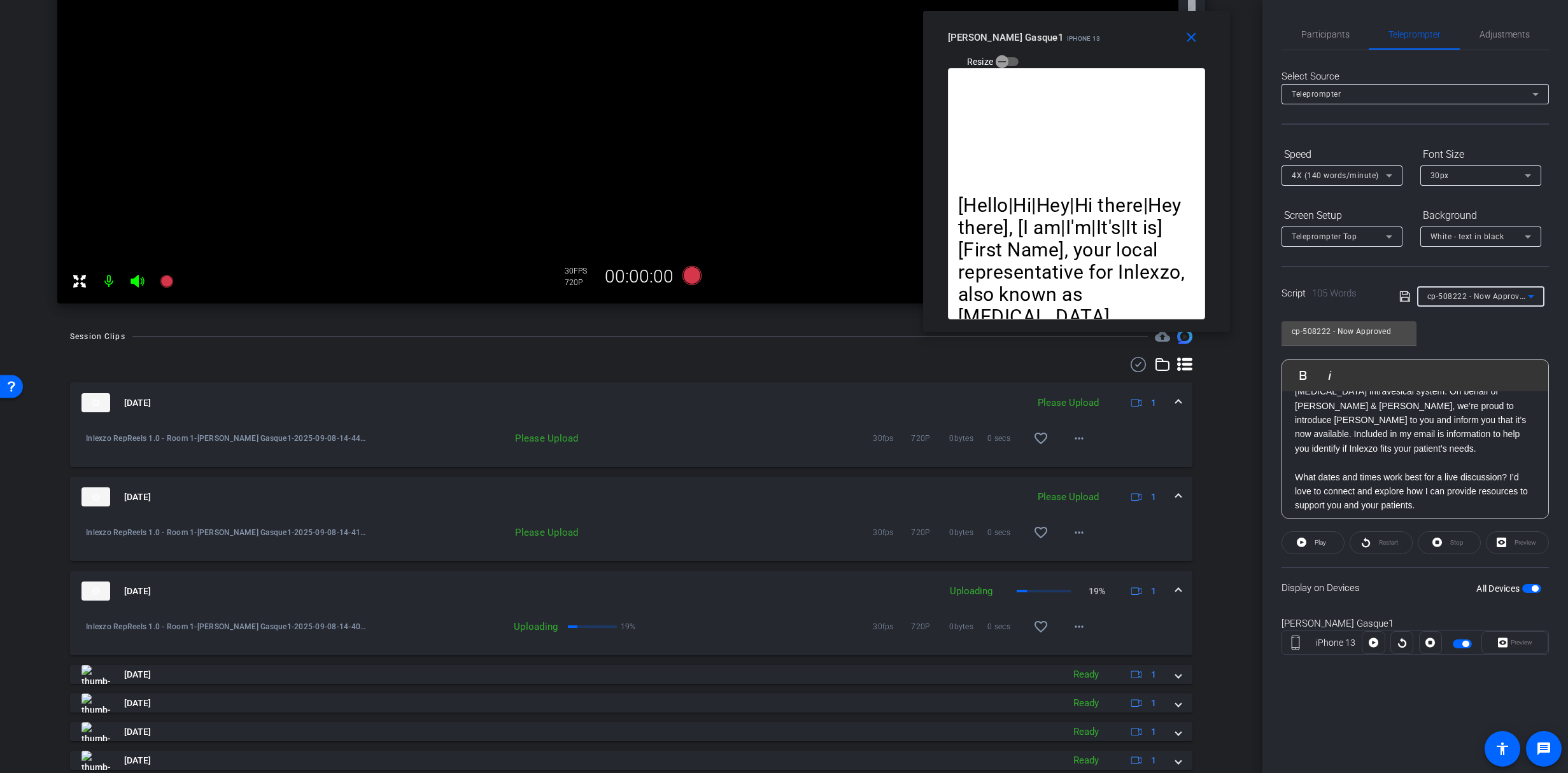
scroll to position [0, 0]
click at [1318, 42] on span "Participants" at bounding box center [1326, 34] width 48 height 30
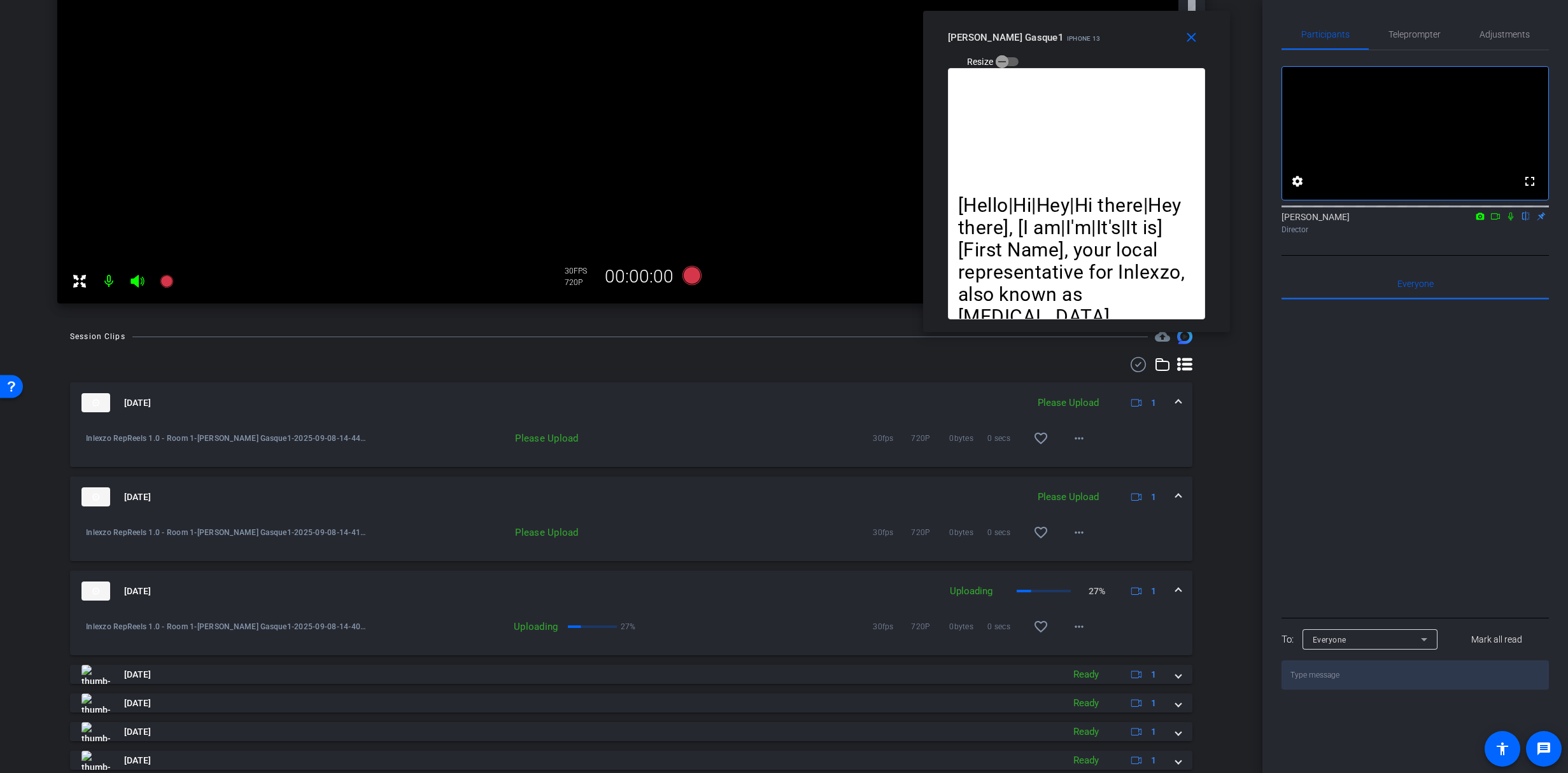
click at [1512, 221] on icon at bounding box center [1511, 216] width 10 height 9
click at [1432, 37] on span "Teleprompter" at bounding box center [1415, 34] width 52 height 9
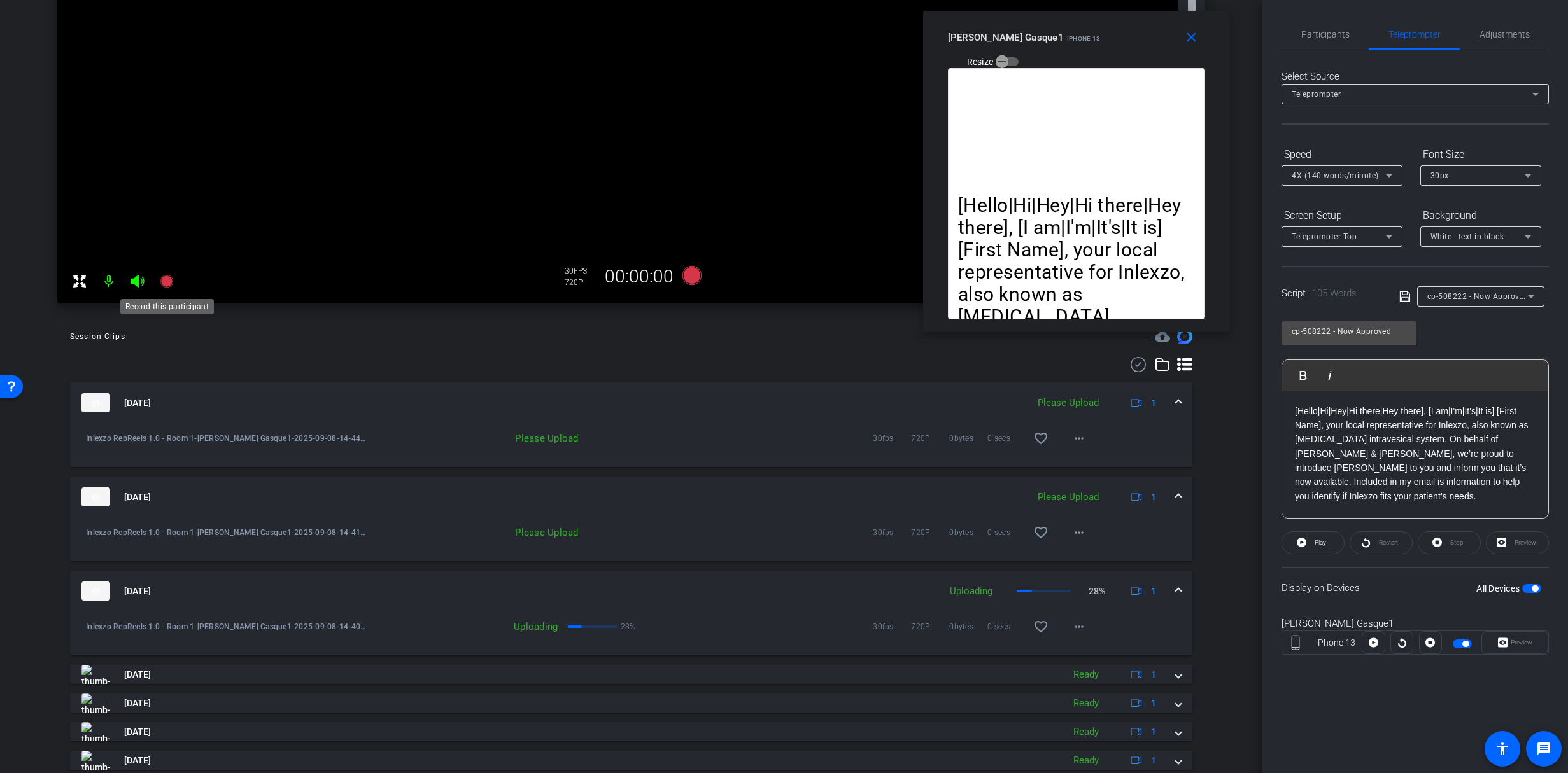
click at [168, 287] on icon at bounding box center [166, 281] width 15 height 15
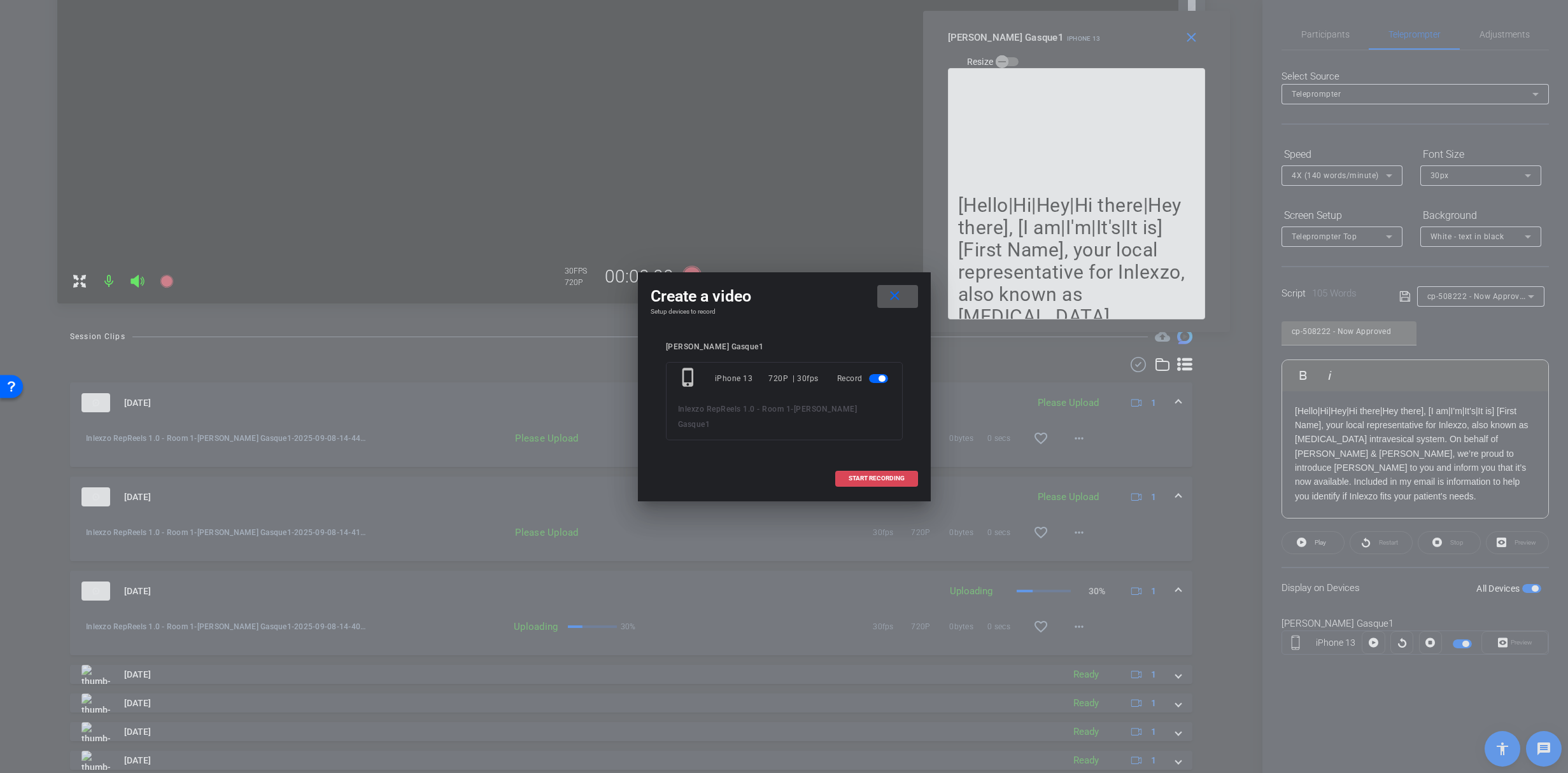
click at [887, 469] on span at bounding box center [877, 478] width 82 height 30
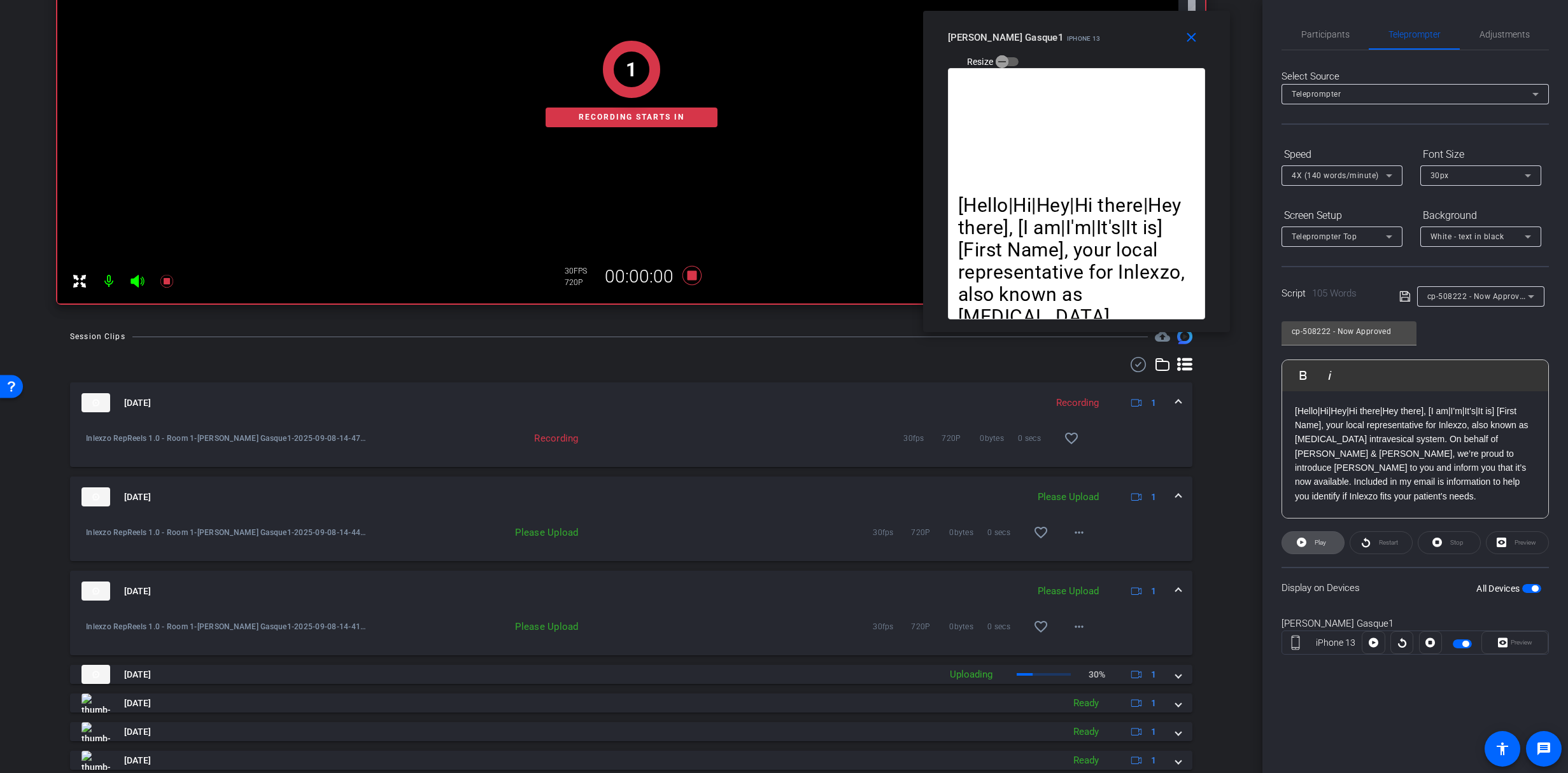
click at [1314, 544] on span "Play" at bounding box center [1320, 543] width 11 height 7
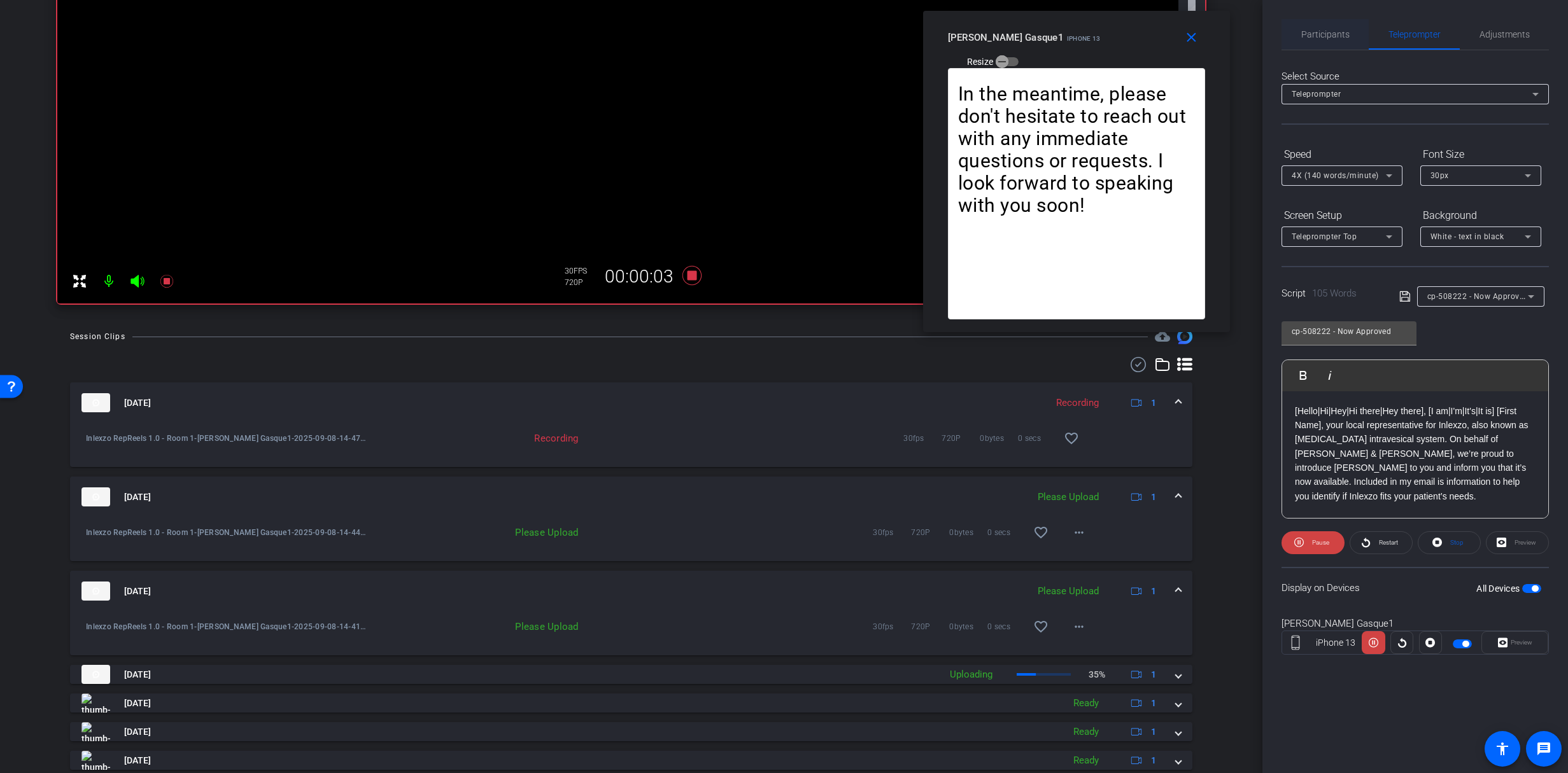
click at [1316, 33] on span "Participants" at bounding box center [1326, 34] width 48 height 9
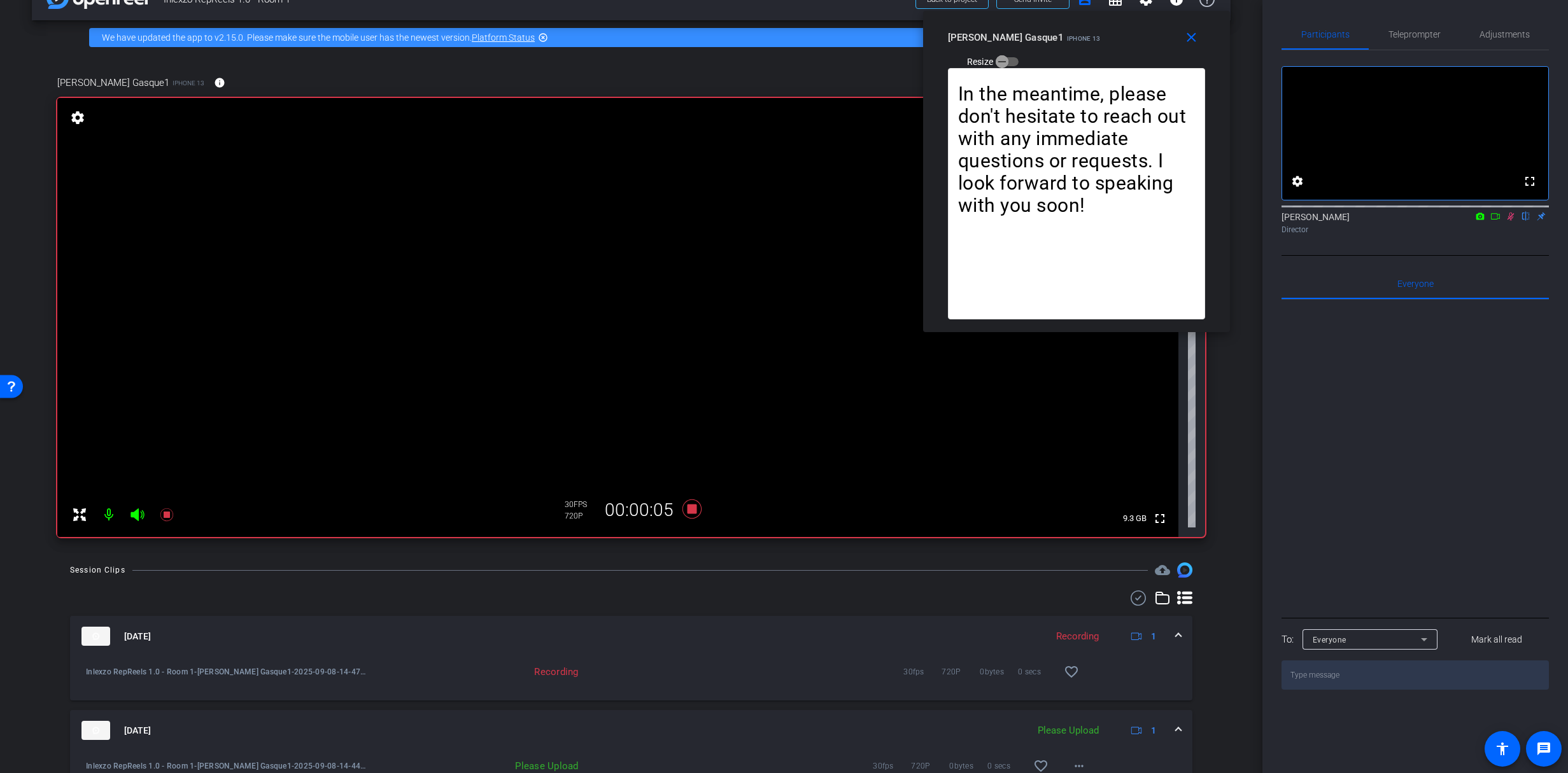
scroll to position [95, 0]
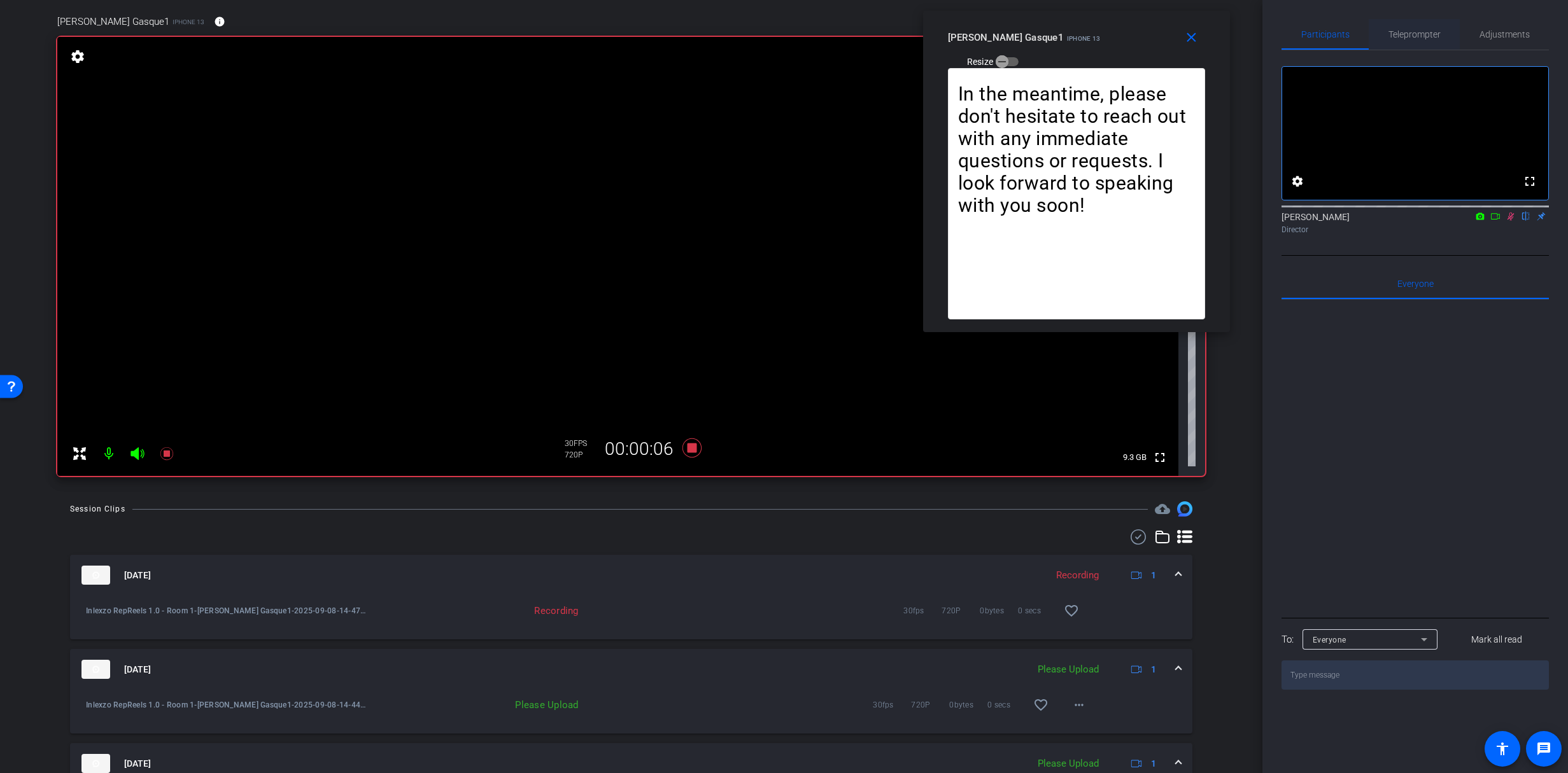
click at [1431, 30] on span "Teleprompter" at bounding box center [1415, 34] width 52 height 9
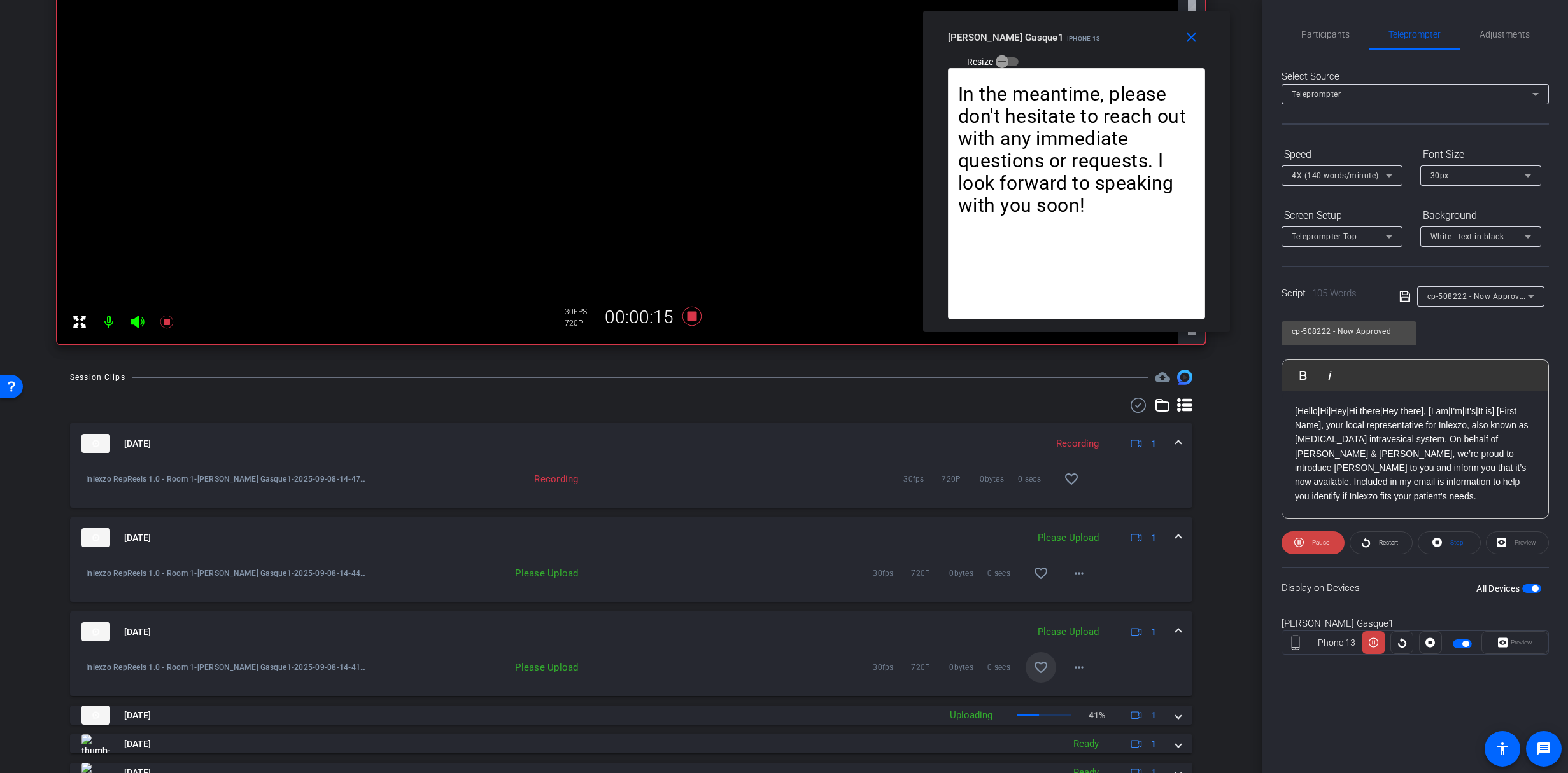
scroll to position [247, 0]
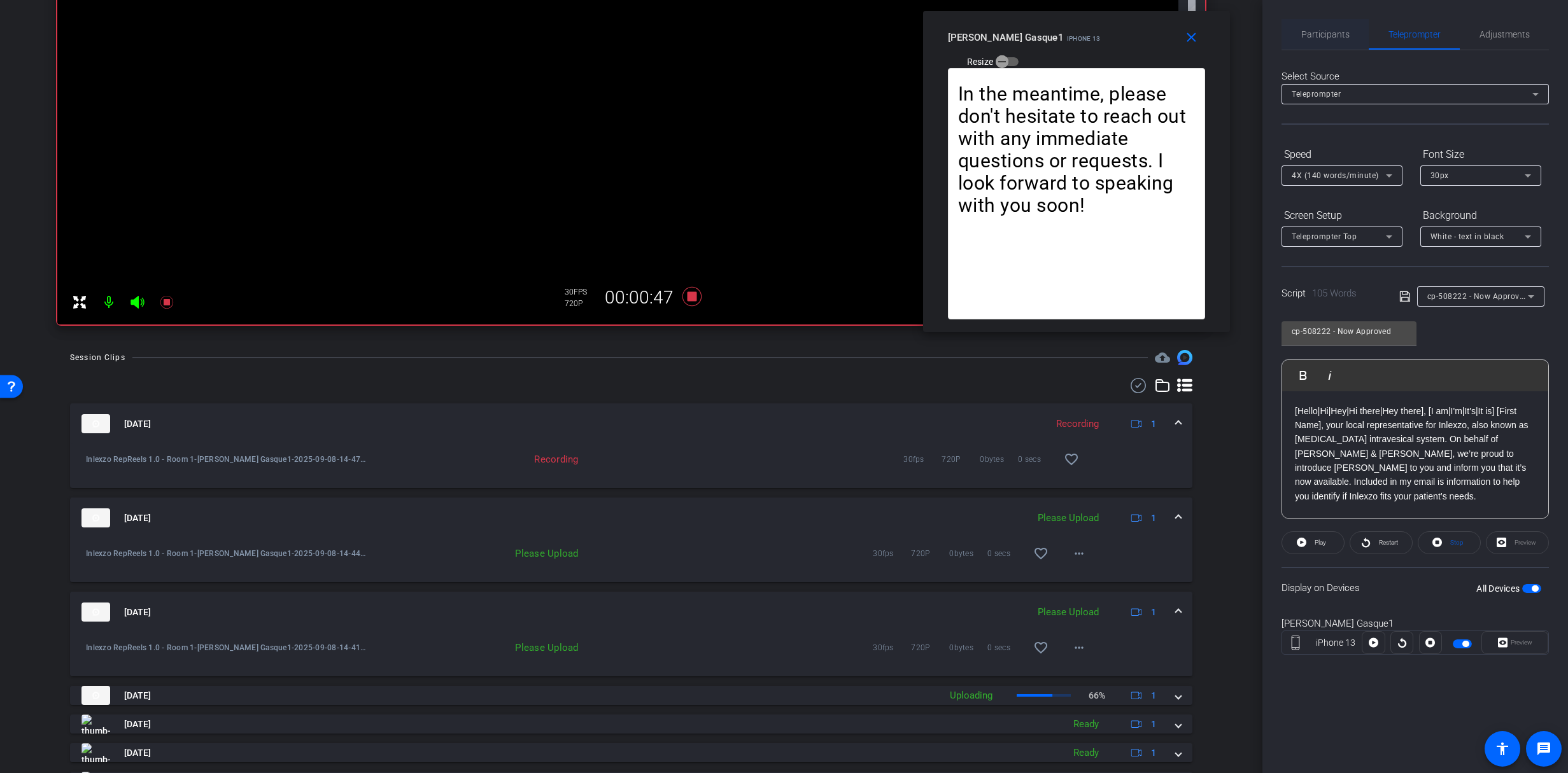
click at [1325, 44] on span "Participants" at bounding box center [1326, 34] width 48 height 30
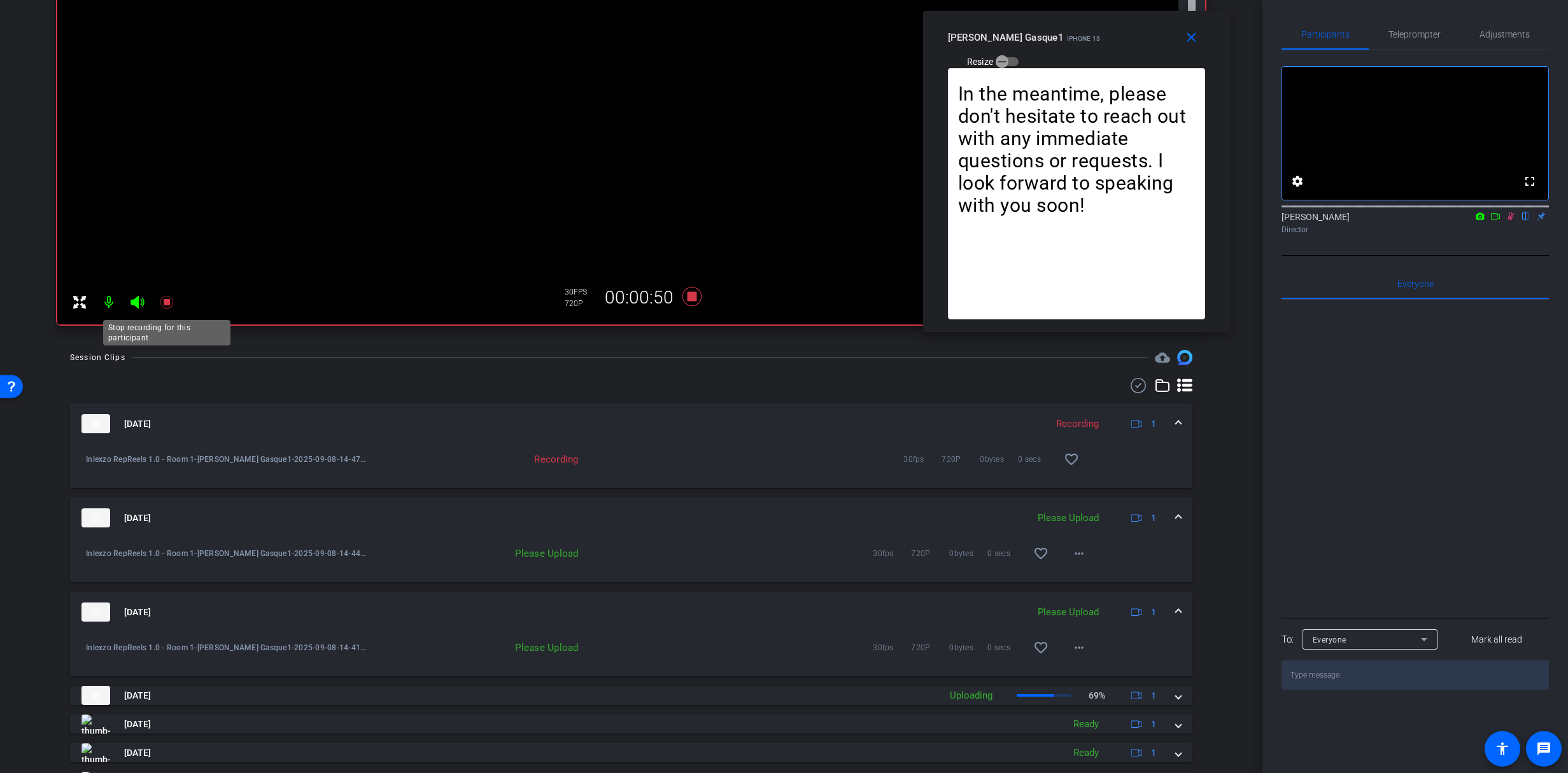
click at [172, 303] on icon at bounding box center [166, 302] width 15 height 15
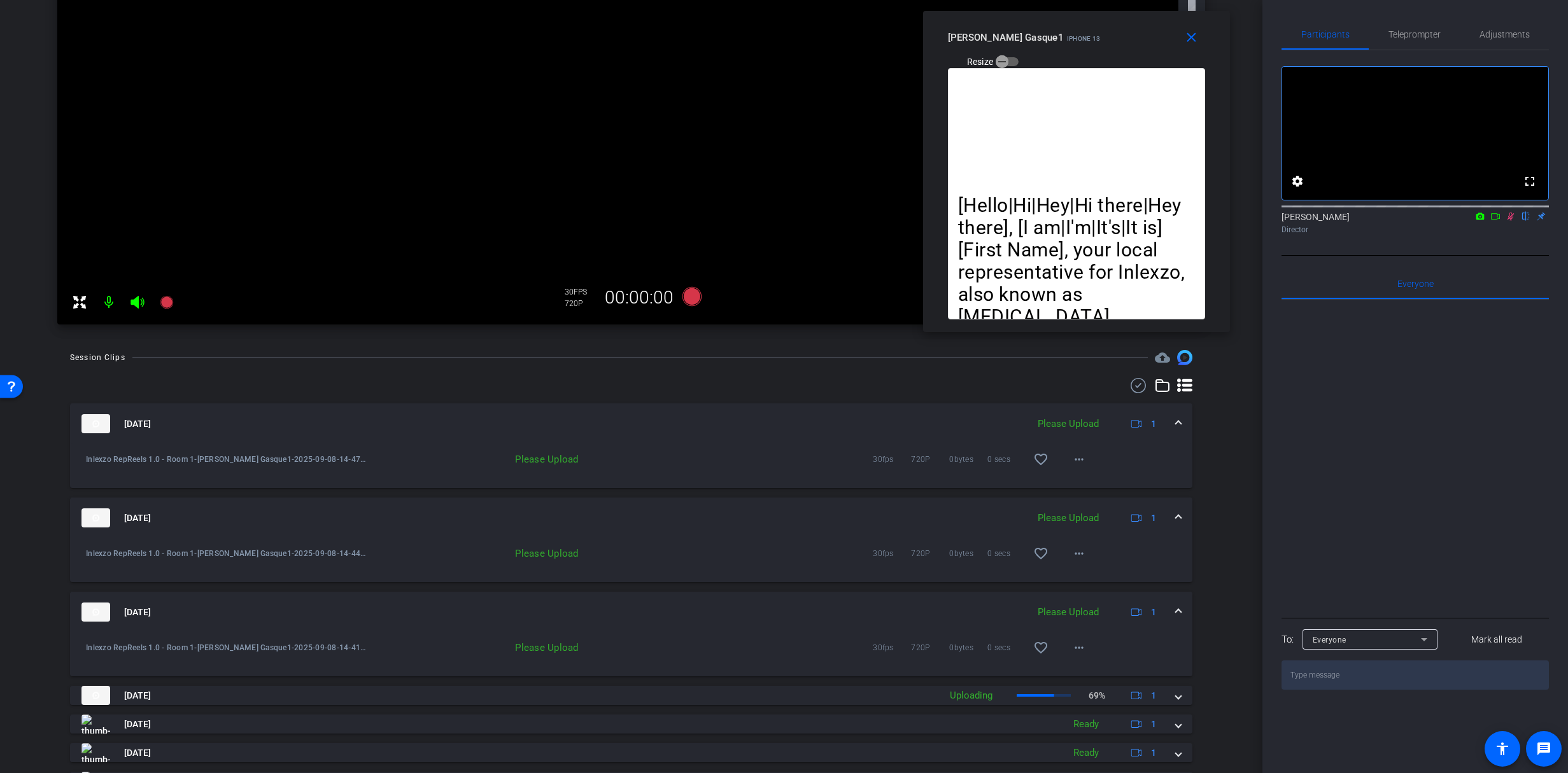
click at [1507, 221] on icon at bounding box center [1511, 216] width 10 height 9
click at [1407, 25] on span "Teleprompter" at bounding box center [1415, 34] width 52 height 30
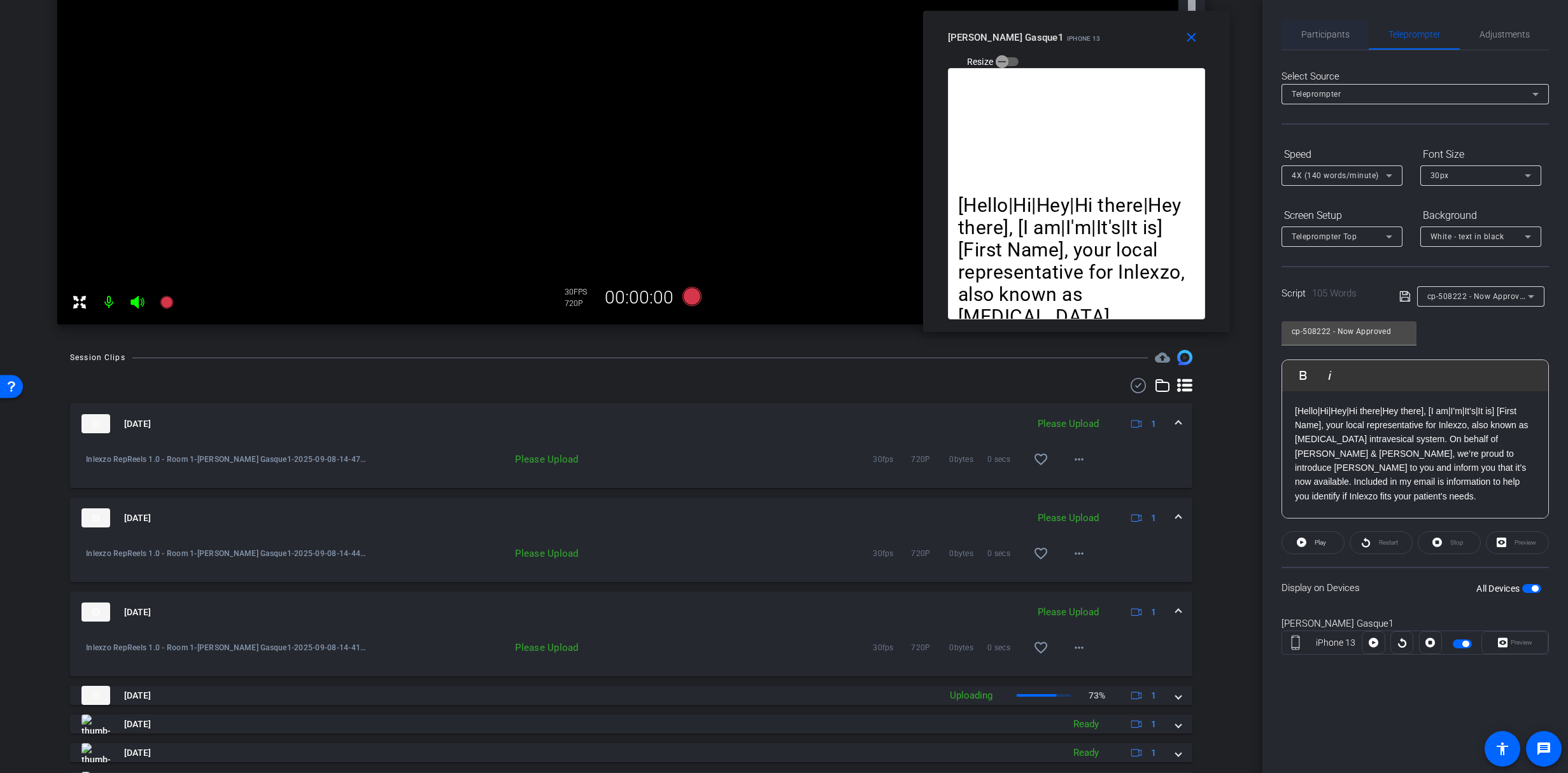
click at [1314, 40] on span "Participants" at bounding box center [1326, 34] width 48 height 30
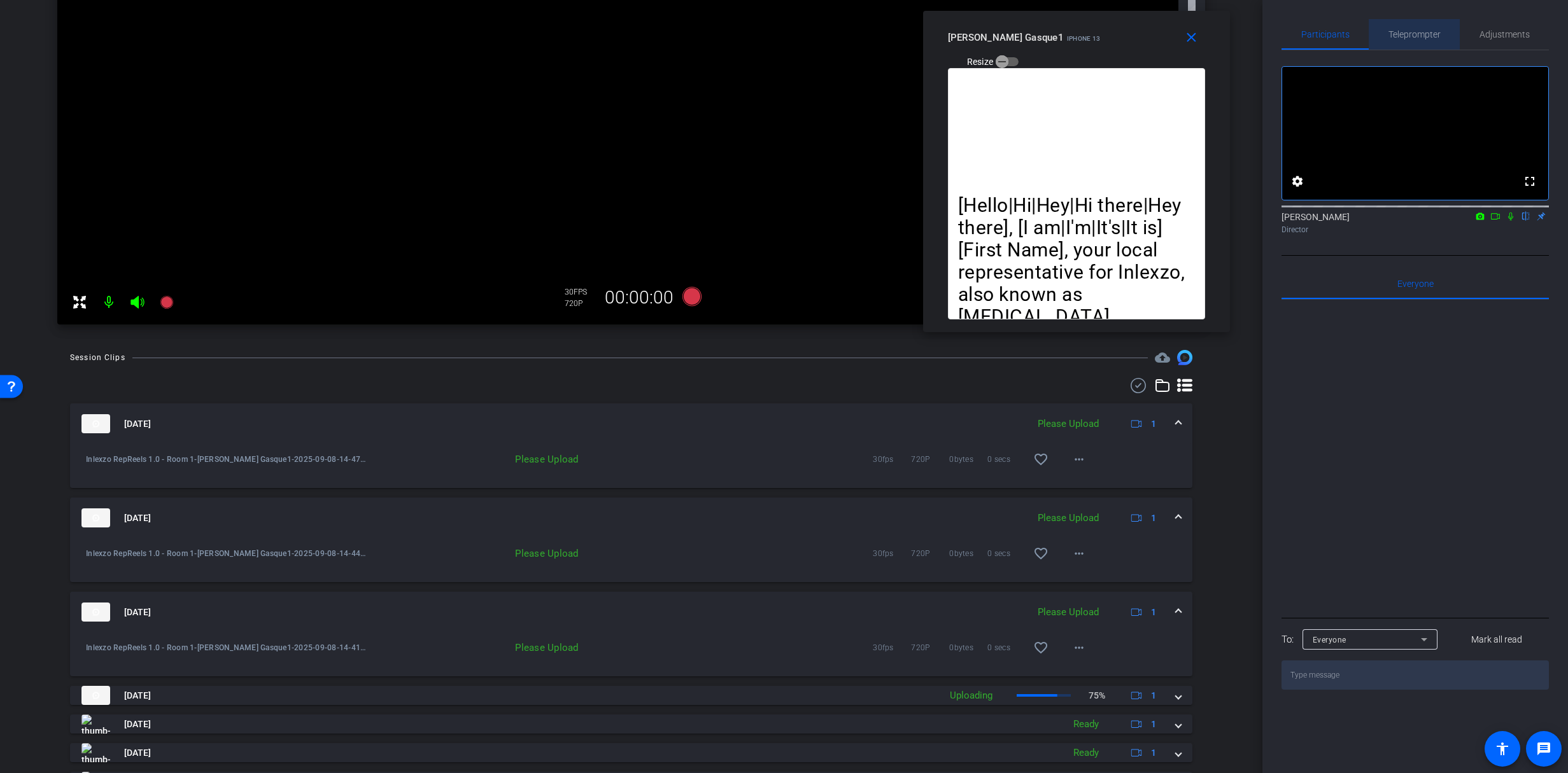
click at [1412, 40] on span "Teleprompter" at bounding box center [1415, 34] width 52 height 30
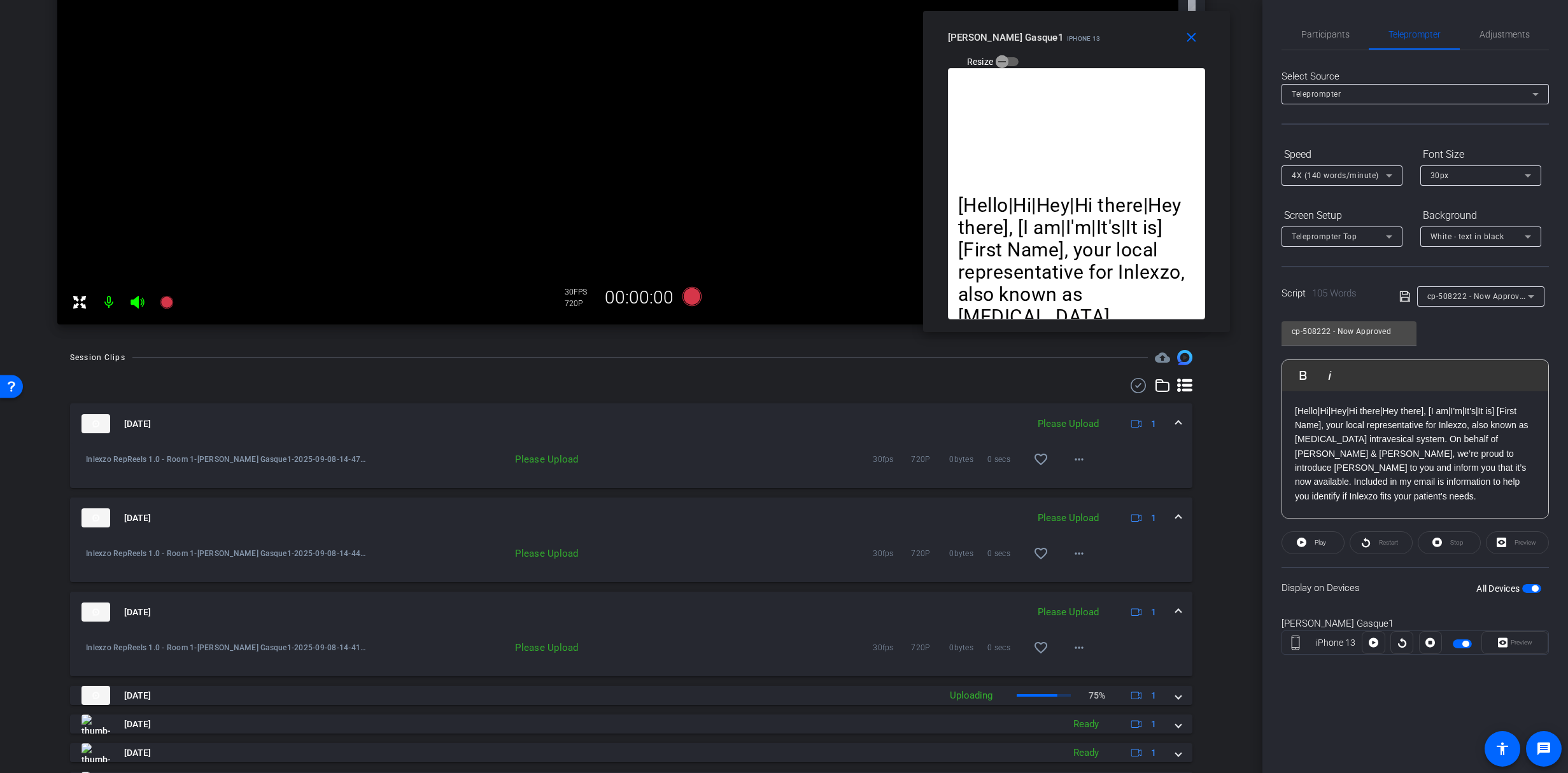
click at [1320, 55] on div "Select Source Teleprompter Speed 4X (140 words/minute) Font Size 30px Screen Se…" at bounding box center [1415, 363] width 268 height 626
click at [1320, 39] on span "Participants" at bounding box center [1326, 34] width 48 height 30
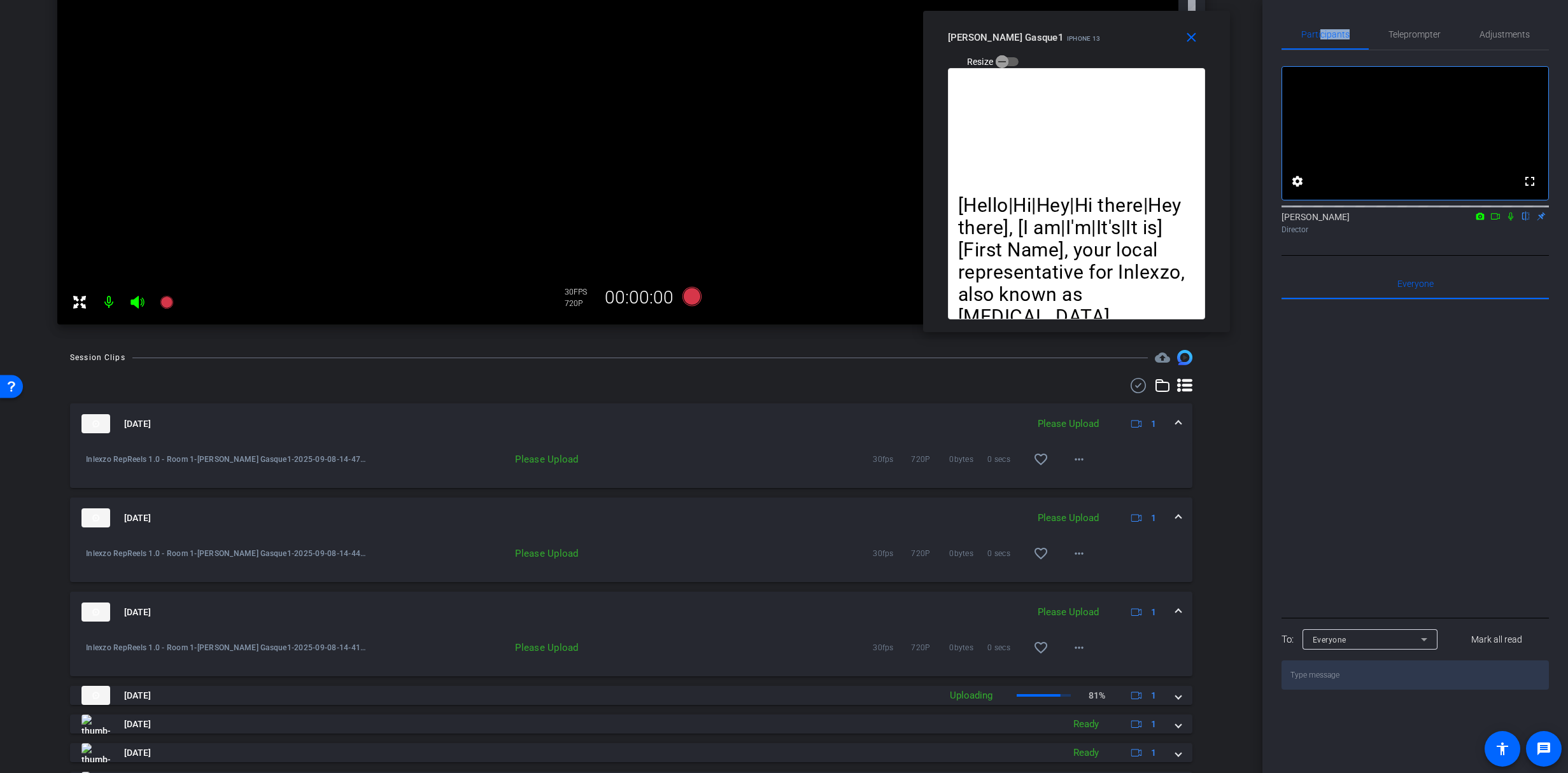
click at [1511, 221] on icon at bounding box center [1511, 216] width 10 height 9
click at [174, 303] on mat-icon at bounding box center [167, 303] width 25 height 25
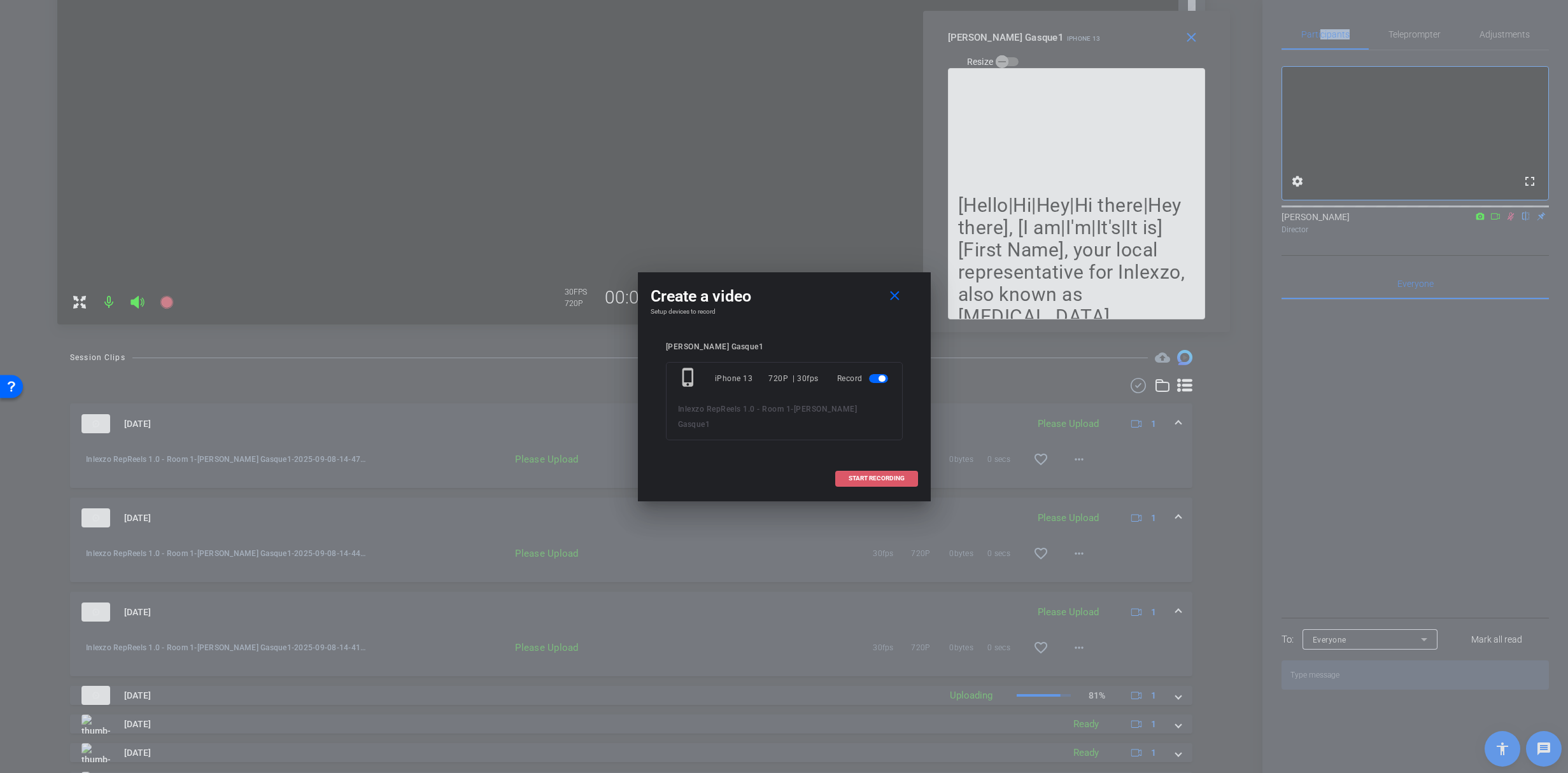
click at [892, 475] on span "START RECORDING" at bounding box center [877, 478] width 56 height 6
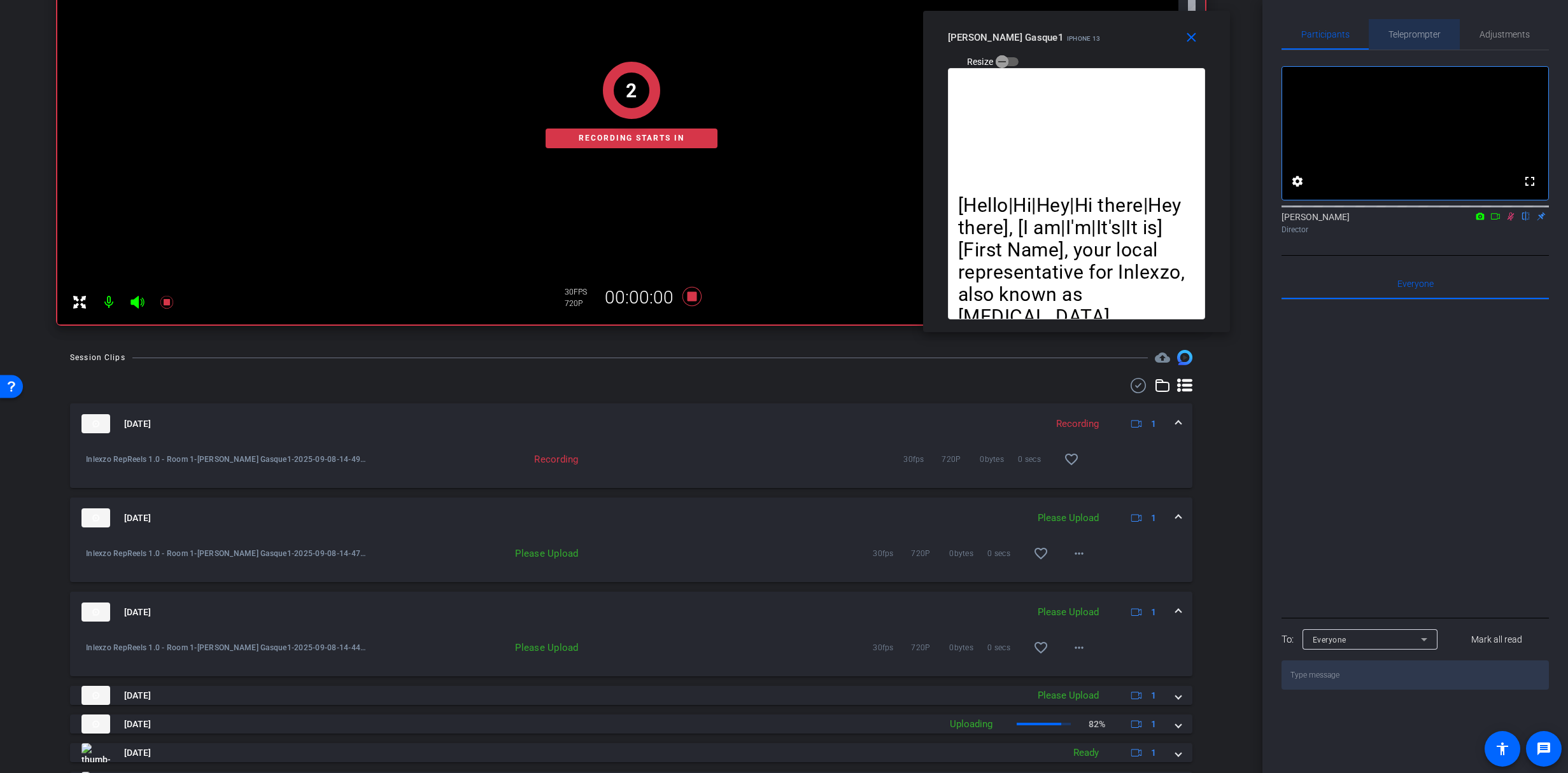
click at [1393, 27] on span "Teleprompter" at bounding box center [1415, 34] width 52 height 30
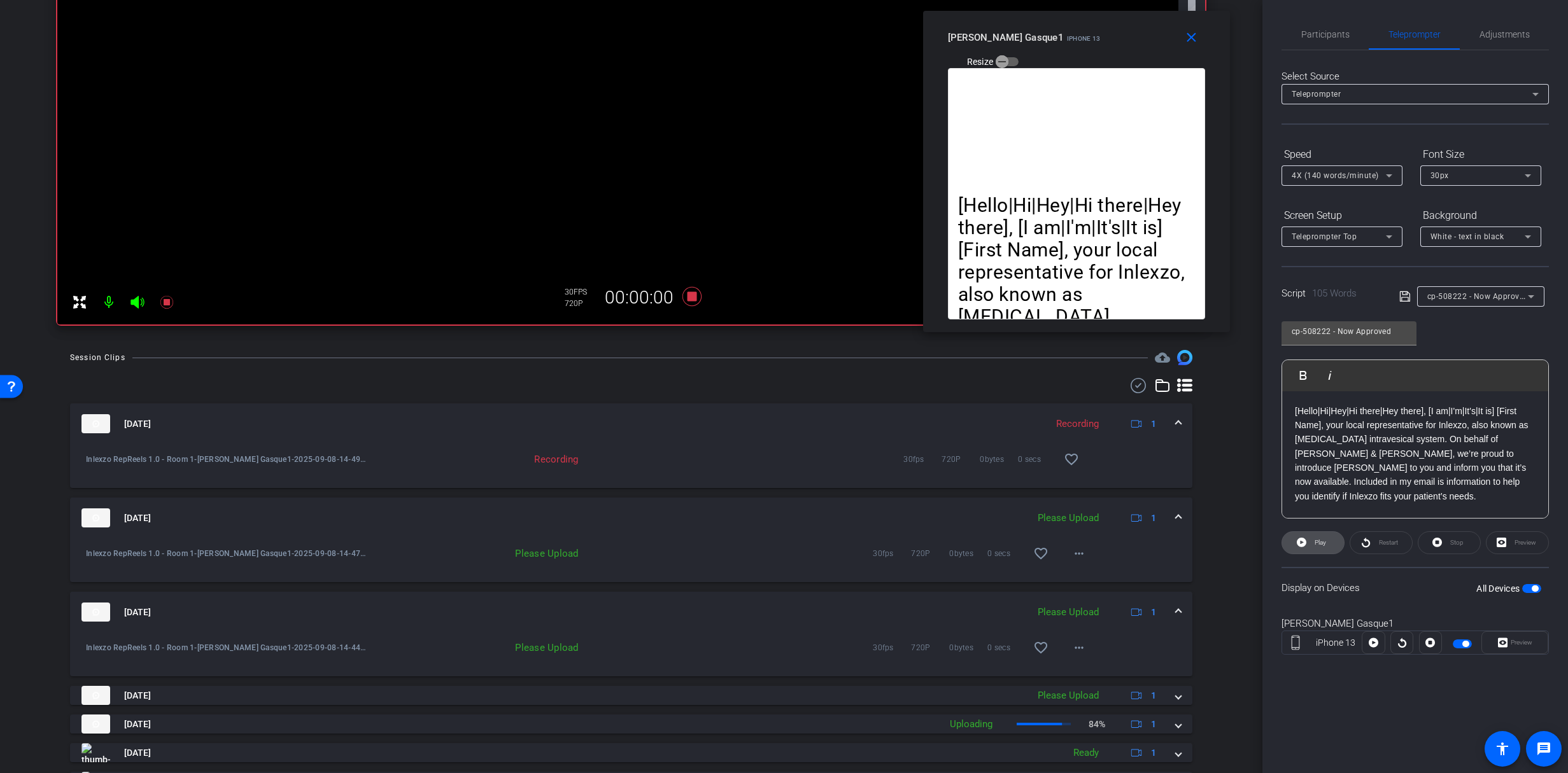
click at [1314, 535] on span "Play" at bounding box center [1318, 543] width 14 height 17
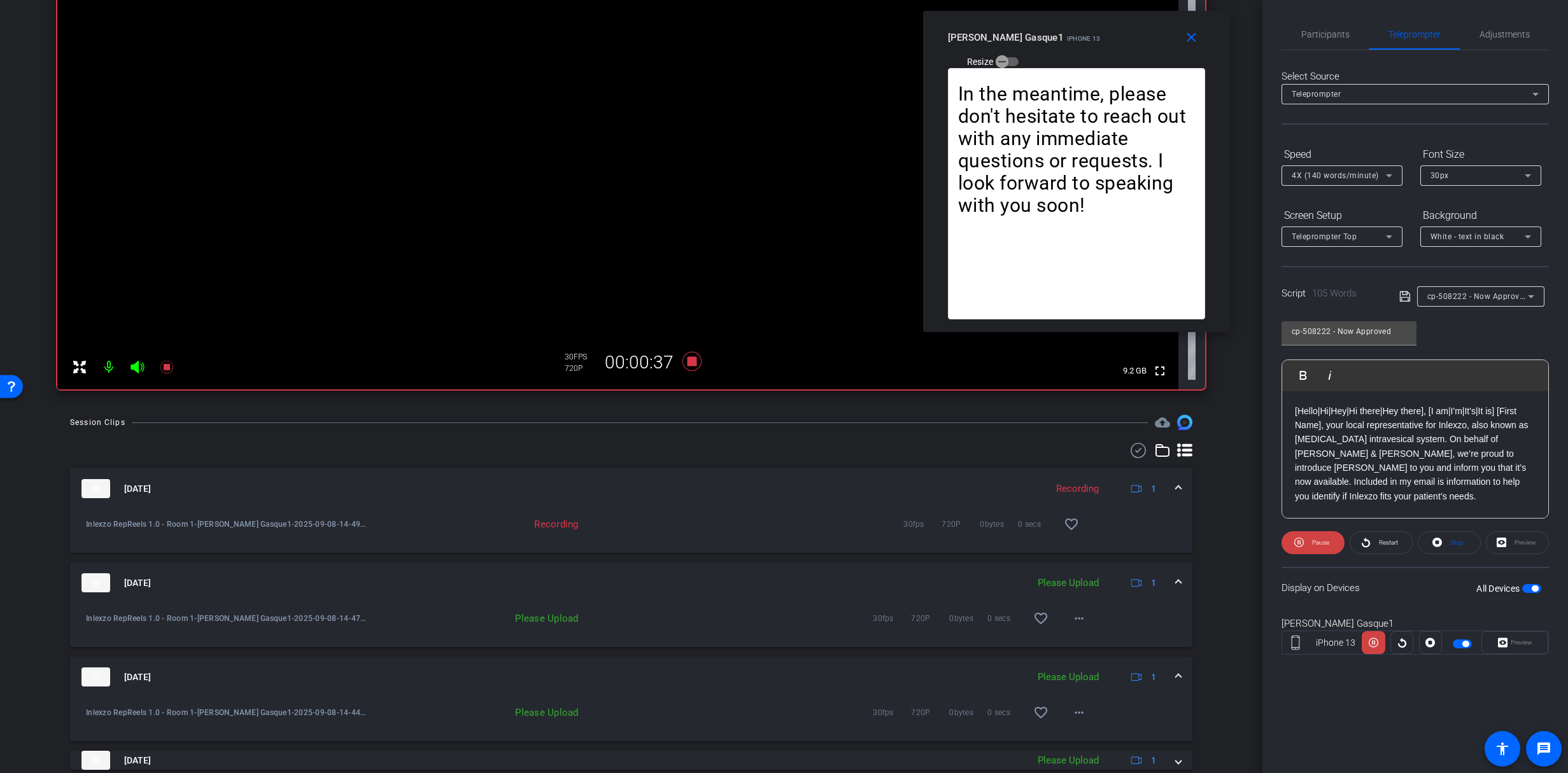
scroll to position [197, 0]
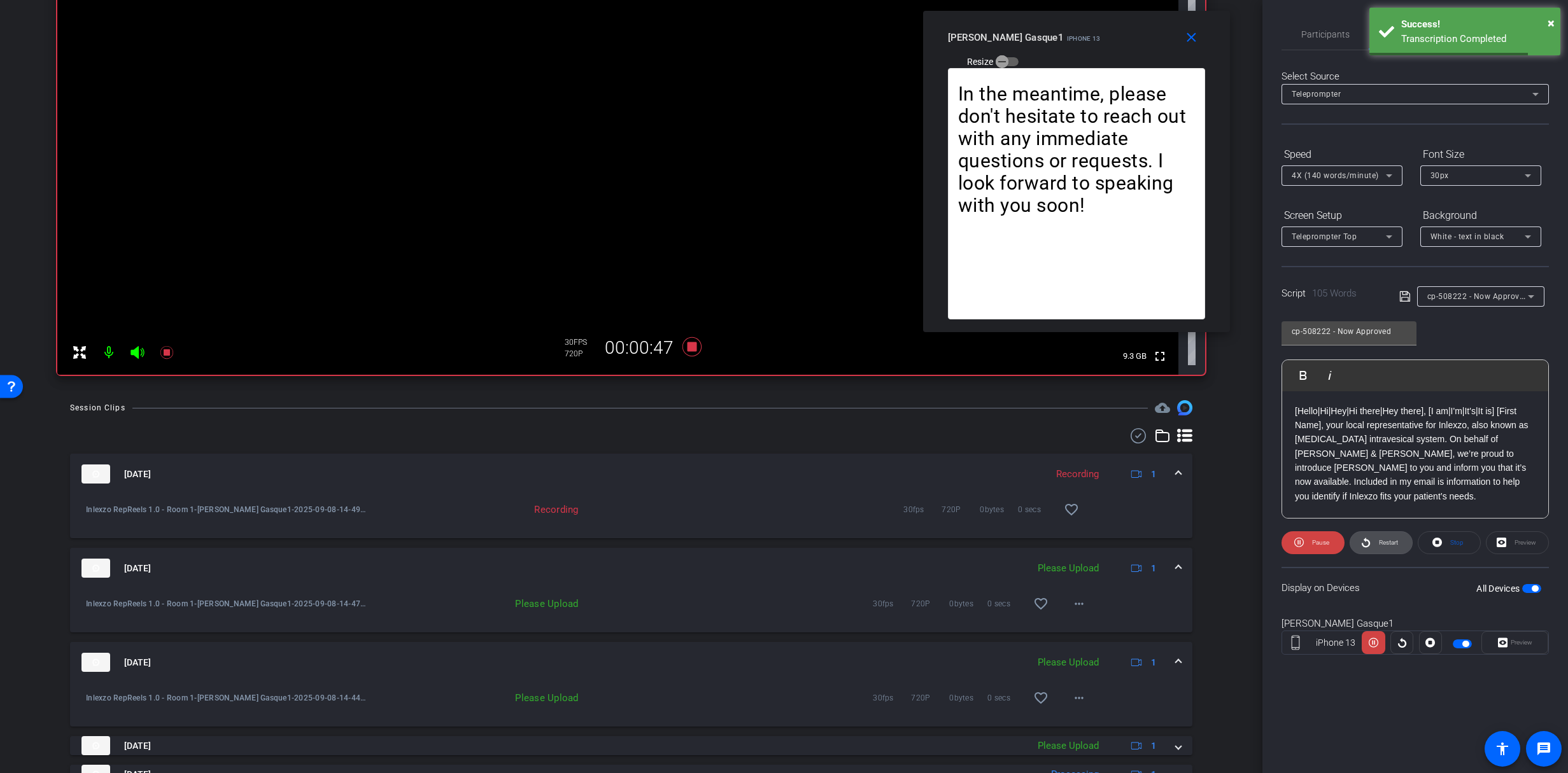
click at [1380, 549] on span "Restart" at bounding box center [1387, 543] width 22 height 17
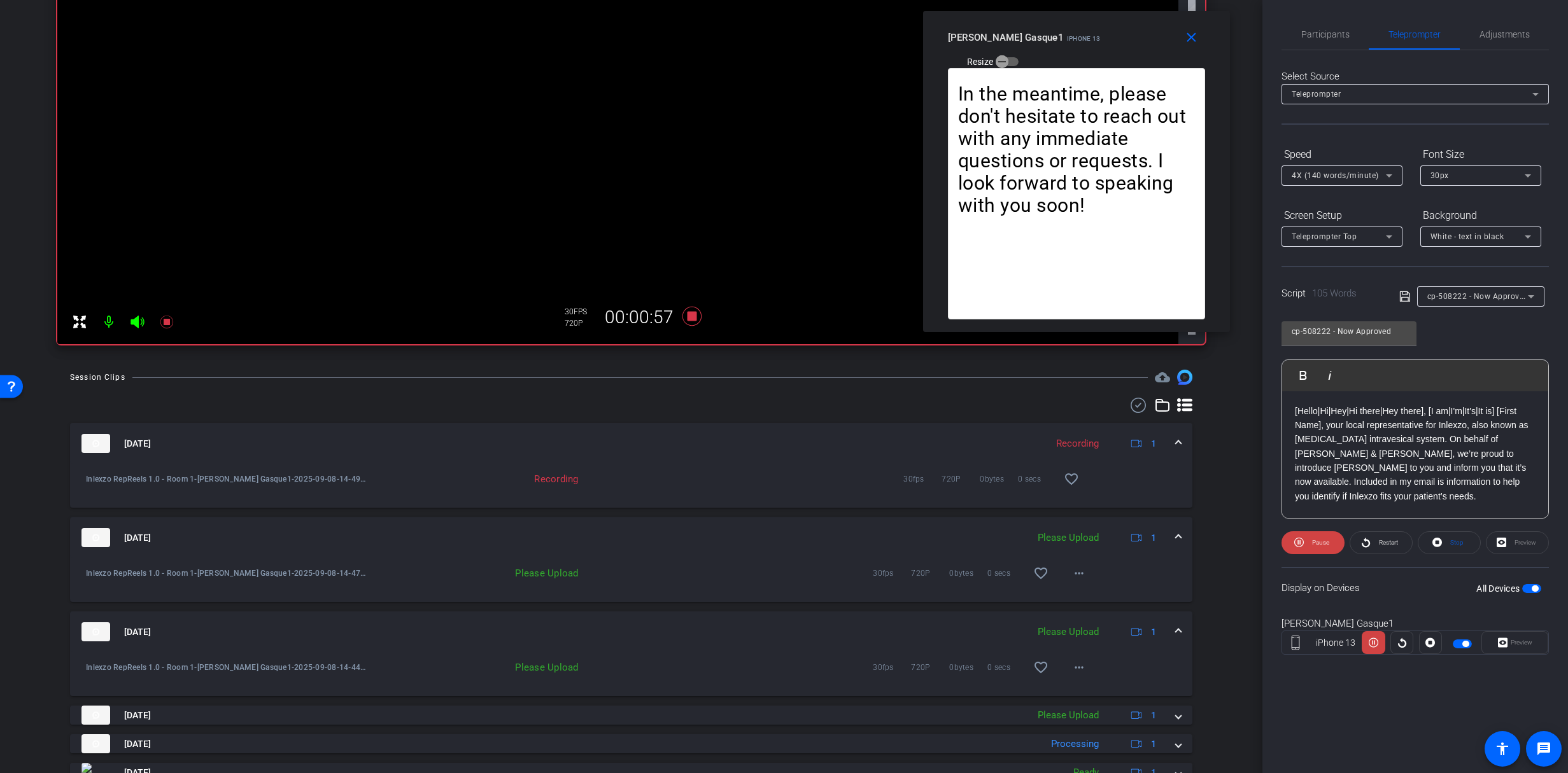
scroll to position [301, 0]
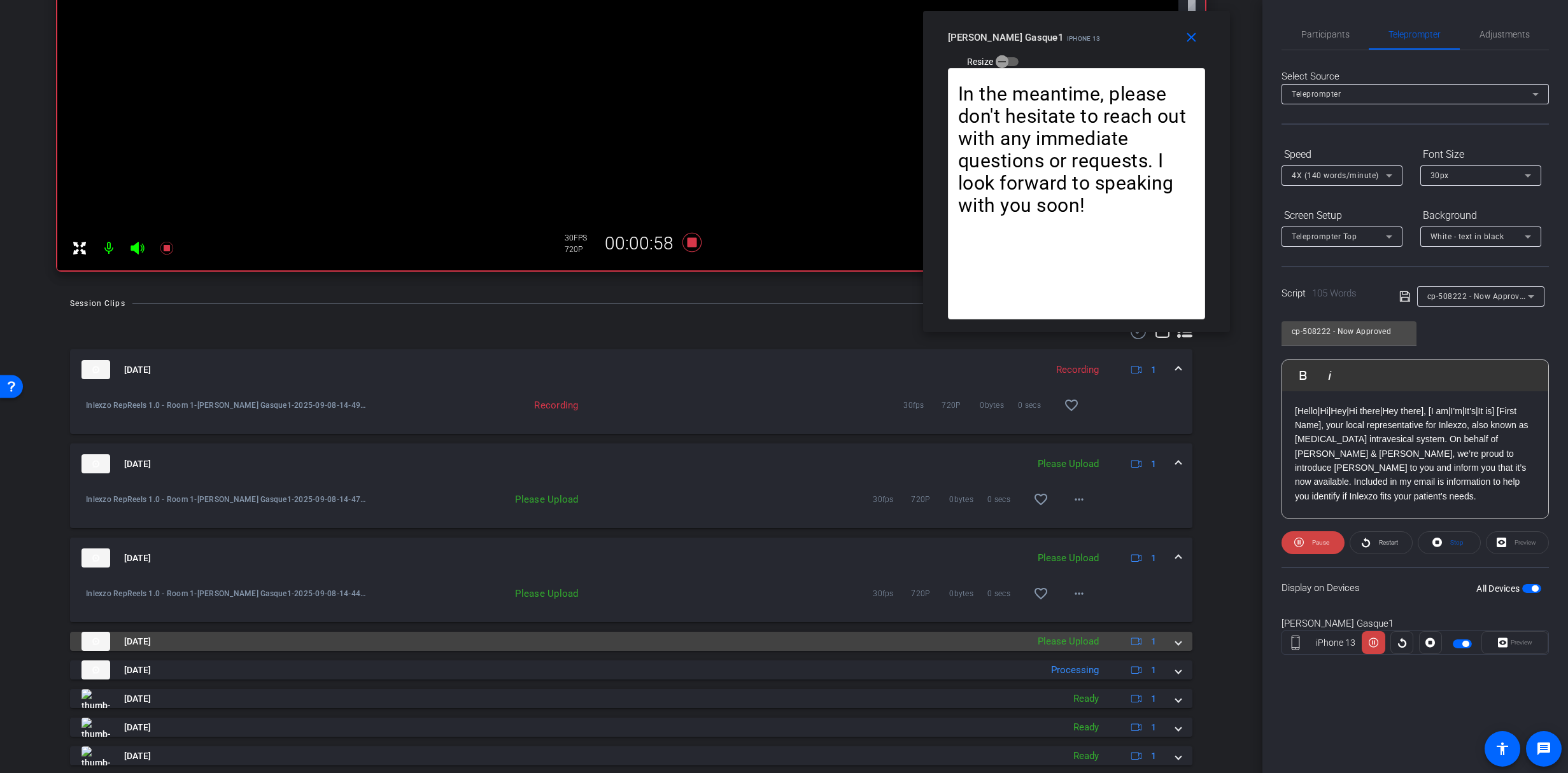
click at [1085, 640] on div "Please Upload" at bounding box center [1068, 642] width 74 height 14
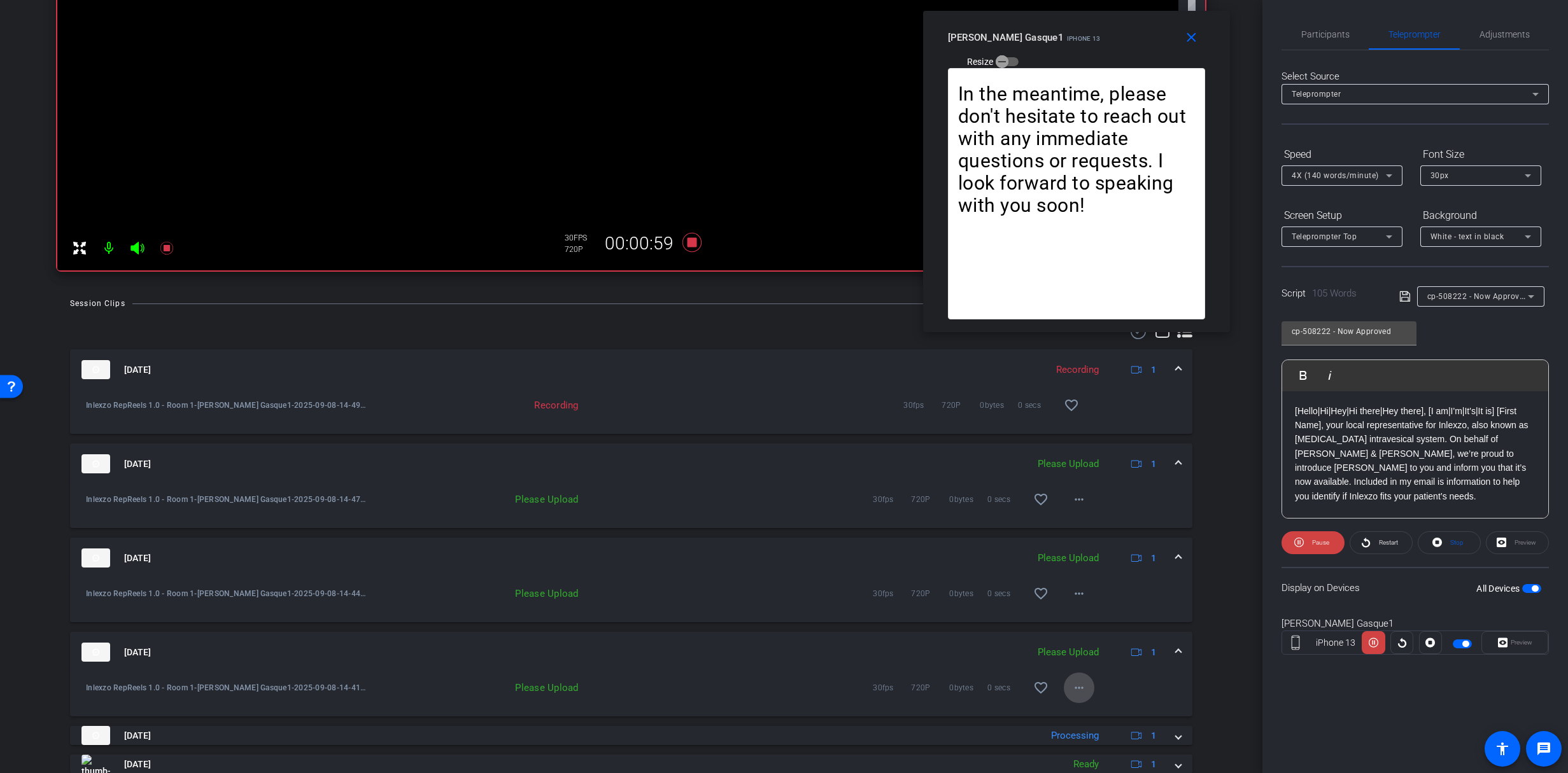
click at [1071, 686] on mat-icon "more_horiz" at bounding box center [1078, 687] width 15 height 15
click at [1087, 718] on span "Upload" at bounding box center [1094, 714] width 51 height 15
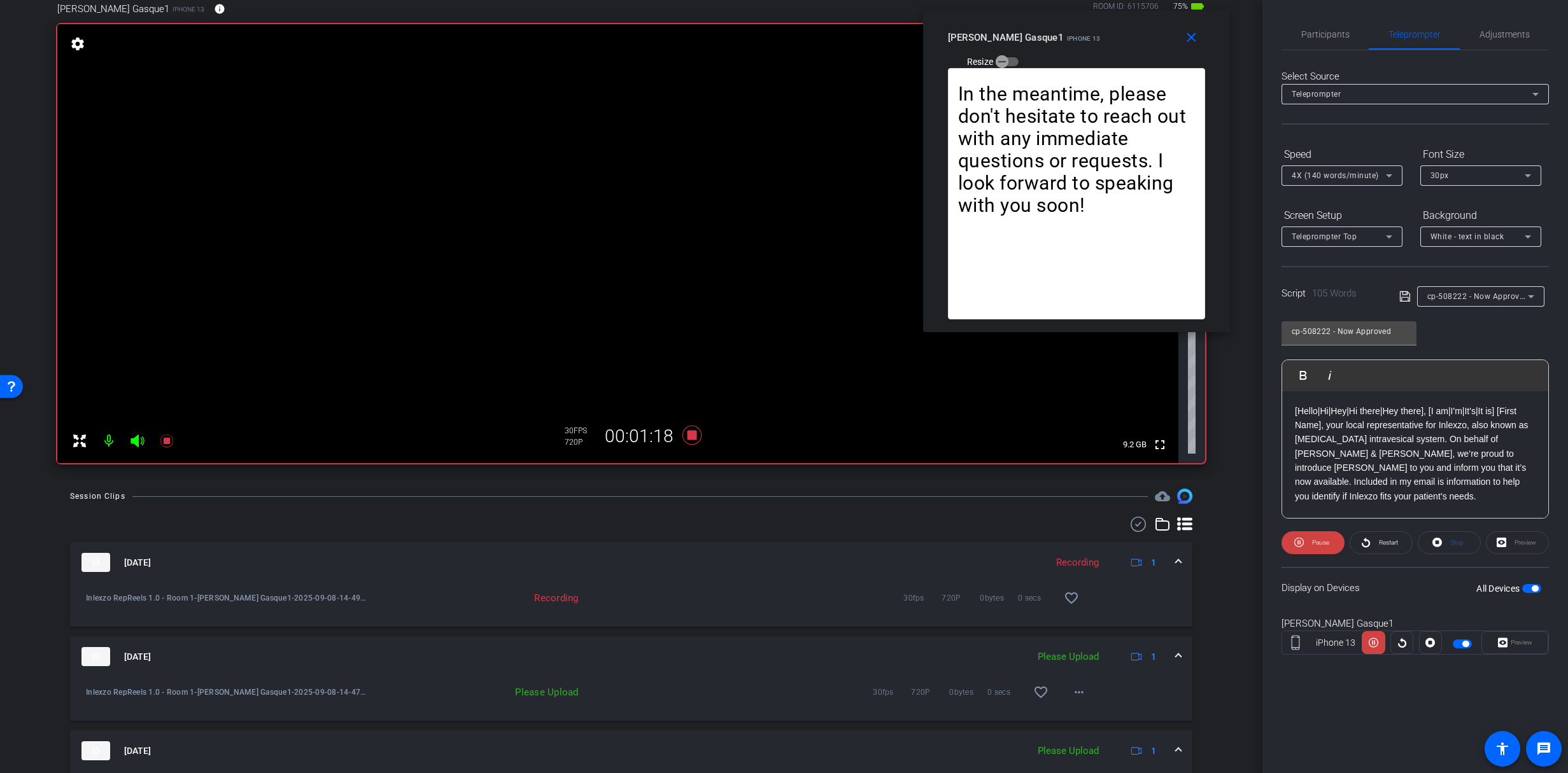
scroll to position [123, 0]
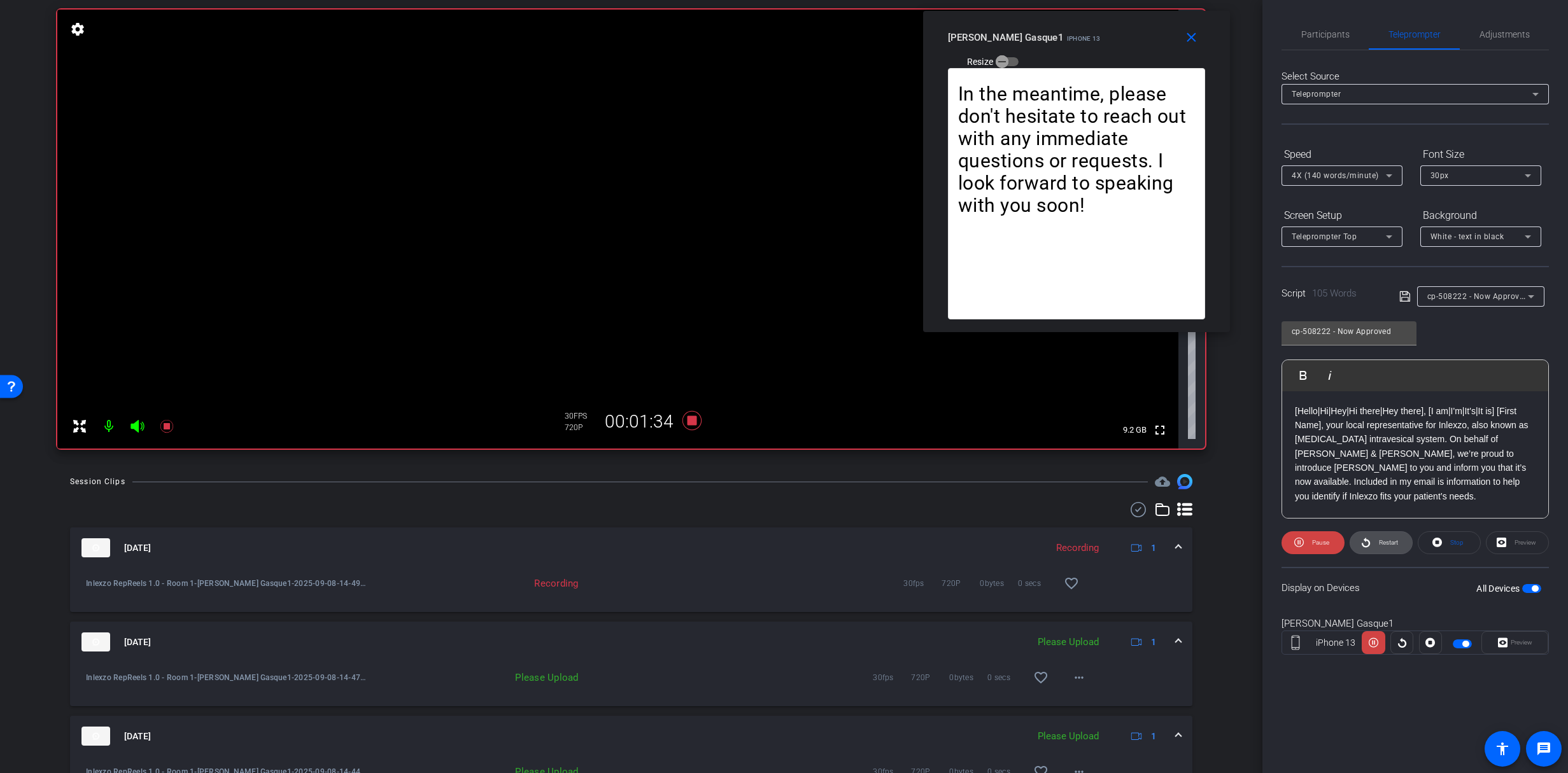
click at [1388, 541] on span "Restart" at bounding box center [1388, 543] width 19 height 7
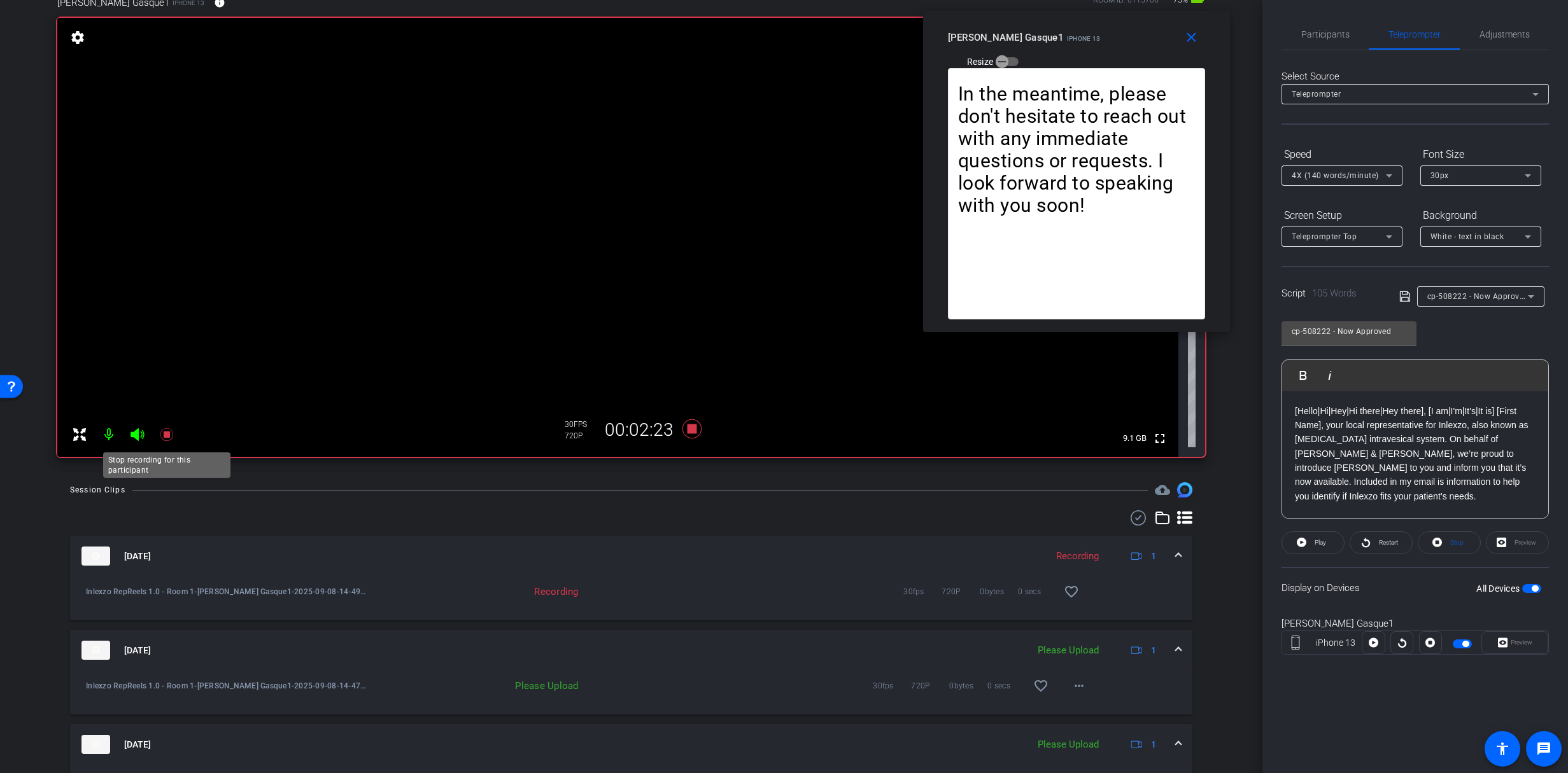
click at [168, 432] on icon at bounding box center [166, 435] width 13 height 13
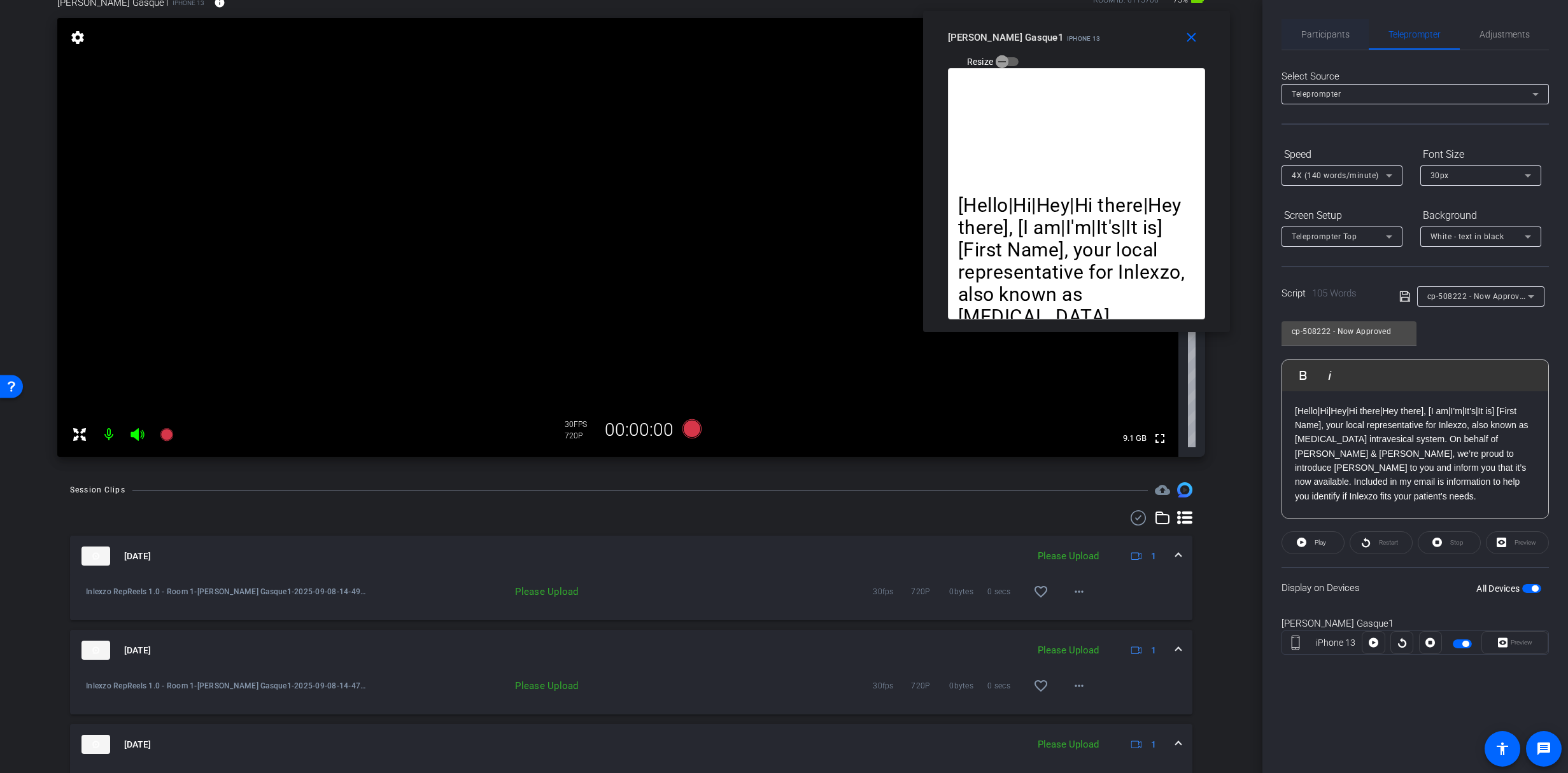
click at [1334, 33] on span "Participants" at bounding box center [1326, 34] width 48 height 9
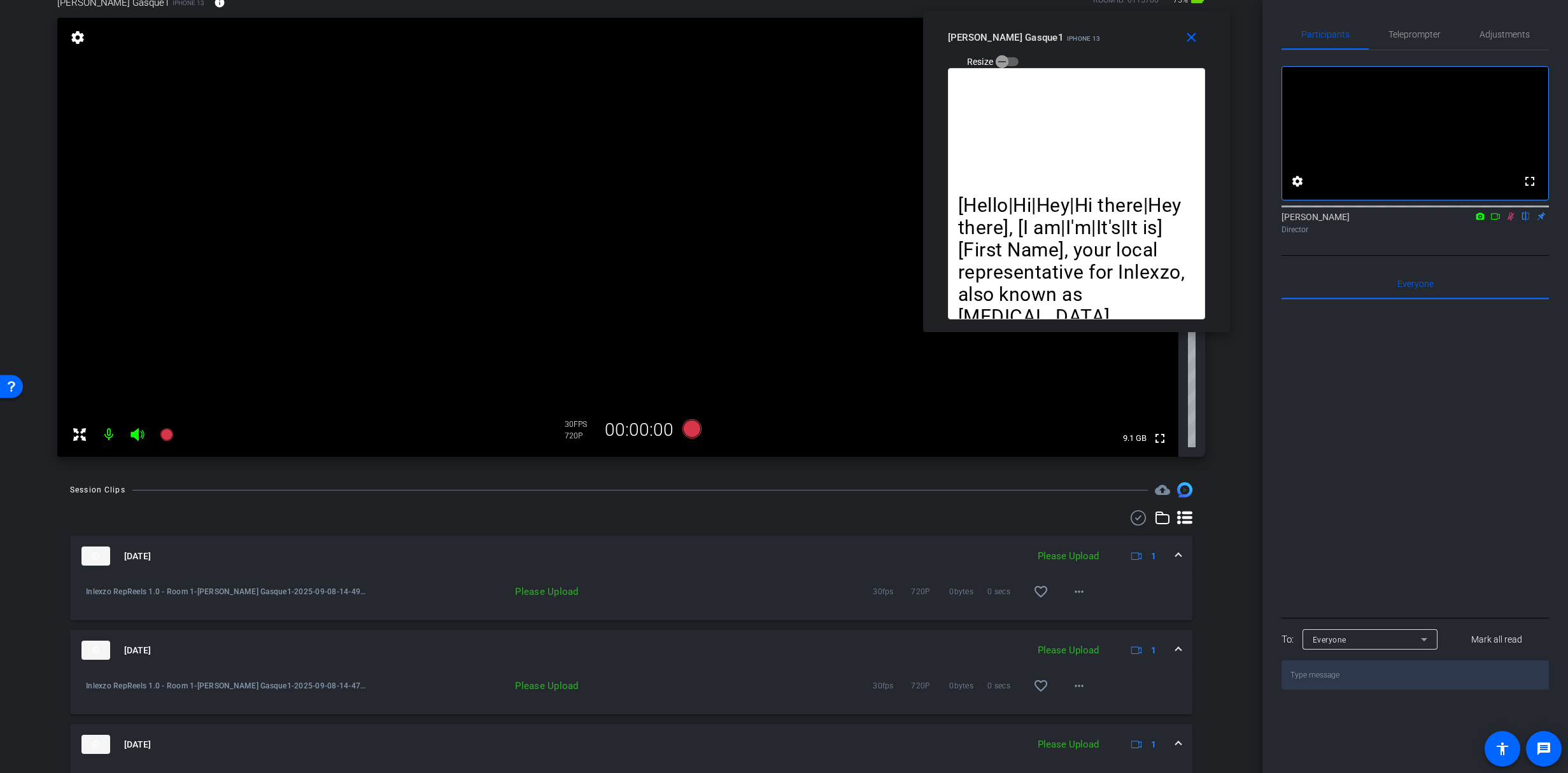
click at [1515, 221] on icon at bounding box center [1511, 216] width 10 height 9
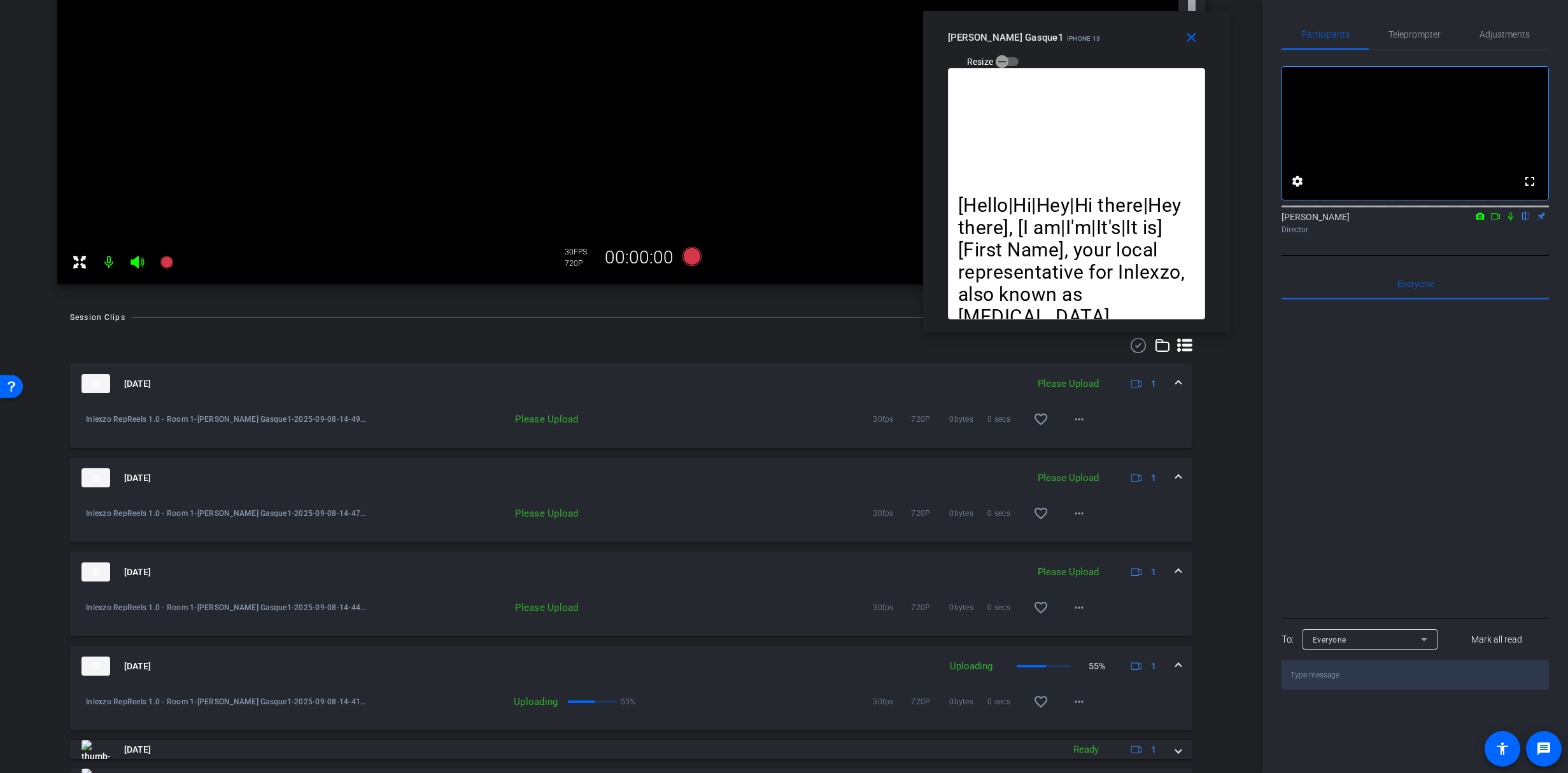
scroll to position [282, 0]
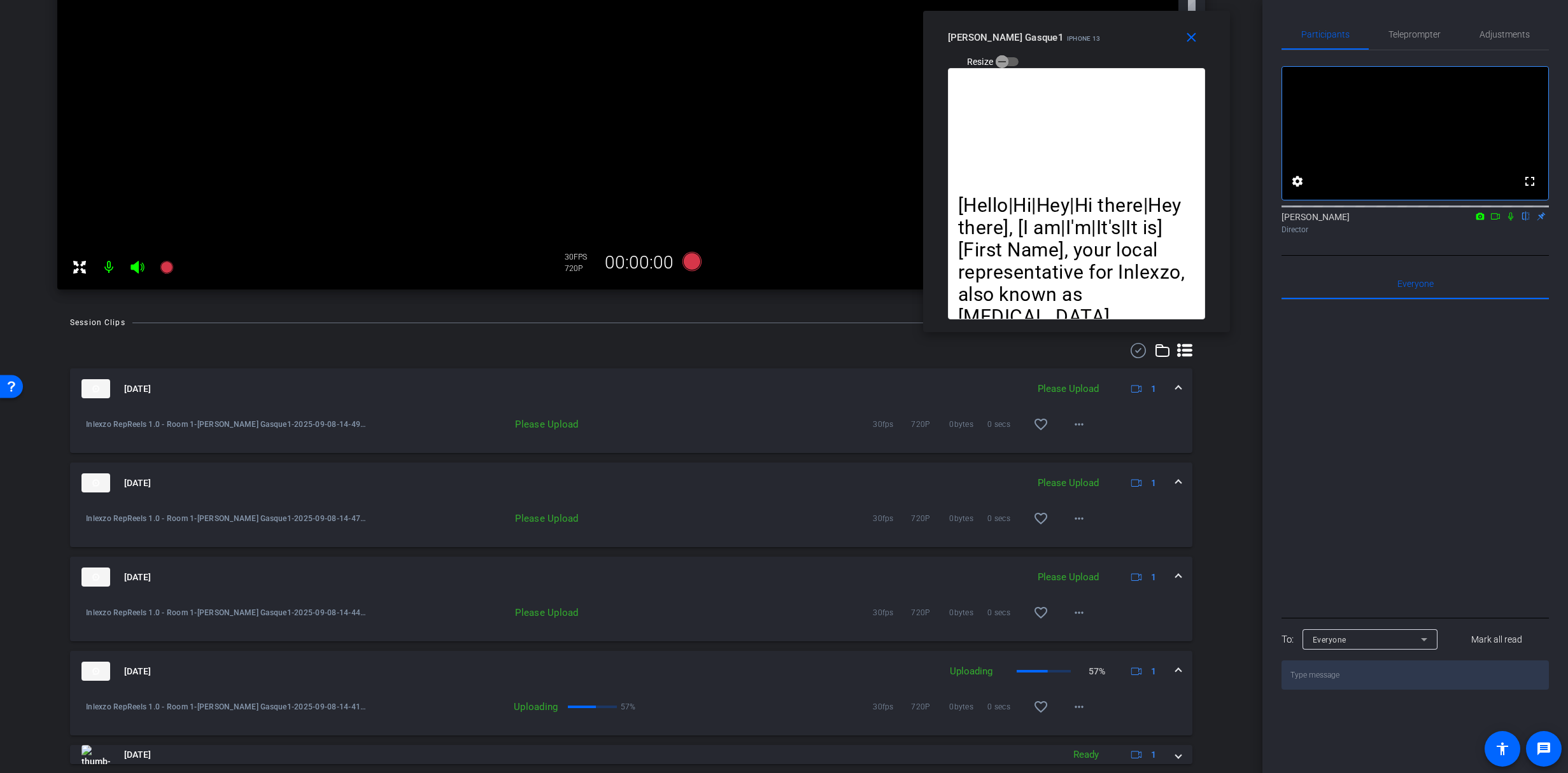
click at [1513, 221] on icon at bounding box center [1511, 216] width 10 height 9
click at [1420, 33] on span "Teleprompter" at bounding box center [1415, 34] width 52 height 9
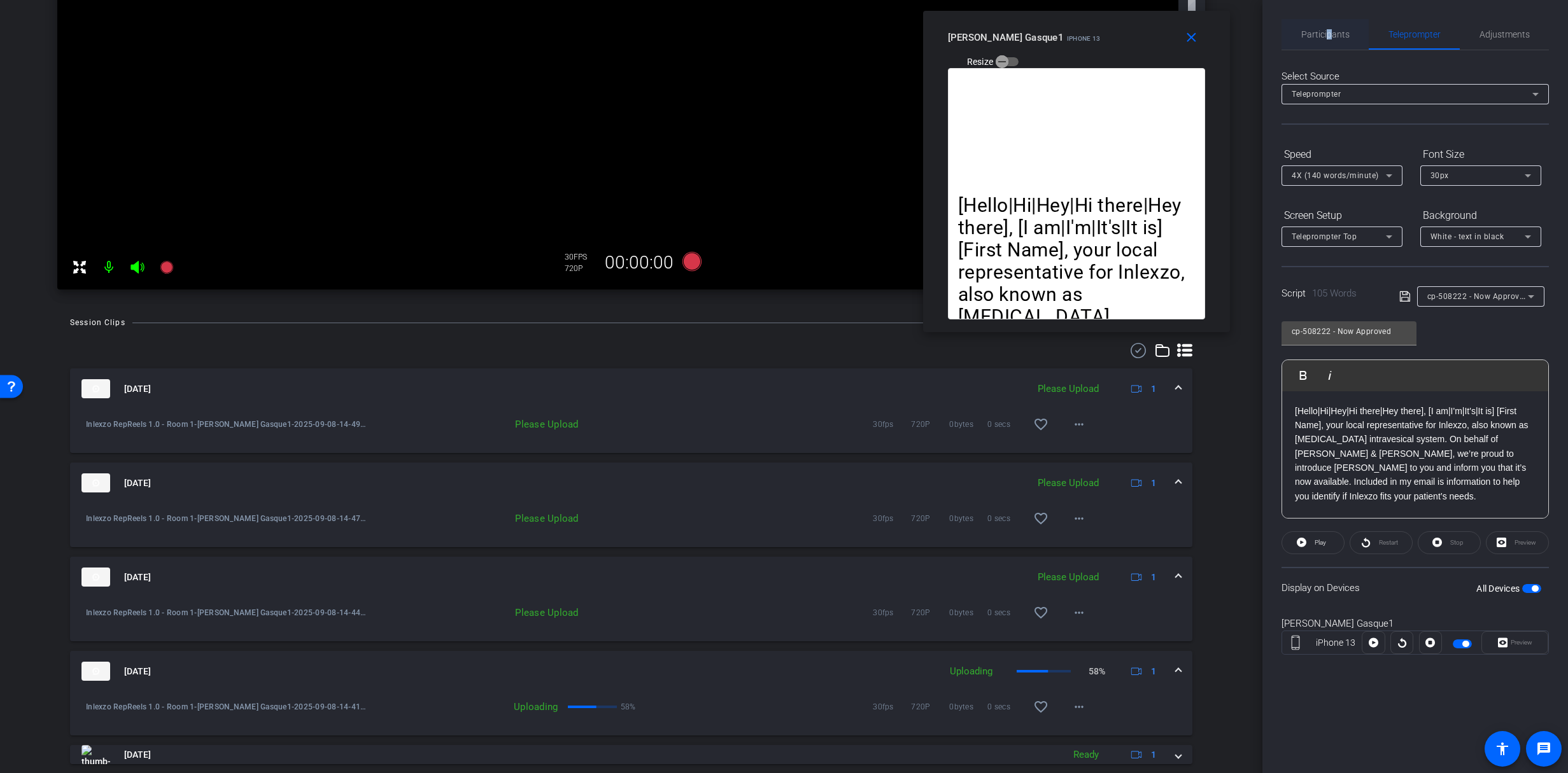
click at [1328, 31] on span "Participants" at bounding box center [1326, 34] width 48 height 9
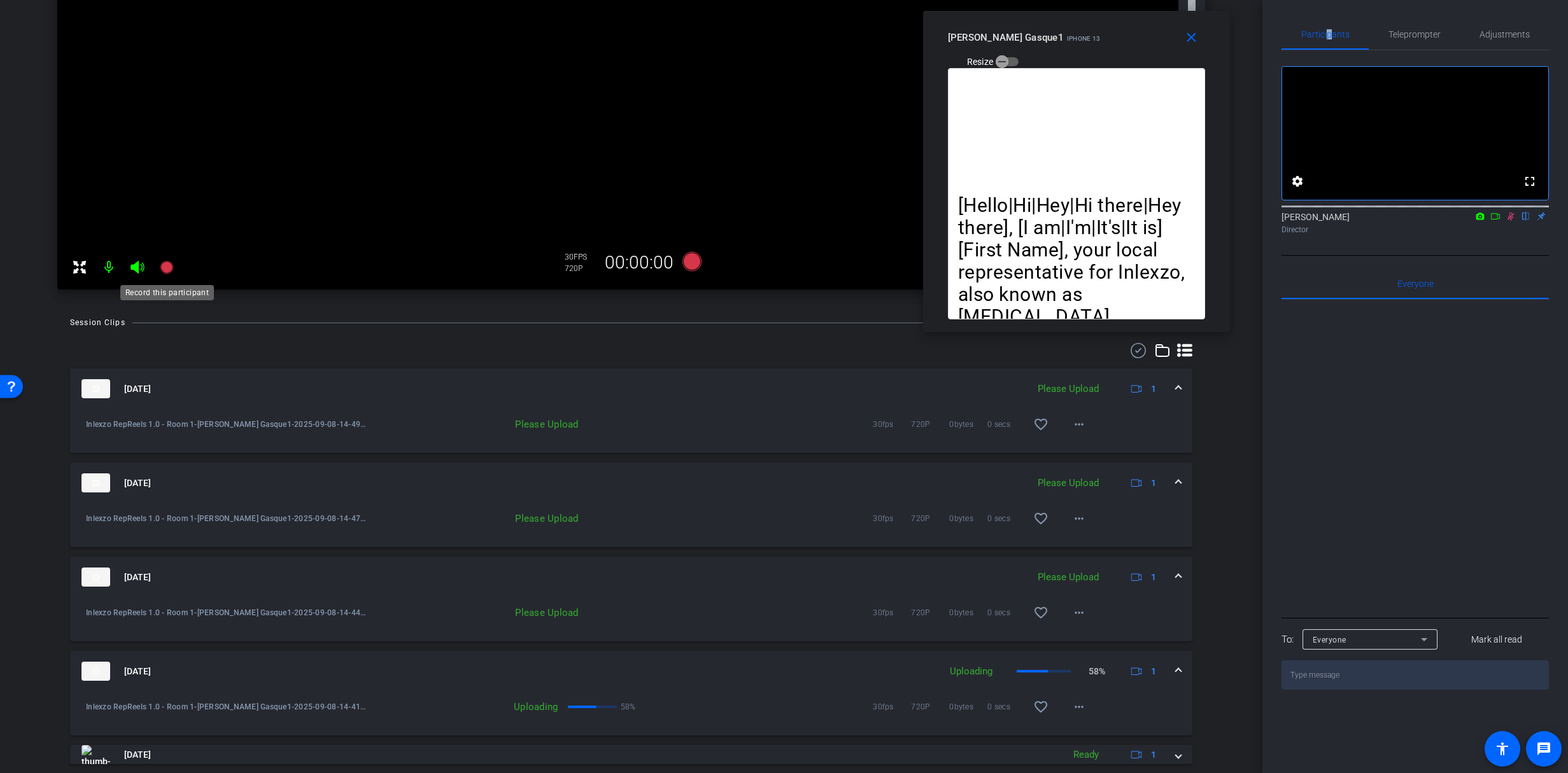
click at [168, 270] on icon at bounding box center [166, 267] width 13 height 13
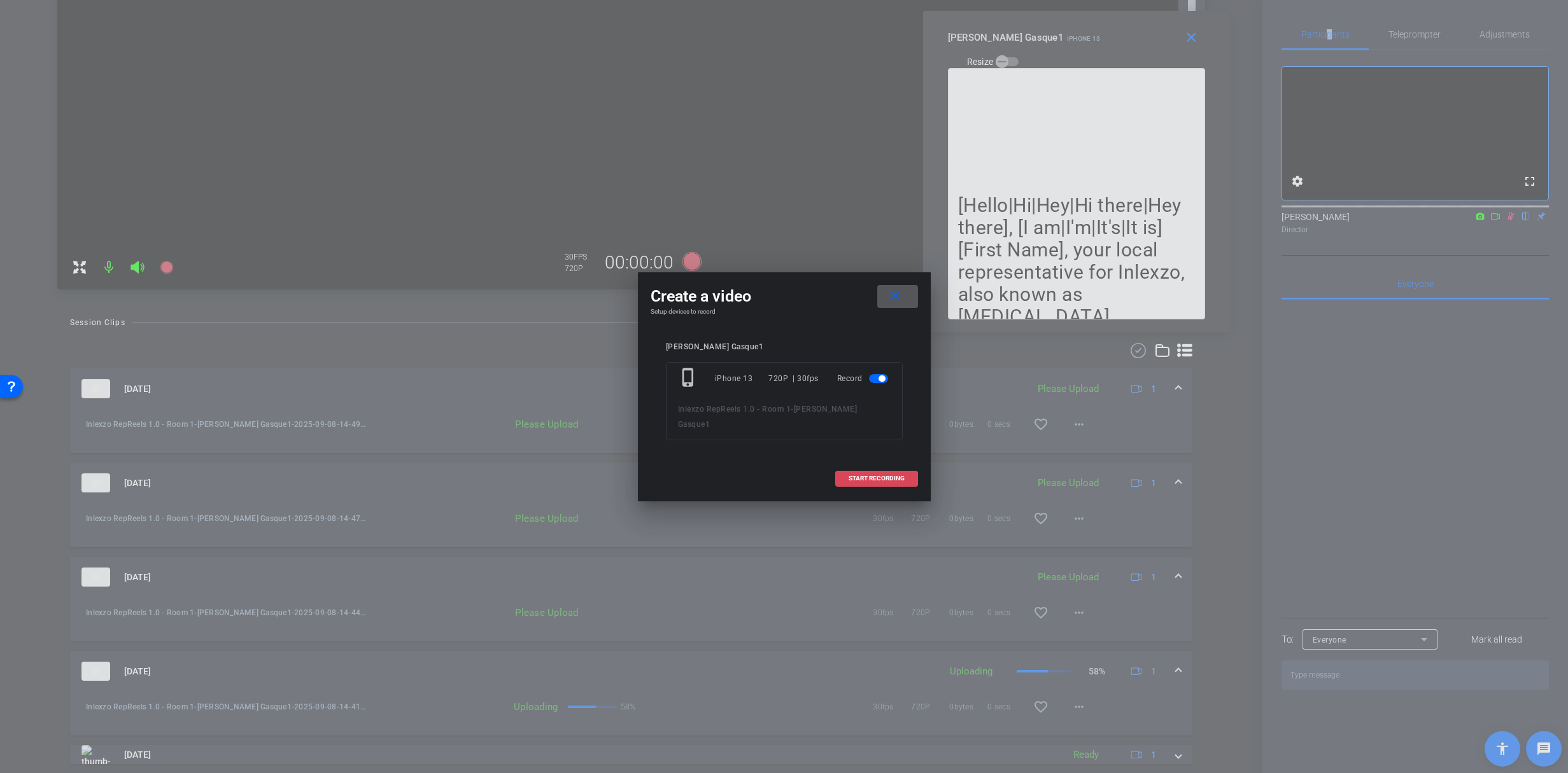
click at [861, 463] on span at bounding box center [877, 478] width 82 height 30
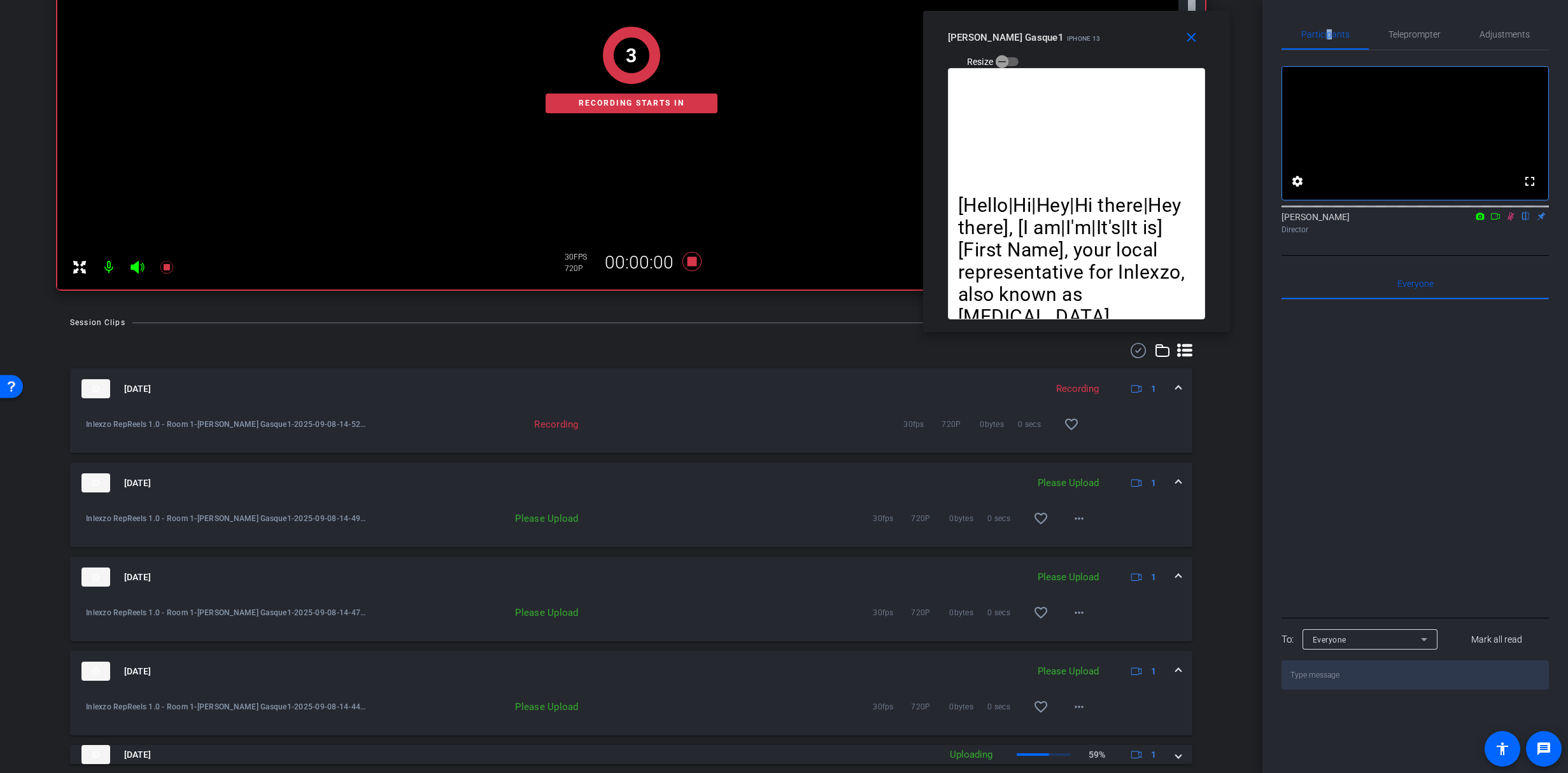
click at [1419, 32] on span "Teleprompter" at bounding box center [1415, 34] width 52 height 9
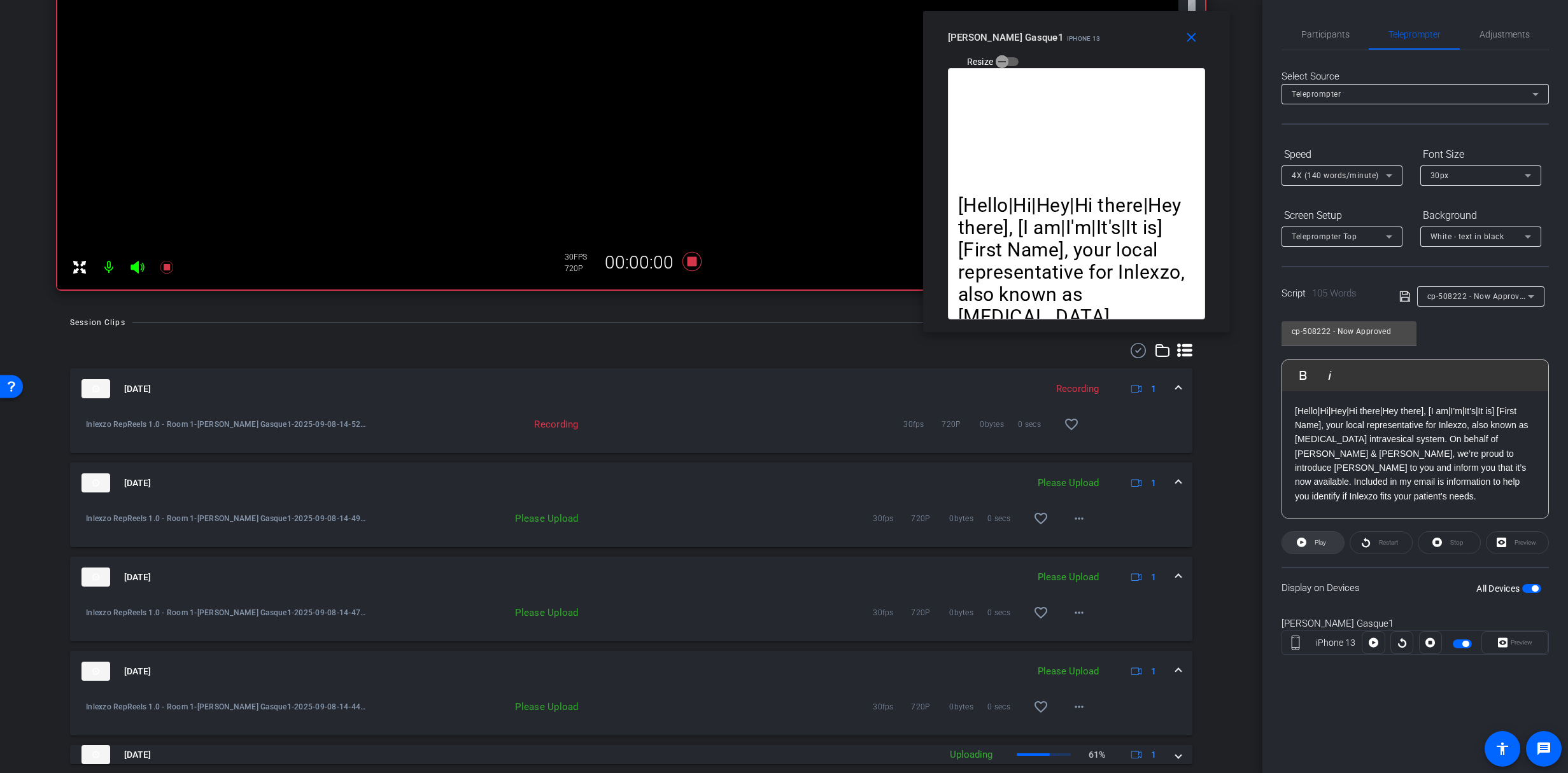
click at [1308, 543] on span at bounding box center [1314, 543] width 62 height 30
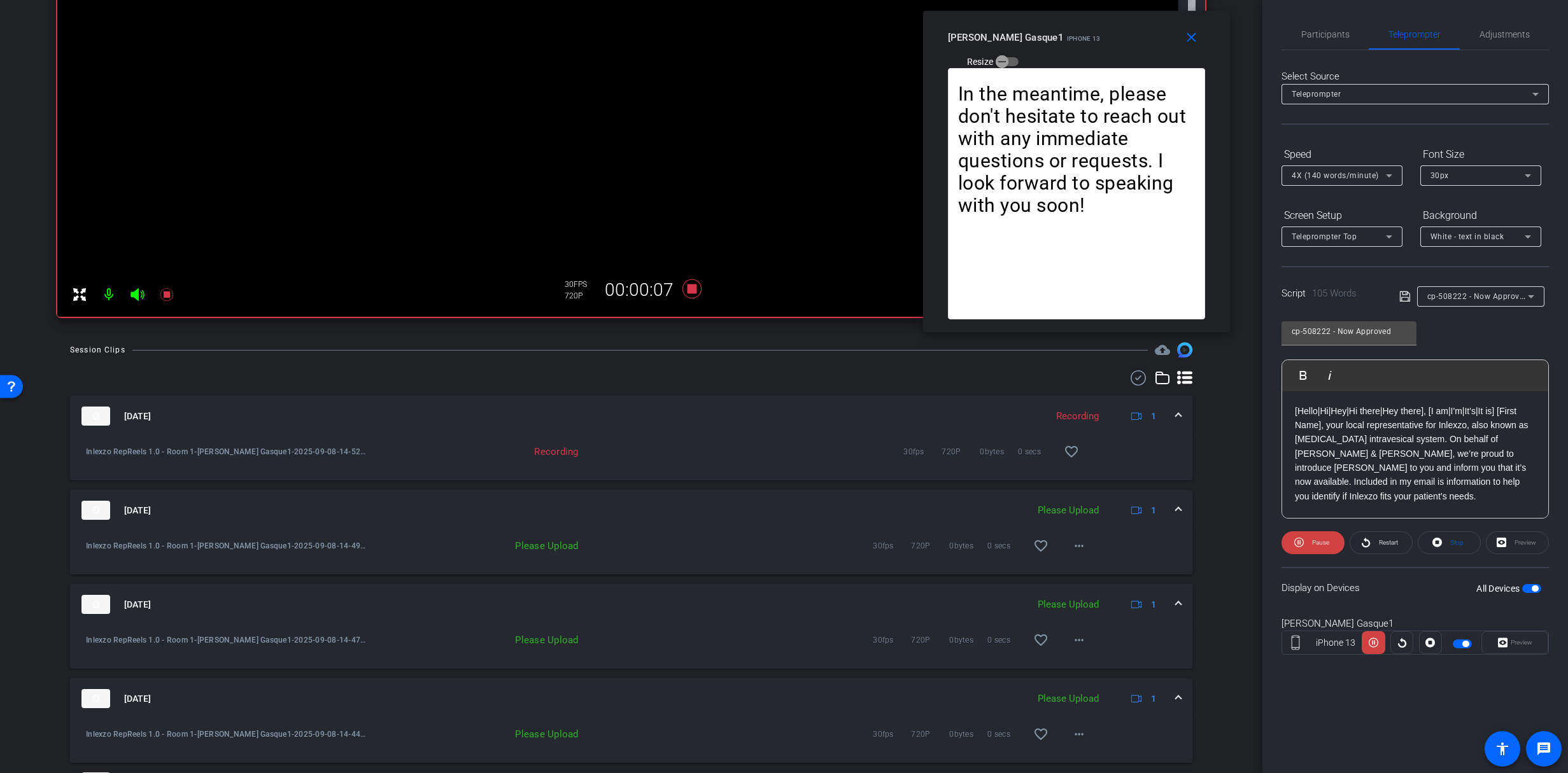
scroll to position [462, 0]
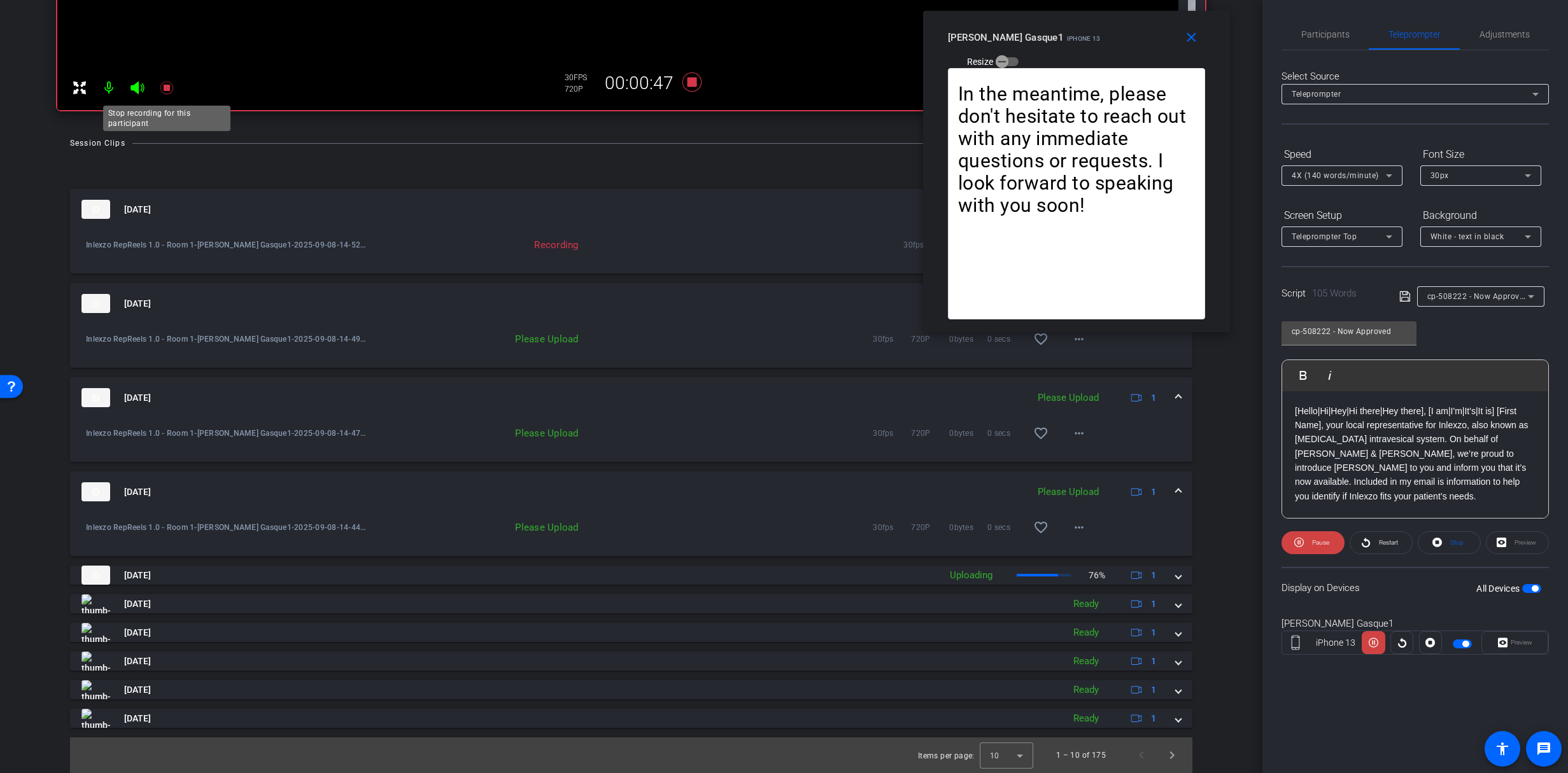
click at [172, 88] on icon at bounding box center [166, 87] width 15 height 15
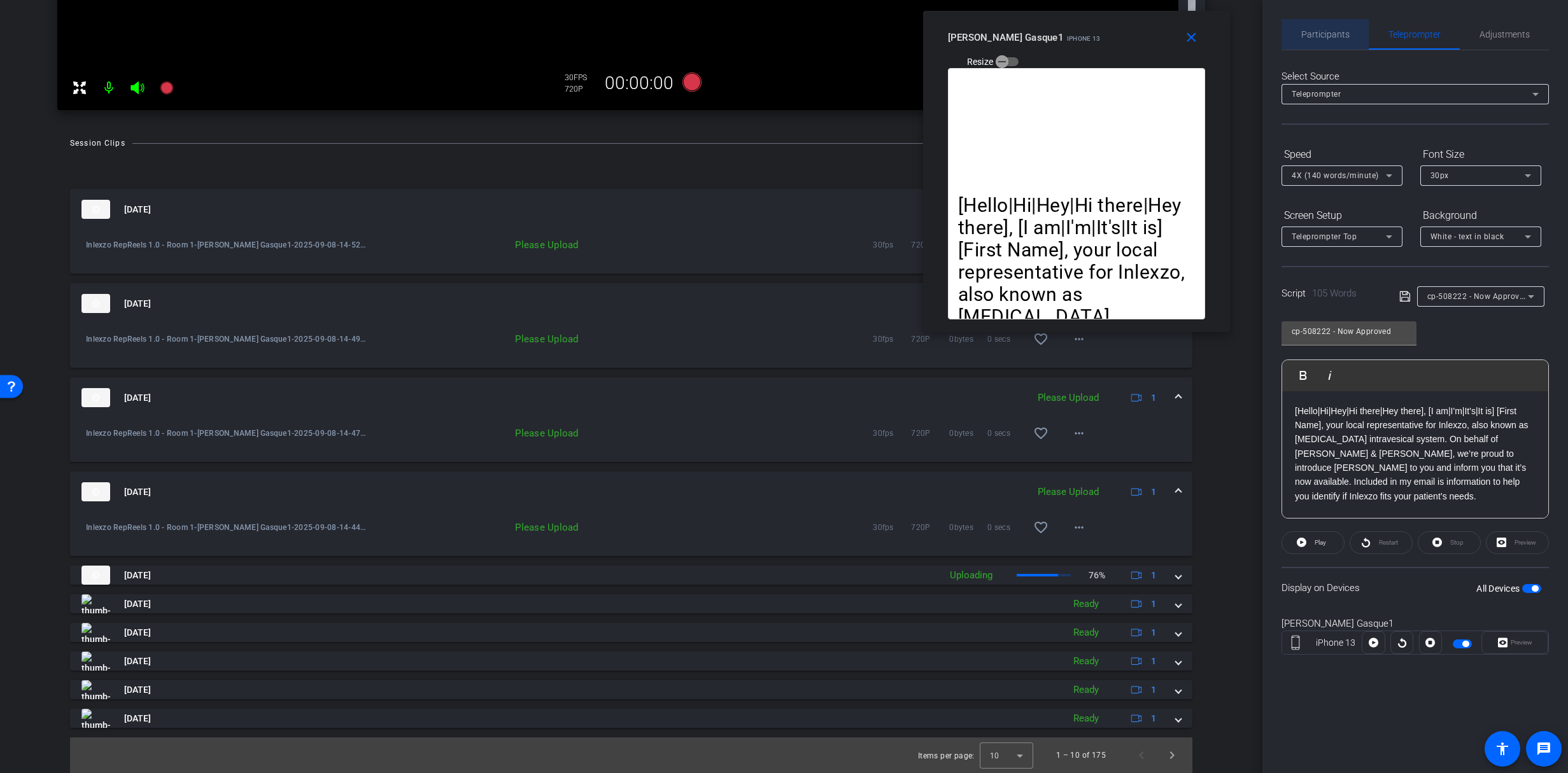
click at [1319, 25] on span "Participants" at bounding box center [1326, 34] width 48 height 30
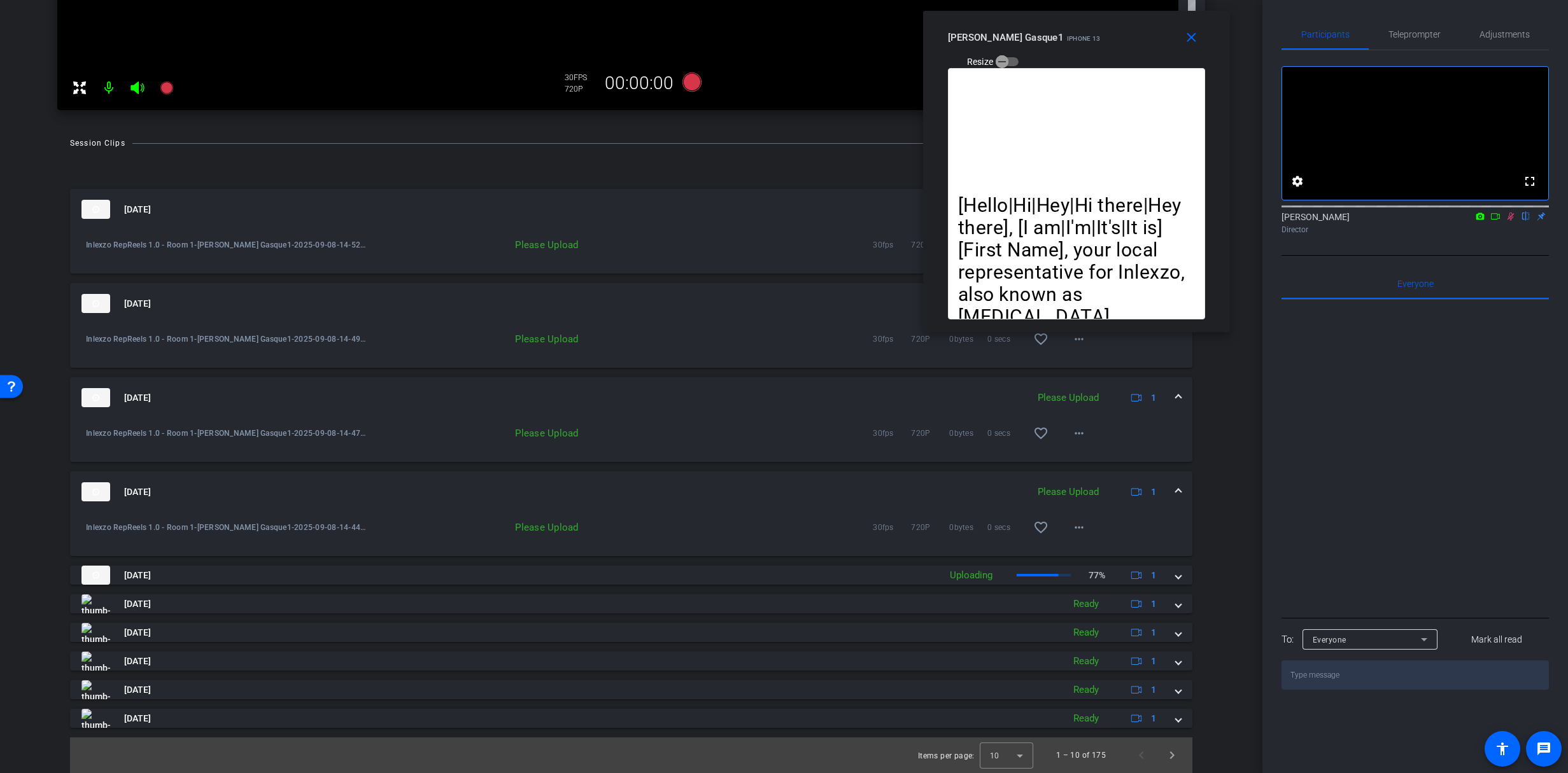
click at [1508, 222] on mat-icon at bounding box center [1511, 216] width 15 height 11
click at [1194, 33] on mat-icon "close" at bounding box center [1191, 38] width 16 height 16
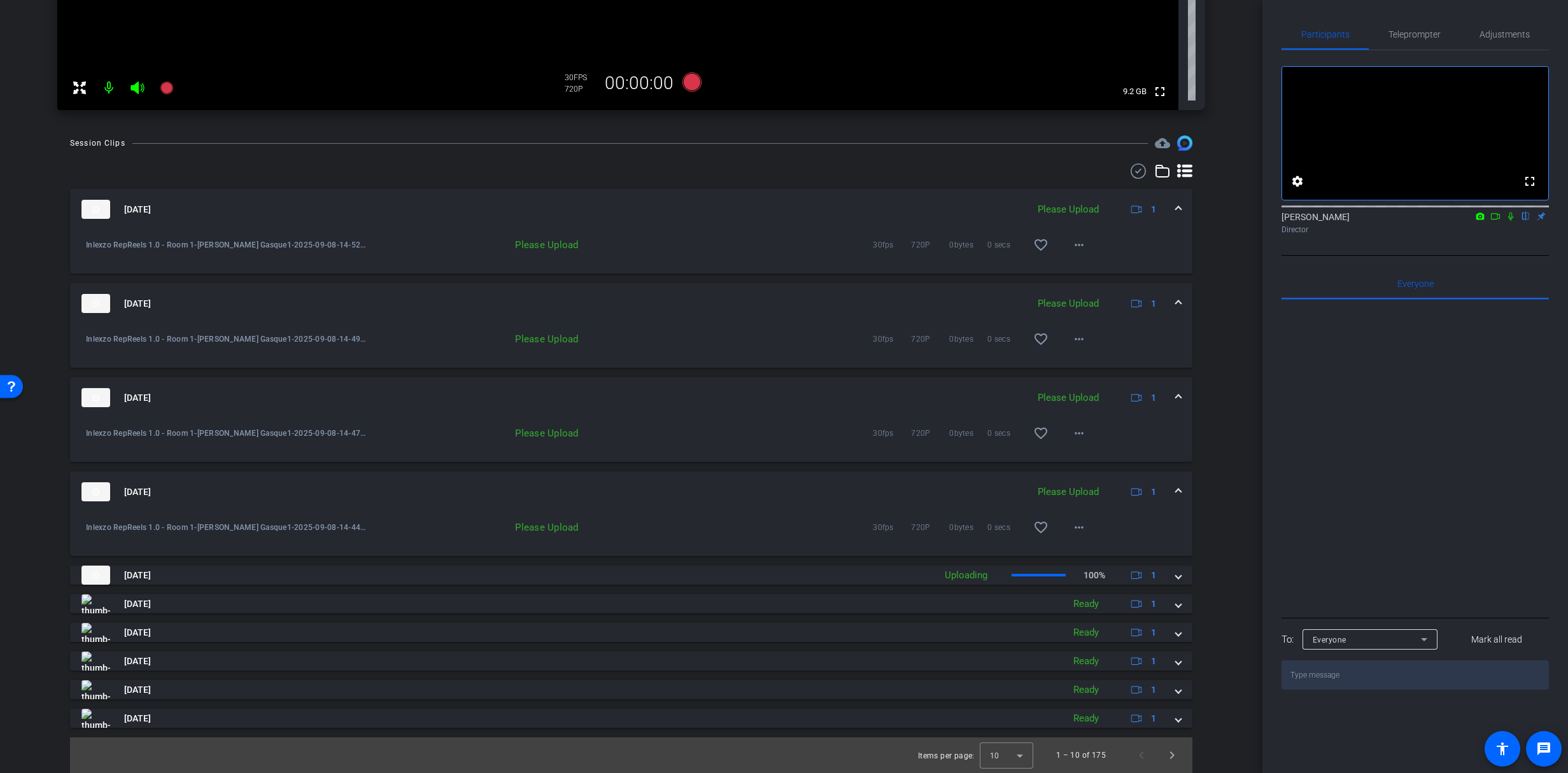
click at [1510, 222] on mat-icon at bounding box center [1511, 216] width 15 height 11
click at [1477, 219] on icon at bounding box center [1481, 216] width 8 height 7
click at [1498, 231] on div at bounding box center [784, 386] width 1568 height 773
click at [1497, 221] on icon at bounding box center [1496, 216] width 10 height 9
click at [1071, 528] on mat-icon "more_horiz" at bounding box center [1078, 528] width 15 height 15
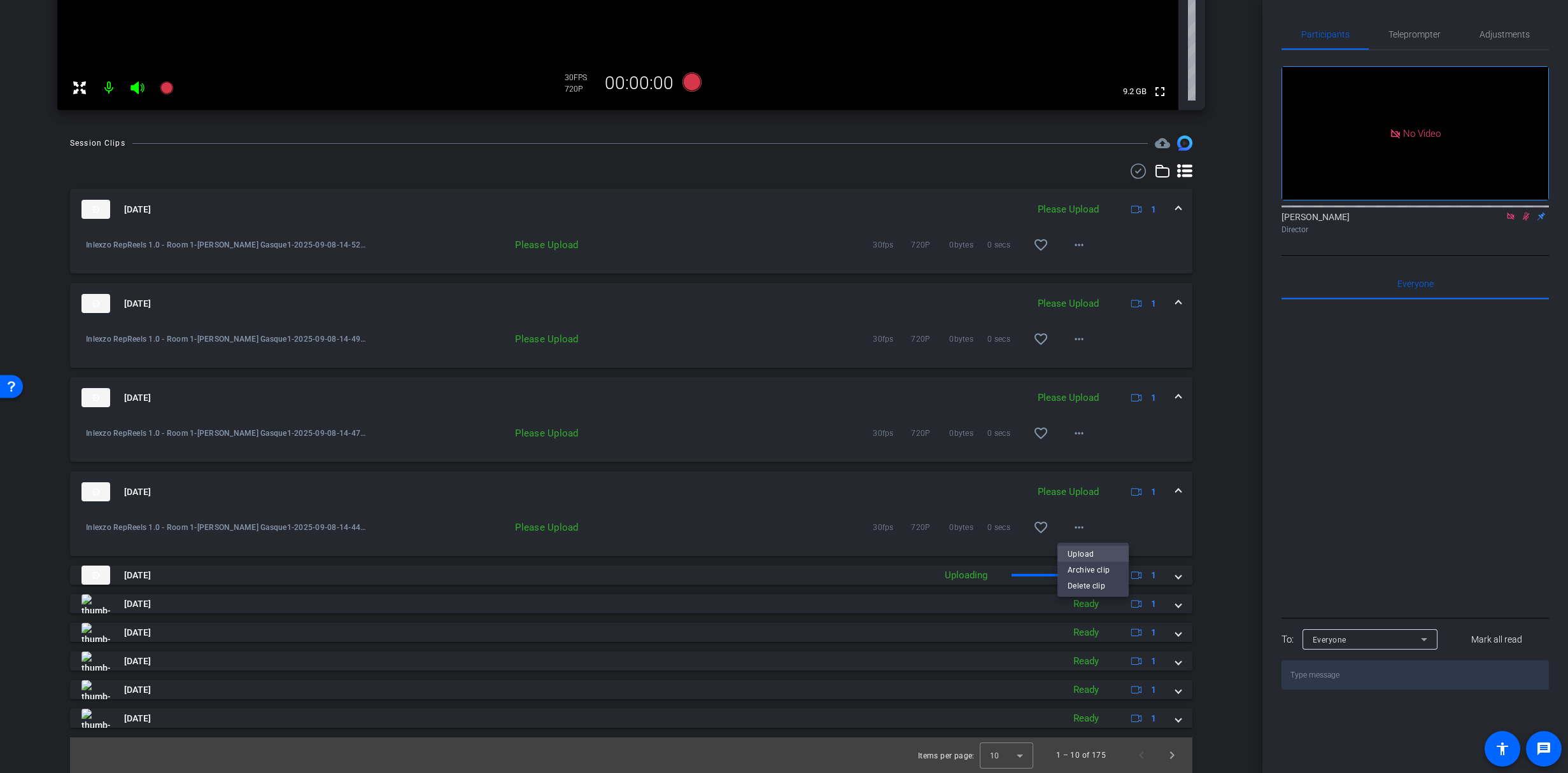
click at [1081, 551] on span "Upload" at bounding box center [1094, 554] width 51 height 15
click at [136, 92] on icon at bounding box center [137, 88] width 14 height 13
click at [134, 87] on icon at bounding box center [137, 88] width 14 height 13
click at [137, 89] on icon at bounding box center [137, 87] width 15 height 15
click at [114, 86] on mat-icon at bounding box center [109, 88] width 25 height 25
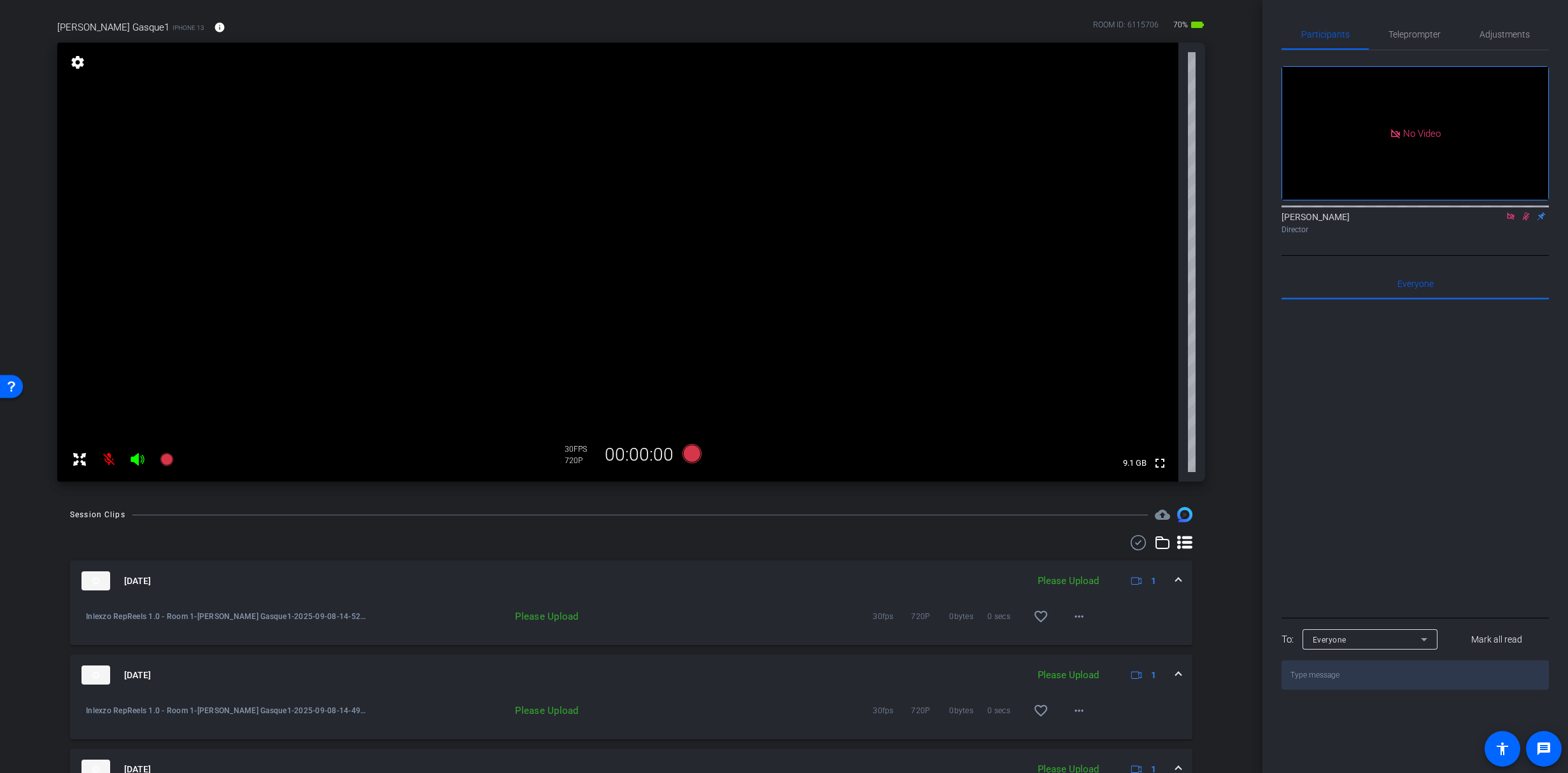
scroll to position [378, 0]
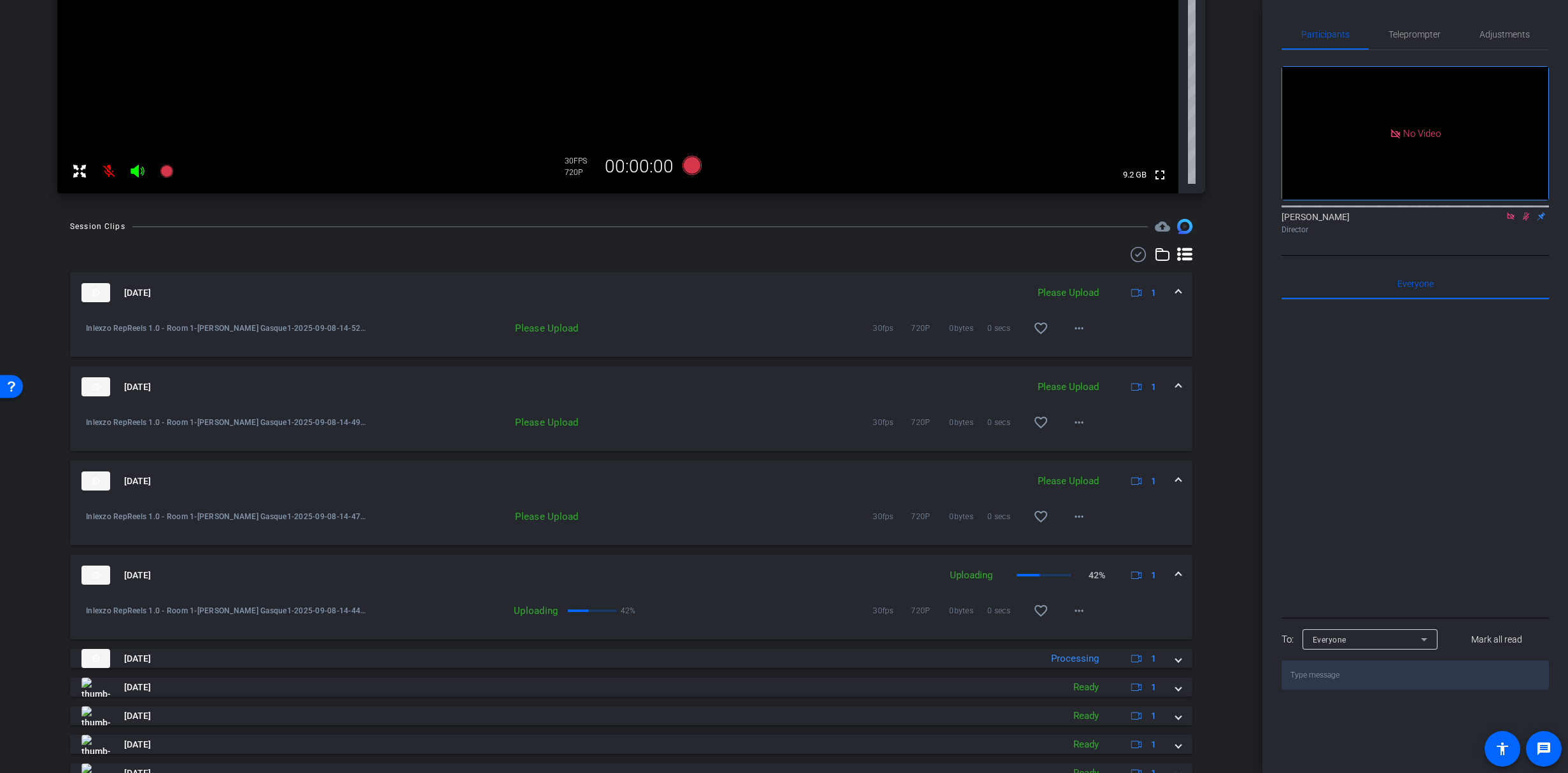
click at [110, 177] on mat-icon at bounding box center [109, 171] width 25 height 25
click at [107, 172] on mat-icon at bounding box center [109, 171] width 25 height 25
click at [1080, 517] on mat-icon "more_horiz" at bounding box center [1078, 516] width 15 height 15
click at [1086, 536] on span "Upload" at bounding box center [1094, 543] width 51 height 15
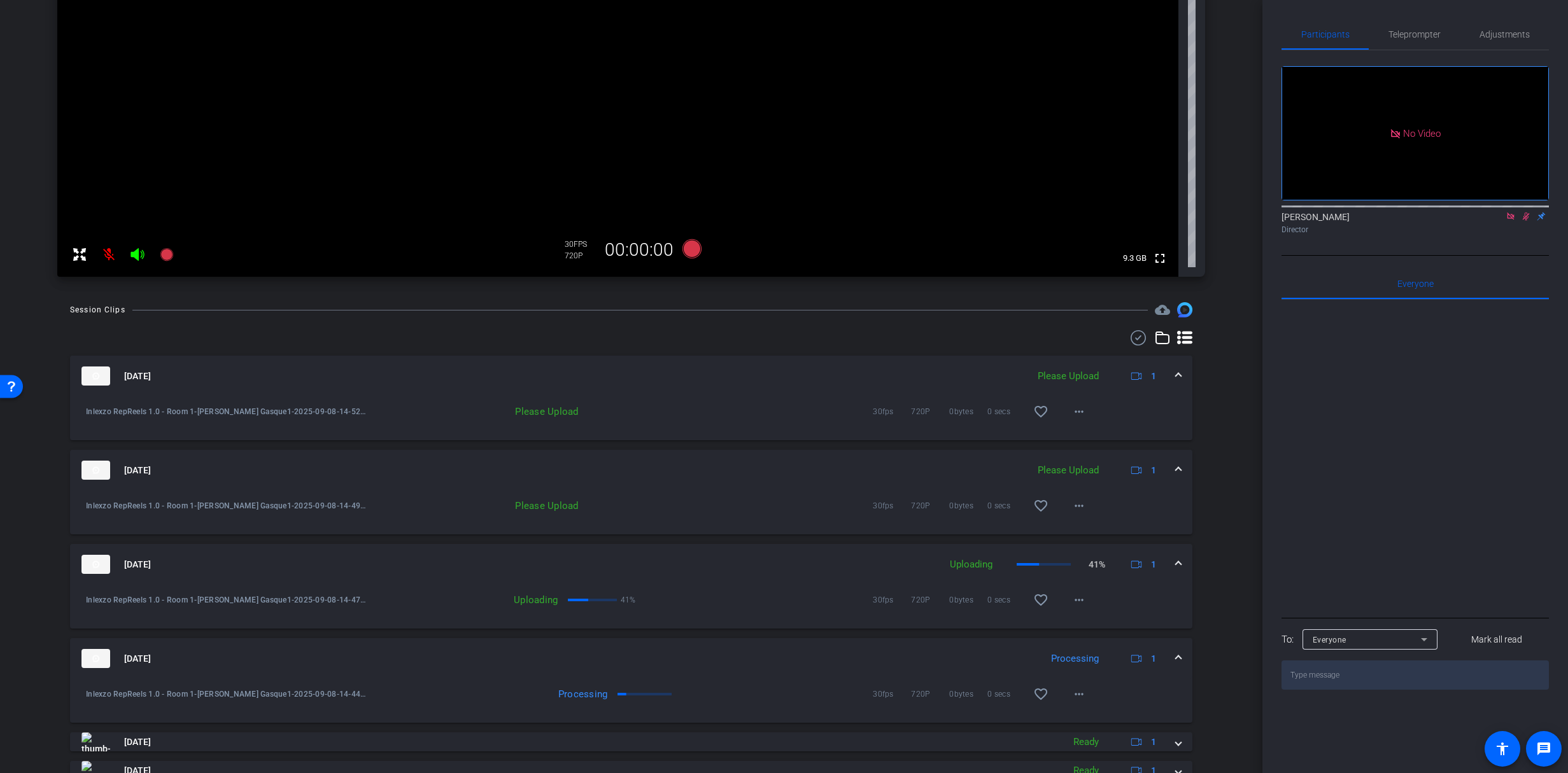
scroll to position [52, 0]
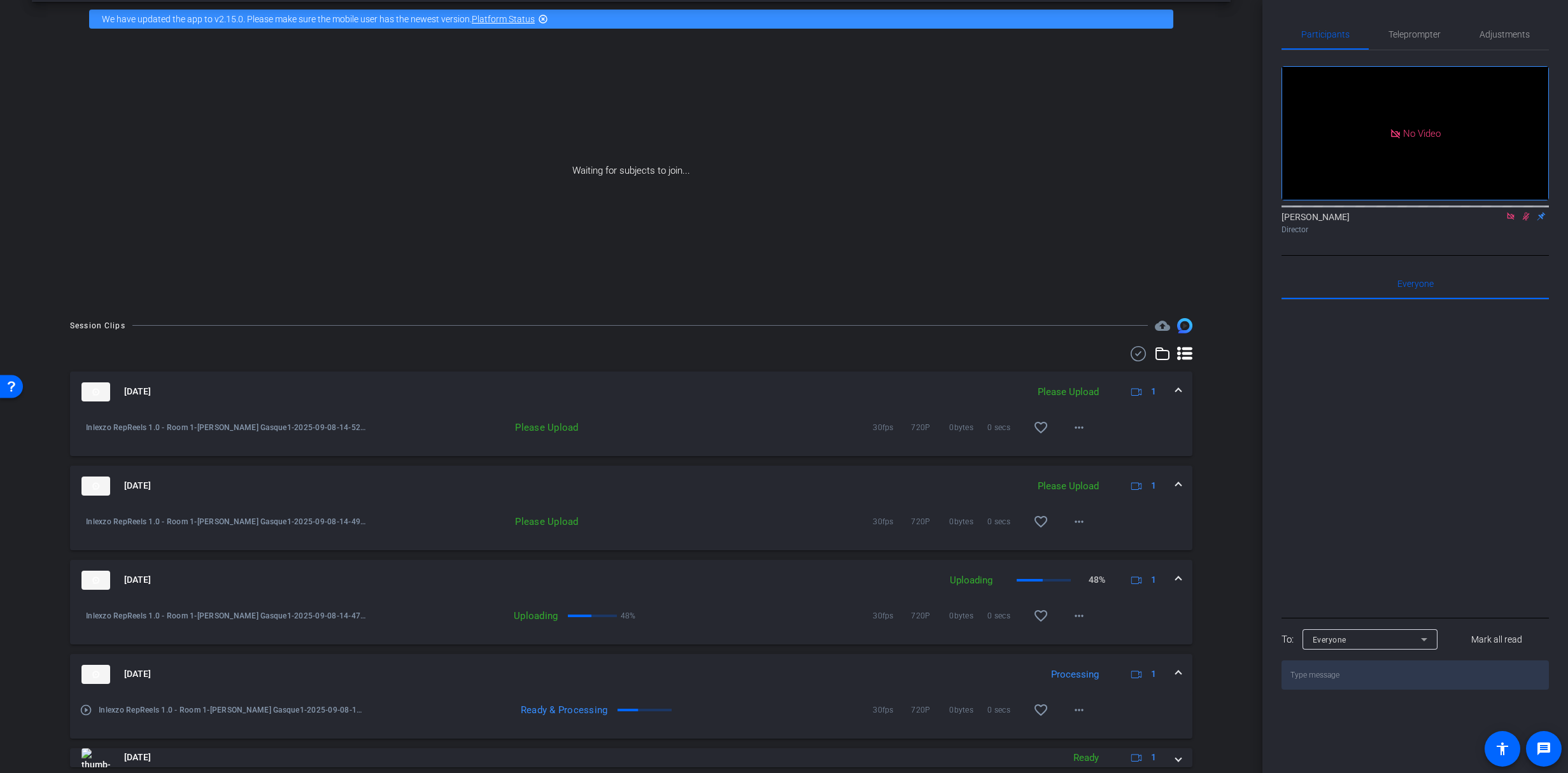
click at [1512, 221] on icon at bounding box center [1511, 216] width 10 height 9
click at [1521, 222] on mat-icon "flip" at bounding box center [1526, 215] width 15 height 11
click at [1516, 222] on mat-icon at bounding box center [1511, 216] width 15 height 11
click at [1074, 523] on mat-icon "more_horiz" at bounding box center [1078, 521] width 15 height 15
click at [1074, 551] on span "Upload" at bounding box center [1094, 547] width 51 height 15
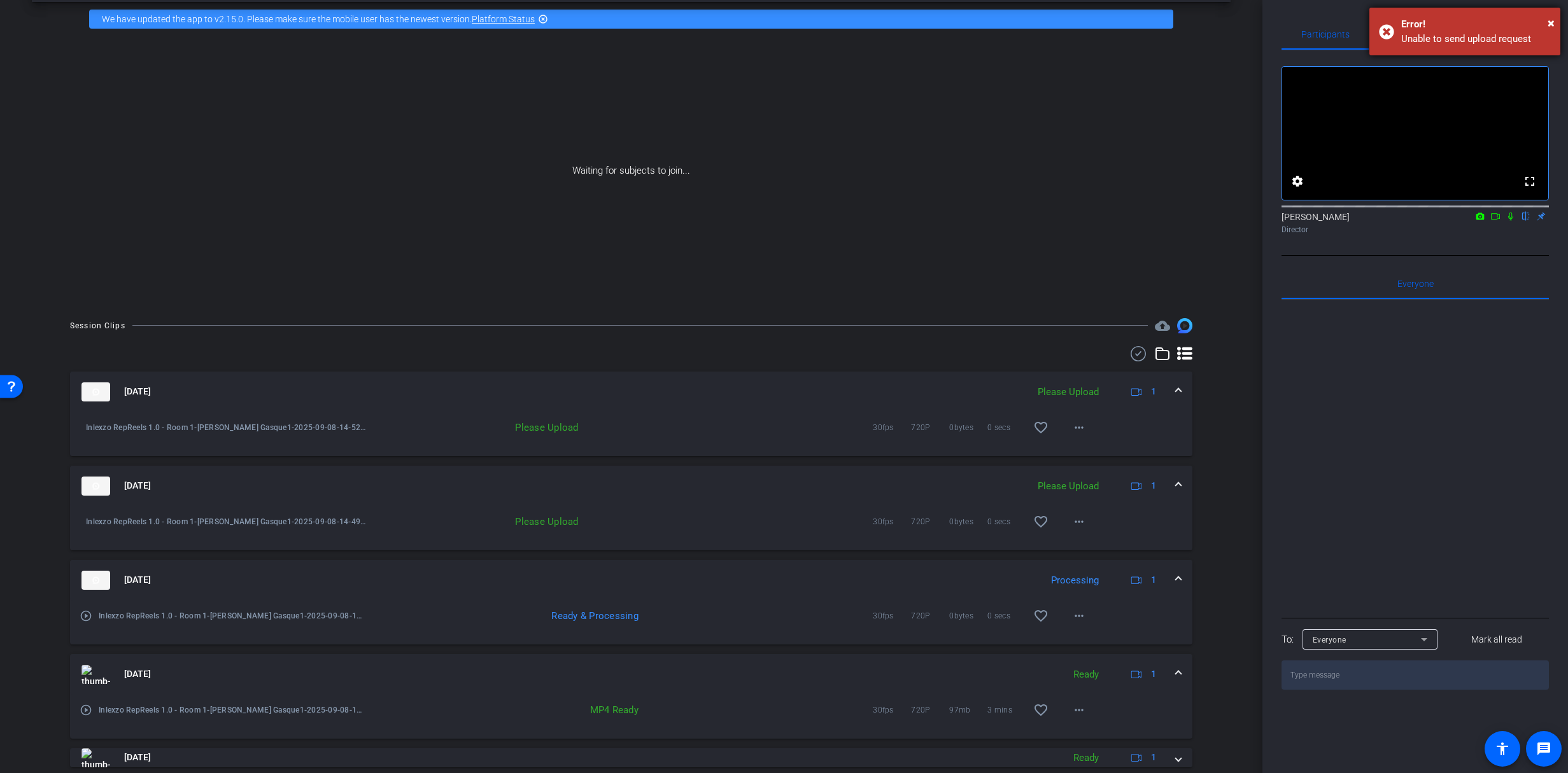
click at [1547, 25] on div "Error!" at bounding box center [1476, 25] width 149 height 14
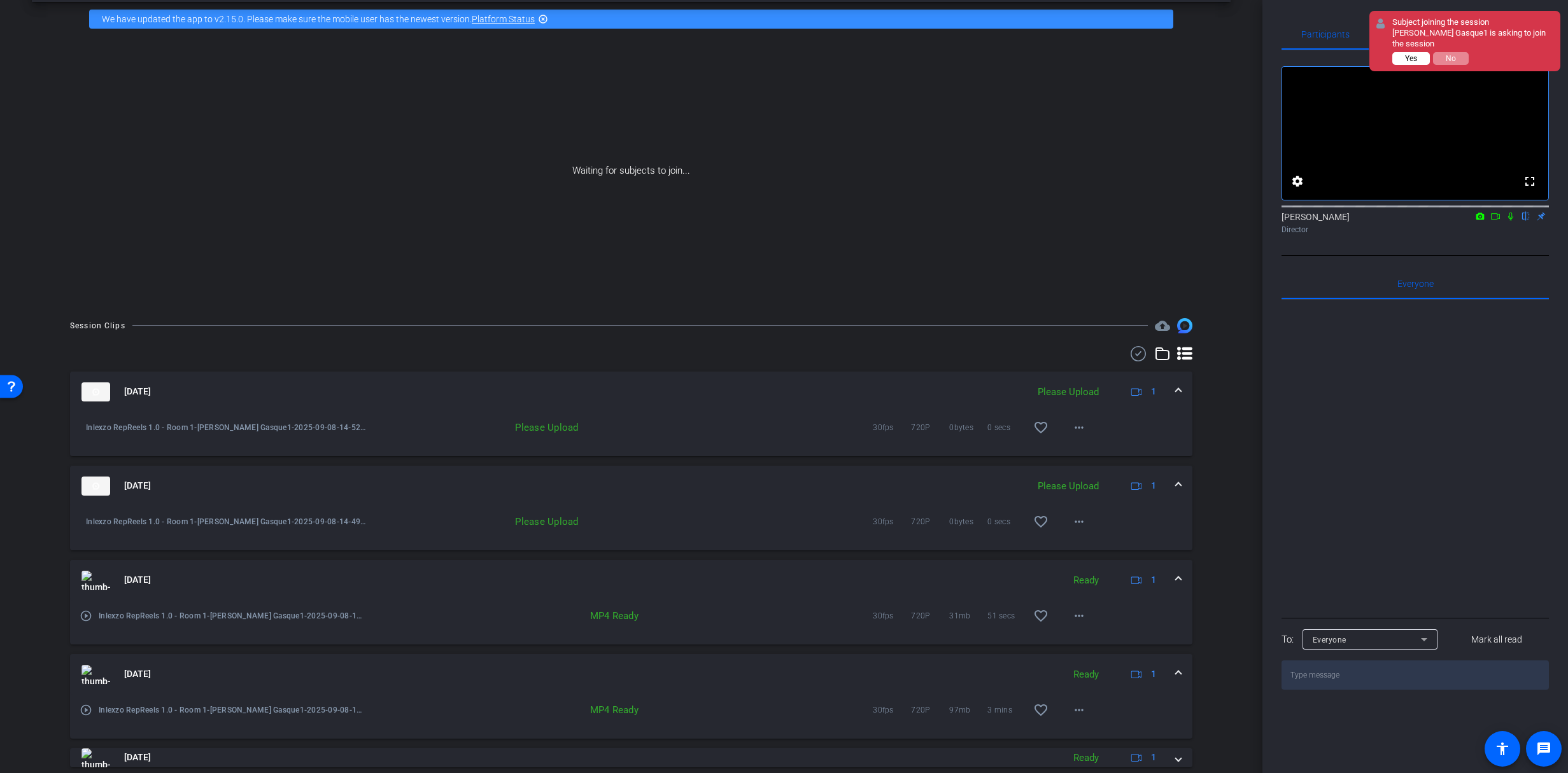
click at [1411, 59] on span "Yes" at bounding box center [1411, 58] width 12 height 9
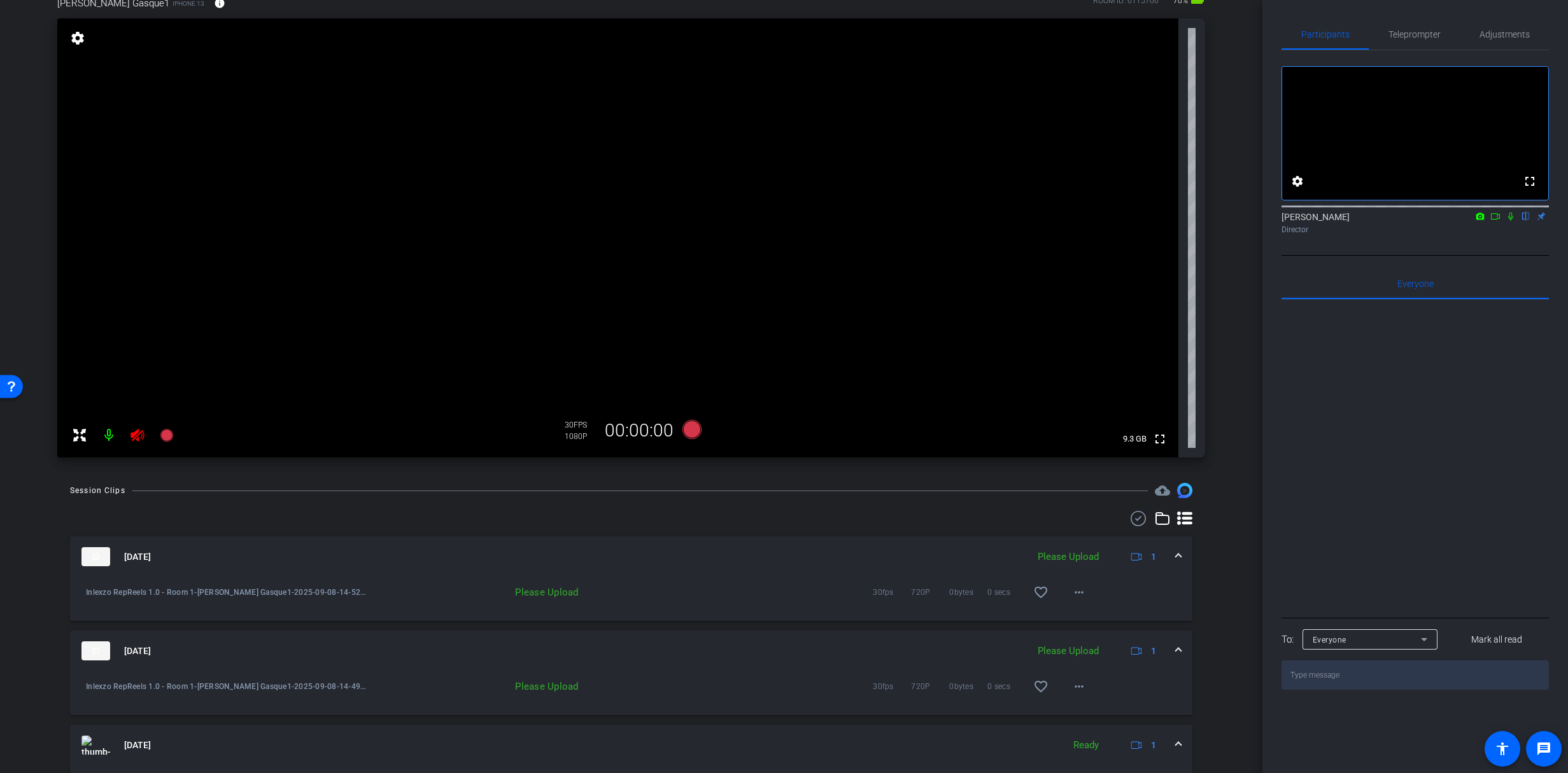
scroll to position [2, 0]
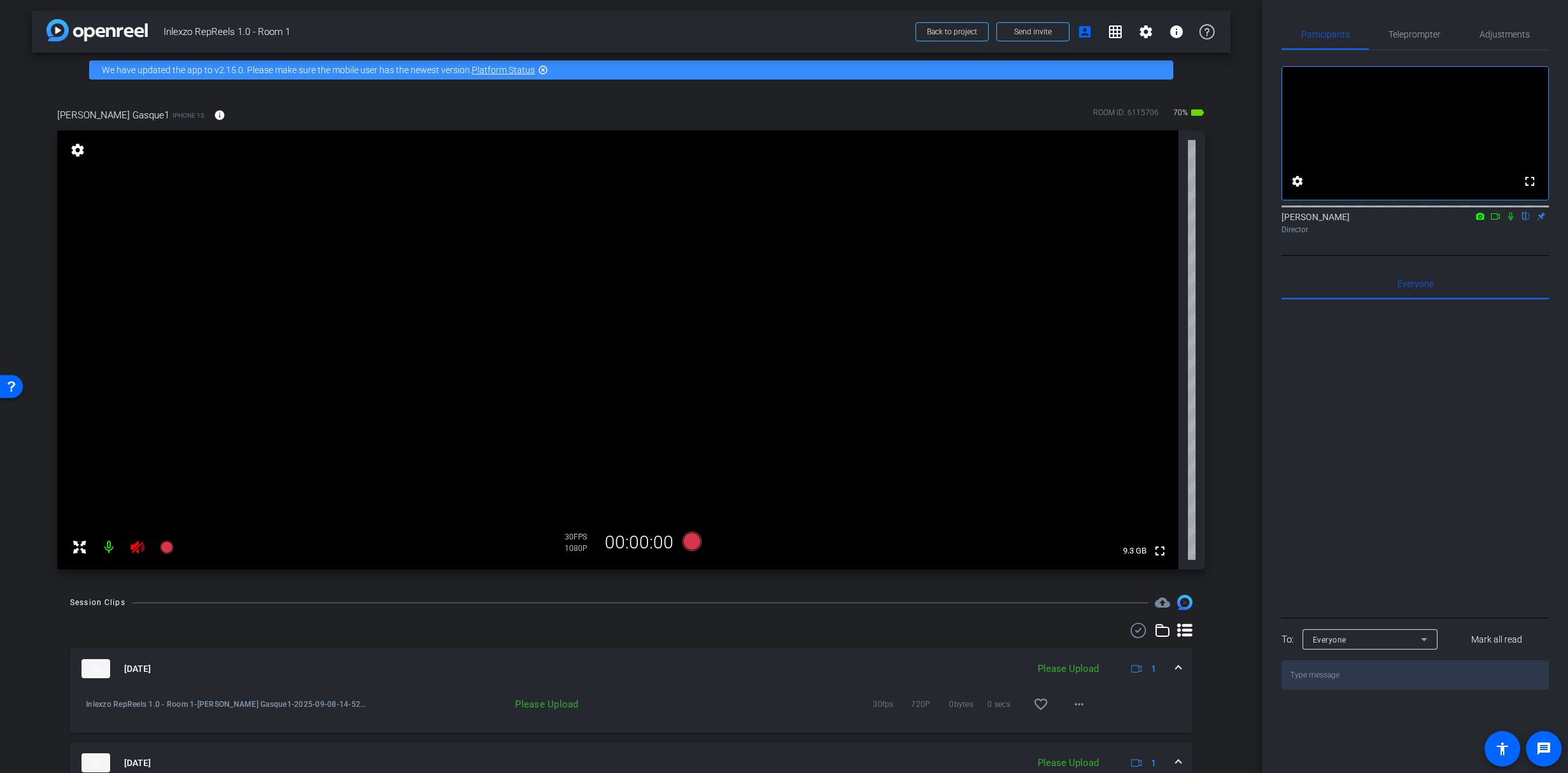
click at [141, 549] on icon at bounding box center [137, 547] width 14 height 13
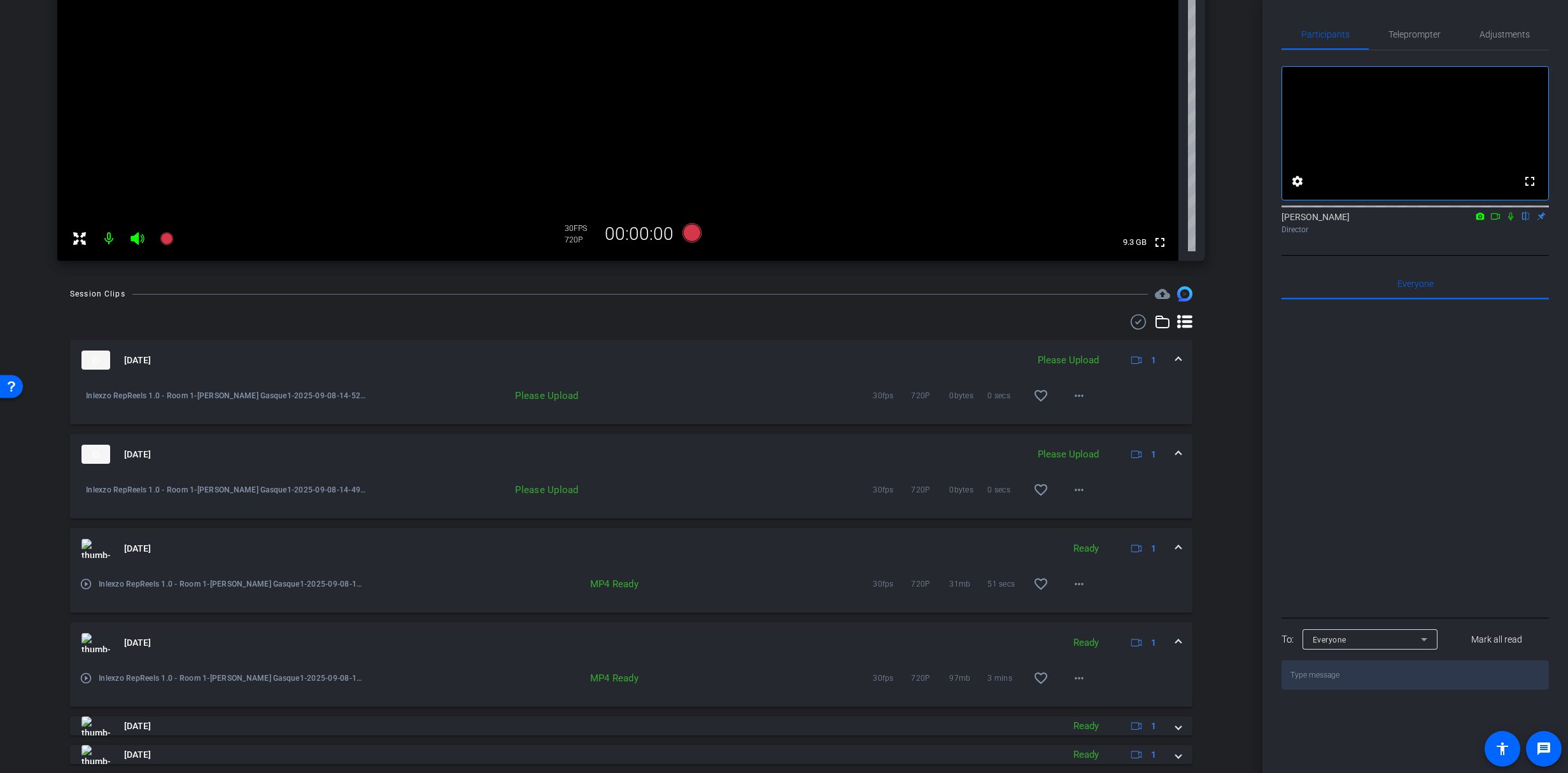
scroll to position [315, 0]
click at [1082, 481] on span at bounding box center [1079, 486] width 30 height 30
click at [1078, 509] on span "Upload" at bounding box center [1094, 512] width 51 height 15
click at [1079, 583] on mat-icon "more_horiz" at bounding box center [1078, 580] width 15 height 15
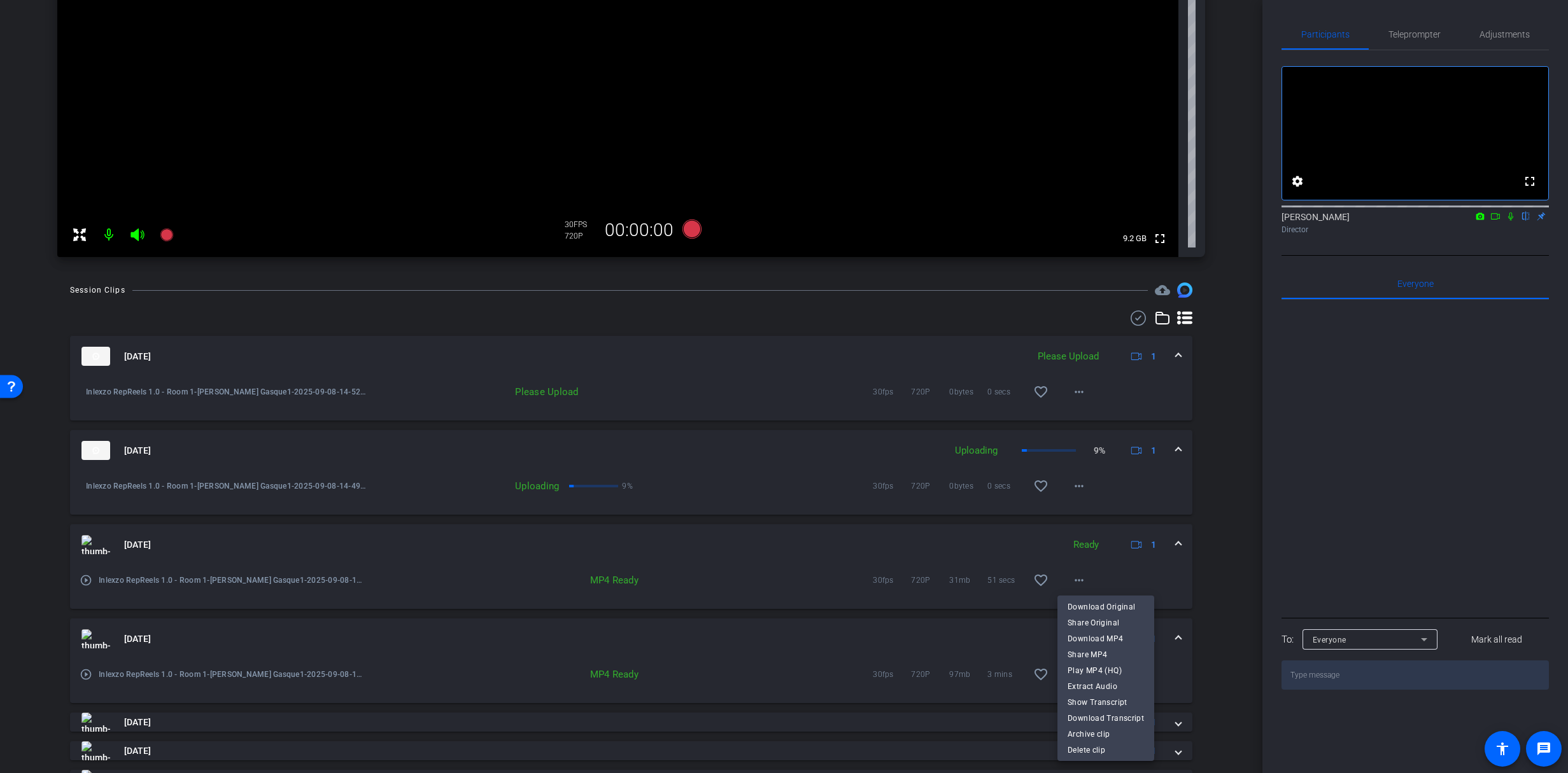
click at [1512, 235] on div at bounding box center [784, 386] width 1568 height 773
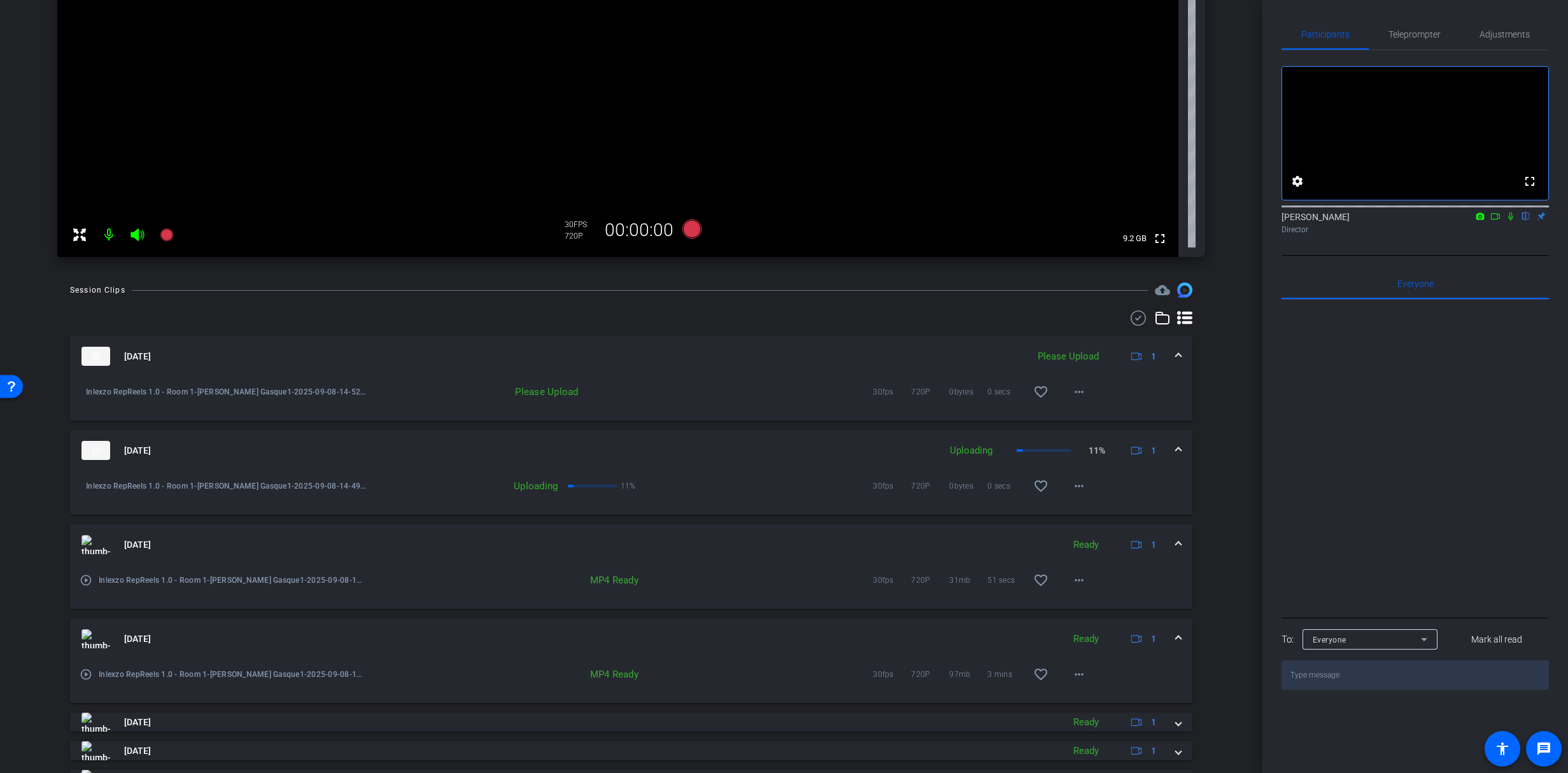
click at [1513, 221] on icon at bounding box center [1511, 217] width 5 height 8
drag, startPoint x: 1080, startPoint y: 393, endPoint x: 1090, endPoint y: 402, distance: 13.5
click at [1080, 393] on button "more_horiz" at bounding box center [1079, 392] width 30 height 30
click at [1090, 415] on span "Upload" at bounding box center [1094, 419] width 51 height 15
click at [1515, 221] on icon at bounding box center [1511, 216] width 10 height 9
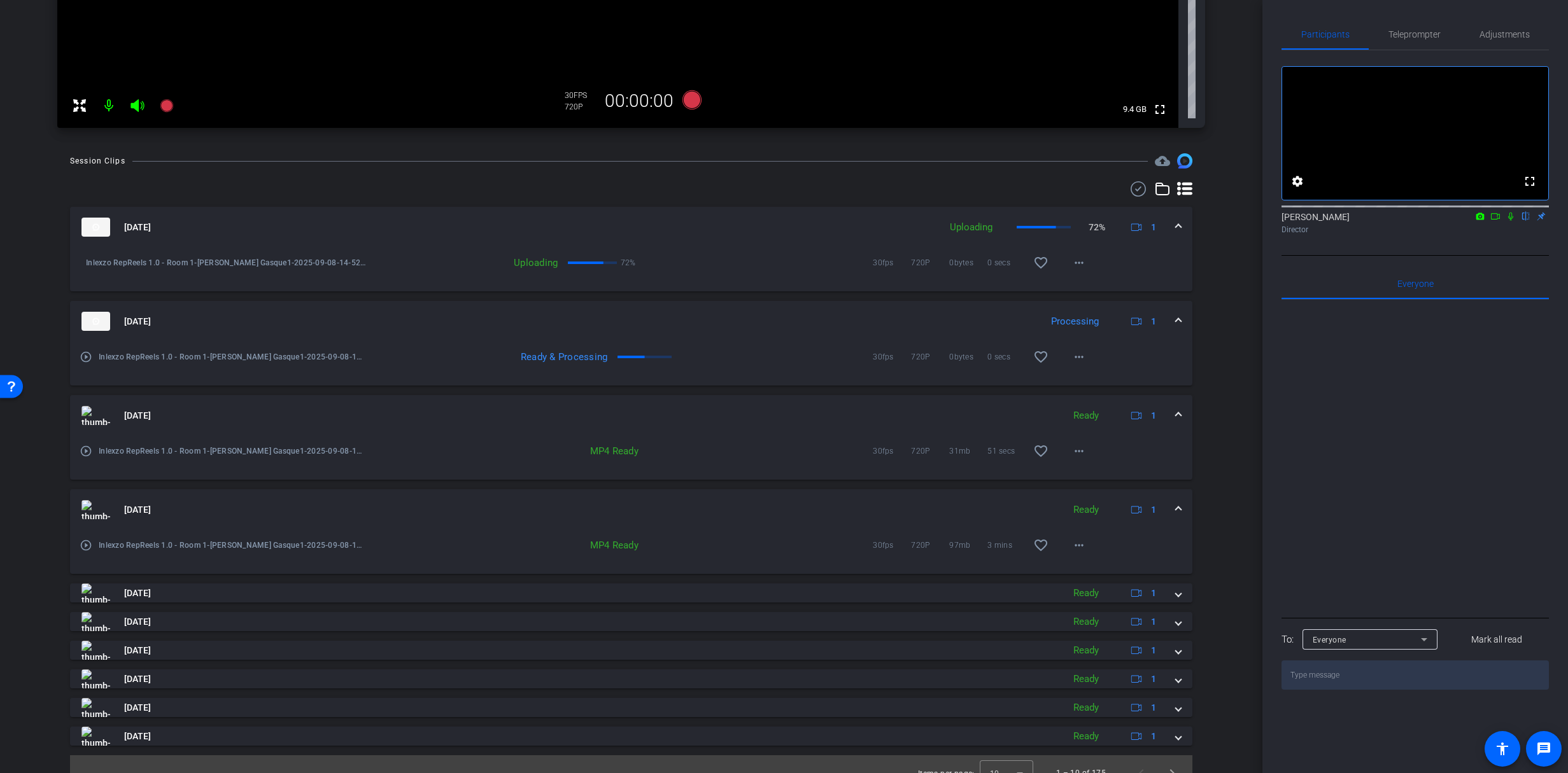
scroll to position [462, 0]
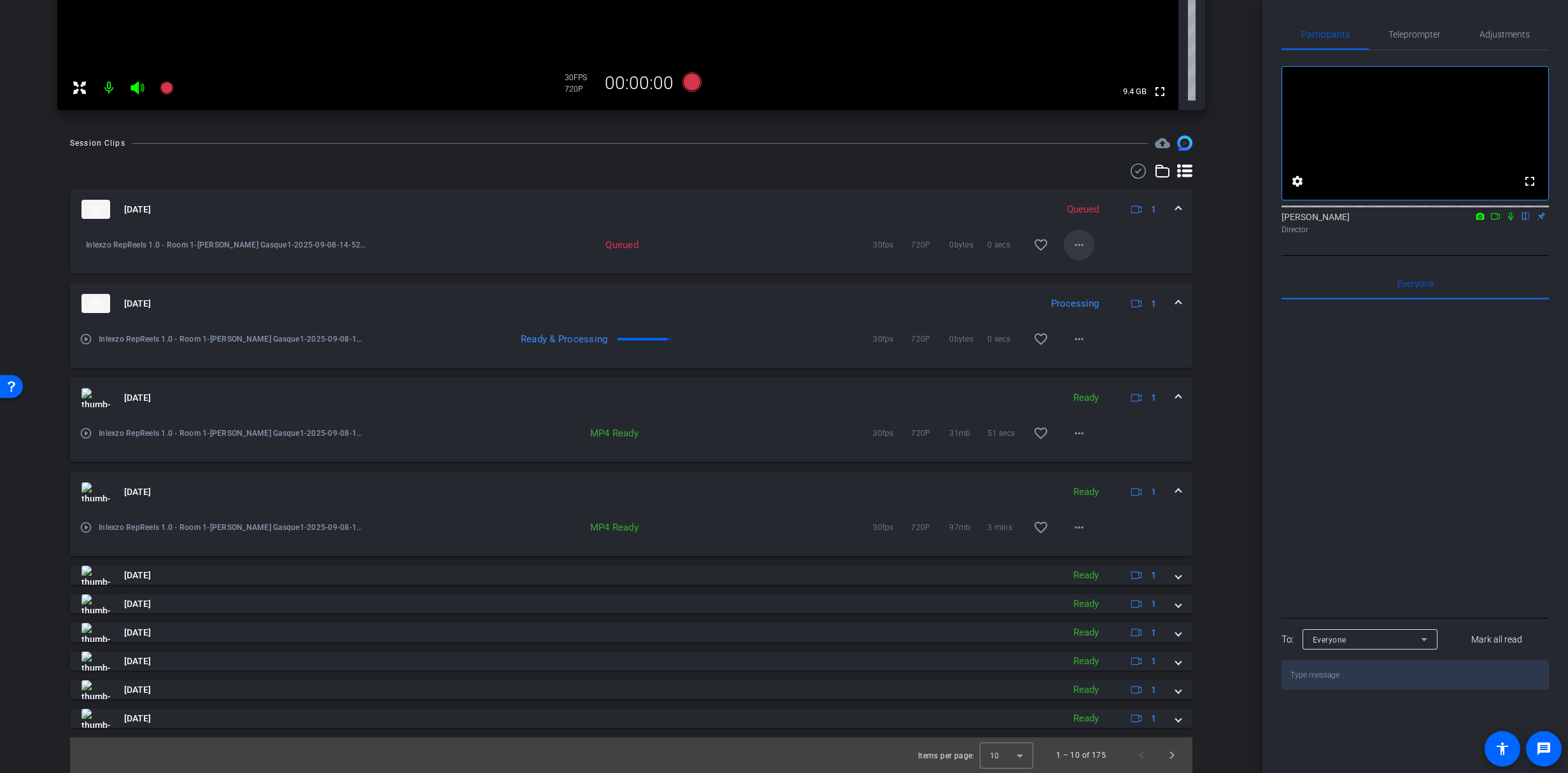
click at [1085, 248] on span at bounding box center [1079, 245] width 30 height 30
click at [993, 207] on div at bounding box center [784, 386] width 1568 height 773
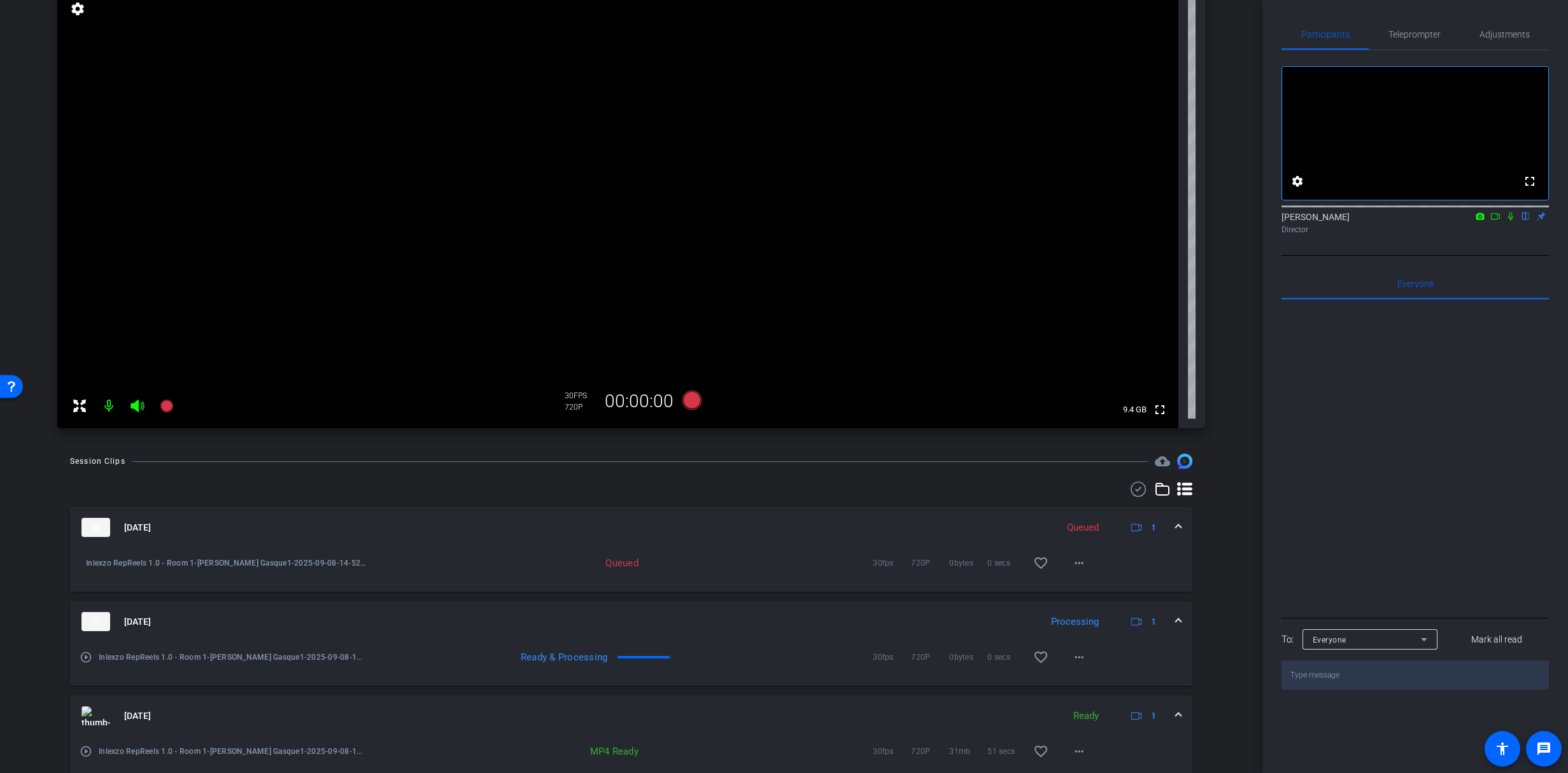
scroll to position [142, 0]
